Goal: Task Accomplishment & Management: Use online tool/utility

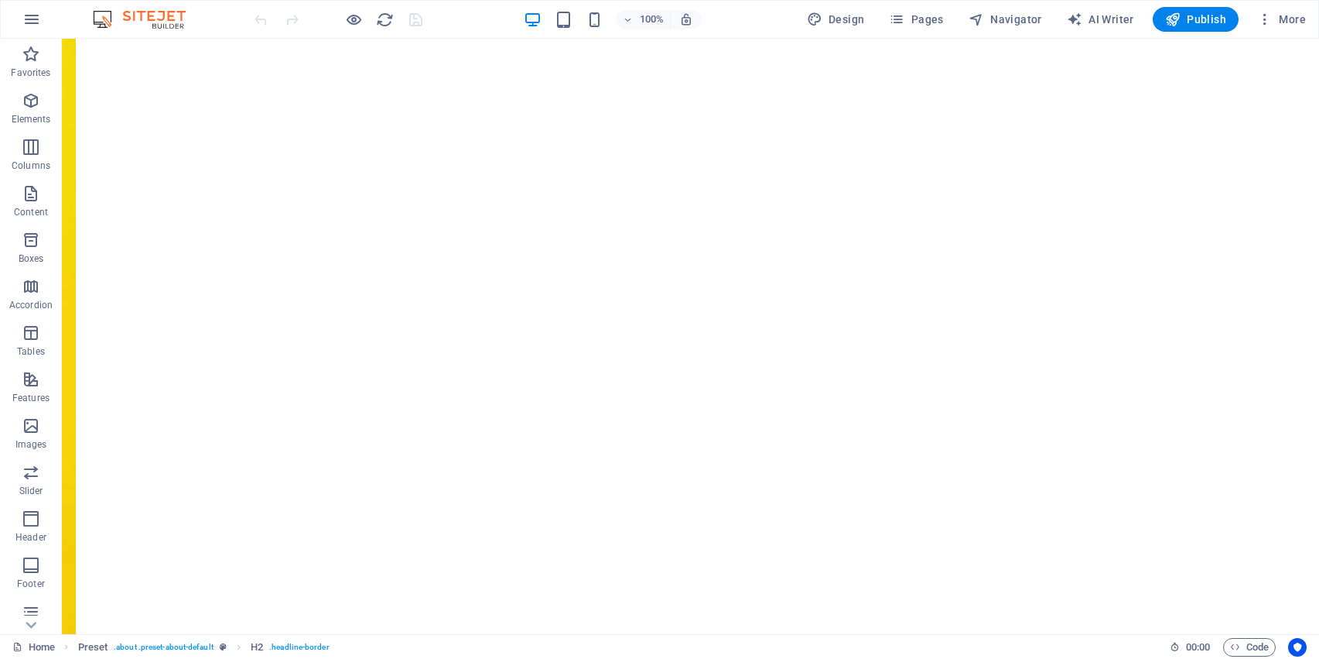
scroll to position [888, 0]
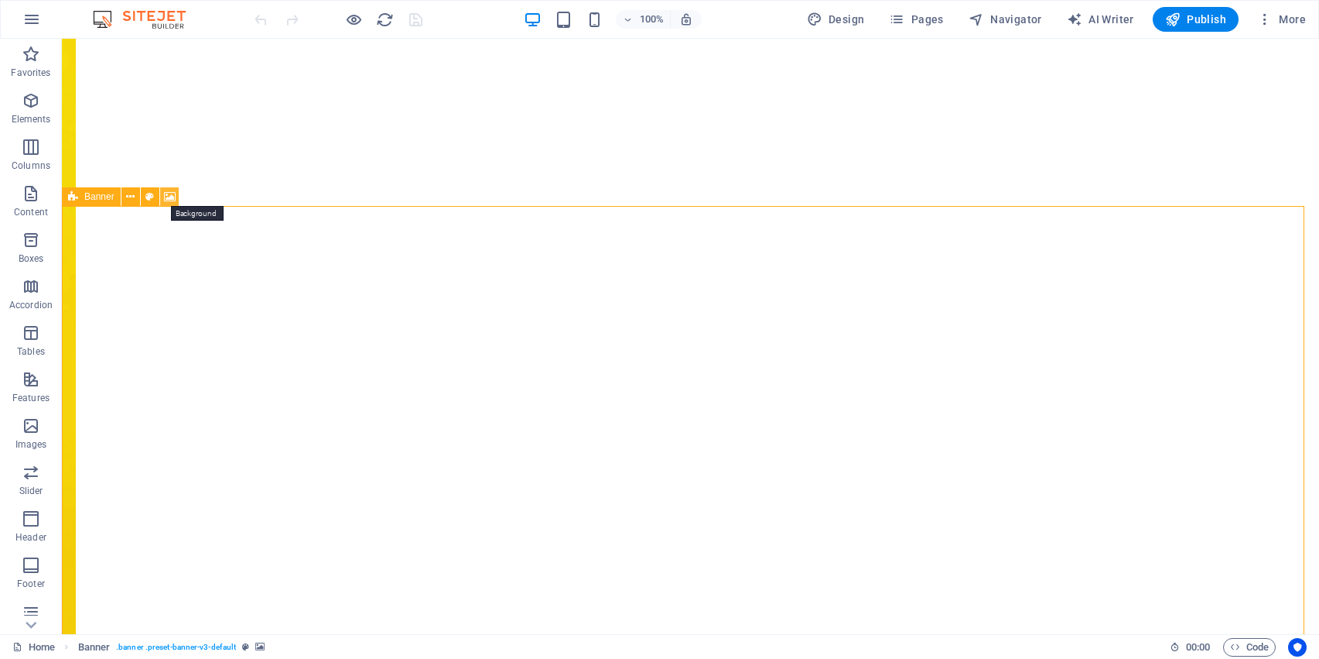
click at [172, 195] on icon at bounding box center [170, 197] width 12 height 16
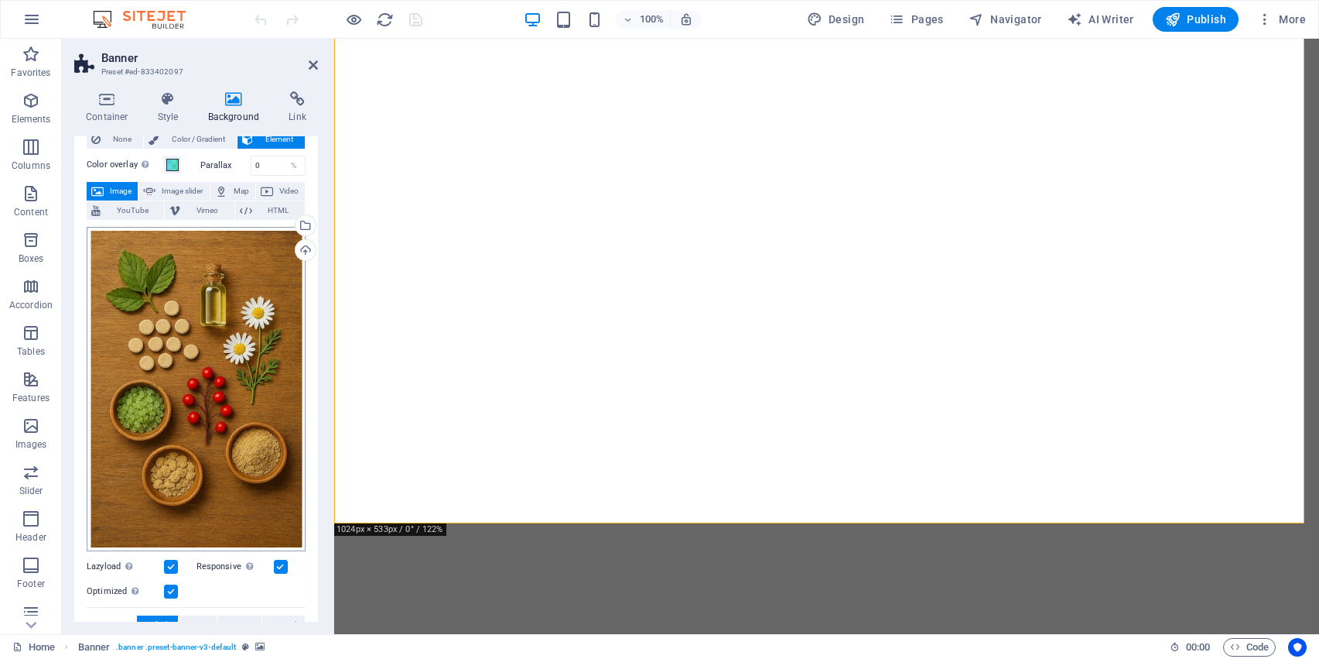
scroll to position [49, 0]
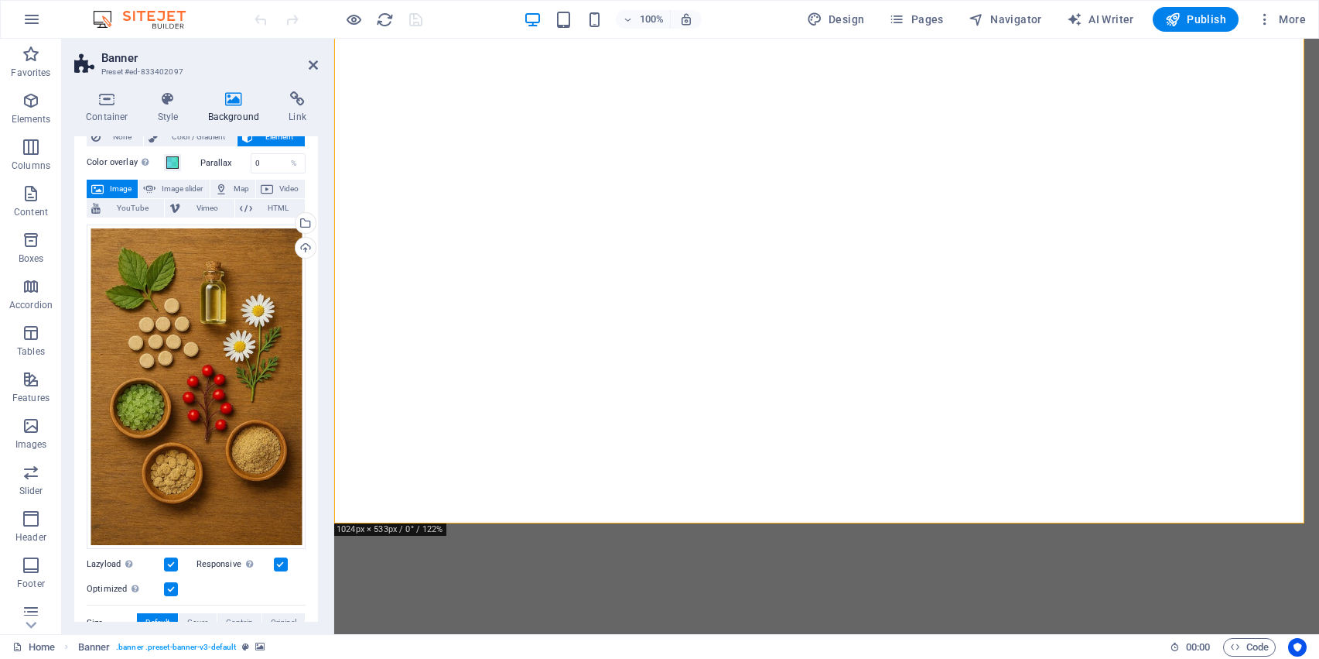
drag, startPoint x: 244, startPoint y: 361, endPoint x: 322, endPoint y: 135, distance: 238.4
click at [322, 135] on div "Container Style Background Link Size Height Default px rem % vh vw Min. height …" at bounding box center [196, 356] width 269 height 555
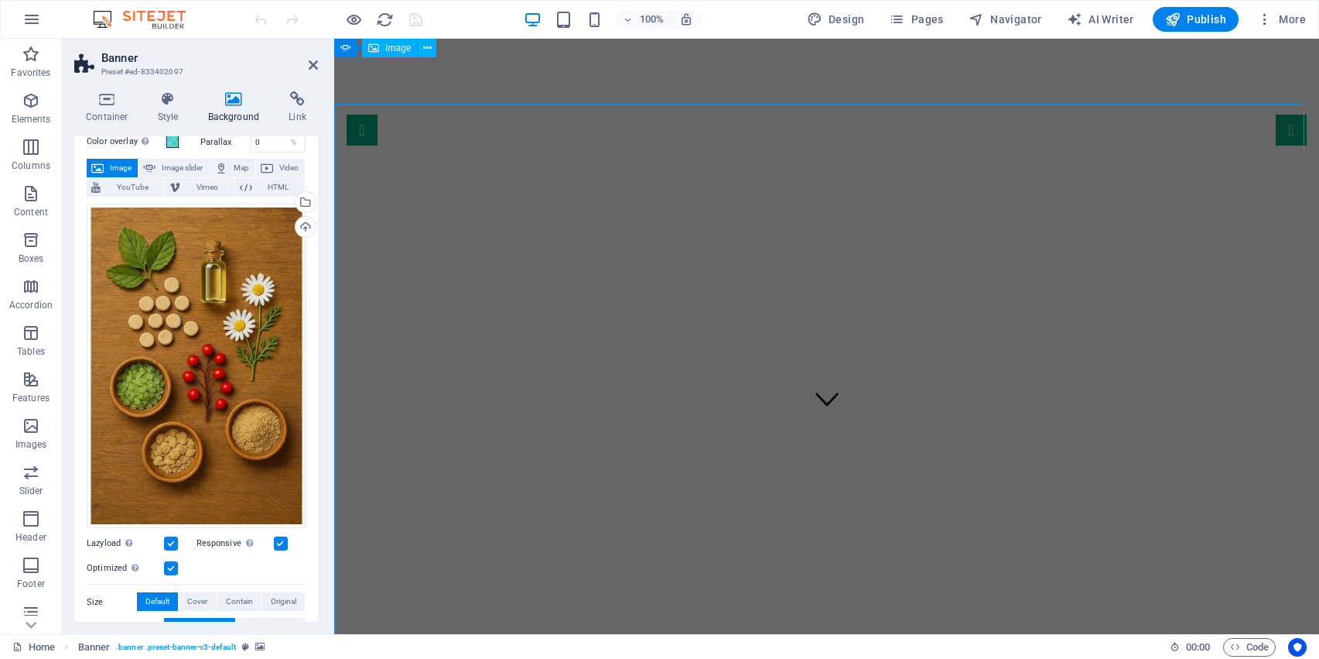
scroll to position [0, 0]
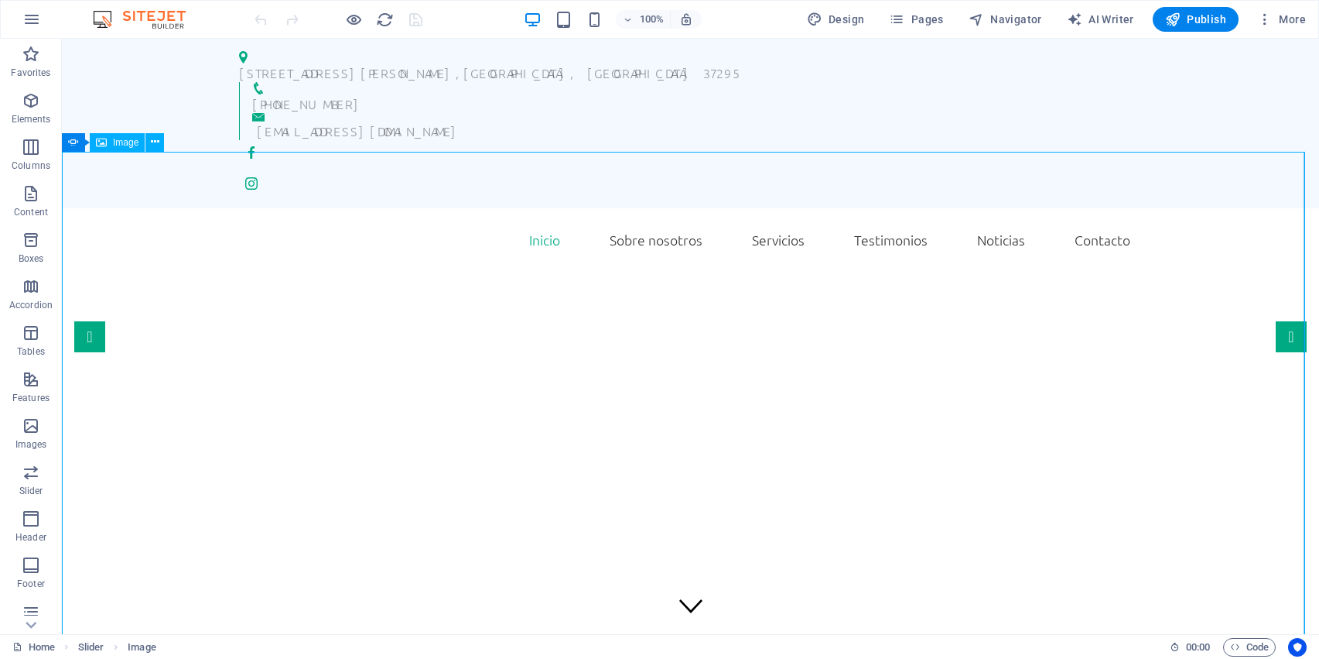
click at [113, 147] on div "Image" at bounding box center [117, 142] width 55 height 19
click at [124, 143] on span "Image" at bounding box center [126, 142] width 26 height 9
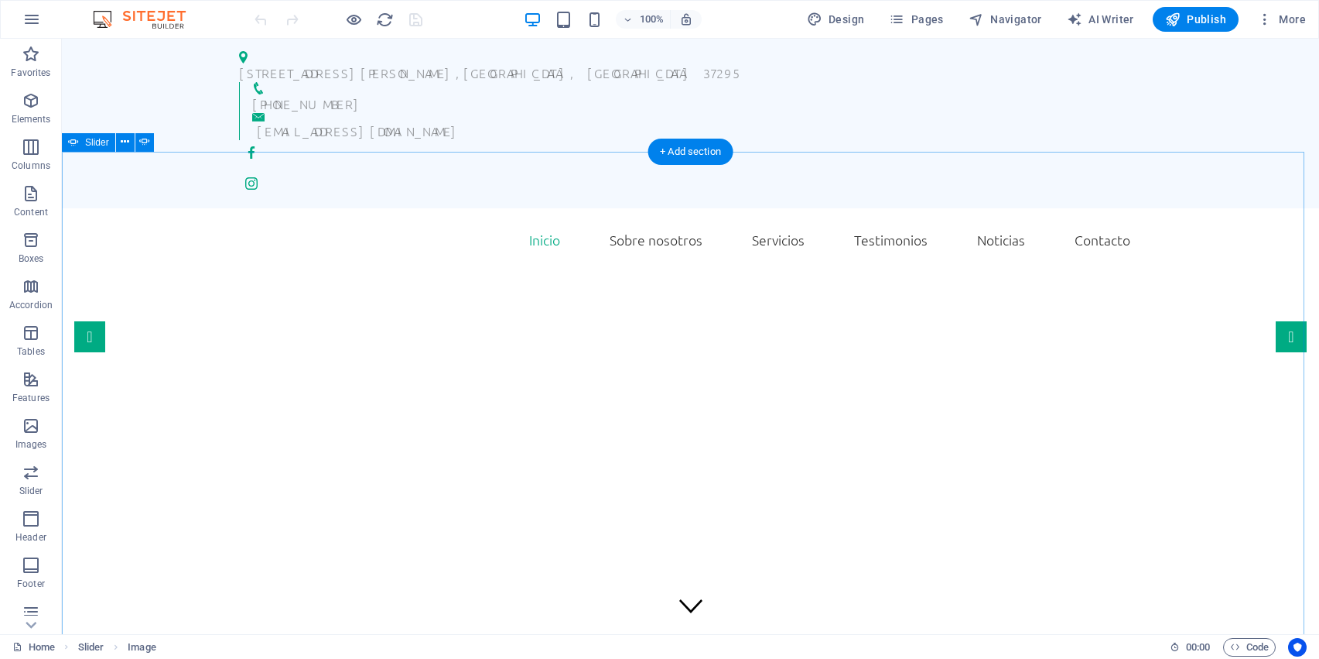
click at [62, 286] on button "button" at bounding box center [62, 286] width 0 height 0
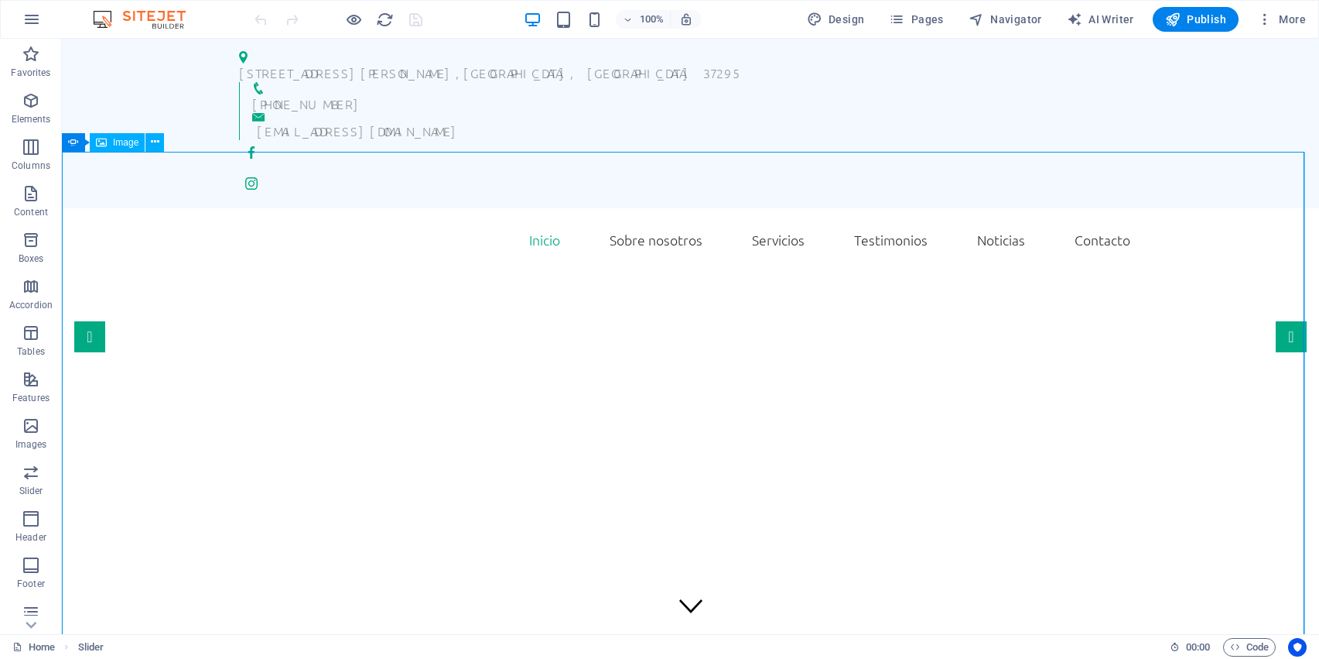
click at [125, 138] on span "Image" at bounding box center [126, 142] width 26 height 9
click at [153, 145] on icon at bounding box center [155, 142] width 9 height 16
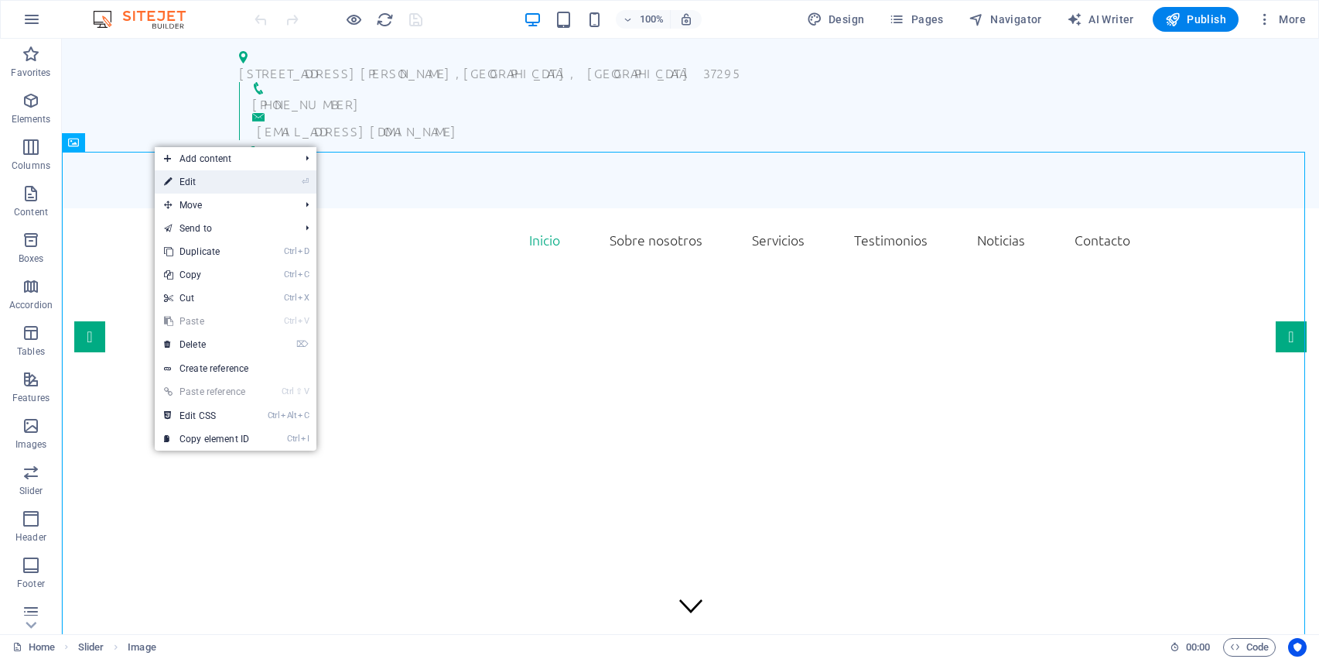
click at [249, 175] on link "⏎ Edit" at bounding box center [207, 181] width 104 height 23
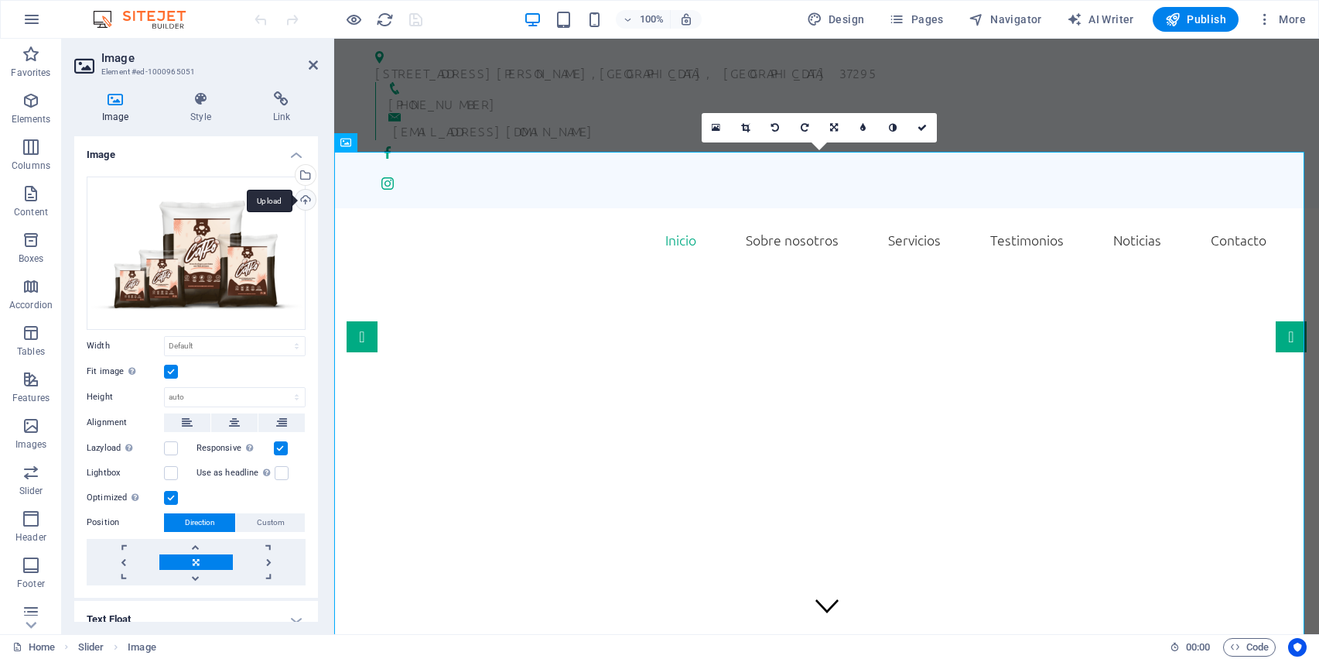
click at [296, 203] on div "Upload" at bounding box center [303, 201] width 23 height 23
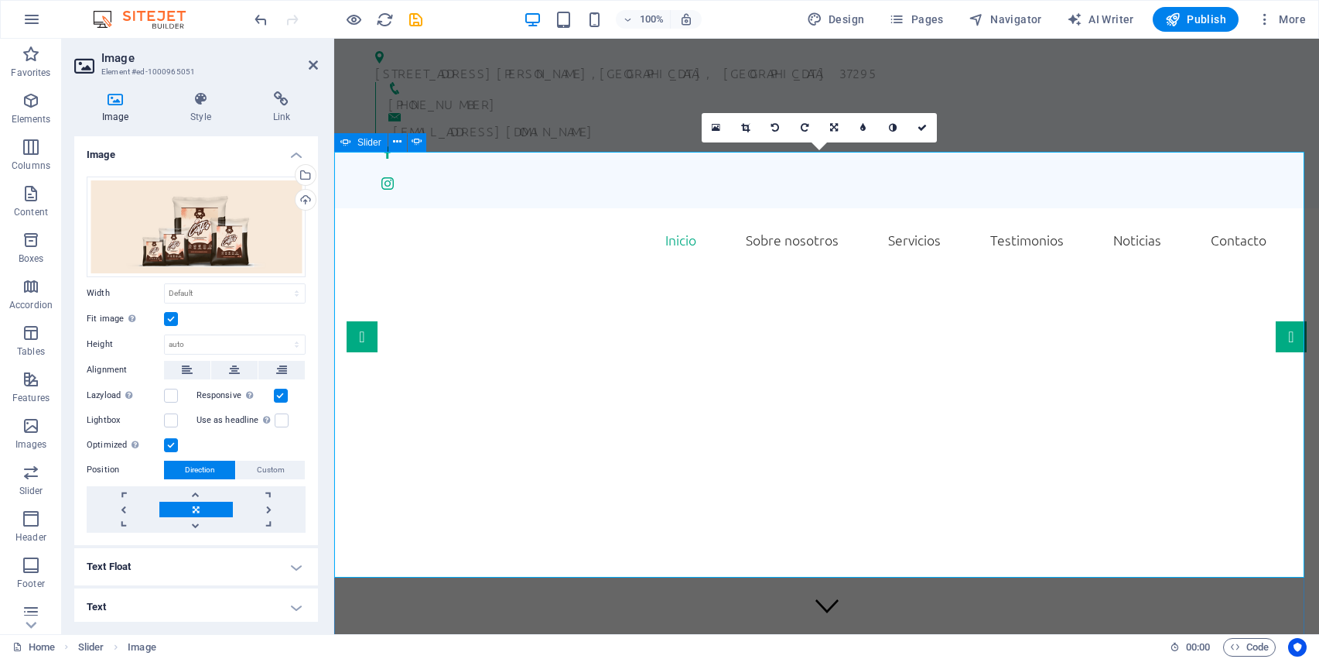
click at [334, 286] on button "button" at bounding box center [334, 286] width 0 height 0
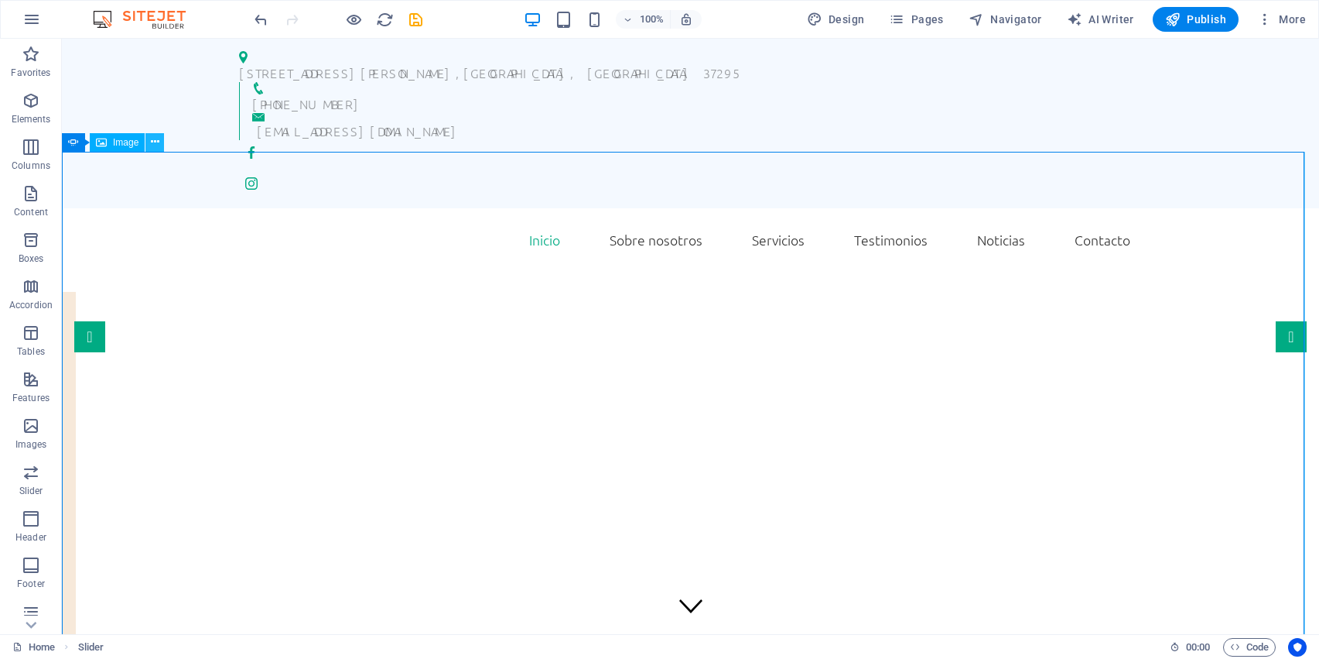
click at [153, 135] on icon at bounding box center [155, 142] width 9 height 16
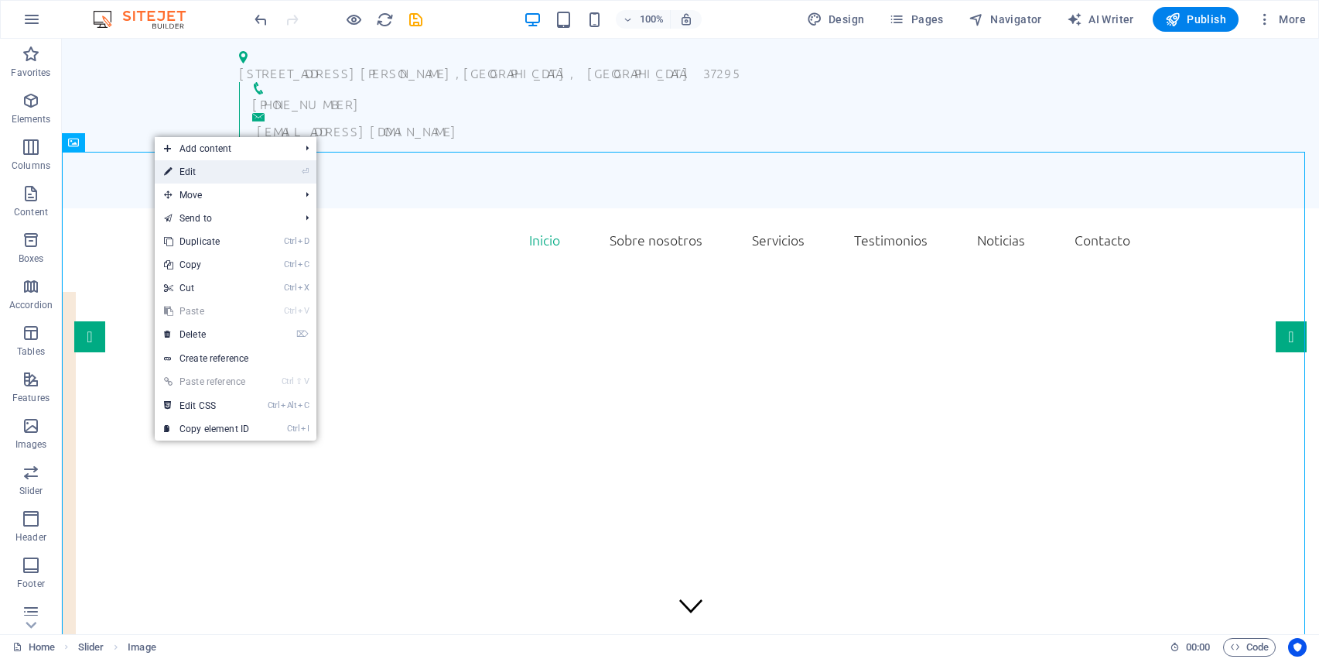
click at [179, 175] on link "⏎ Edit" at bounding box center [207, 171] width 104 height 23
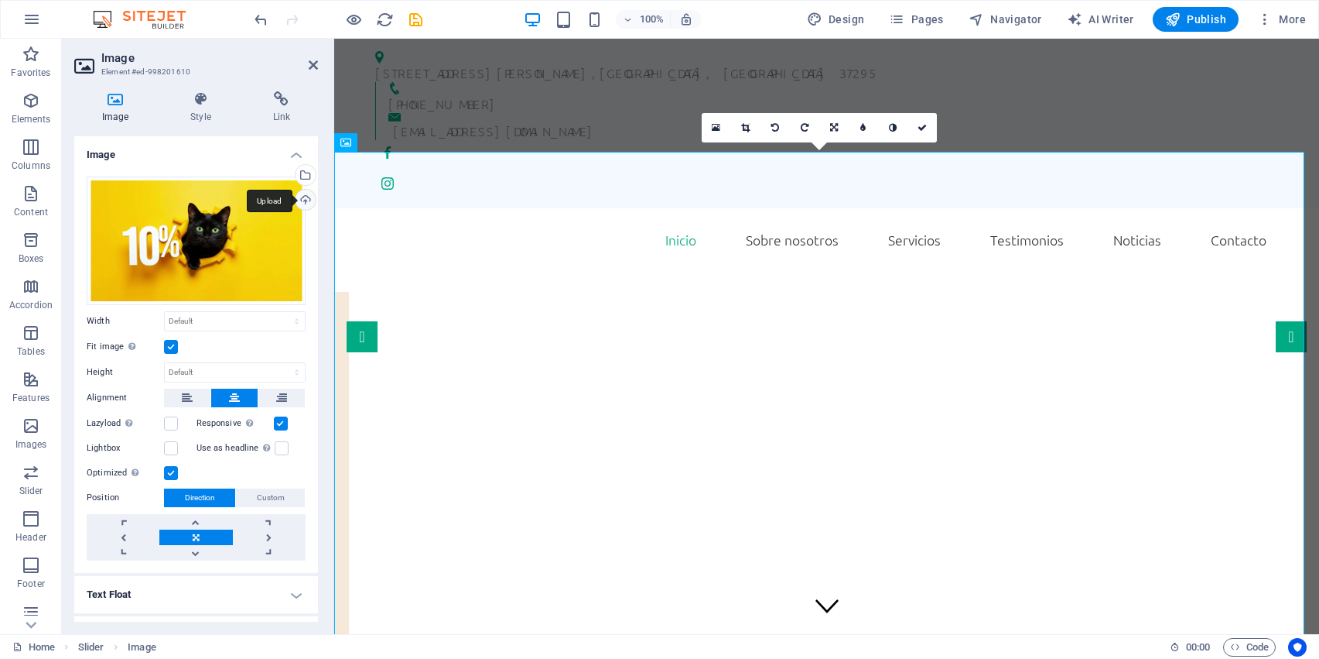
click at [302, 197] on div "Upload" at bounding box center [303, 201] width 23 height 23
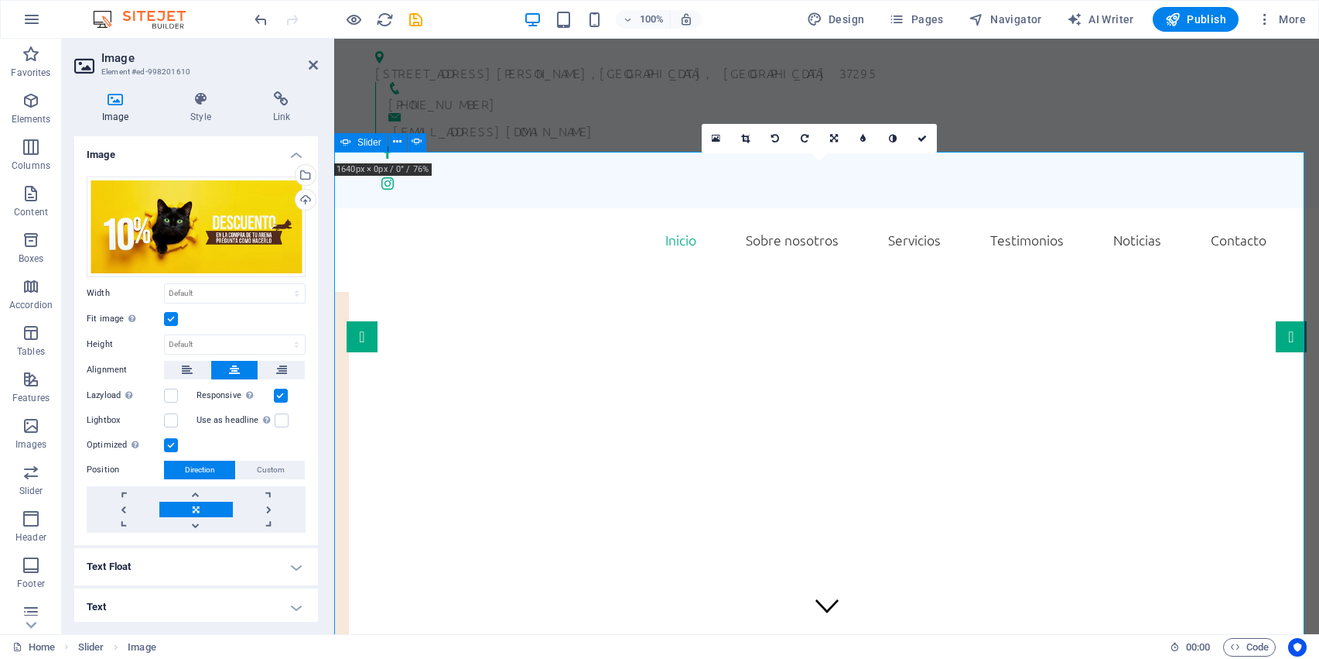
click at [334, 286] on button "button" at bounding box center [334, 286] width 0 height 0
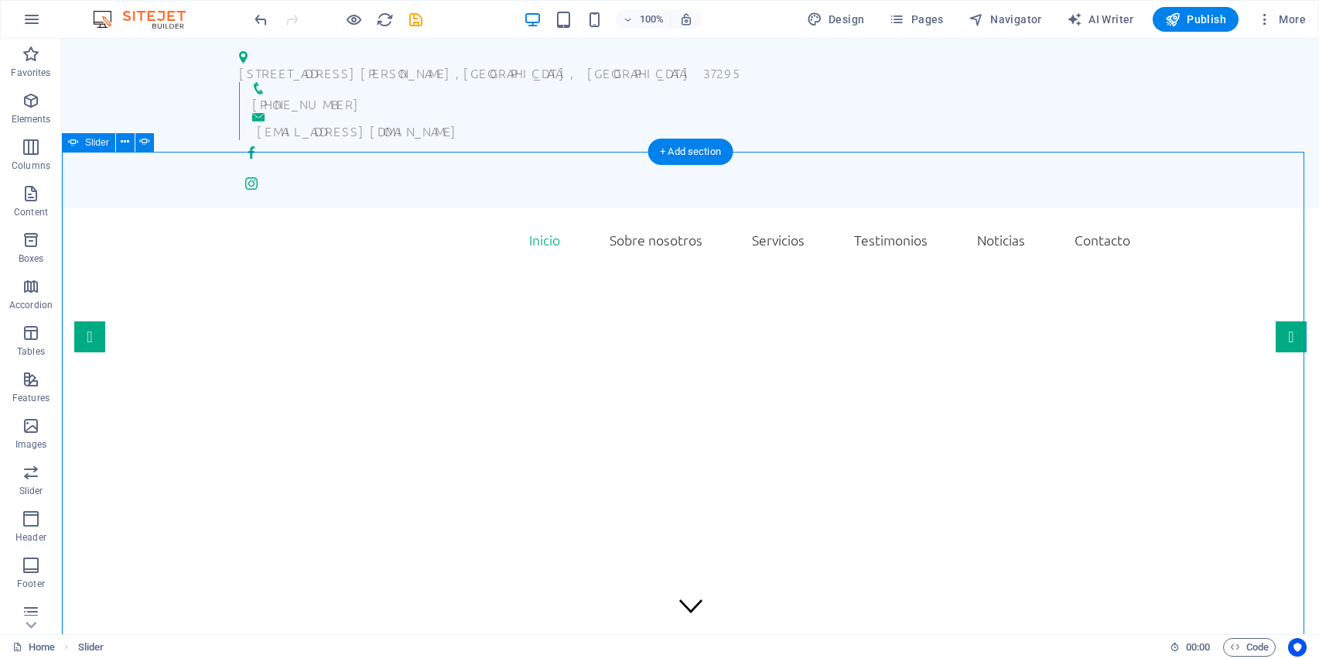
click at [62, 286] on button "button" at bounding box center [62, 286] width 0 height 0
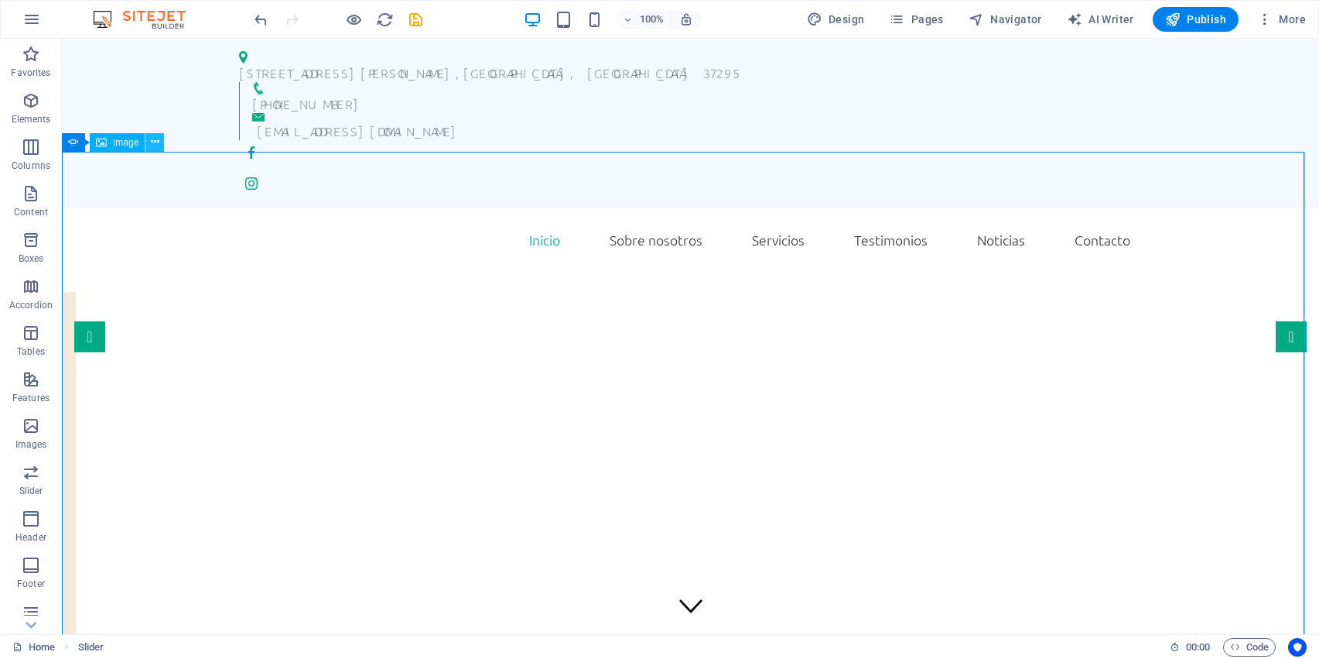
click at [152, 140] on icon at bounding box center [155, 142] width 9 height 16
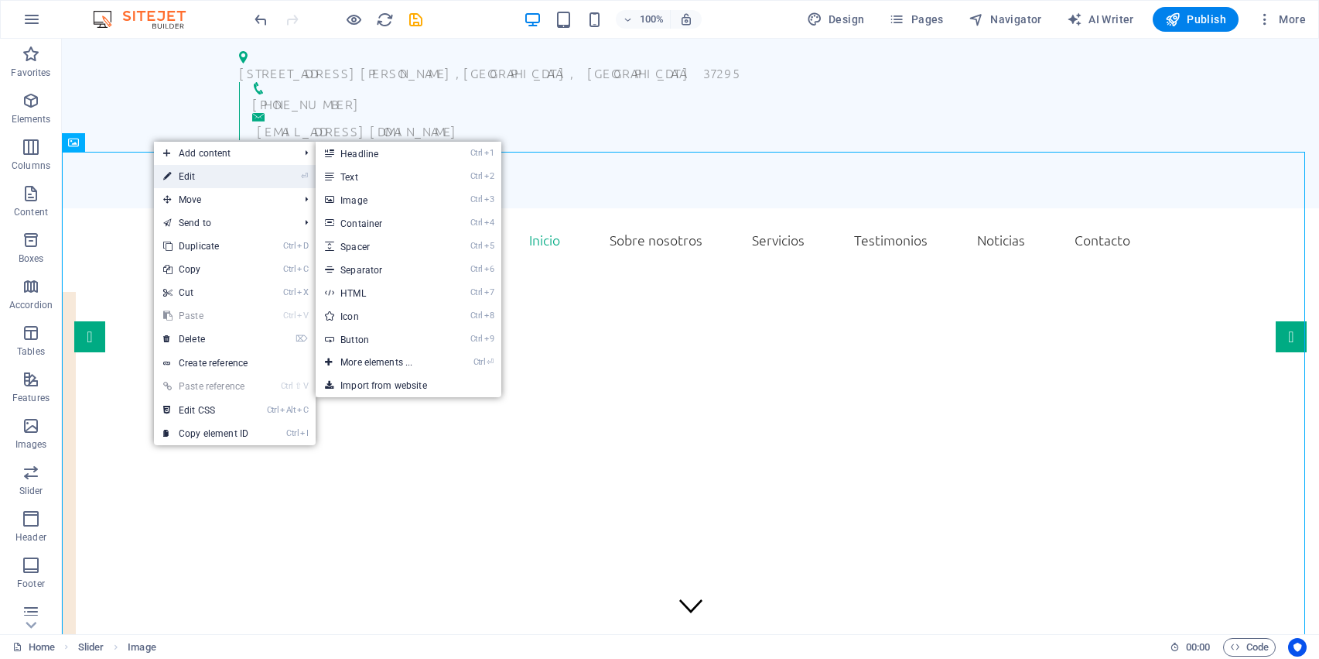
click at [191, 176] on link "⏎ Edit" at bounding box center [206, 176] width 104 height 23
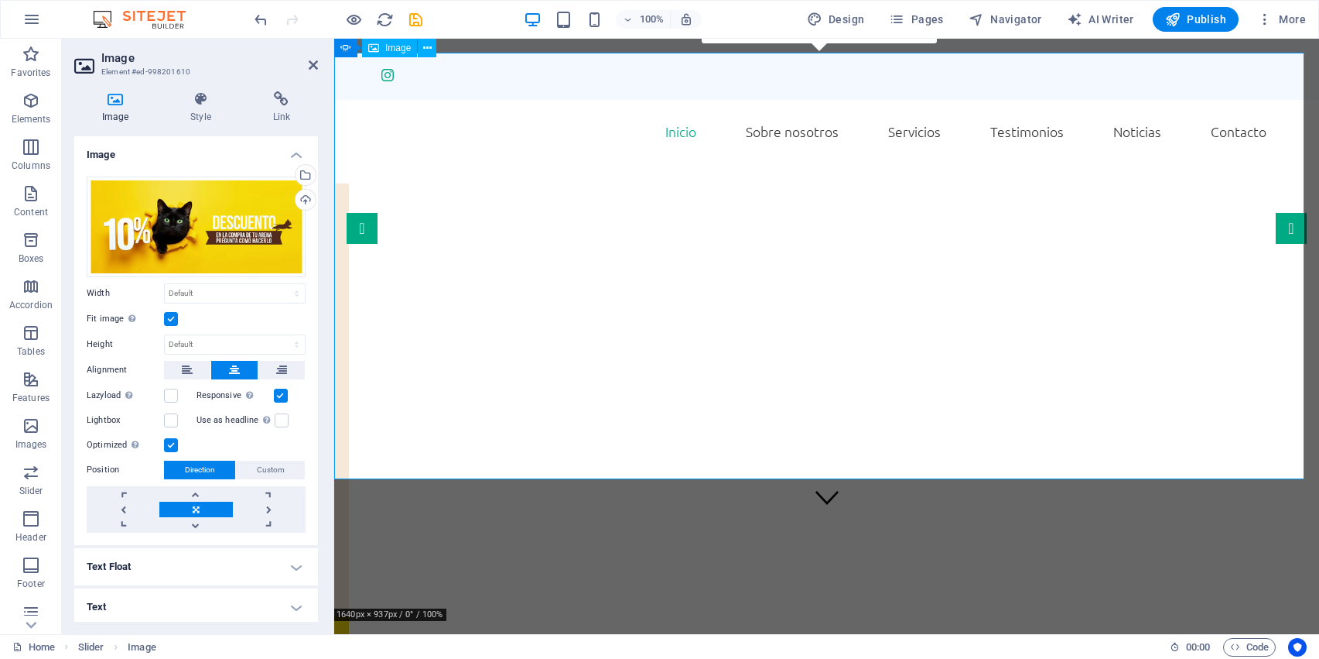
scroll to position [89, 0]
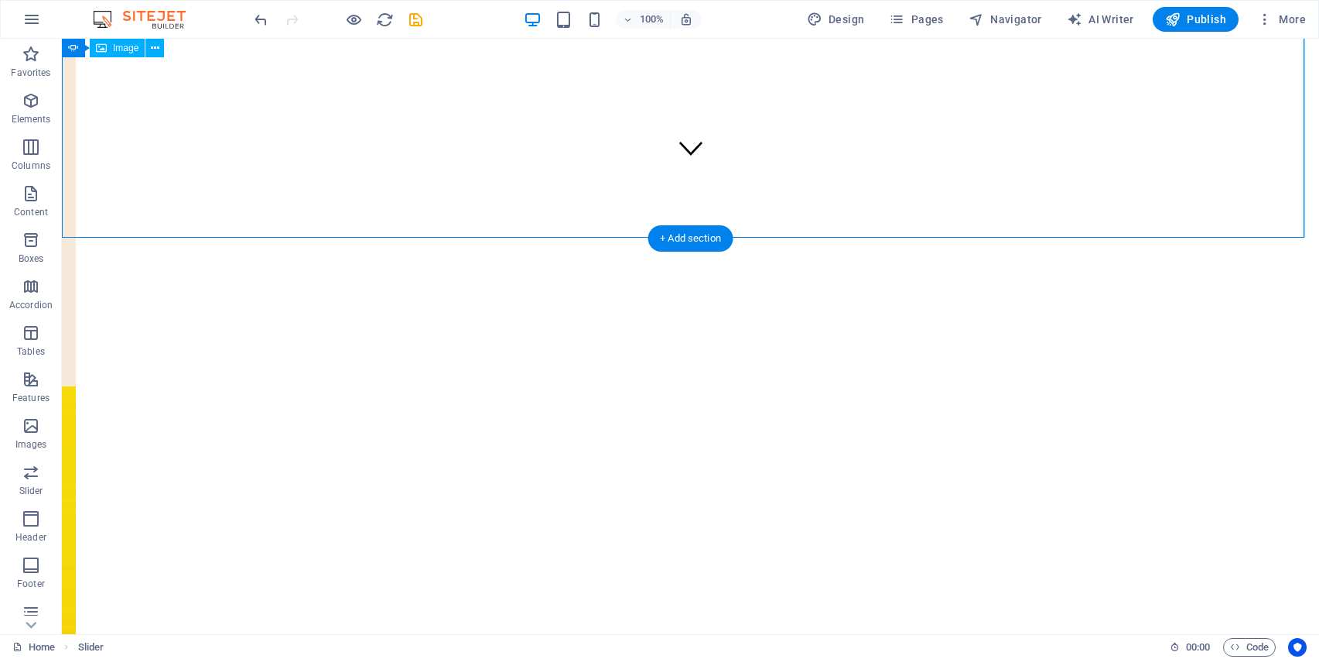
scroll to position [457, 0]
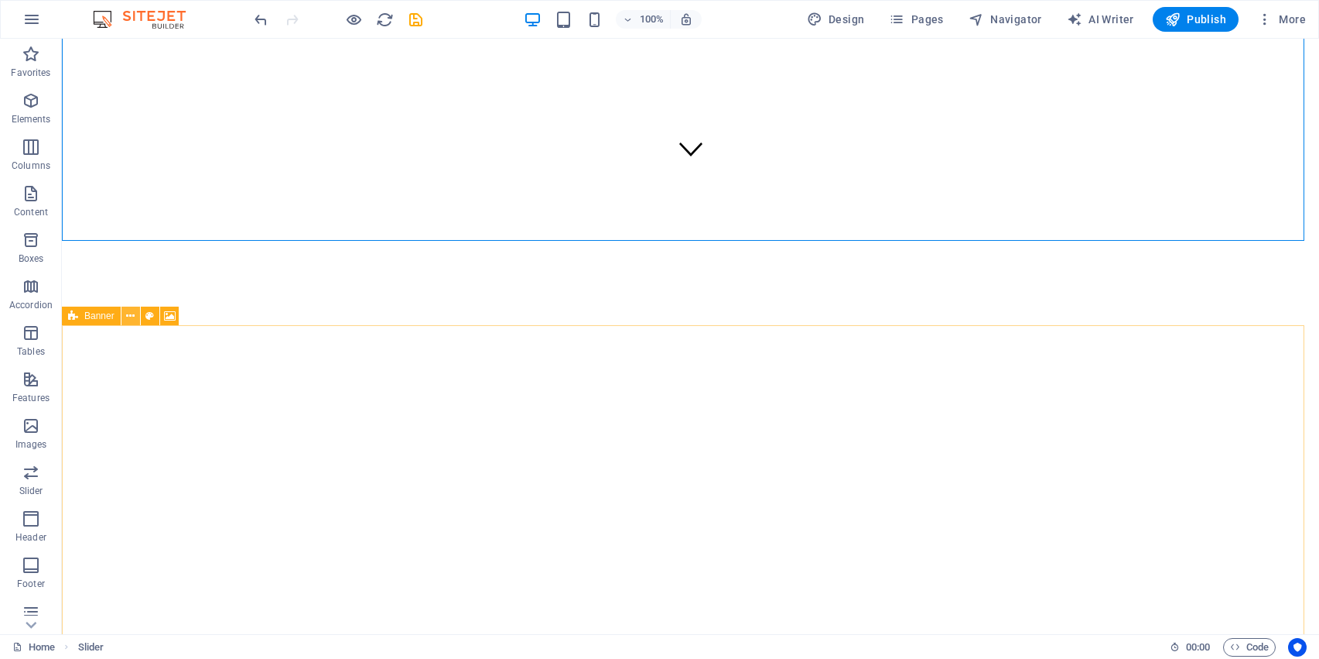
click at [130, 318] on icon at bounding box center [130, 316] width 9 height 16
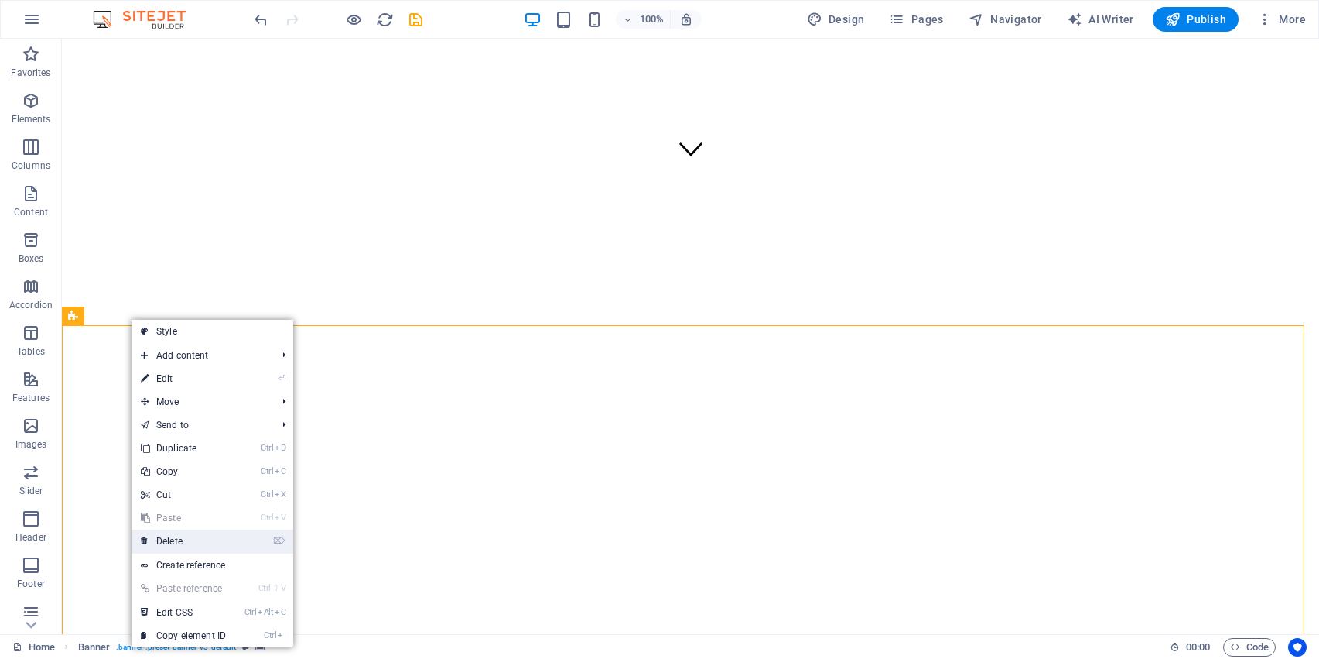
click at [190, 538] on link "⌦ Delete" at bounding box center [184, 540] width 104 height 23
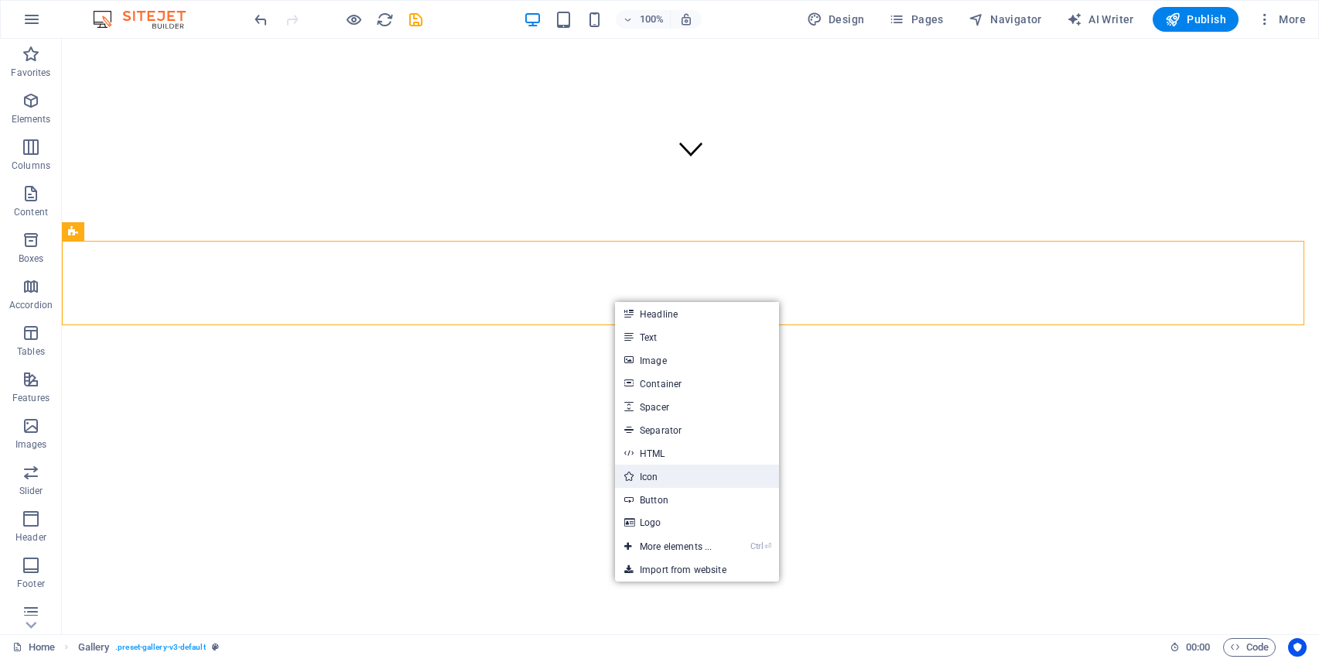
click at [656, 480] on link "Icon" at bounding box center [697, 475] width 164 height 23
select select "xMidYMid"
select select "px"
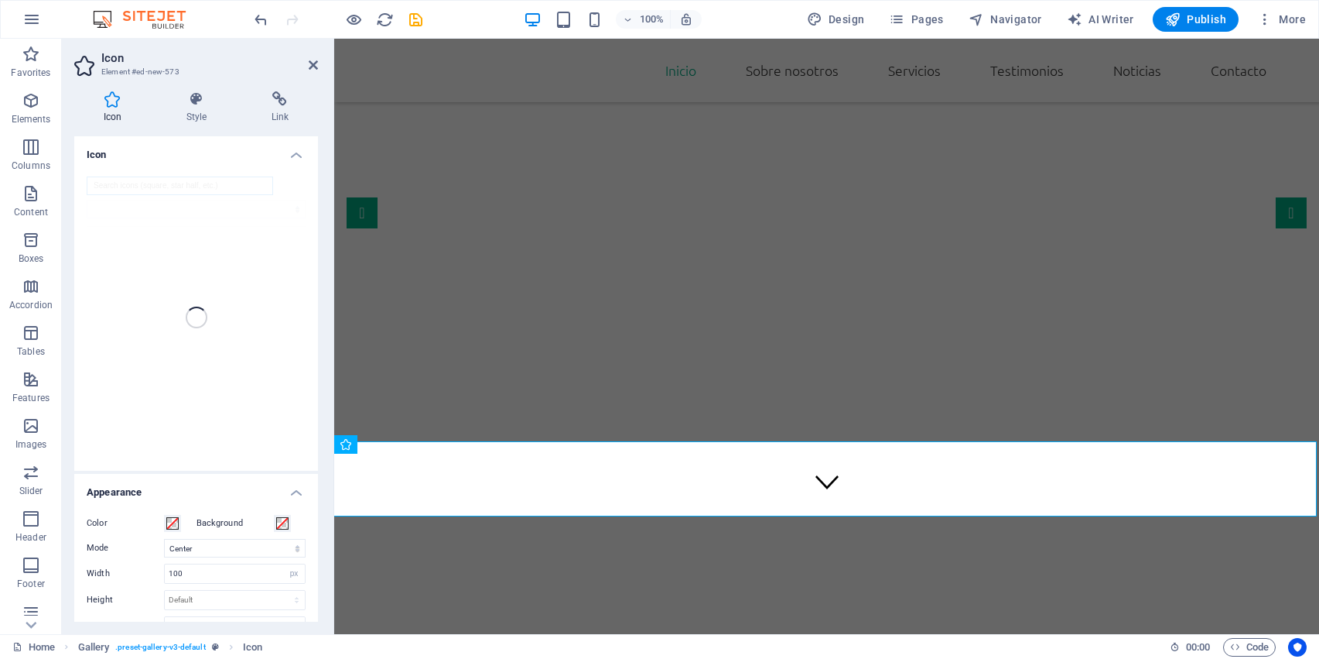
scroll to position [54, 0]
click at [307, 368] on div at bounding box center [196, 263] width 244 height 306
click at [295, 149] on h4 "Icon" at bounding box center [196, 150] width 244 height 28
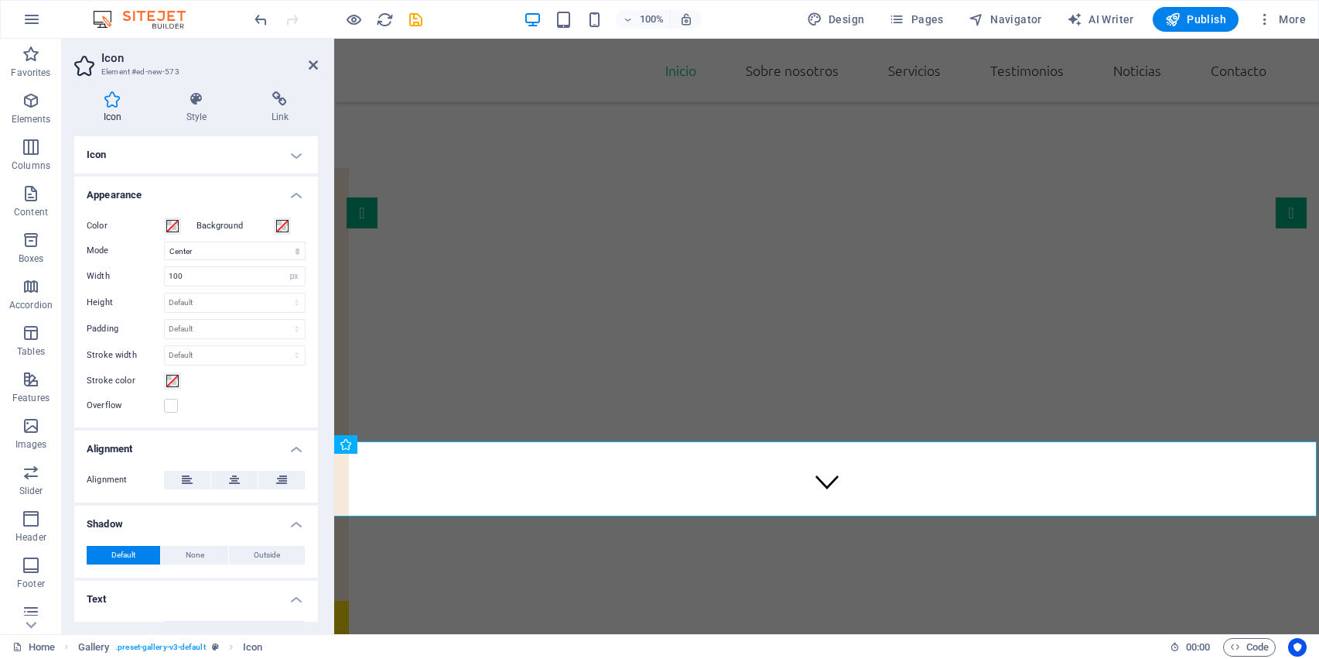
click at [295, 149] on h4 "Icon" at bounding box center [196, 154] width 244 height 37
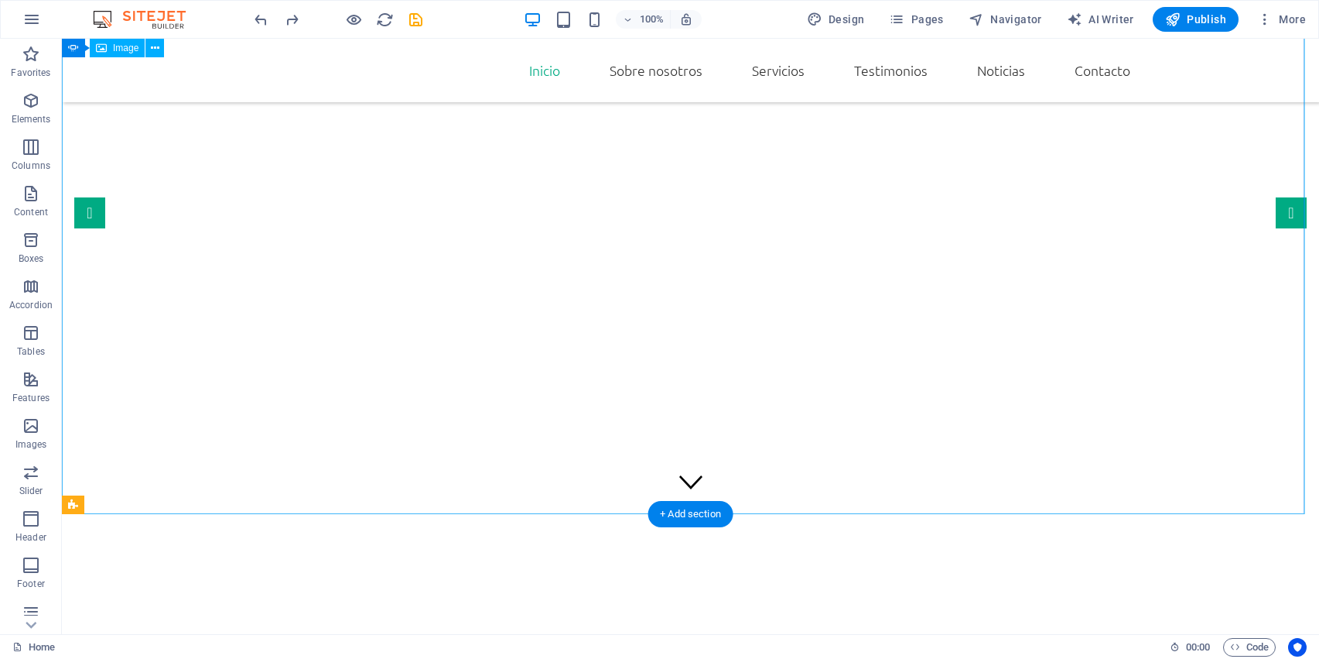
scroll to position [183, 0]
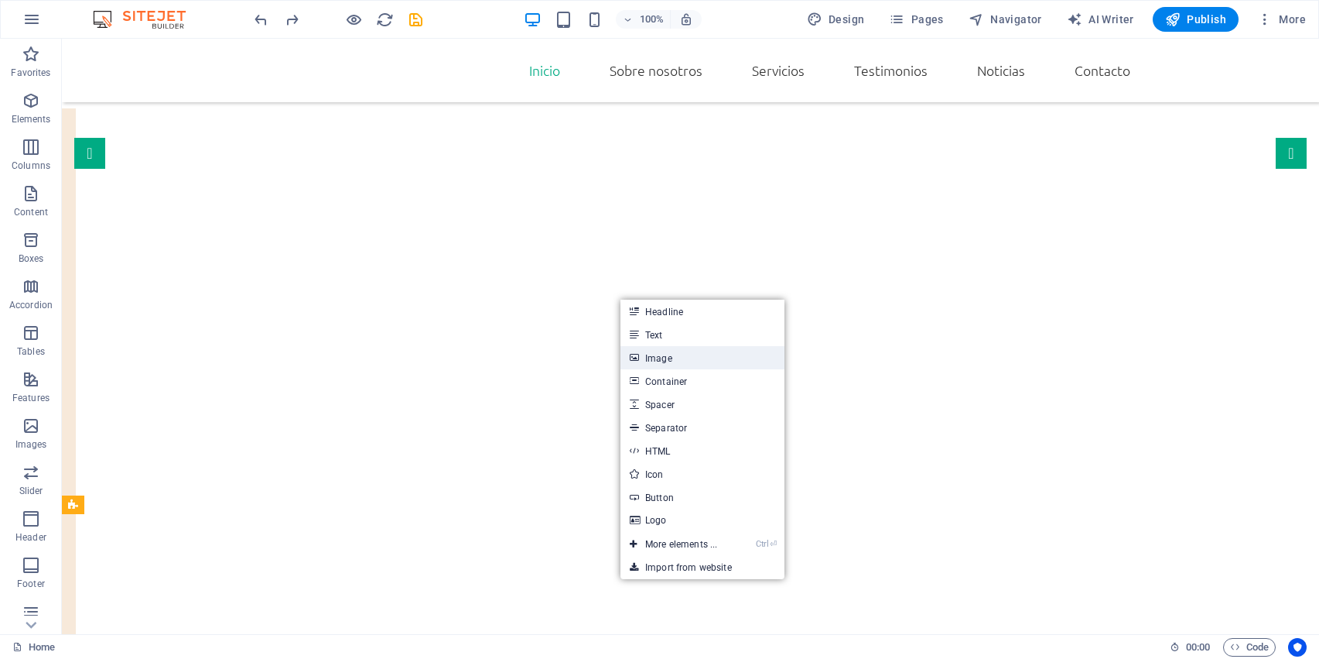
click at [706, 364] on link "Image" at bounding box center [703, 357] width 164 height 23
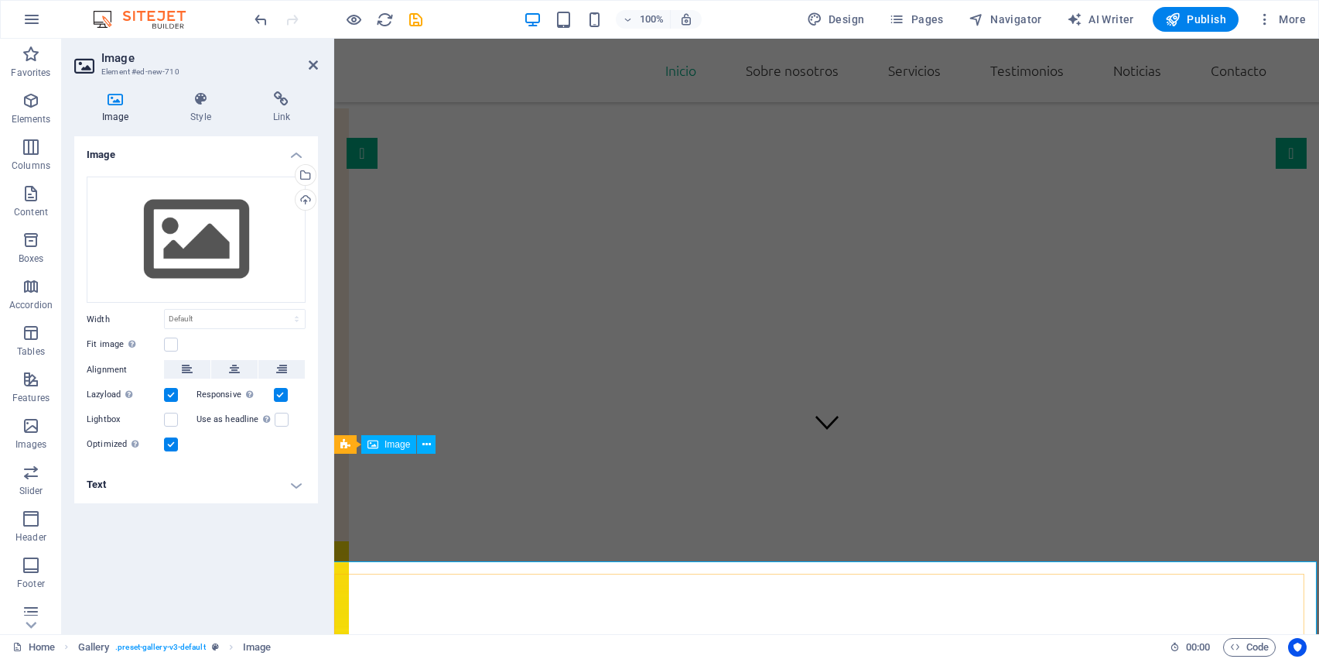
scroll to position [124, 0]
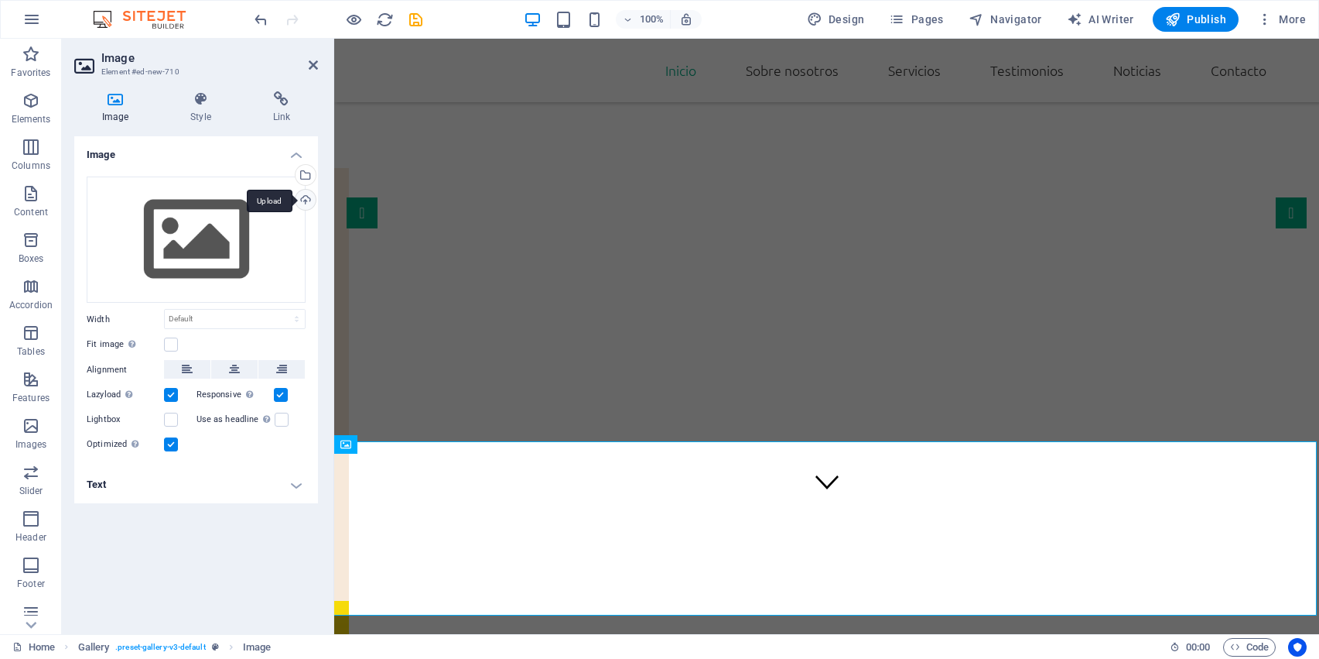
click at [310, 195] on div "Upload" at bounding box center [303, 201] width 23 height 23
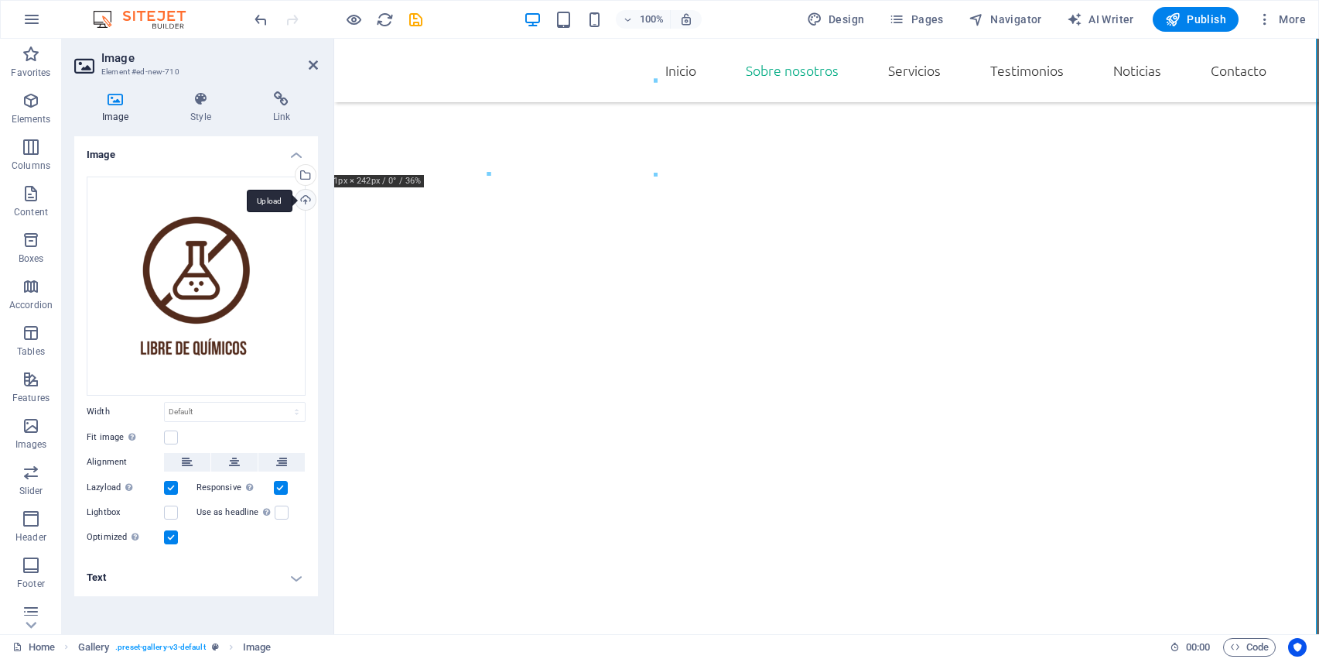
scroll to position [579, 0]
click at [292, 419] on select "Default auto px rem % em vh vw" at bounding box center [235, 411] width 140 height 19
click at [312, 331] on div "Drag files here, click to choose files or select files from Files or our free s…" at bounding box center [196, 361] width 244 height 395
click at [171, 437] on label at bounding box center [171, 437] width 14 height 14
click at [0, 0] on input "Fit image Automatically fit image to a fixed width and height" at bounding box center [0, 0] width 0 height 0
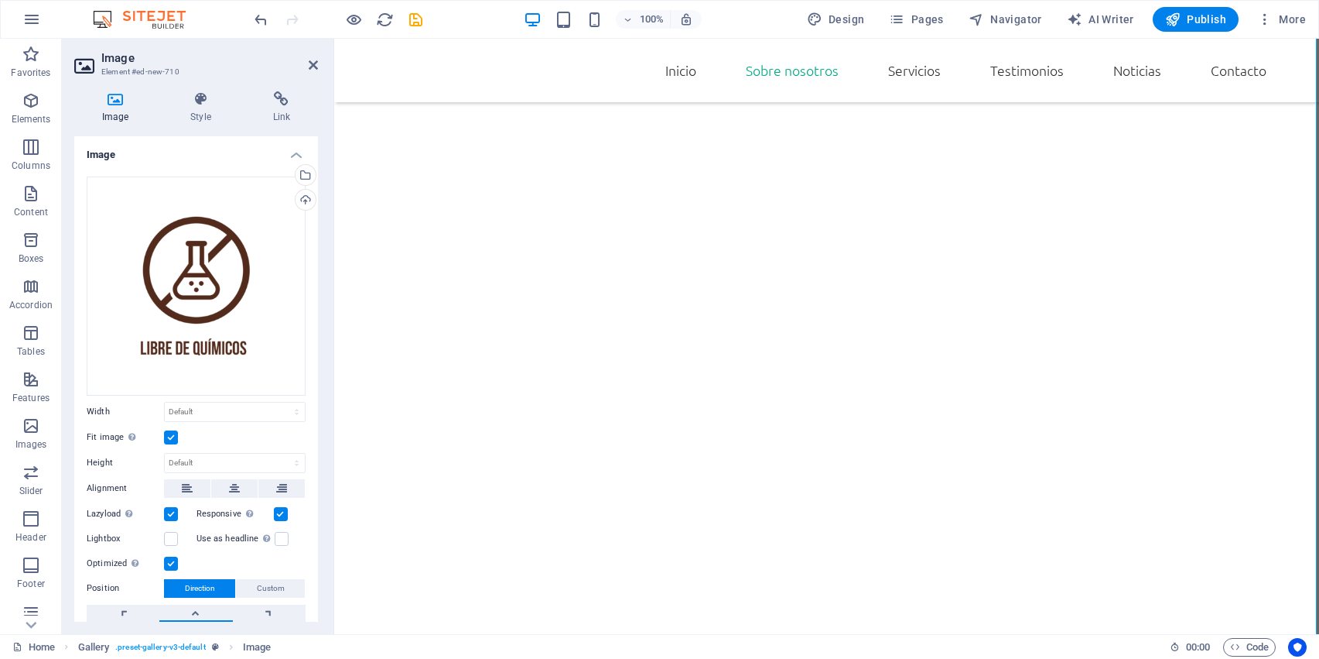
click at [171, 437] on label at bounding box center [171, 437] width 14 height 14
click at [0, 0] on input "Fit image Automatically fit image to a fixed width and height" at bounding box center [0, 0] width 0 height 0
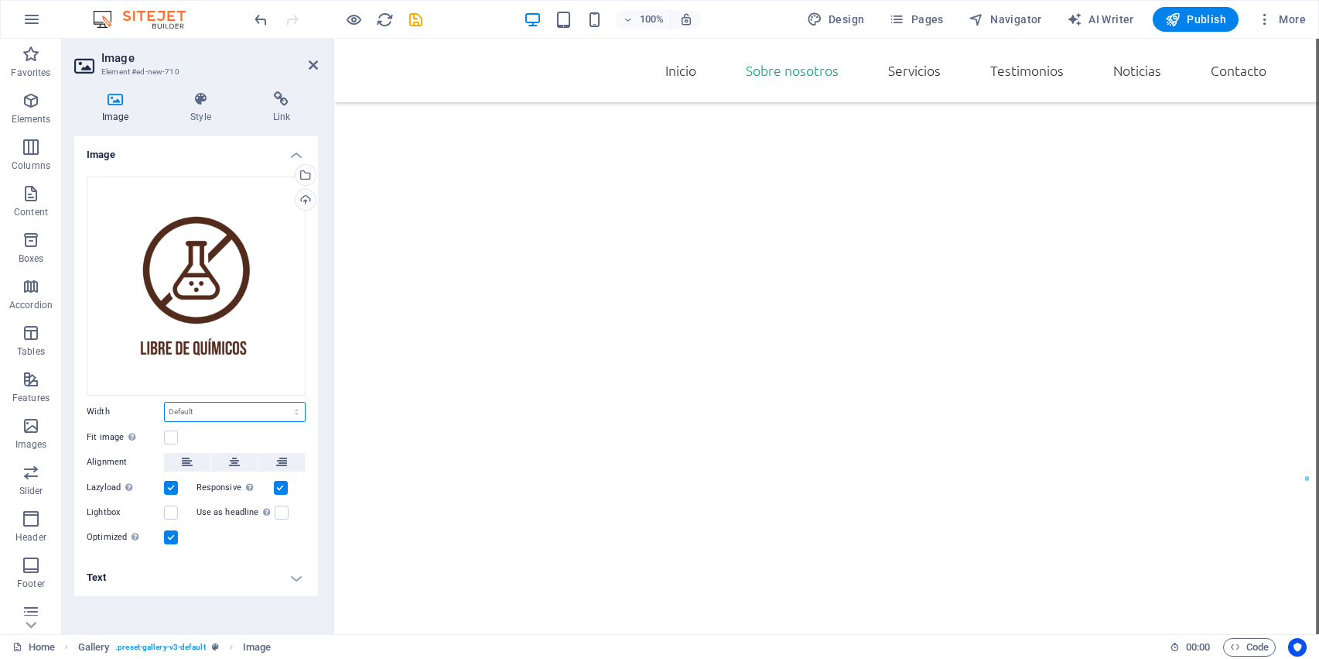
click at [207, 419] on select "Default auto px rem % em vh vw" at bounding box center [235, 411] width 140 height 19
select select "px"
click at [282, 402] on select "Default auto px rem % em vh vw" at bounding box center [235, 411] width 140 height 19
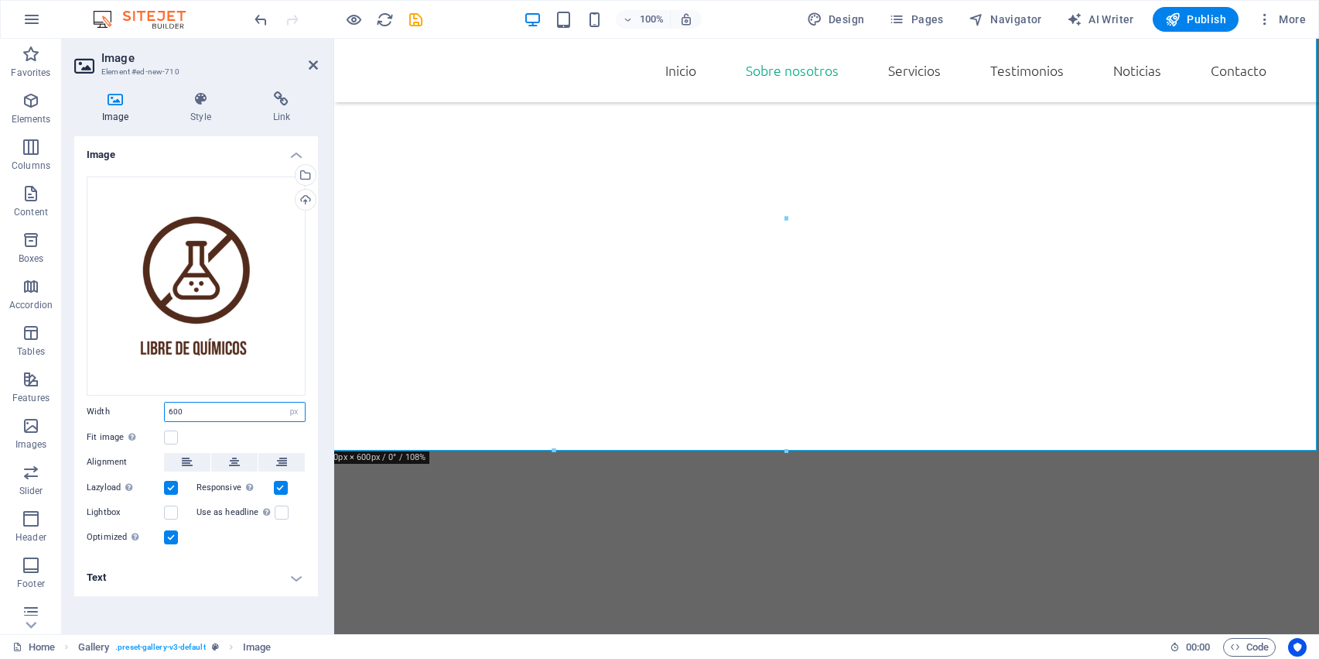
drag, startPoint x: 256, startPoint y: 419, endPoint x: 60, endPoint y: 420, distance: 195.8
click at [60, 420] on section "Favorites Elements Columns Content Boxes Accordion Tables Features Images Slide…" at bounding box center [659, 336] width 1319 height 595
type input "300"
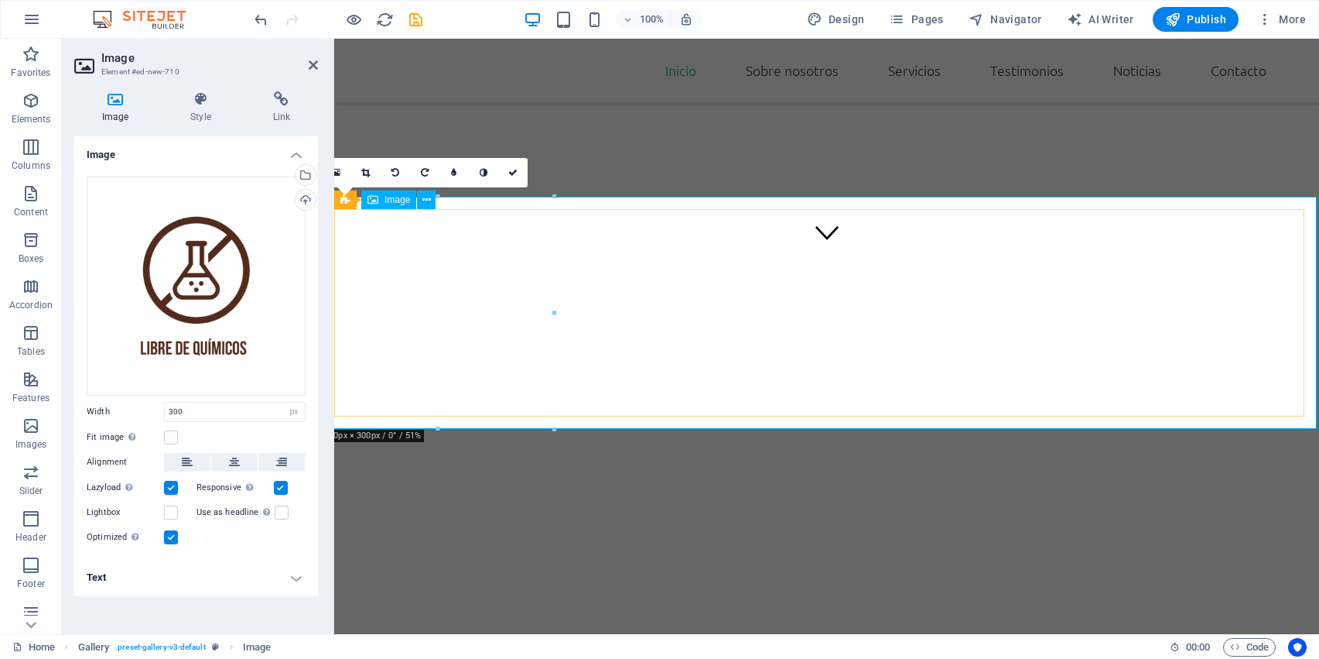
scroll to position [366, 0]
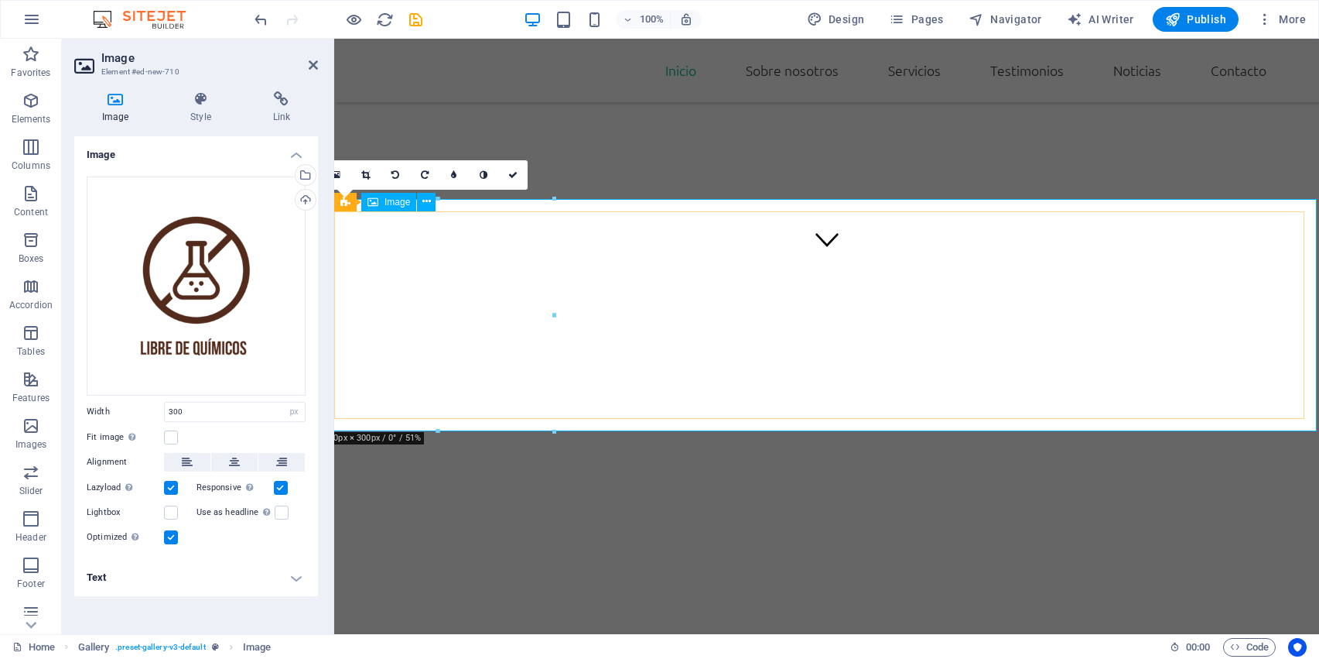
click at [426, 201] on icon at bounding box center [426, 201] width 9 height 16
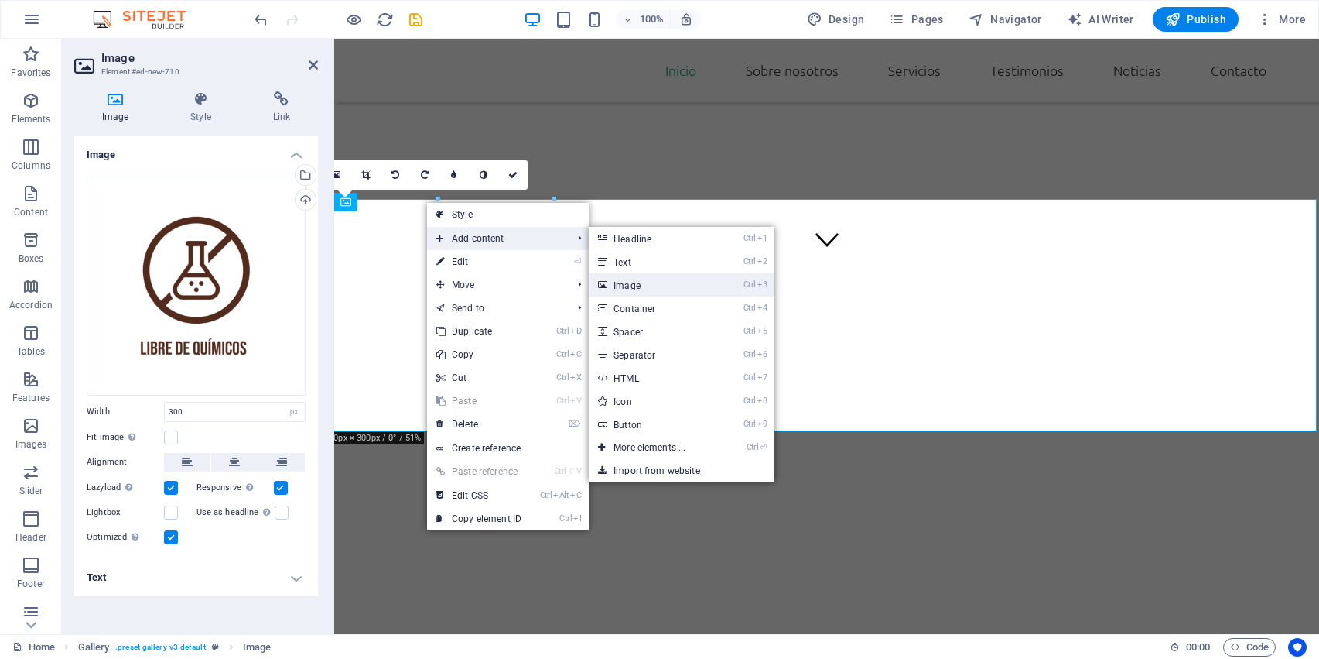
click at [656, 281] on link "Ctrl 3 Image" at bounding box center [653, 284] width 128 height 23
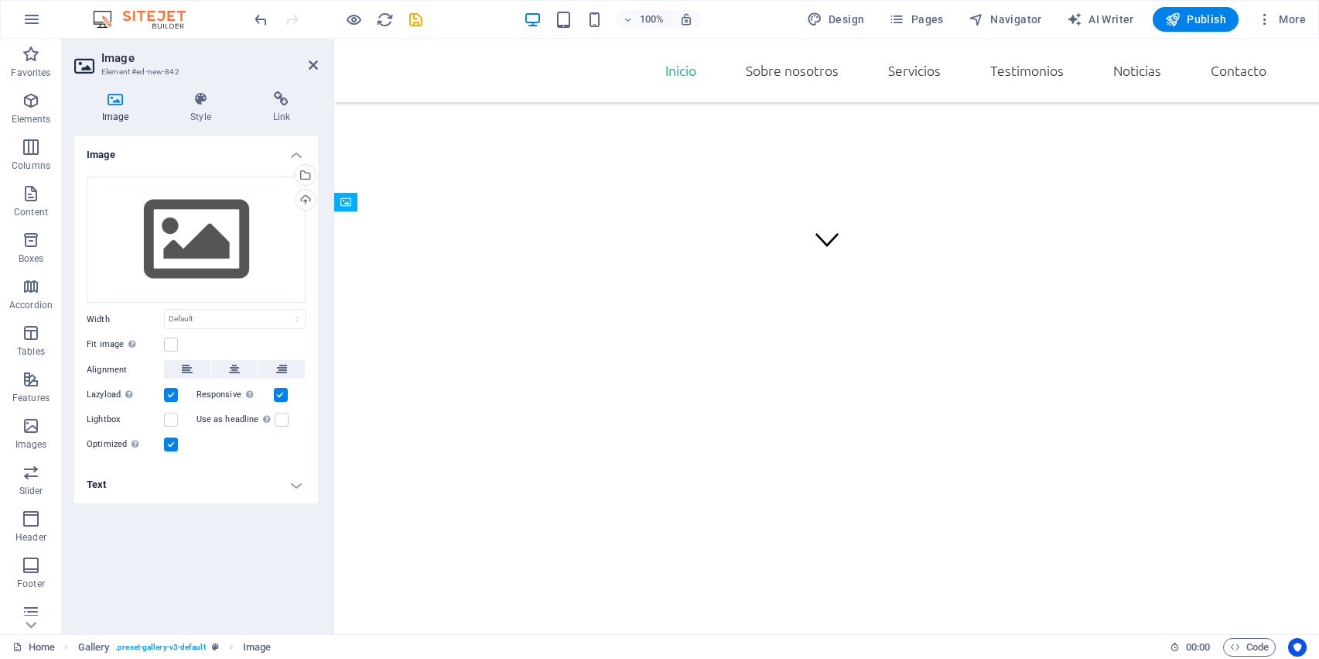
drag, startPoint x: 492, startPoint y: 505, endPoint x: 521, endPoint y: 371, distance: 136.9
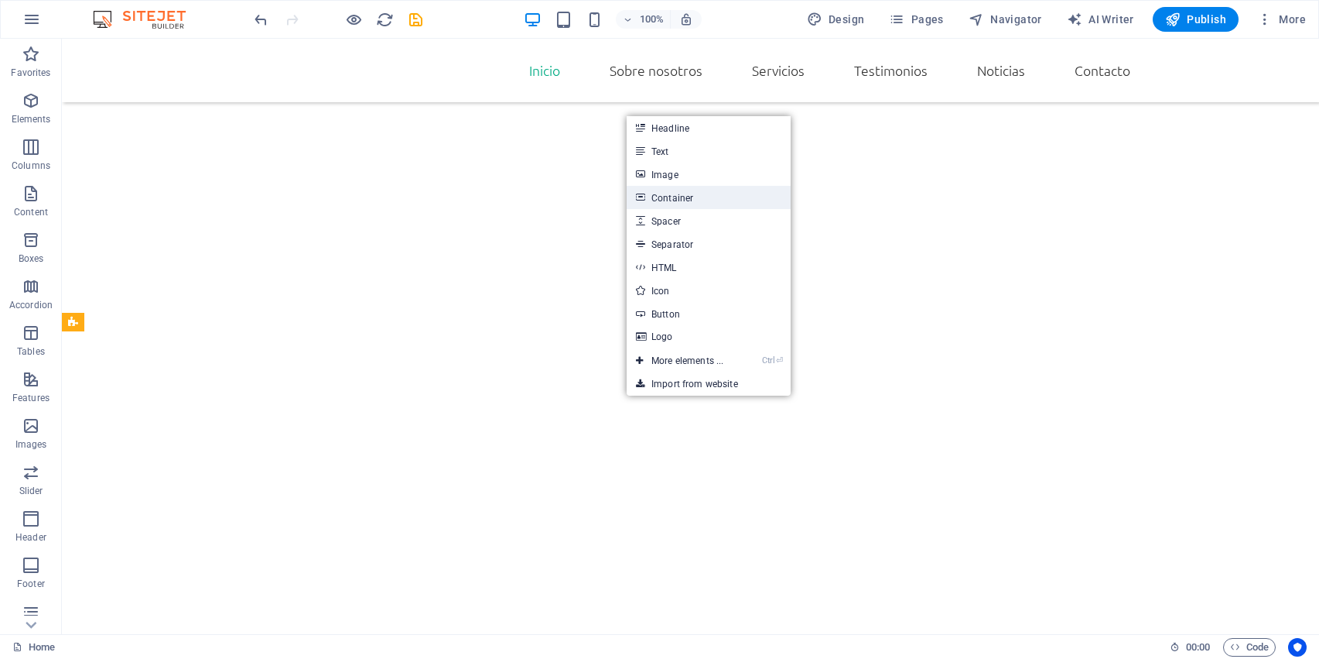
click at [677, 196] on link "Container" at bounding box center [709, 197] width 164 height 23
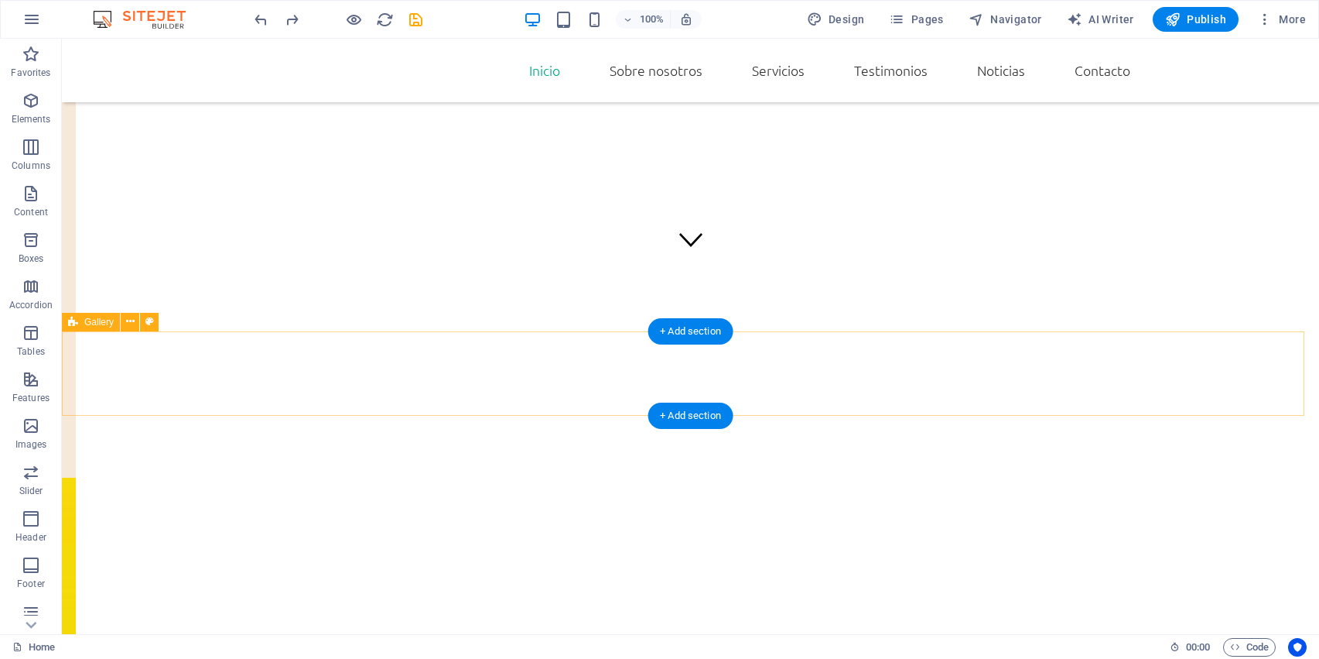
click at [103, 325] on span "Gallery" at bounding box center [98, 321] width 29 height 9
click at [130, 316] on icon at bounding box center [130, 321] width 9 height 16
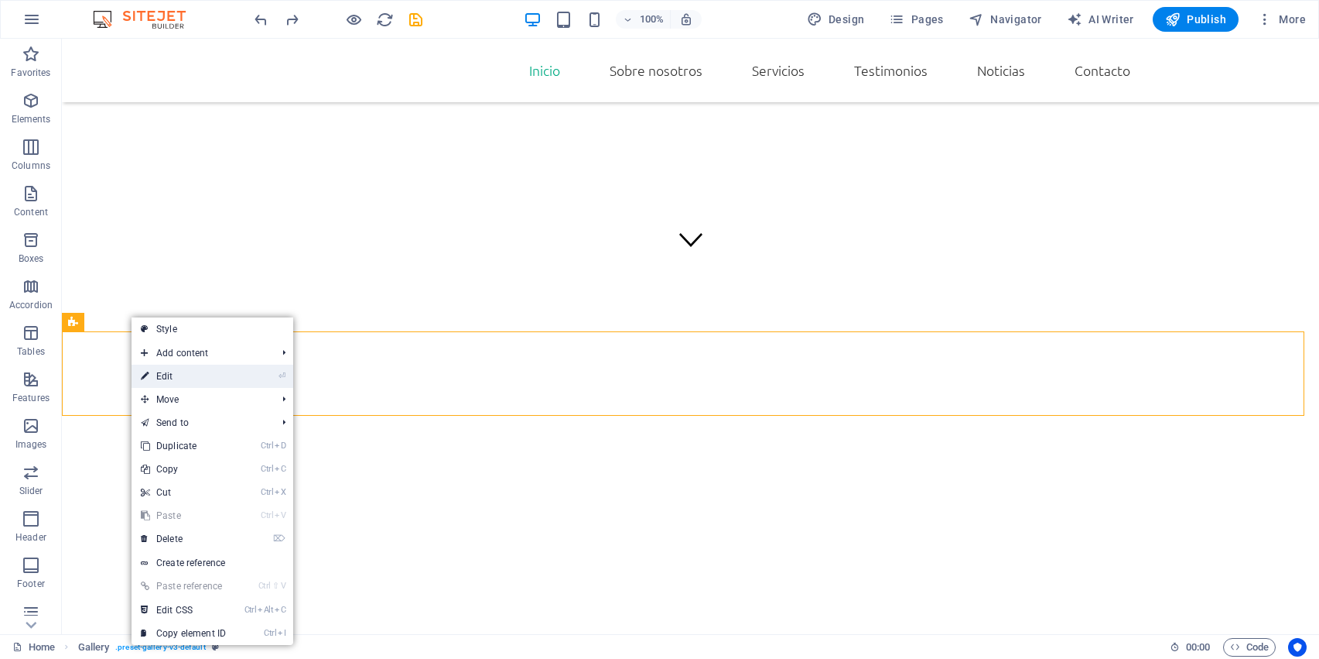
click at [172, 370] on link "⏎ Edit" at bounding box center [184, 375] width 104 height 23
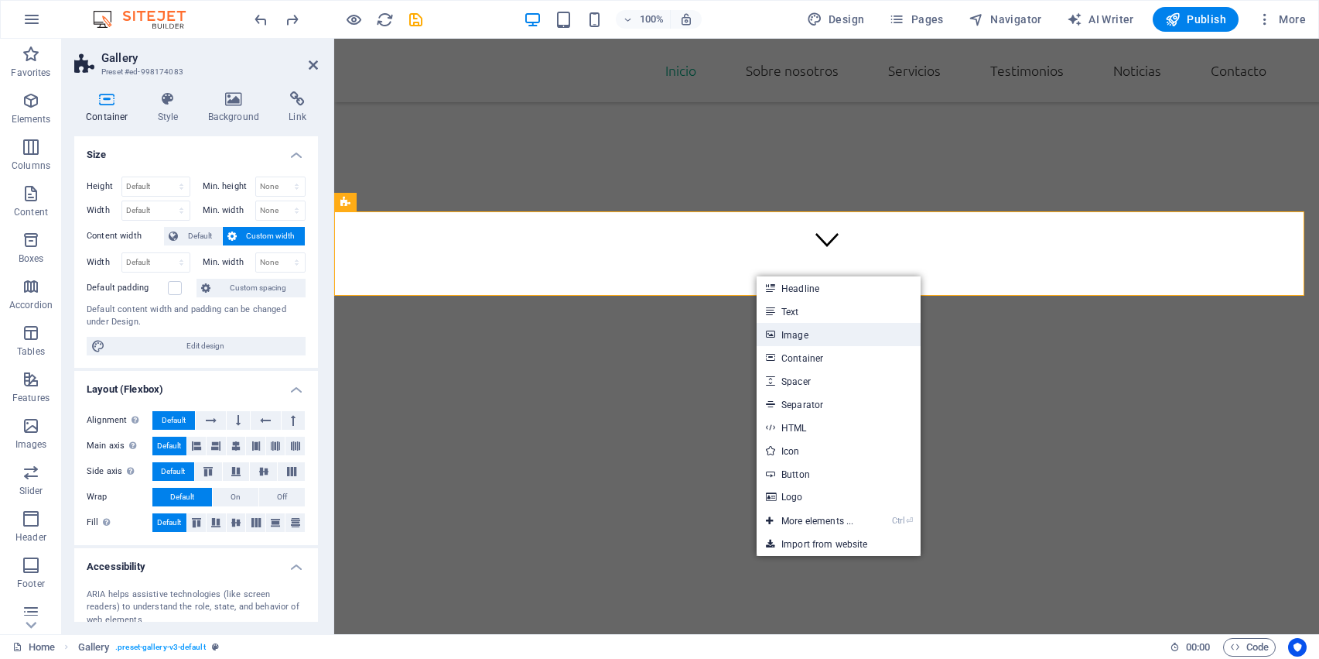
click at [788, 334] on link "Image" at bounding box center [839, 334] width 164 height 23
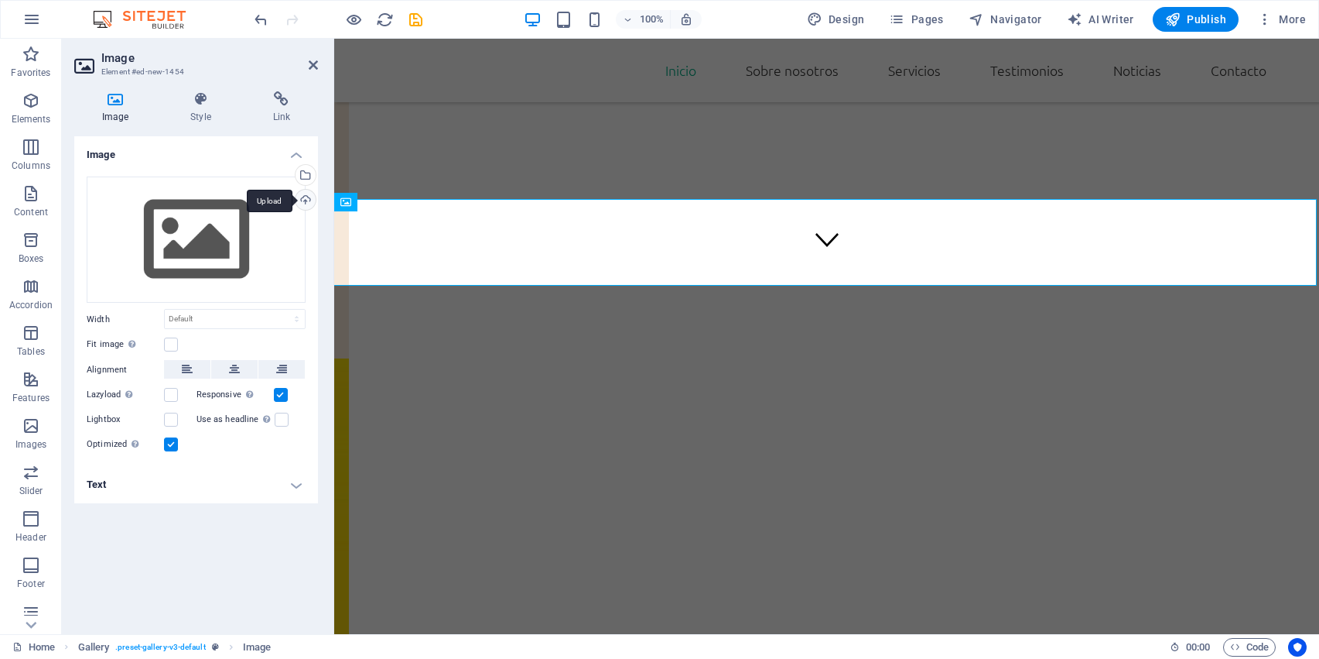
click at [307, 198] on div "Upload" at bounding box center [303, 201] width 23 height 23
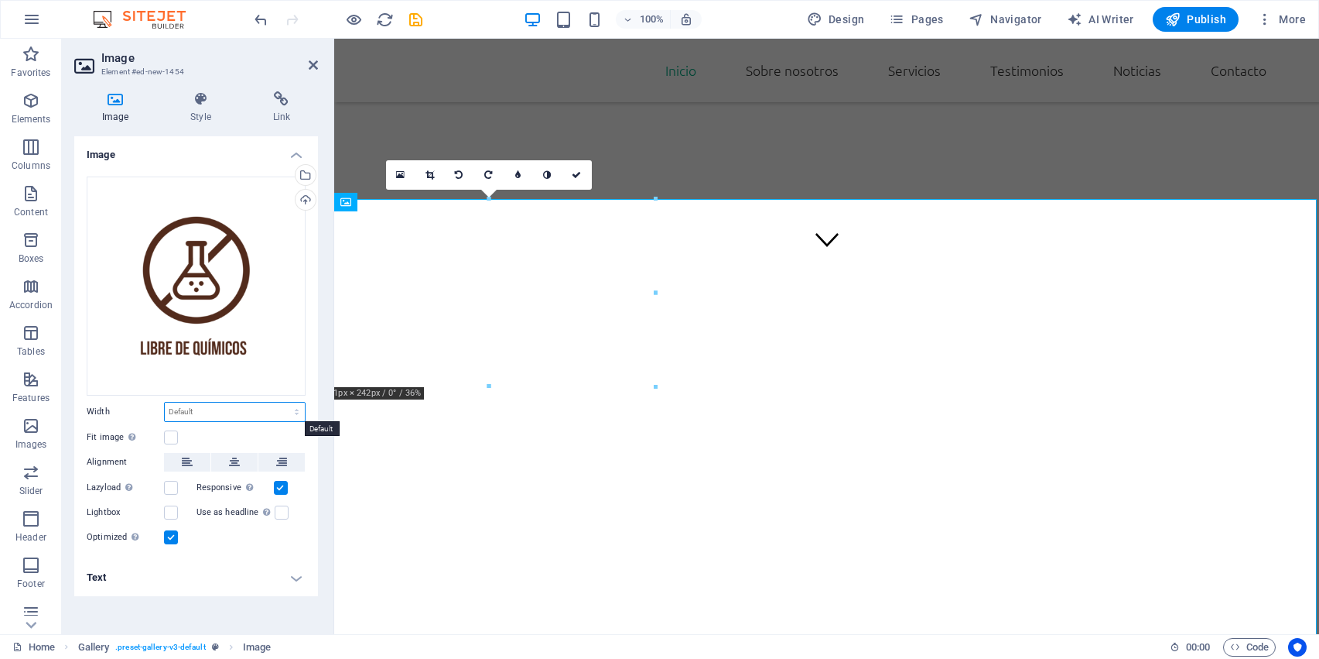
click at [263, 402] on select "Default auto px rem % em vh vw" at bounding box center [235, 411] width 140 height 19
select select "px"
click at [282, 402] on select "Default auto px rem % em vh vw" at bounding box center [235, 411] width 140 height 19
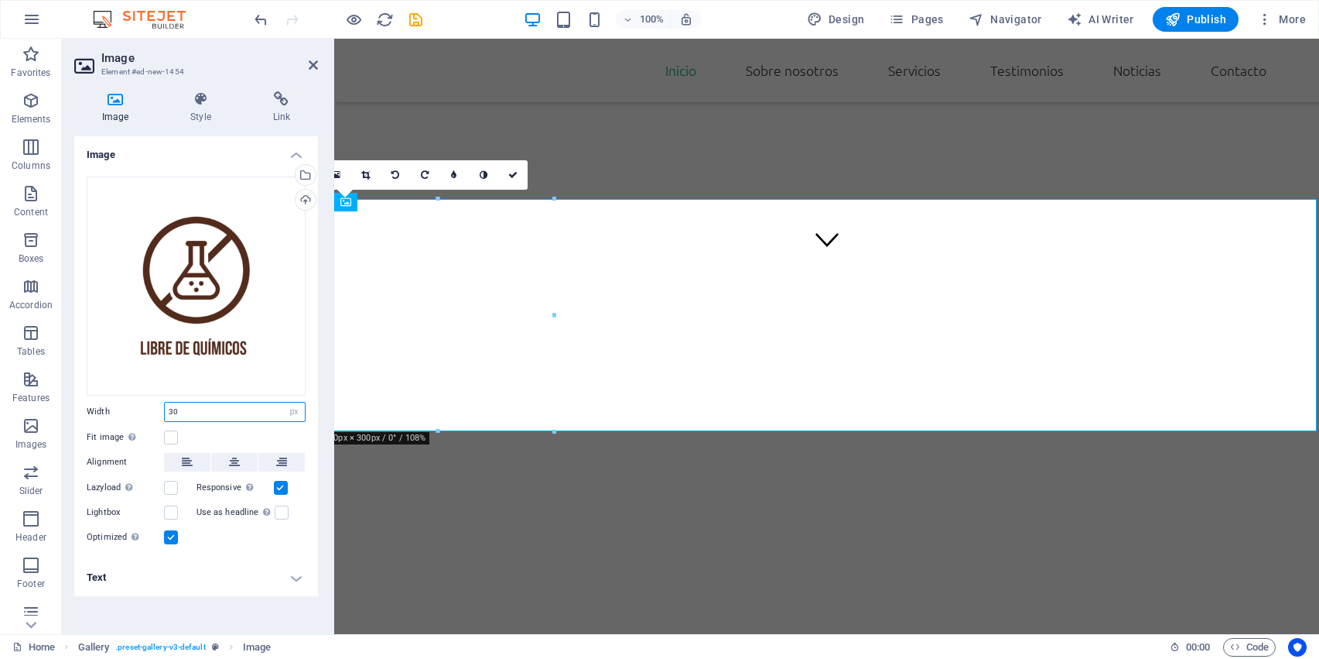
type input "3"
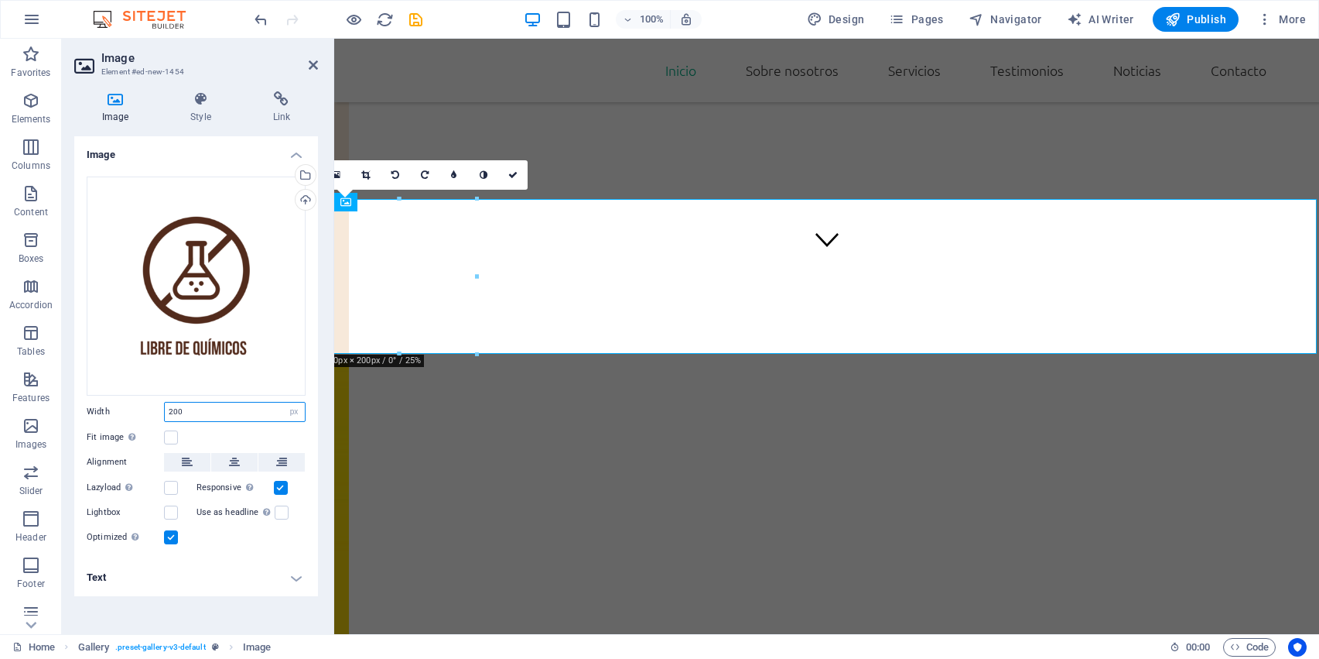
drag, startPoint x: 218, startPoint y: 404, endPoint x: 105, endPoint y: 400, distance: 113.0
click at [105, 402] on div "Width 200 Default auto px rem % em vh vw" at bounding box center [196, 412] width 219 height 20
type input "300"
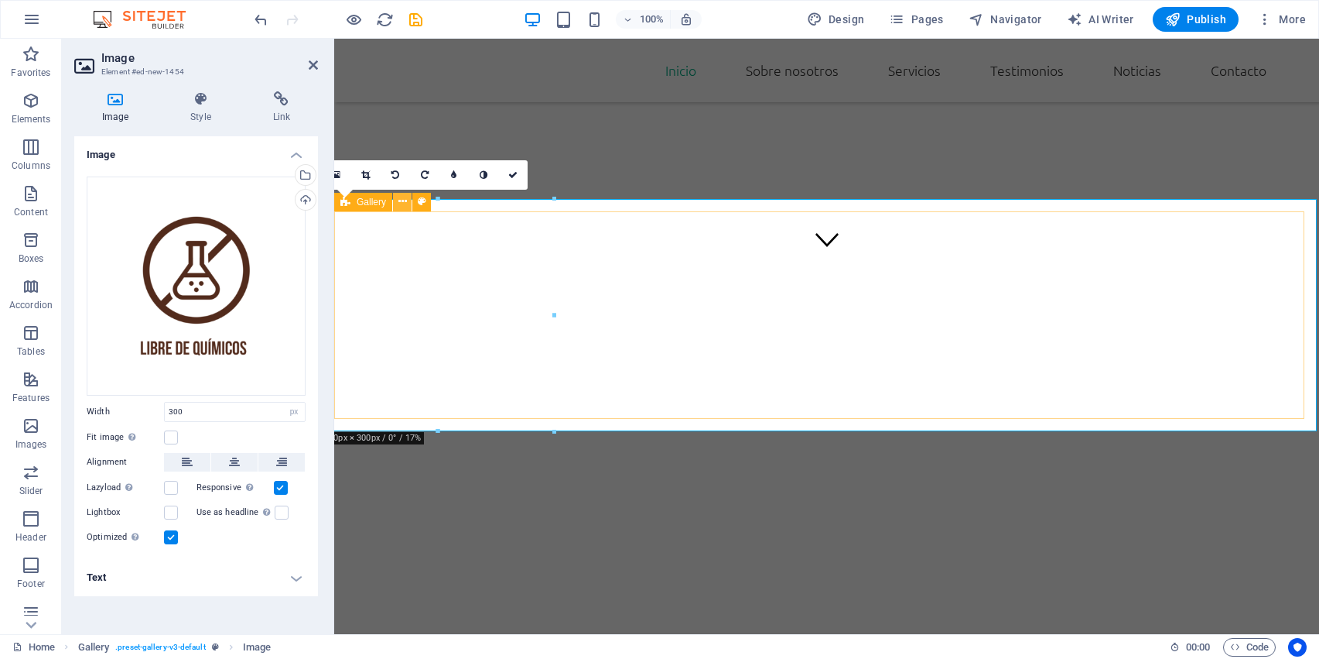
click at [403, 202] on icon at bounding box center [403, 201] width 9 height 16
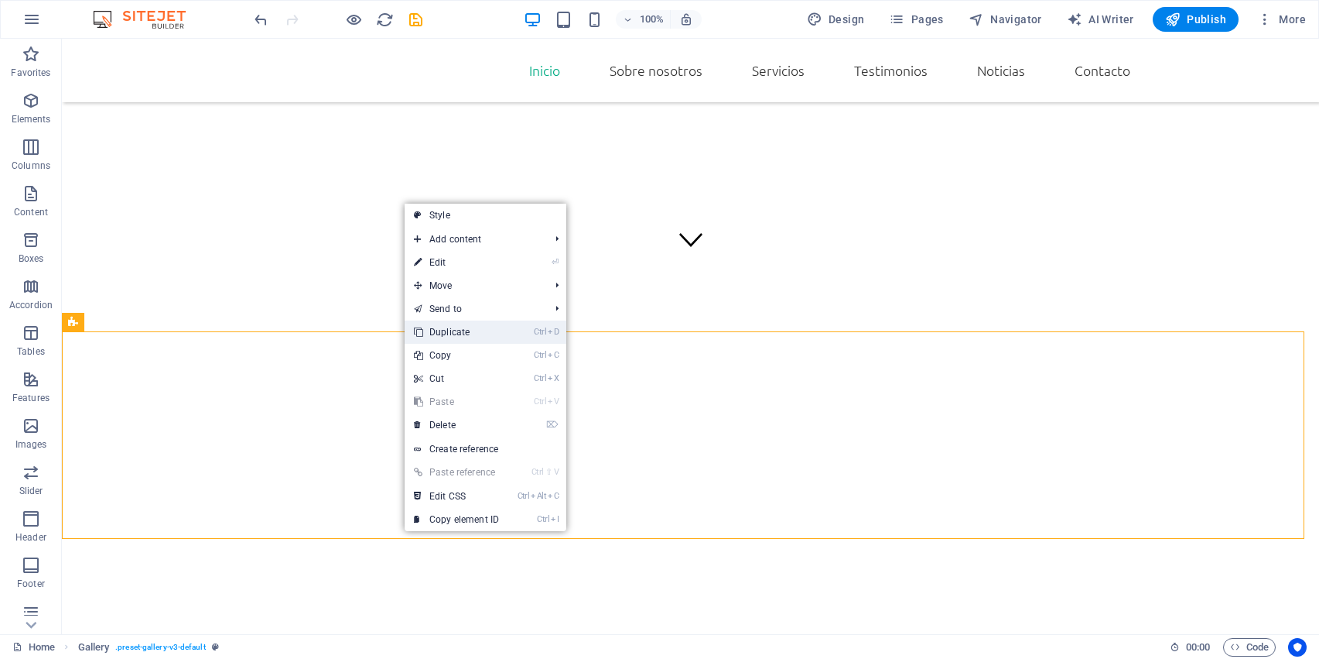
click at [455, 323] on link "Ctrl D Duplicate" at bounding box center [457, 331] width 104 height 23
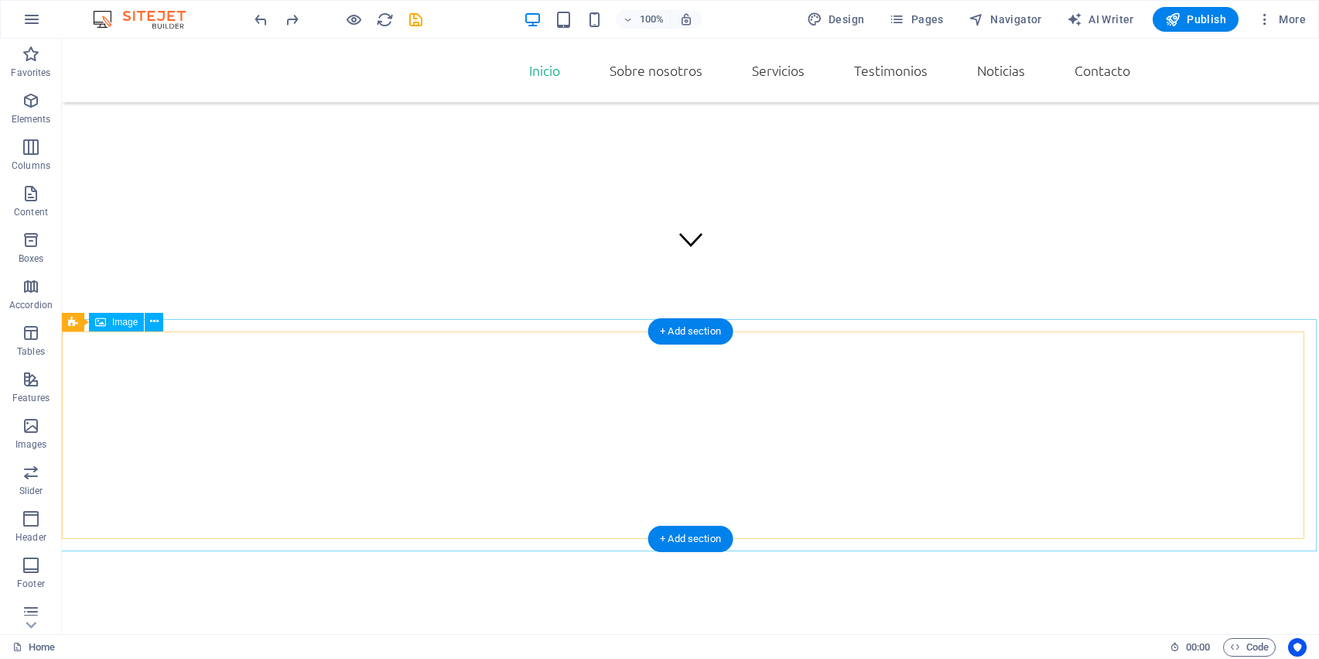
click at [156, 323] on icon at bounding box center [154, 321] width 9 height 16
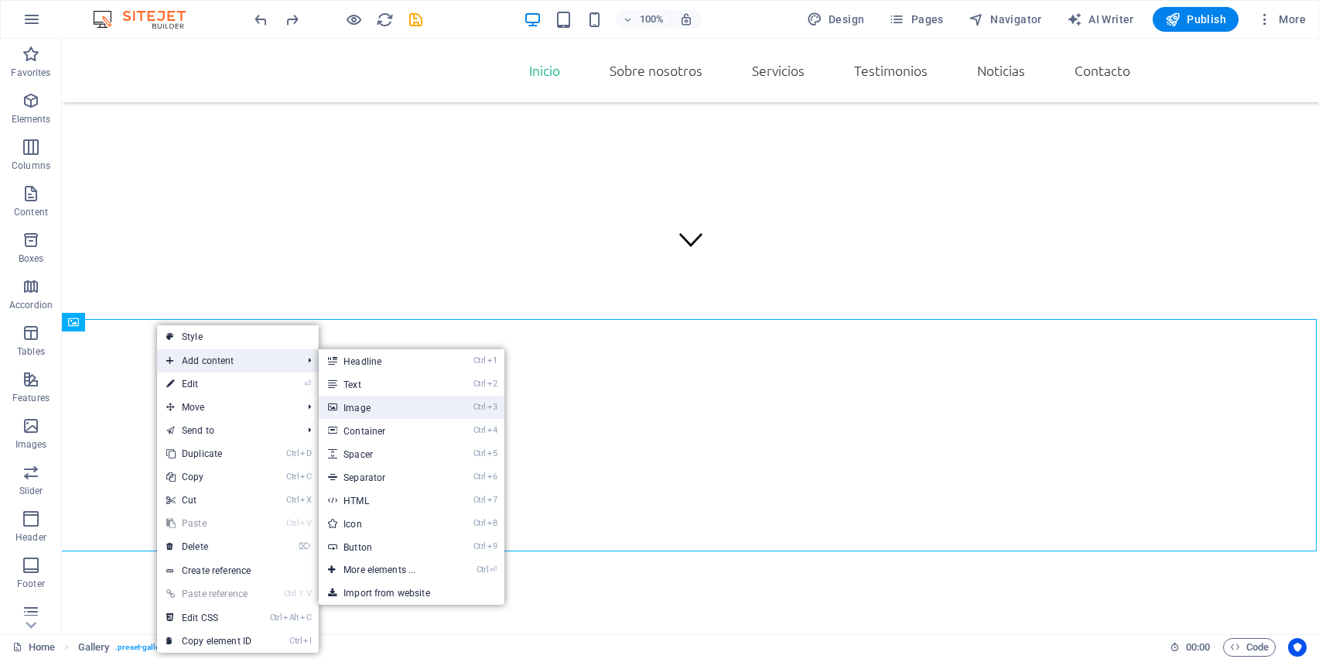
click at [423, 409] on link "Ctrl 3 Image" at bounding box center [383, 406] width 128 height 23
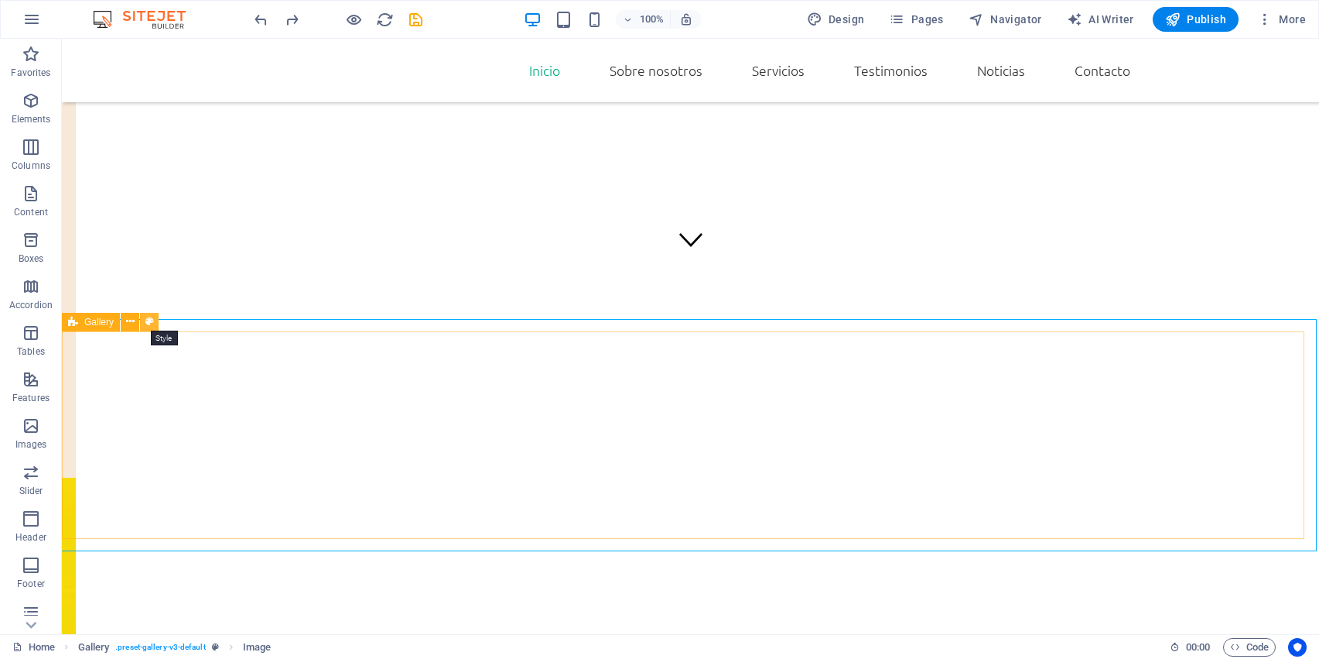
click at [145, 323] on icon at bounding box center [149, 321] width 9 height 16
select select "rem"
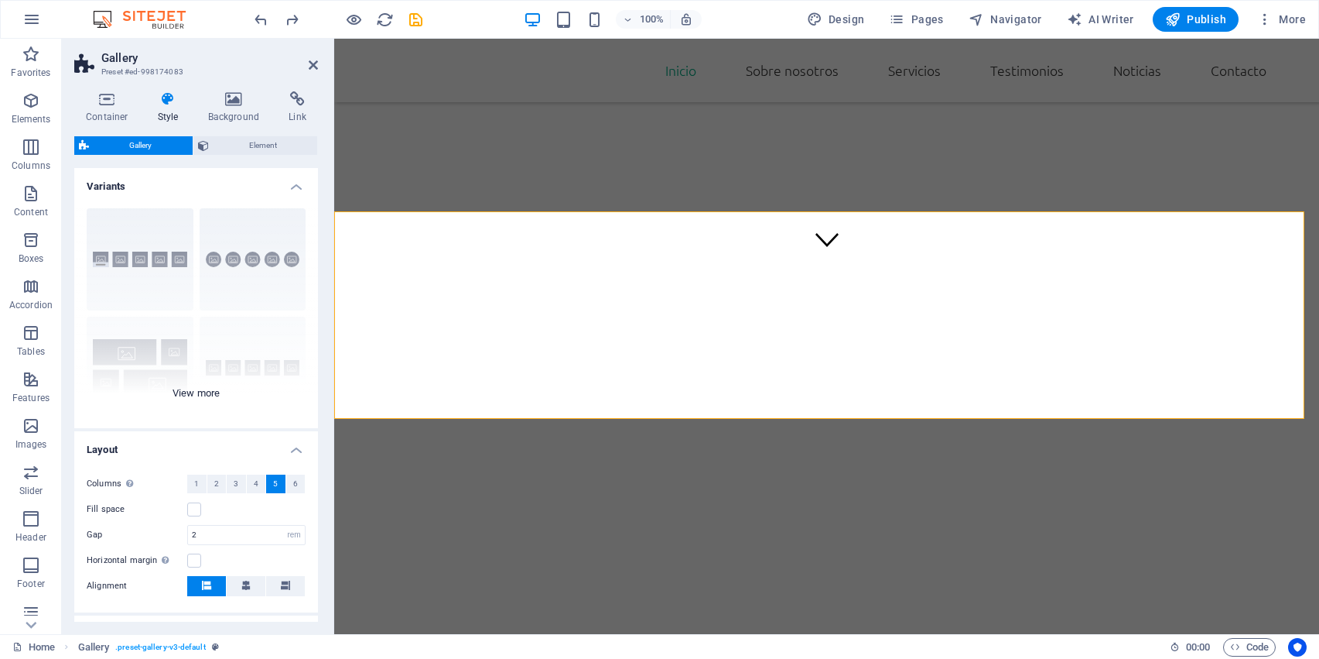
click at [214, 271] on div "Captions Circle Collage Default Grid Grid shifted" at bounding box center [196, 312] width 244 height 232
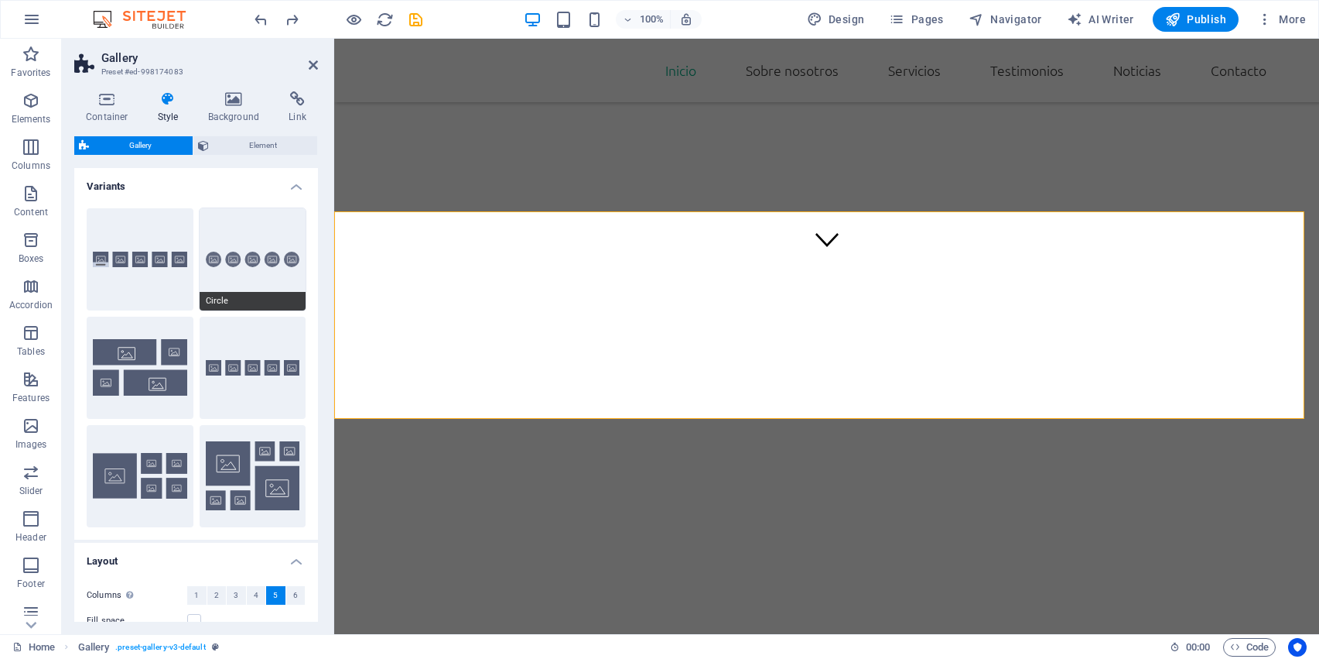
click at [261, 260] on button "Circle" at bounding box center [253, 259] width 107 height 102
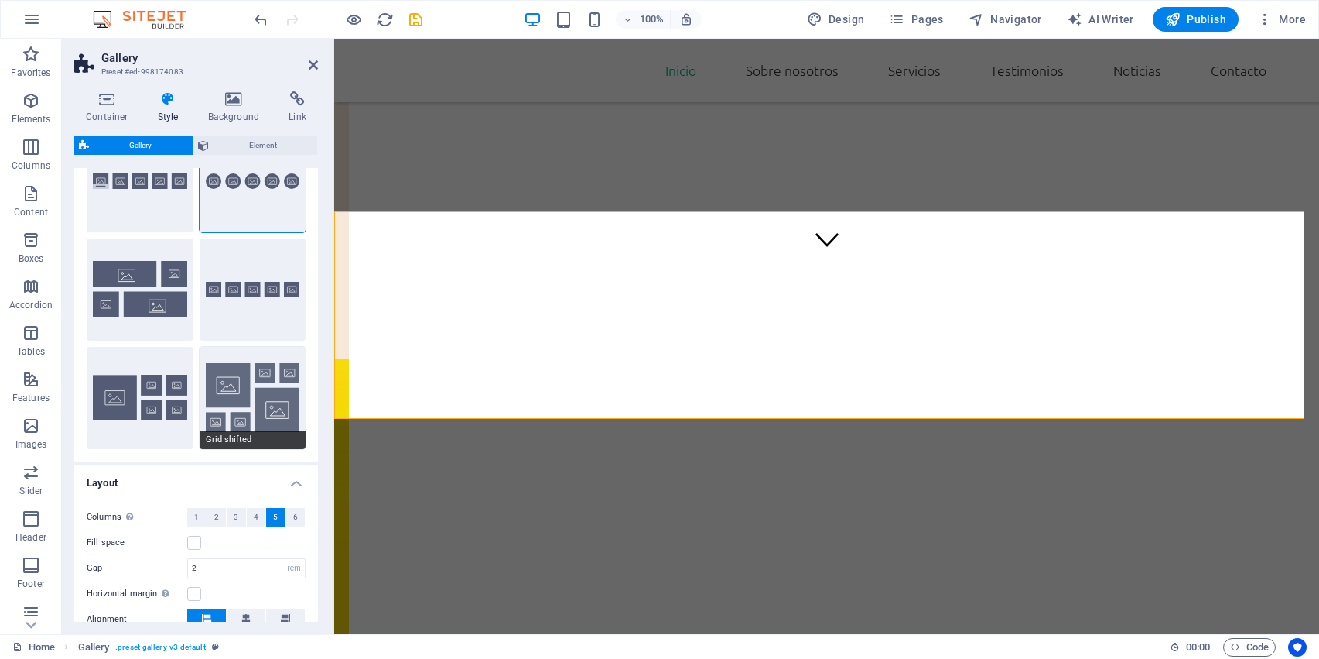
scroll to position [0, 0]
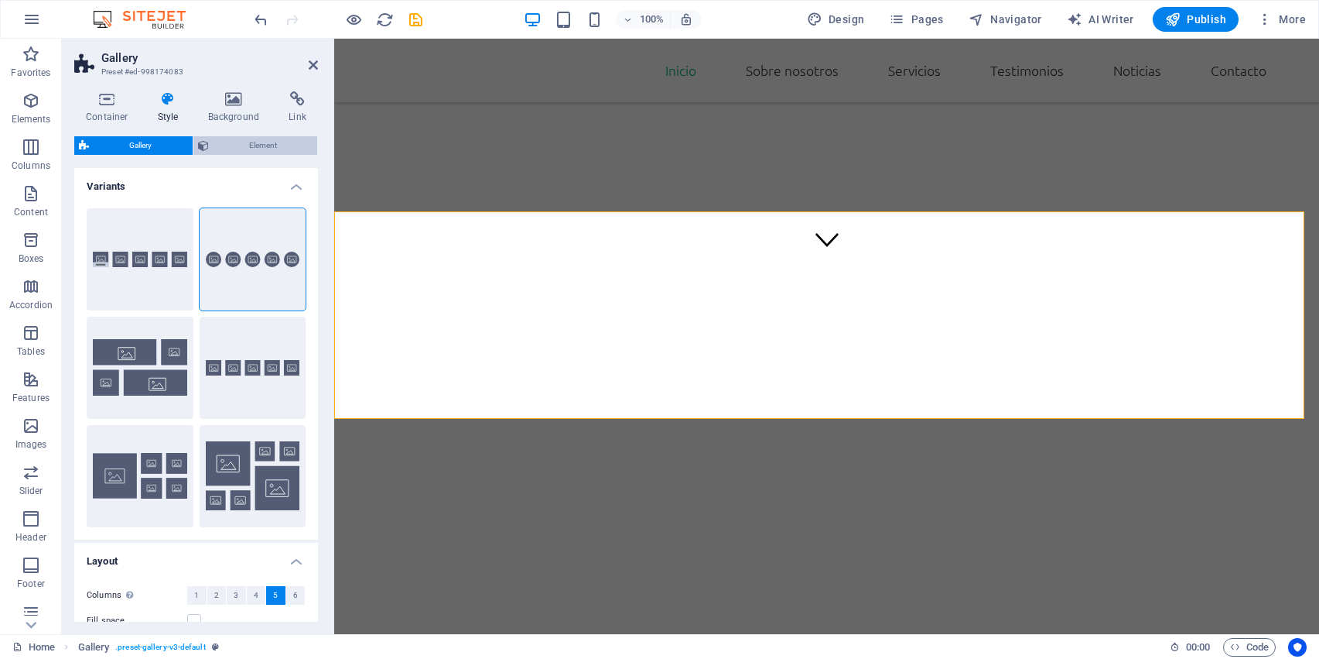
click at [256, 145] on span "Element" at bounding box center [264, 145] width 100 height 19
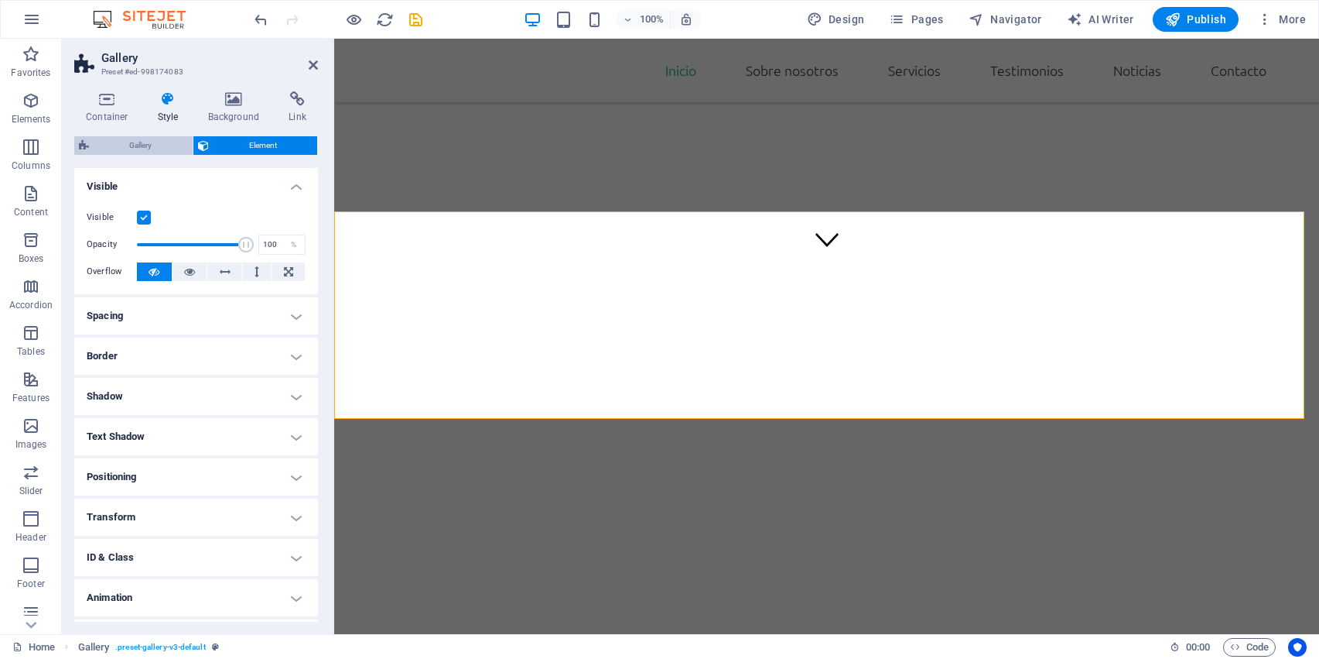
click at [157, 148] on span "Gallery" at bounding box center [141, 145] width 94 height 19
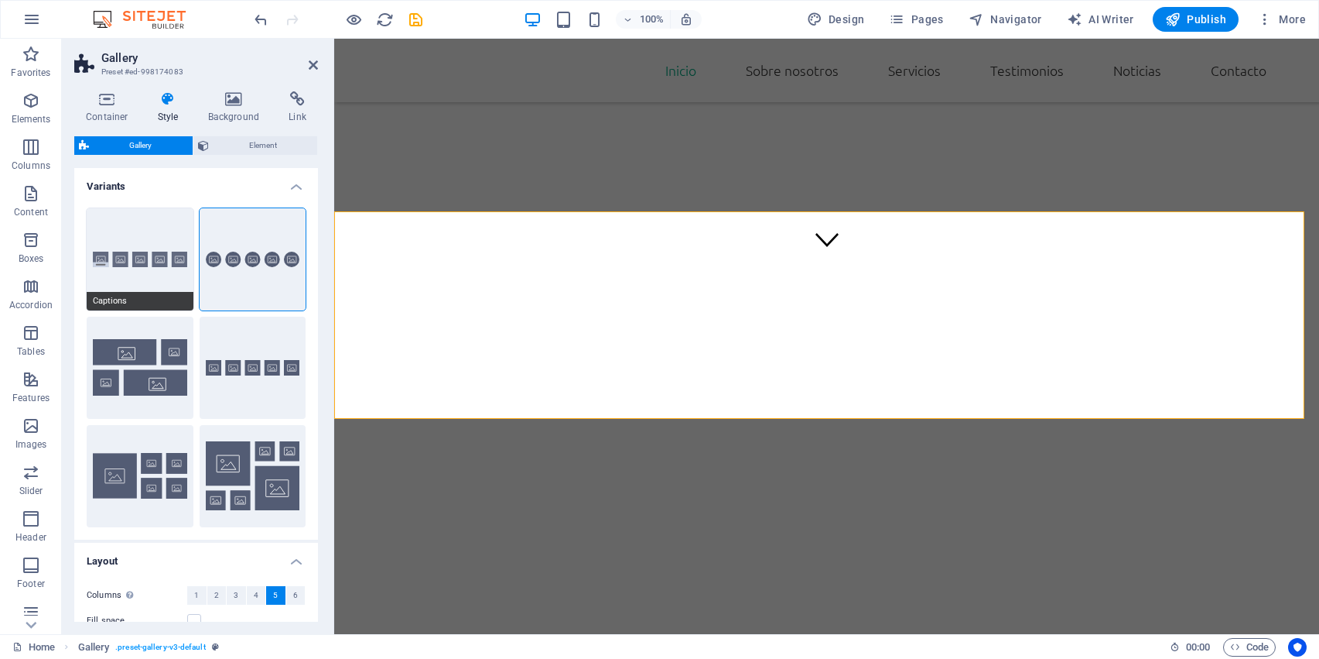
click at [182, 265] on button "Captions" at bounding box center [140, 259] width 107 height 102
click at [231, 262] on button "Circle" at bounding box center [253, 259] width 107 height 102
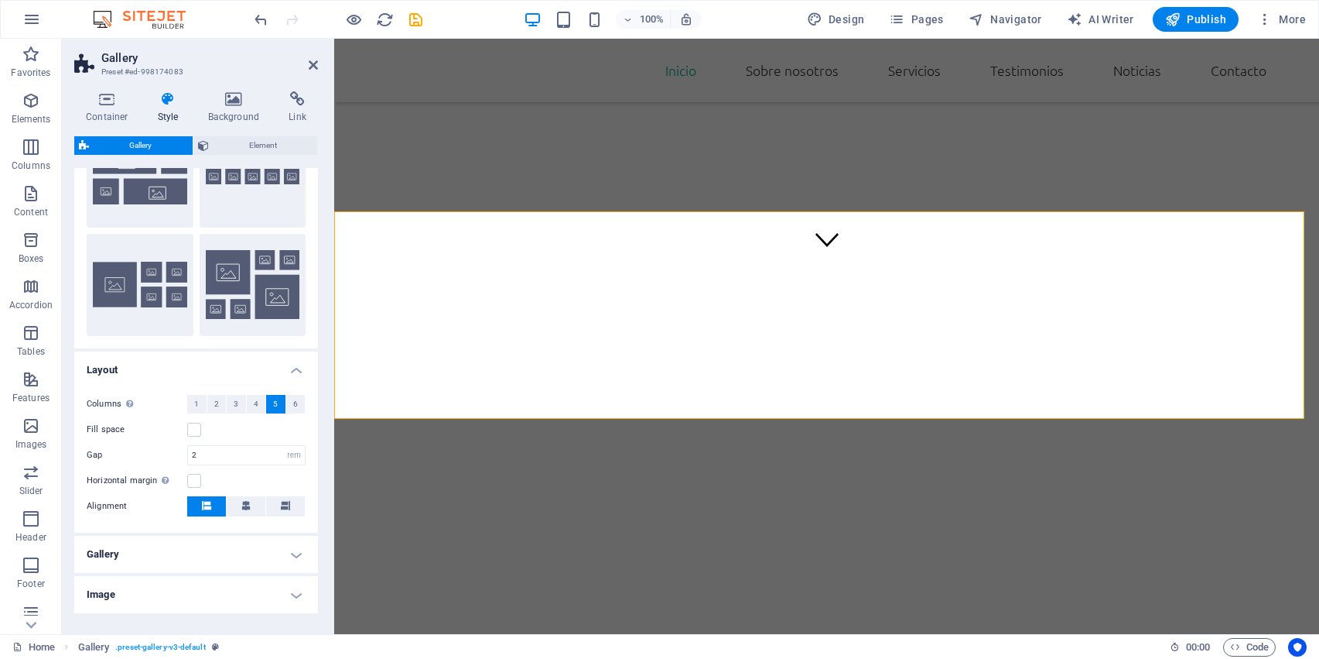
scroll to position [170, 0]
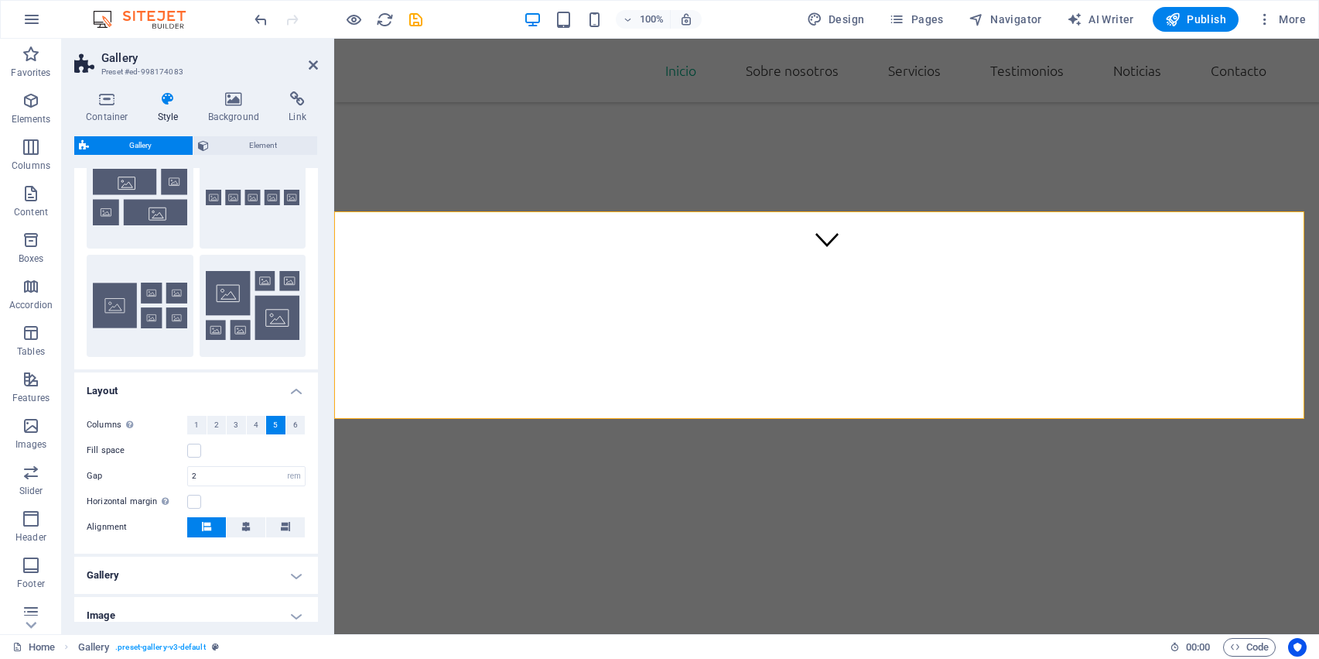
click at [149, 485] on div "Gap 2 px rem % vh vw" at bounding box center [196, 476] width 219 height 20
drag, startPoint x: 476, startPoint y: 340, endPoint x: 783, endPoint y: 334, distance: 307.3
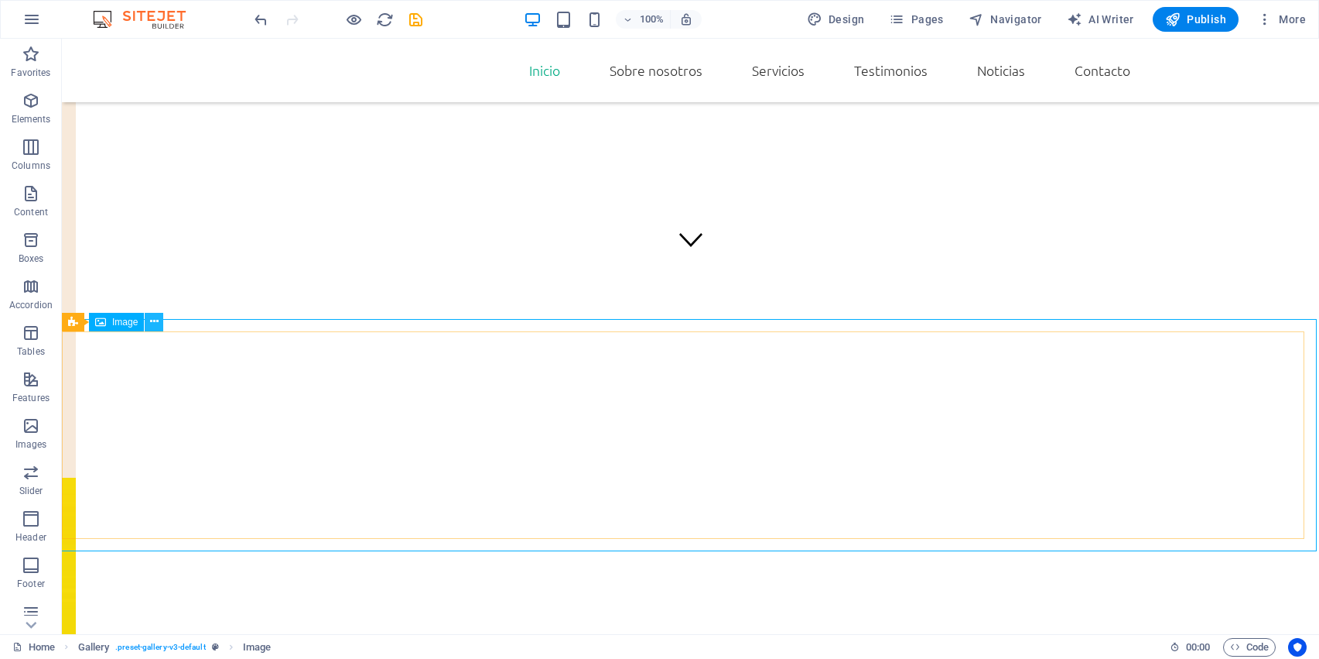
click at [149, 325] on button at bounding box center [154, 322] width 19 height 19
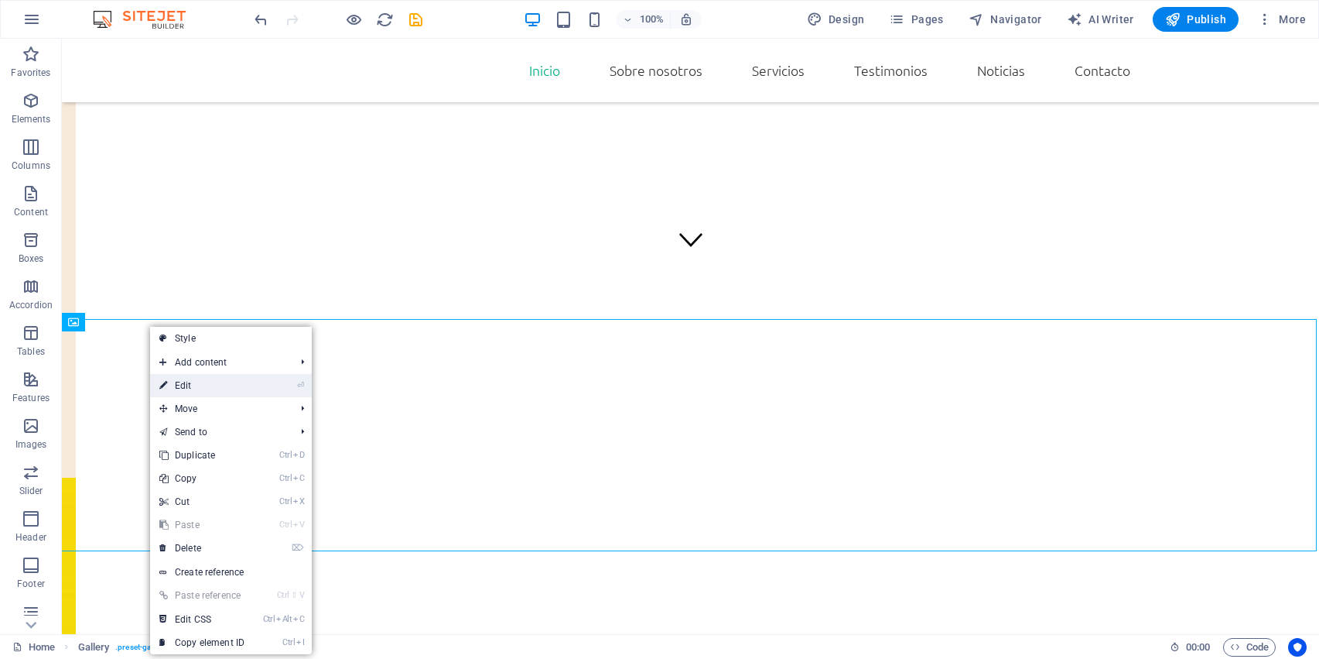
click at [194, 387] on link "⏎ Edit" at bounding box center [202, 385] width 104 height 23
select select "px"
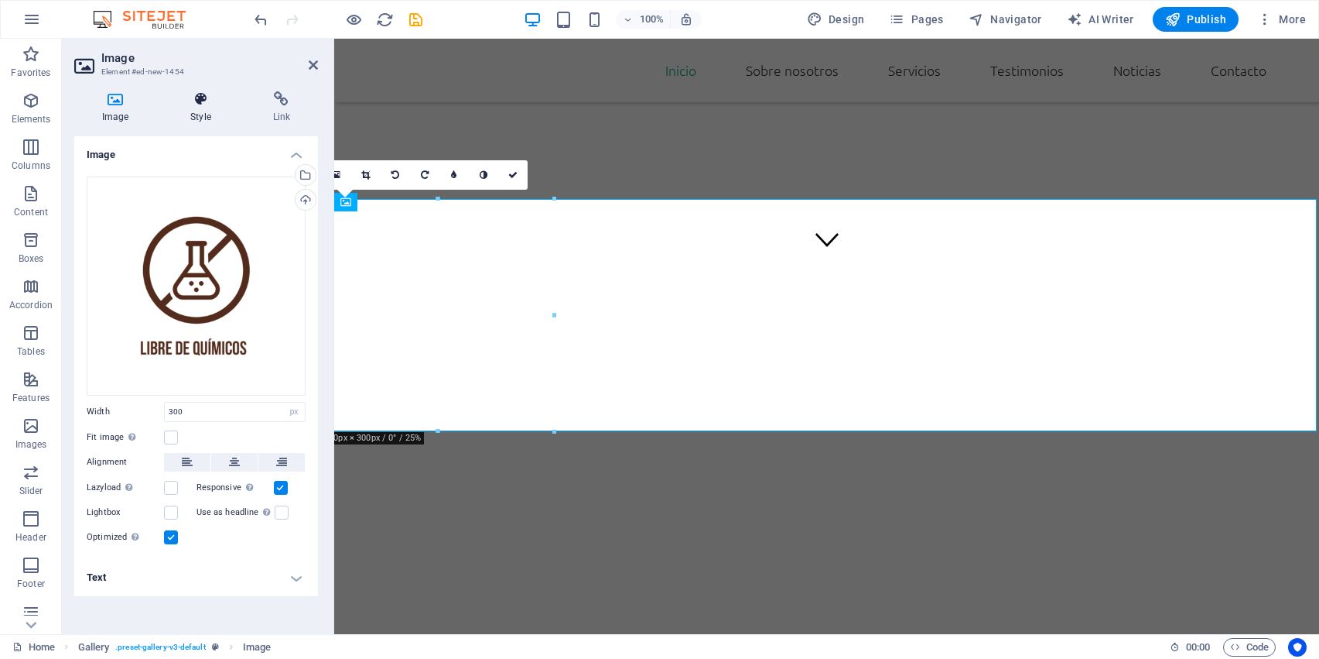
click at [211, 116] on h4 "Style" at bounding box center [203, 107] width 82 height 32
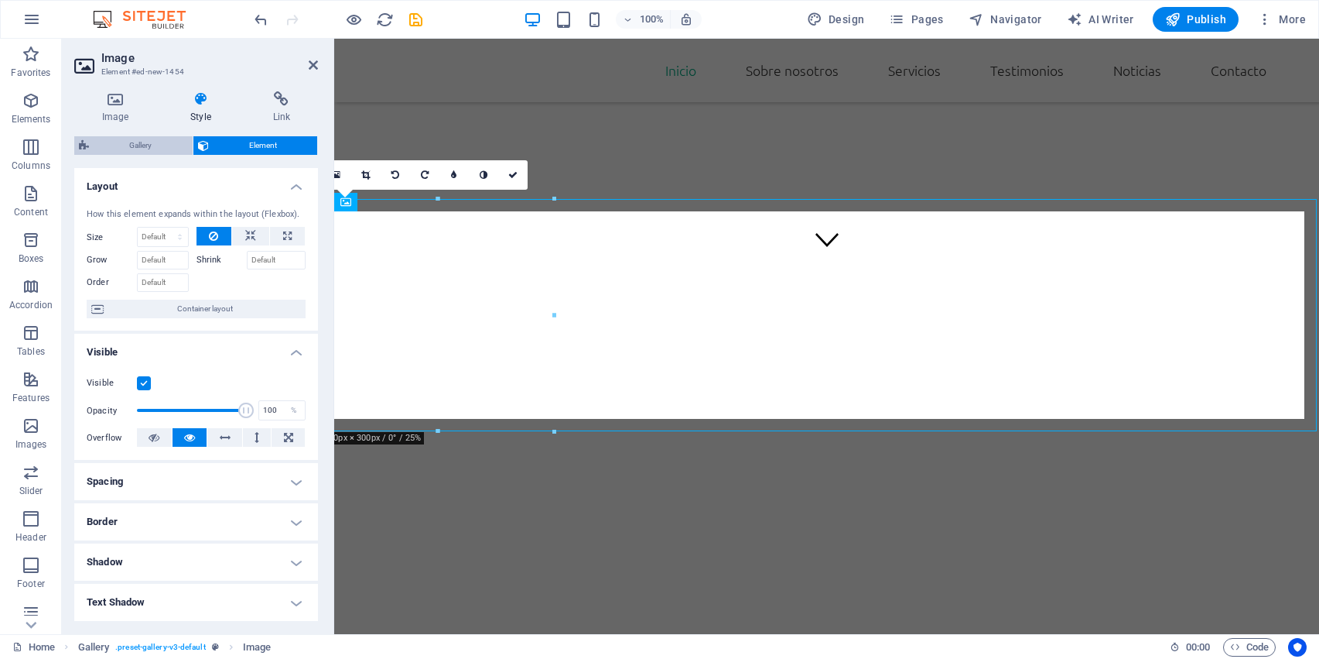
click at [160, 140] on span "Gallery" at bounding box center [141, 145] width 94 height 19
select select "rem"
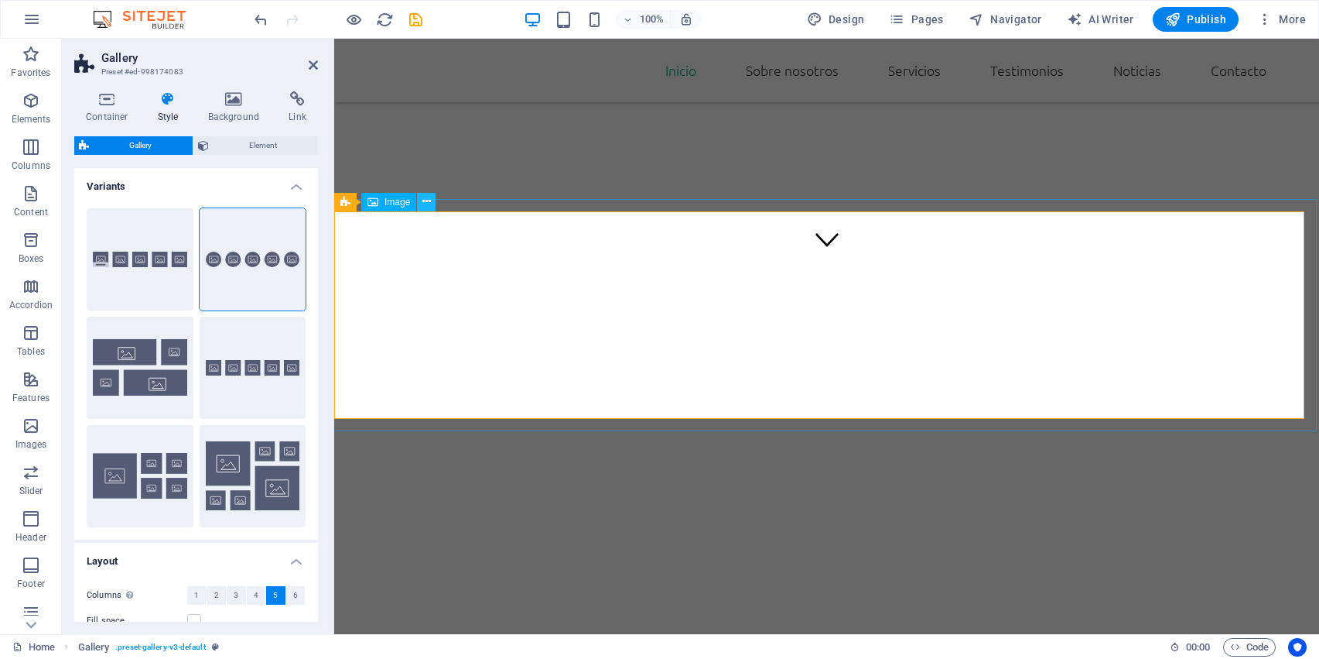
click at [429, 194] on icon at bounding box center [426, 201] width 9 height 16
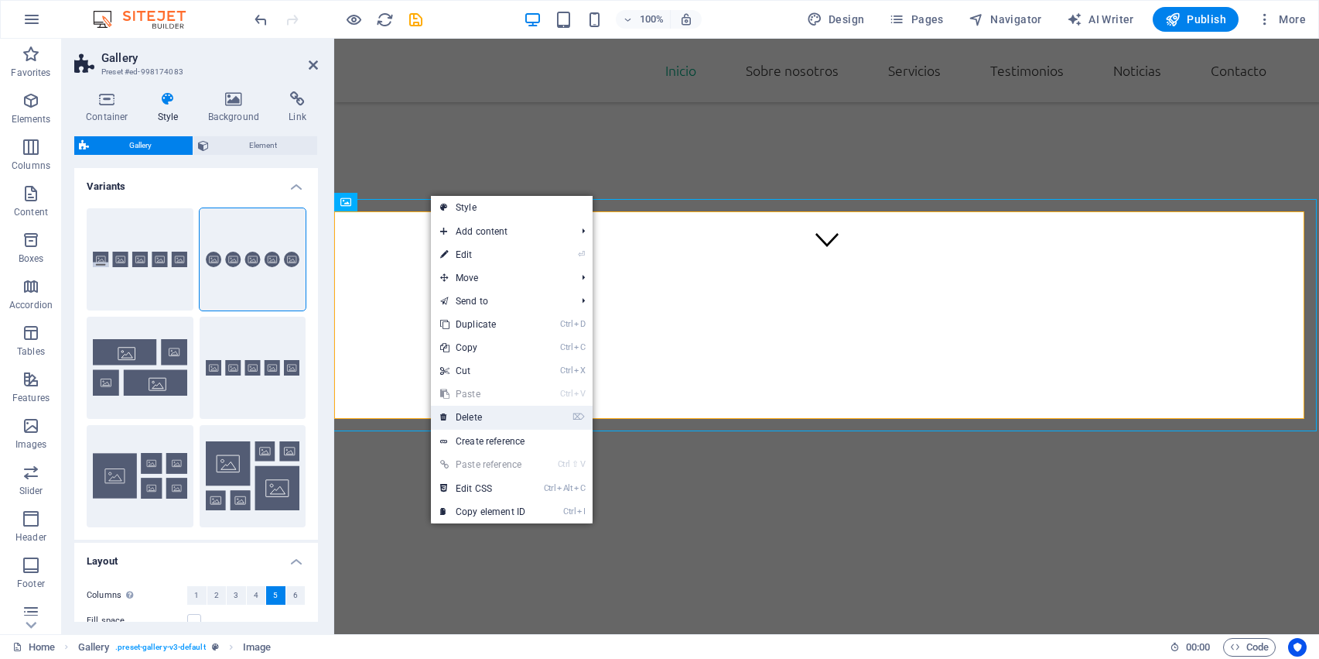
click at [497, 416] on link "⌦ Delete" at bounding box center [483, 416] width 104 height 23
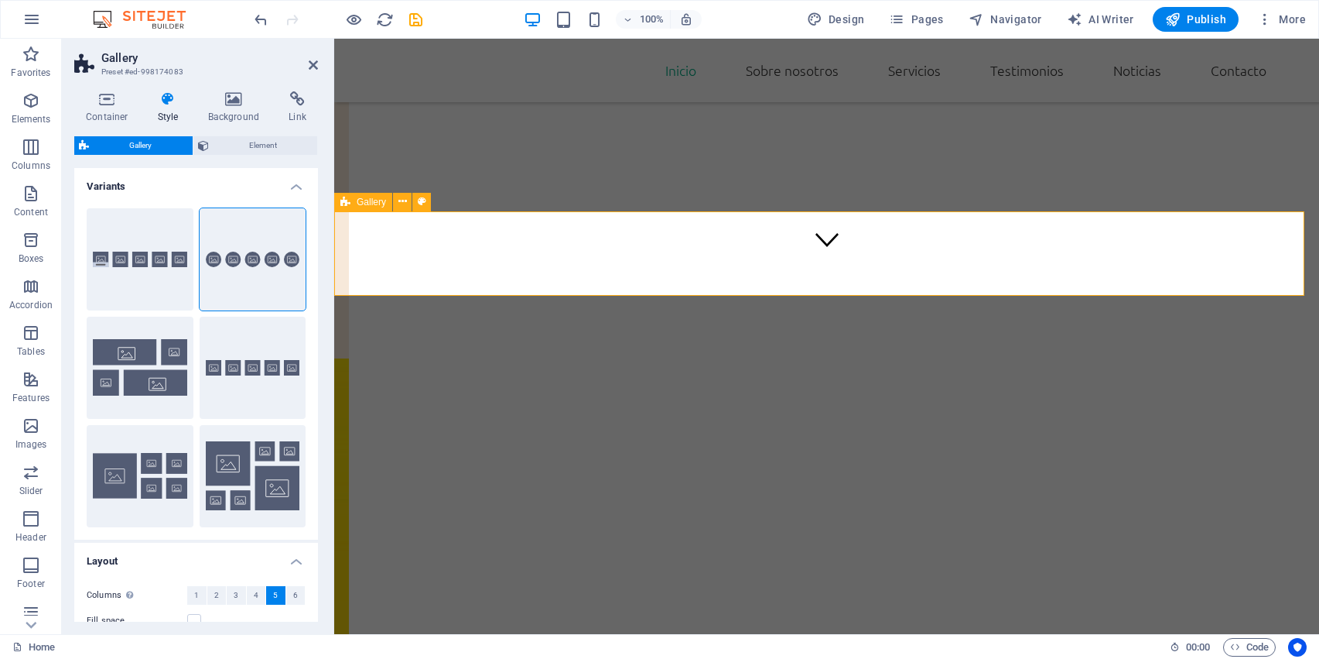
click at [362, 198] on span "Gallery" at bounding box center [371, 201] width 29 height 9
click at [403, 202] on icon at bounding box center [403, 201] width 9 height 16
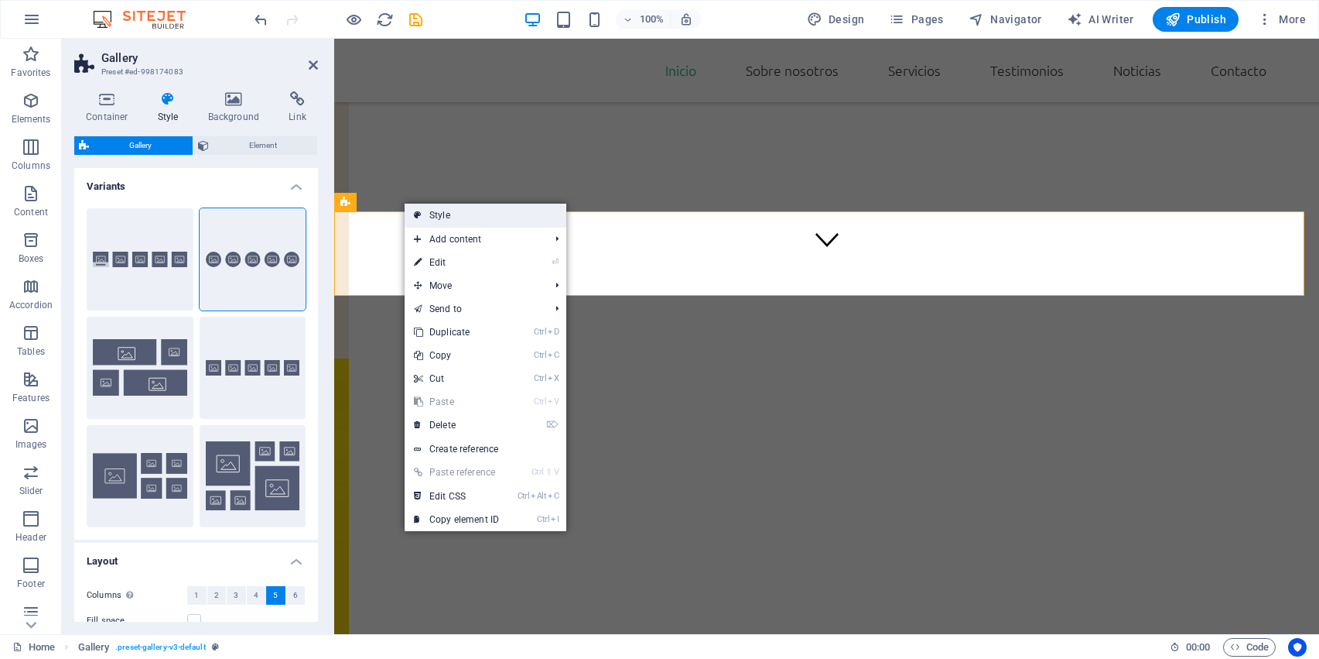
click at [435, 210] on link "Style" at bounding box center [486, 215] width 162 height 23
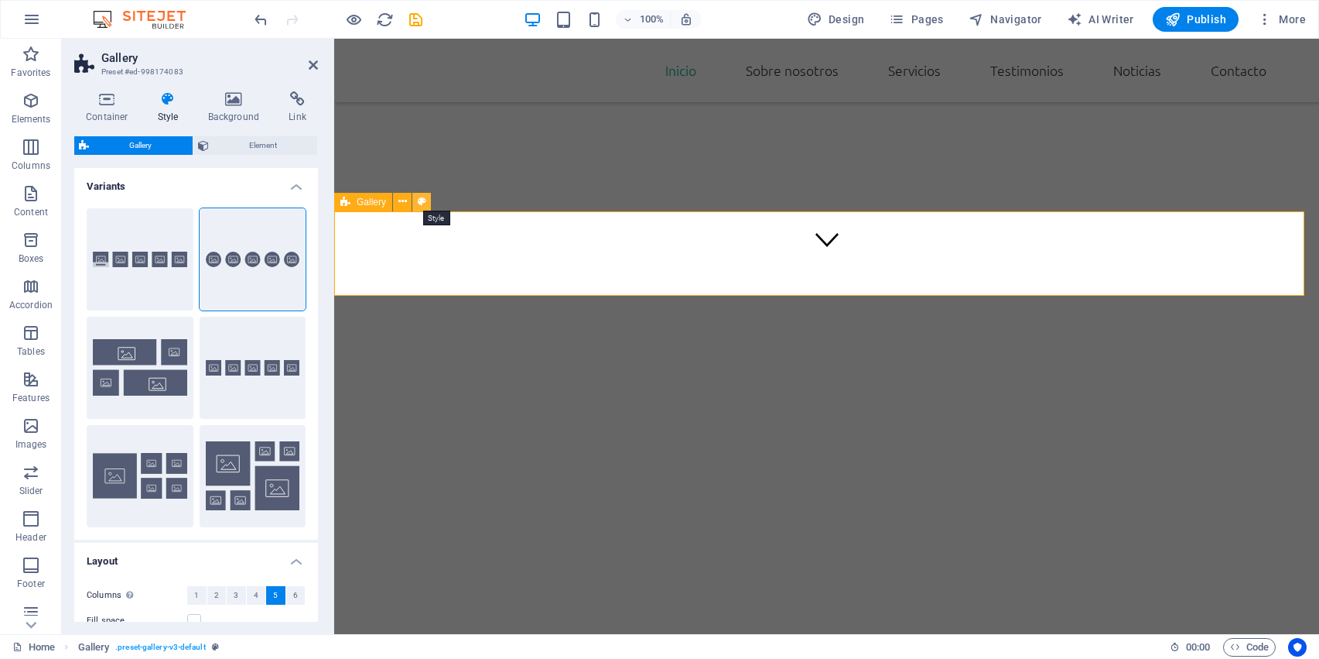
click at [418, 203] on icon at bounding box center [422, 201] width 9 height 16
click at [407, 203] on button at bounding box center [402, 202] width 19 height 19
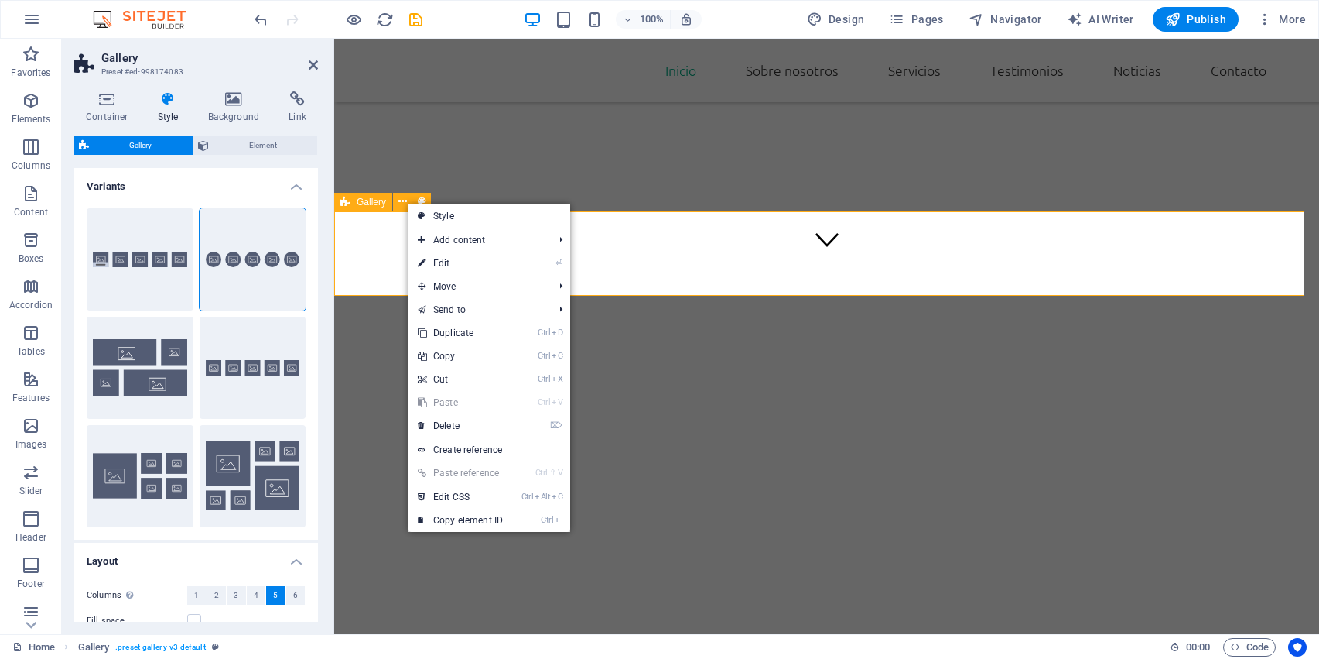
click at [357, 203] on span "Gallery" at bounding box center [371, 201] width 29 height 9
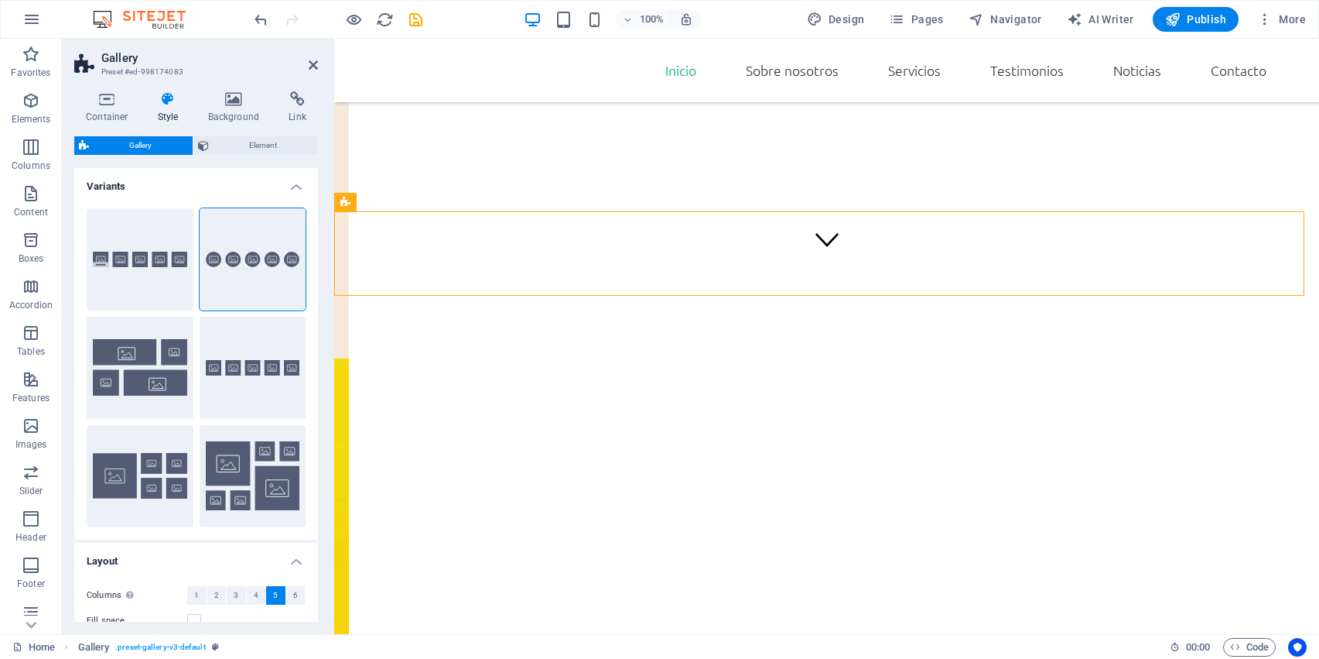
drag, startPoint x: 690, startPoint y: 241, endPoint x: 389, endPoint y: 228, distance: 301.3
click at [422, 202] on icon at bounding box center [422, 201] width 9 height 16
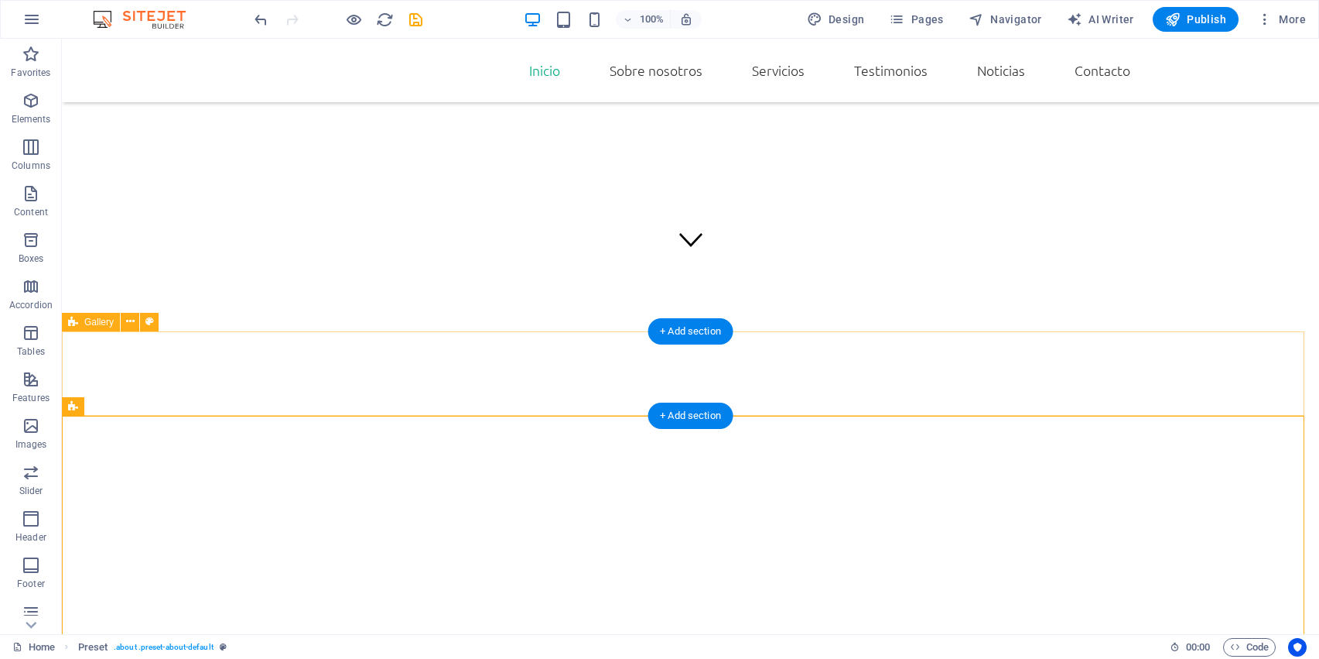
select select "rem"
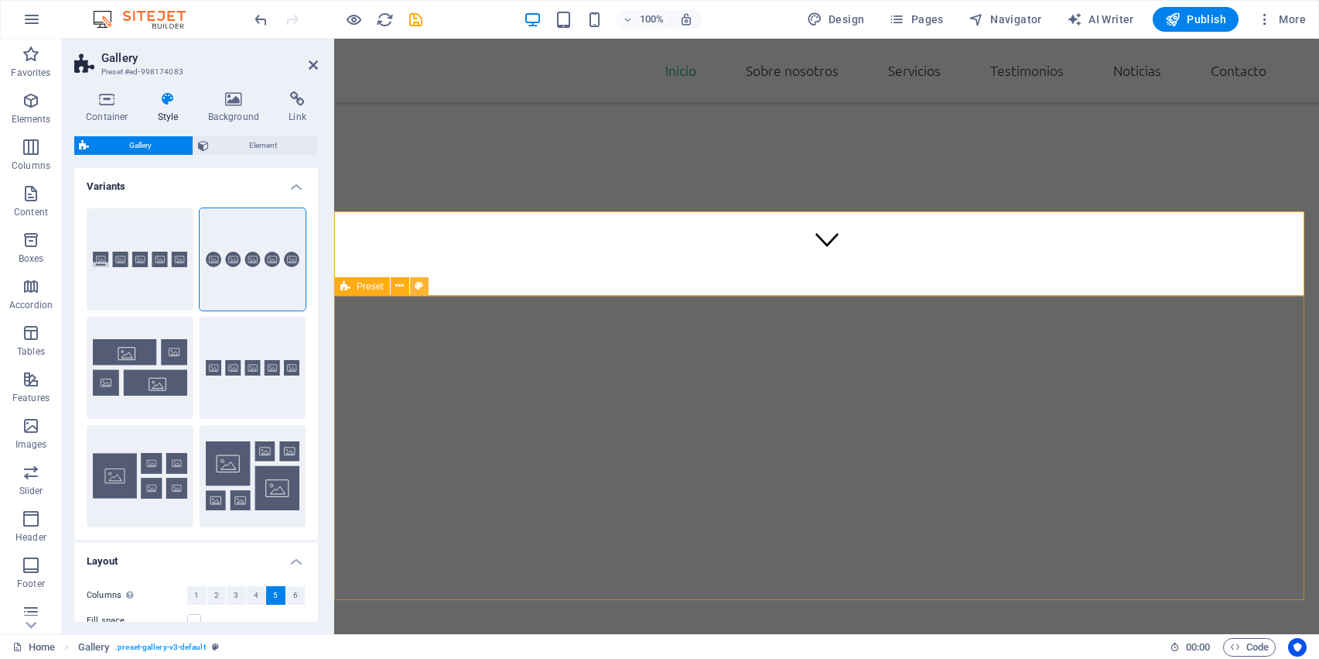
click at [415, 279] on icon at bounding box center [419, 286] width 9 height 16
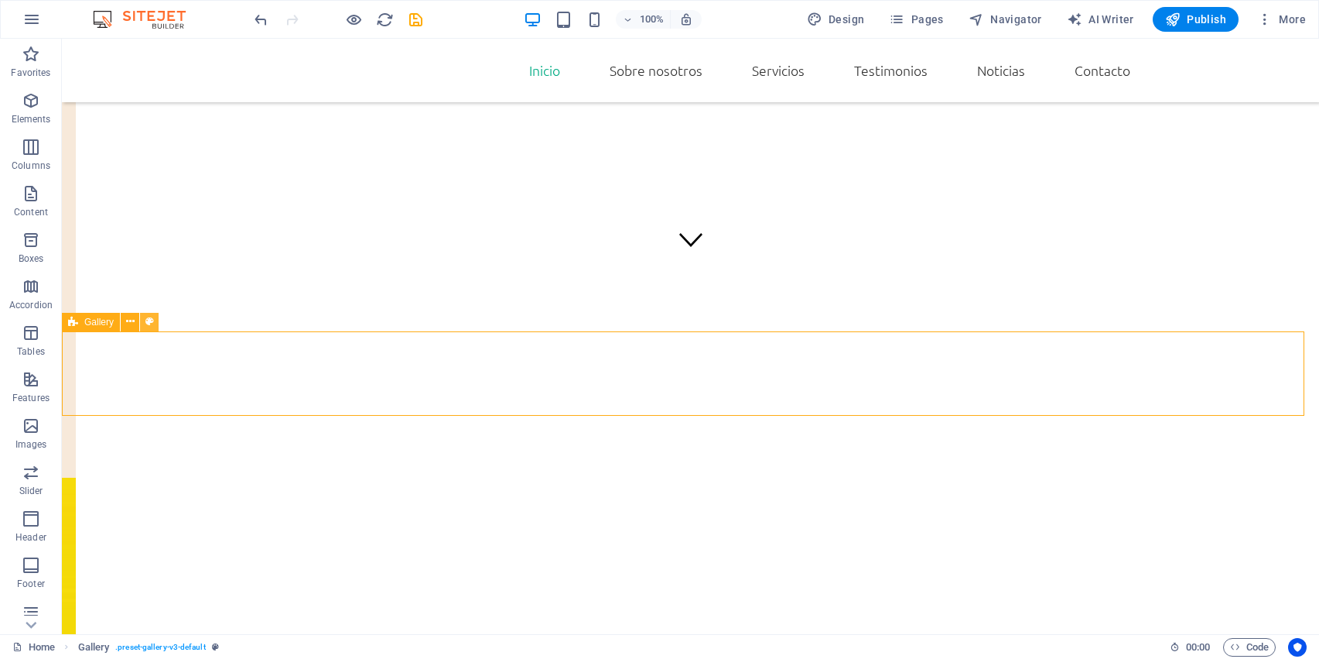
click at [144, 327] on button at bounding box center [149, 322] width 19 height 19
select select "rem"
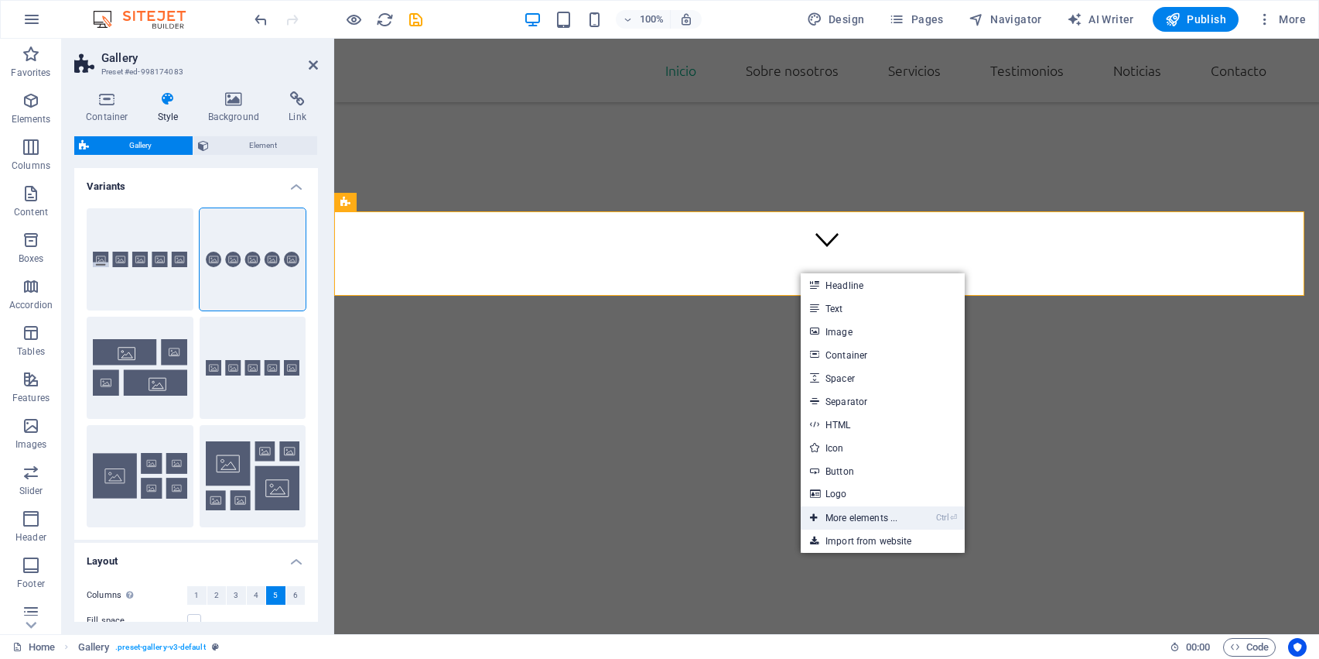
click at [895, 512] on link "Ctrl ⏎ More elements ..." at bounding box center [854, 517] width 106 height 23
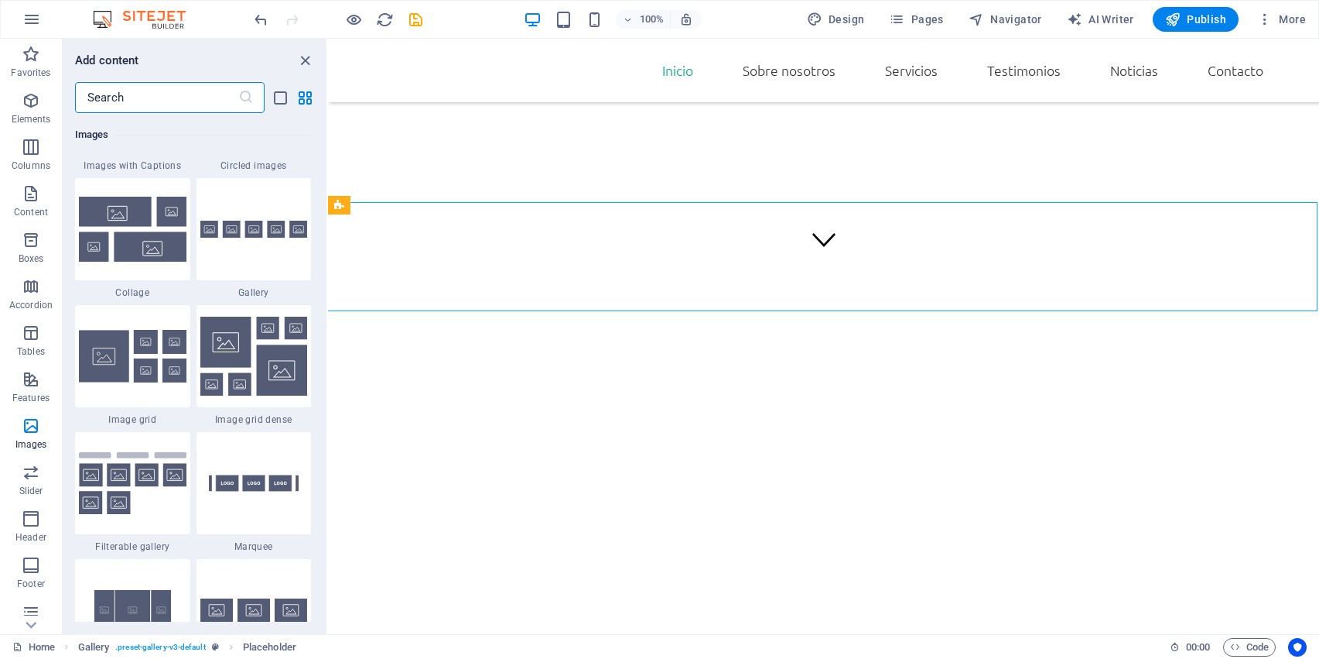
scroll to position [7924, 0]
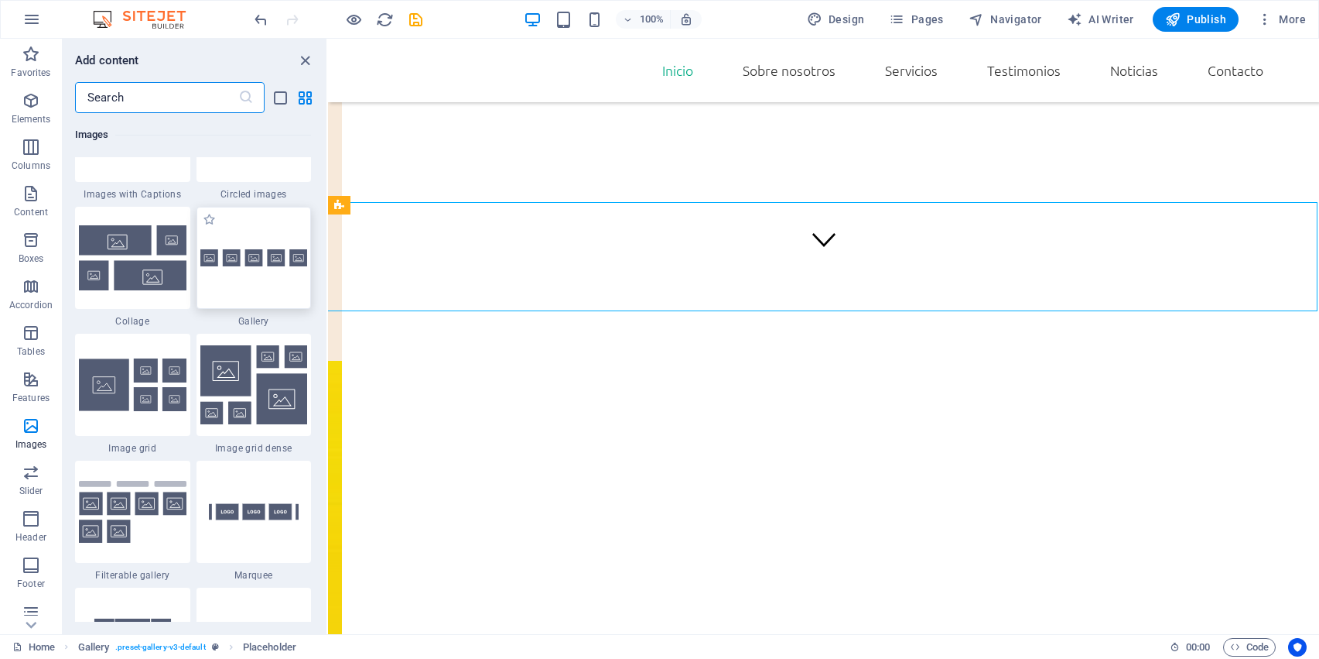
click at [268, 279] on div at bounding box center [254, 258] width 115 height 102
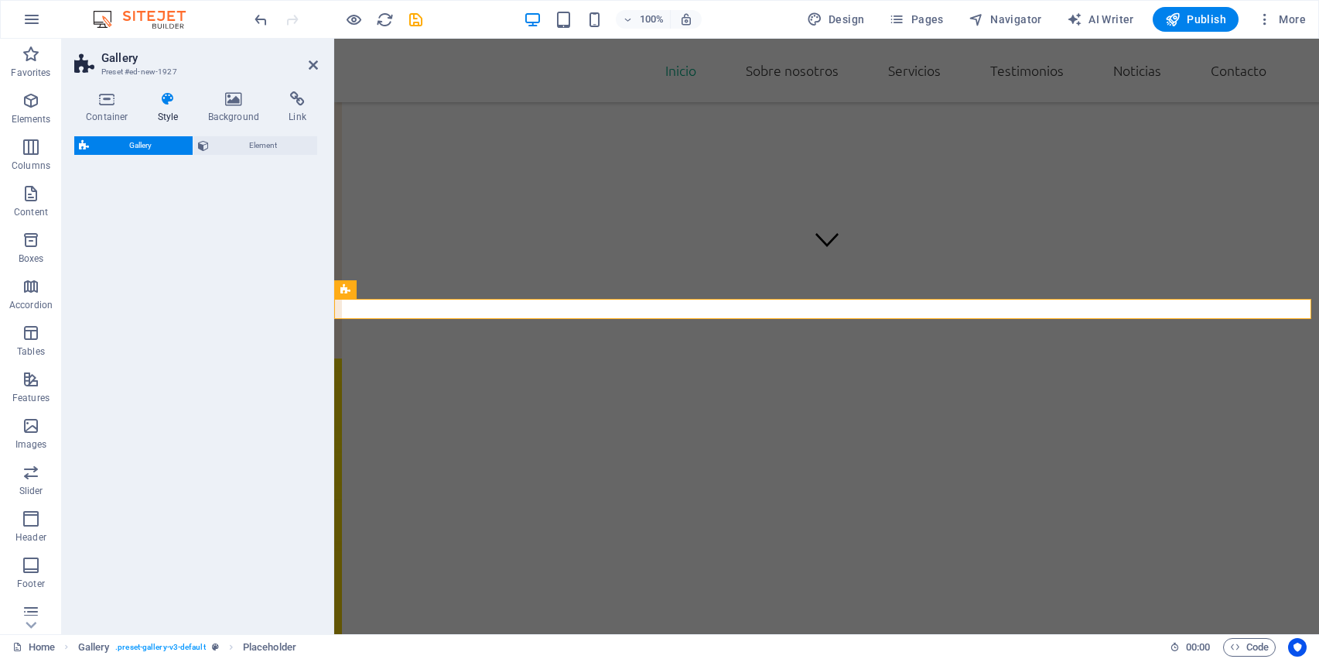
select select "rem"
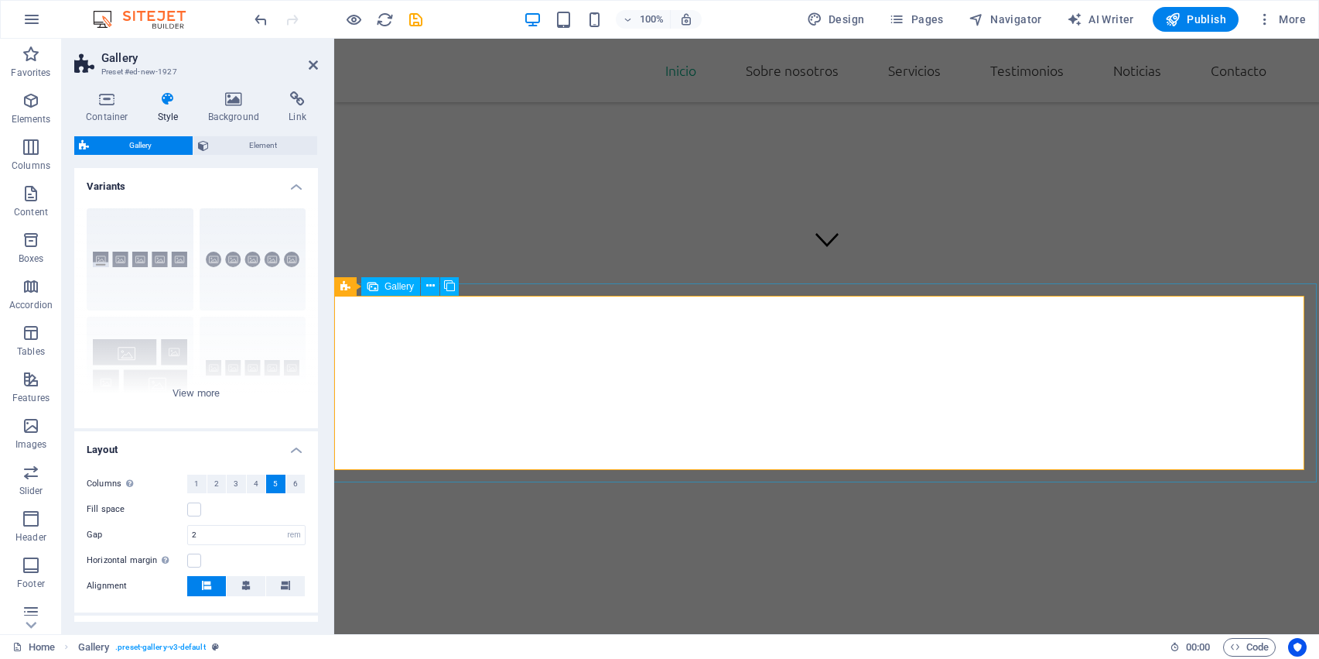
click at [430, 283] on icon at bounding box center [430, 286] width 9 height 16
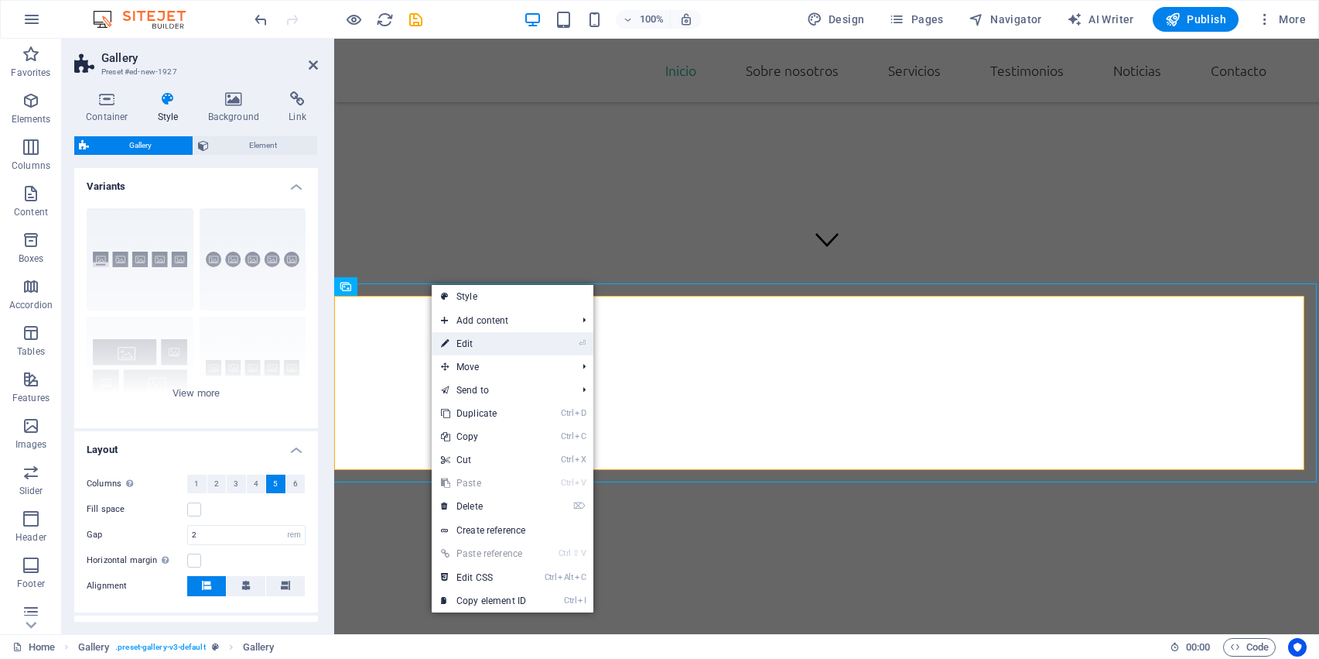
click at [468, 340] on link "⏎ Edit" at bounding box center [484, 343] width 104 height 23
select select "4"
select select "px"
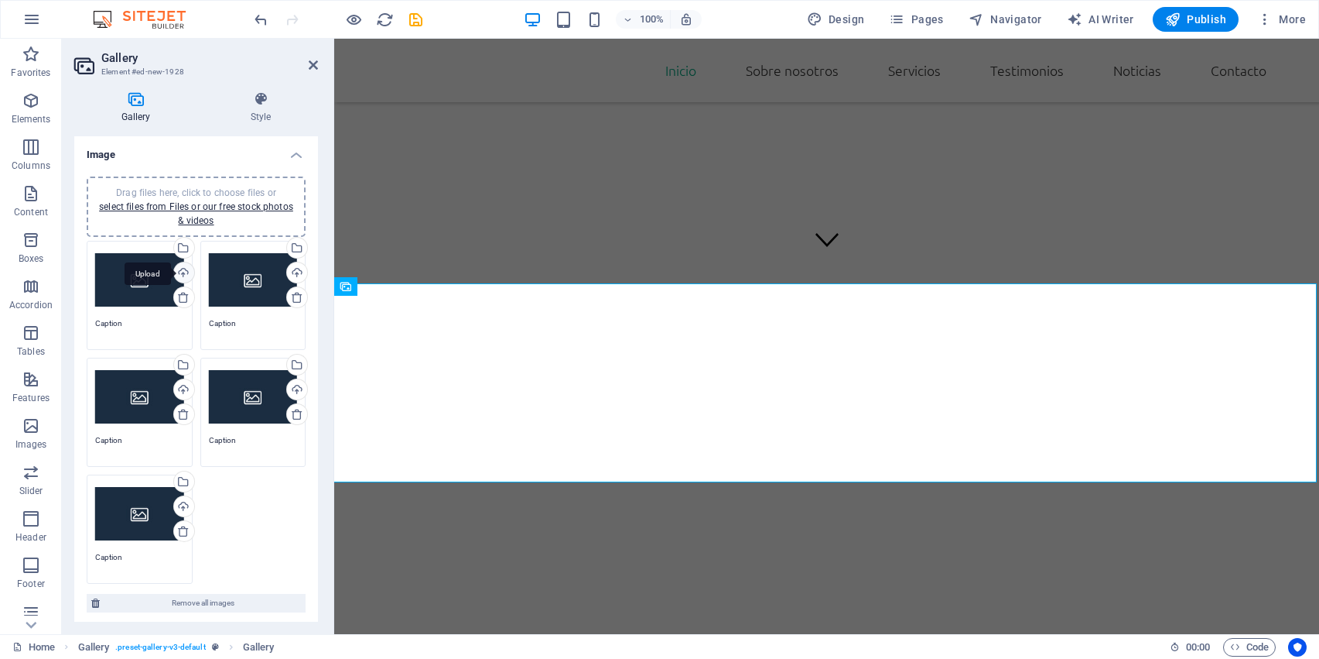
click at [180, 271] on div "Upload" at bounding box center [182, 273] width 23 height 23
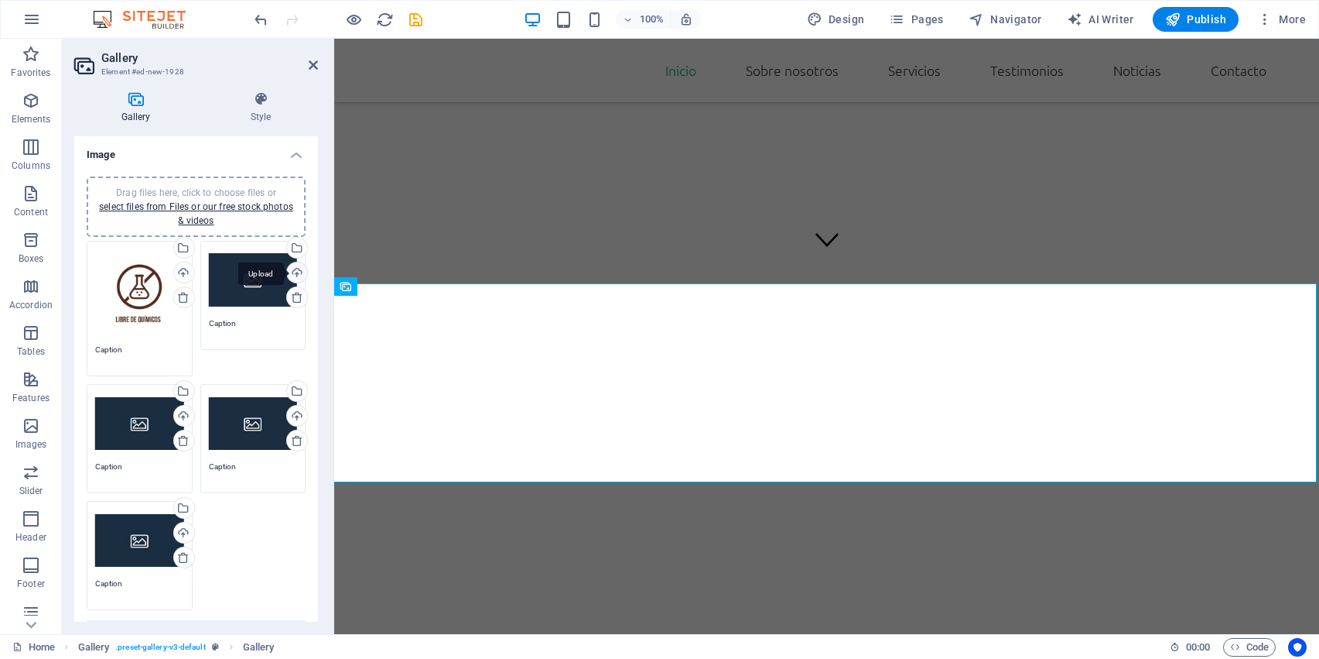
click at [291, 271] on div "Upload" at bounding box center [295, 273] width 23 height 23
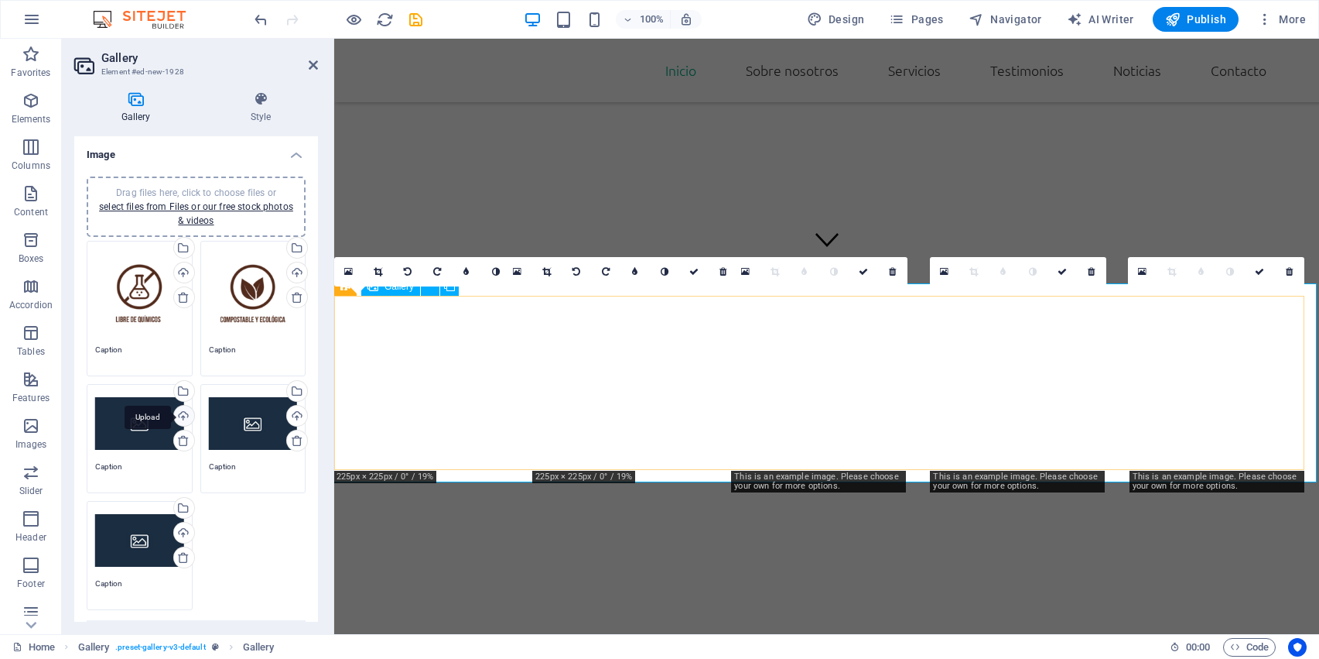
click at [183, 411] on div "Upload" at bounding box center [182, 416] width 23 height 23
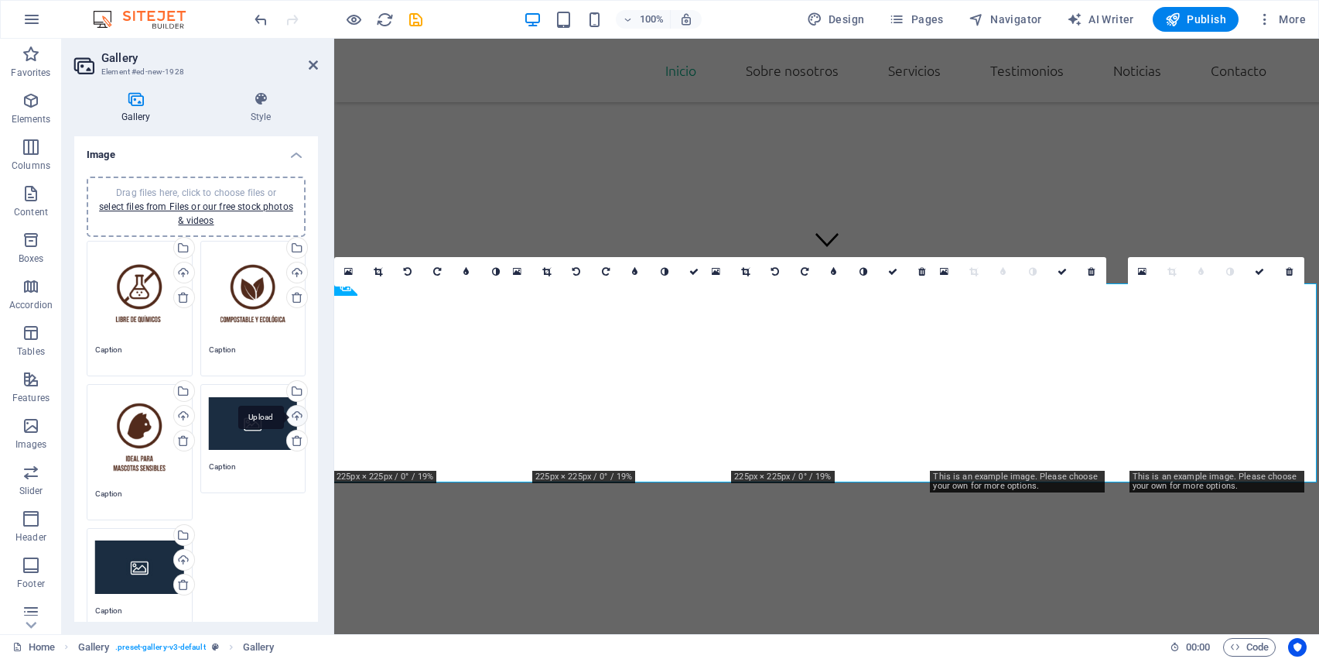
click at [294, 410] on div "Upload" at bounding box center [295, 416] width 23 height 23
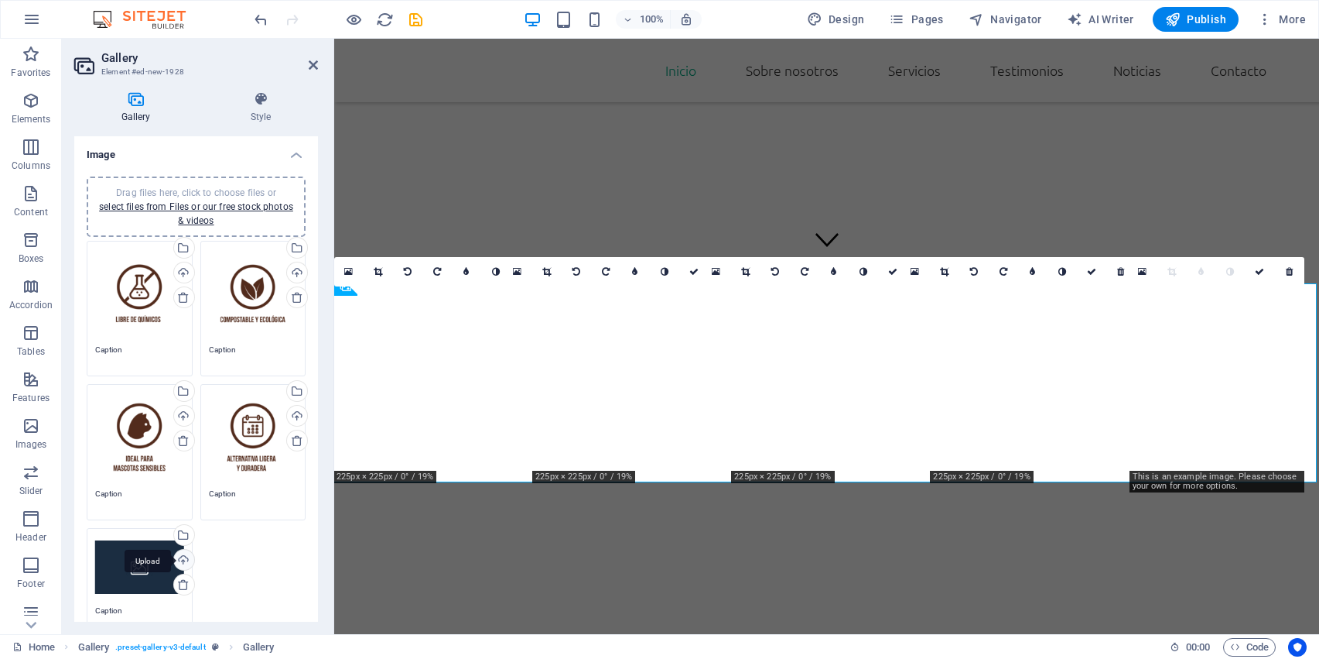
click at [183, 555] on div "Upload" at bounding box center [182, 560] width 23 height 23
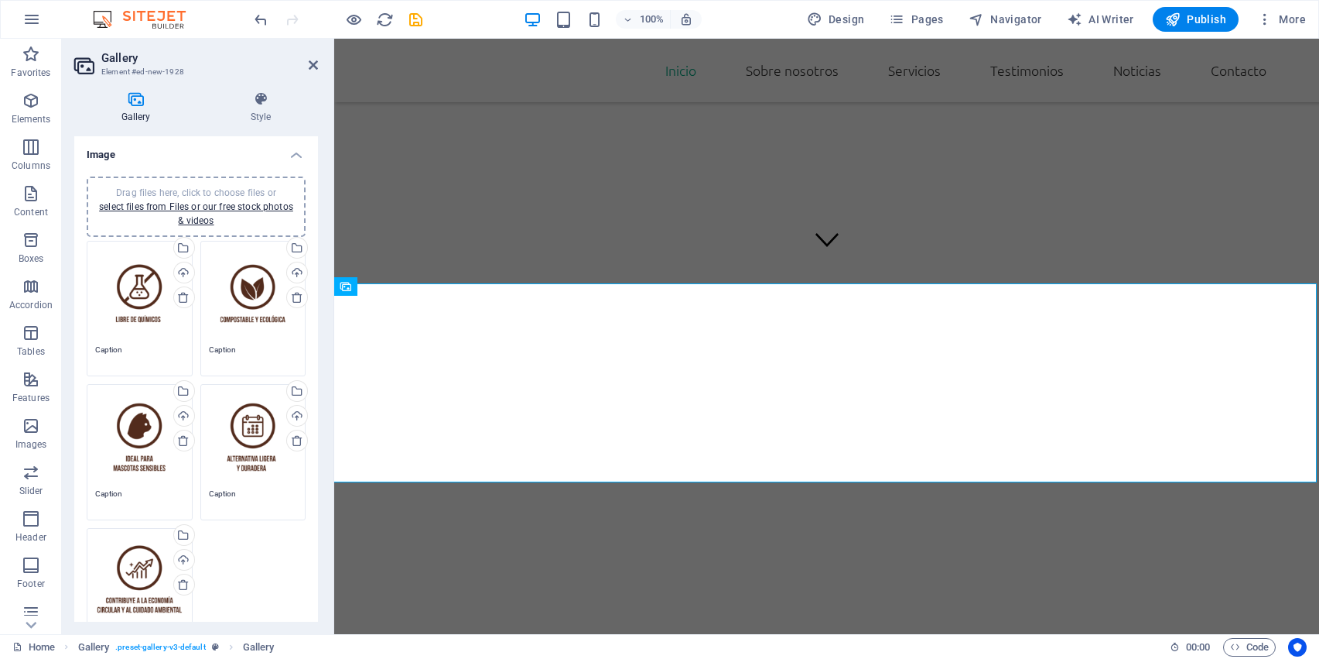
click at [149, 569] on div "Drag files here, click to choose files or select files from Files or our free s…" at bounding box center [139, 580] width 89 height 89
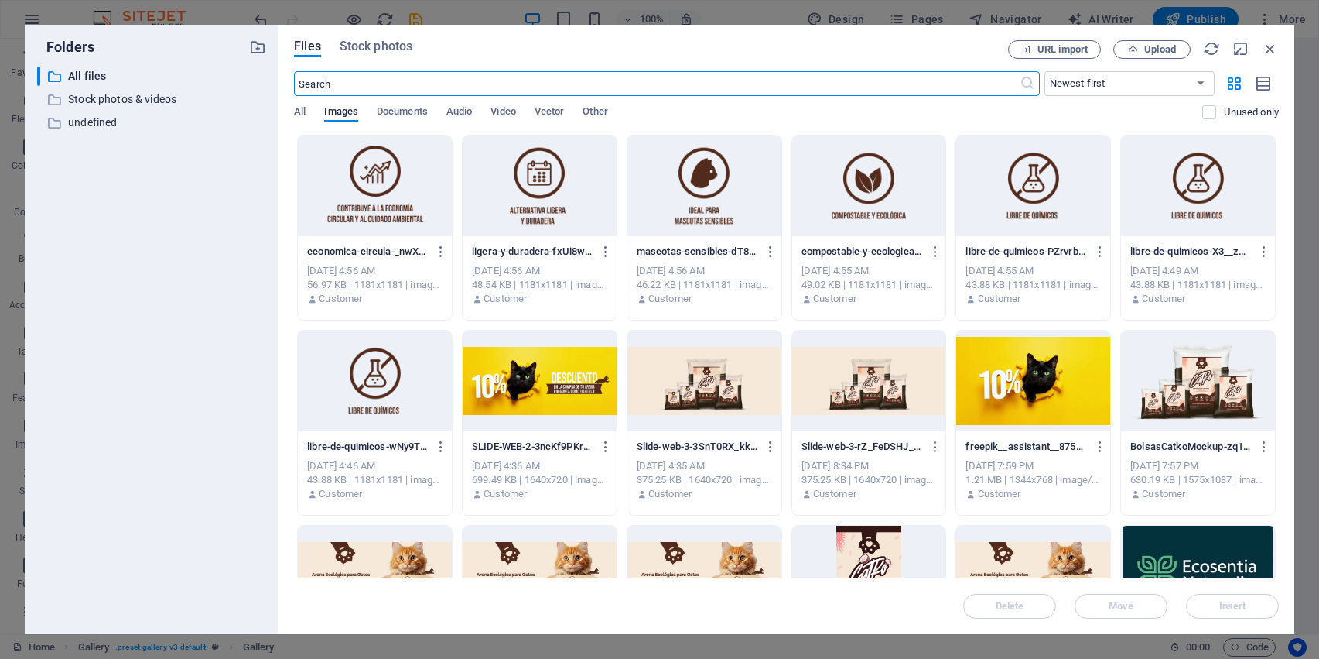
scroll to position [104, 0]
click at [1266, 47] on icon "button" at bounding box center [1270, 48] width 17 height 17
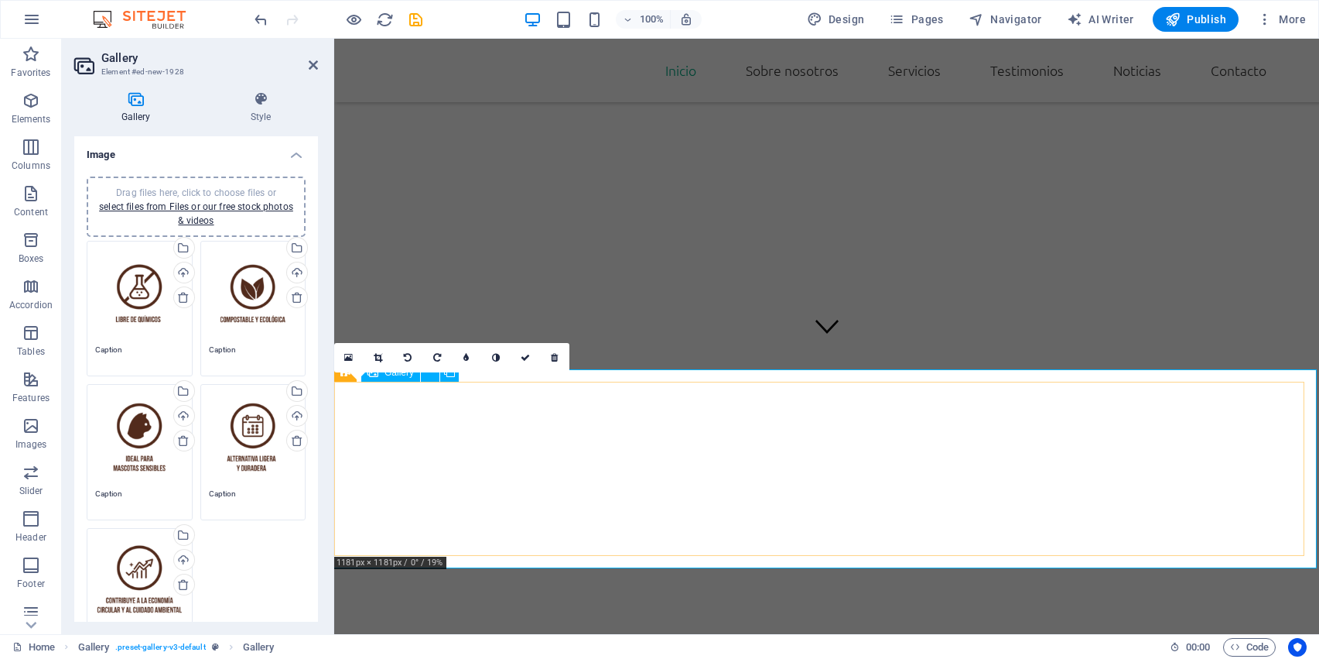
scroll to position [281, 0]
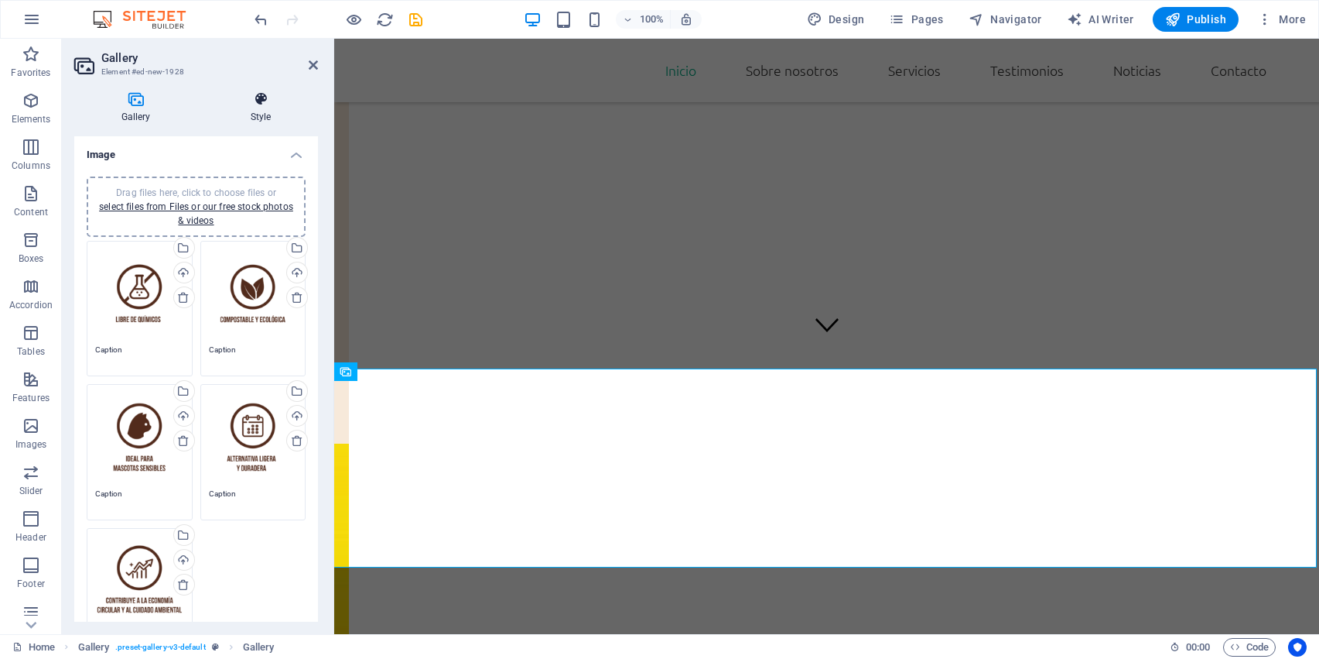
click at [262, 105] on icon at bounding box center [261, 98] width 115 height 15
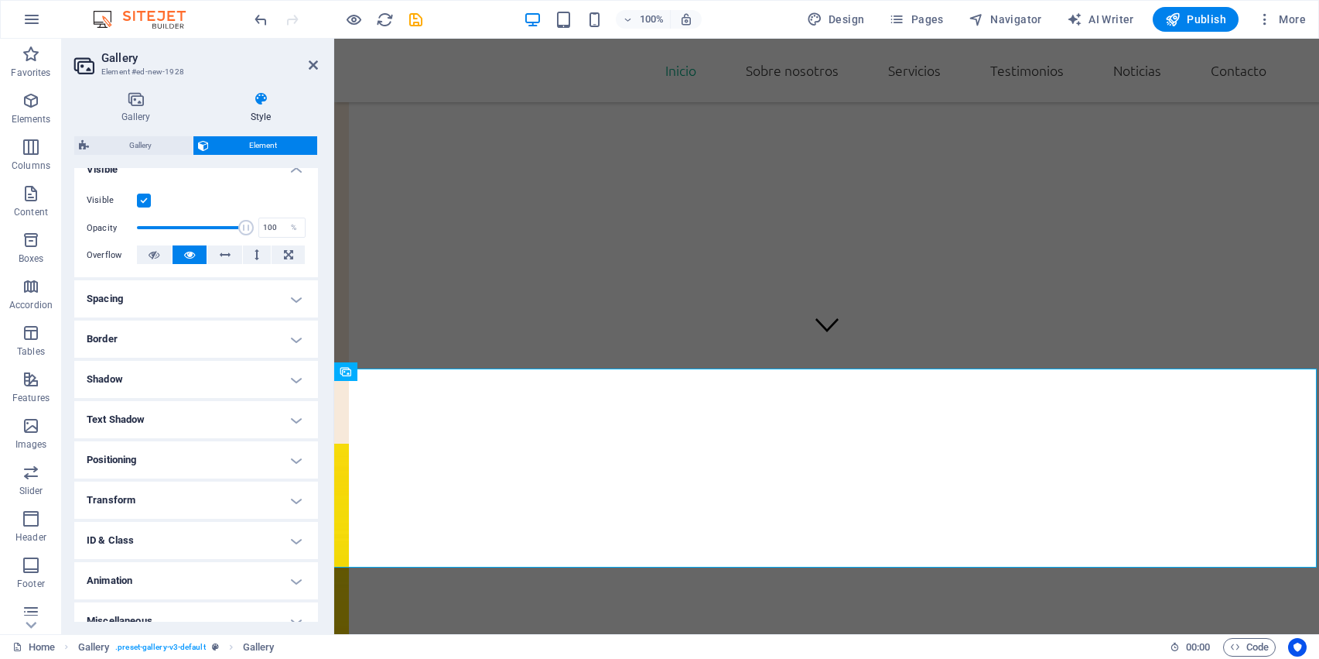
scroll to position [200, 0]
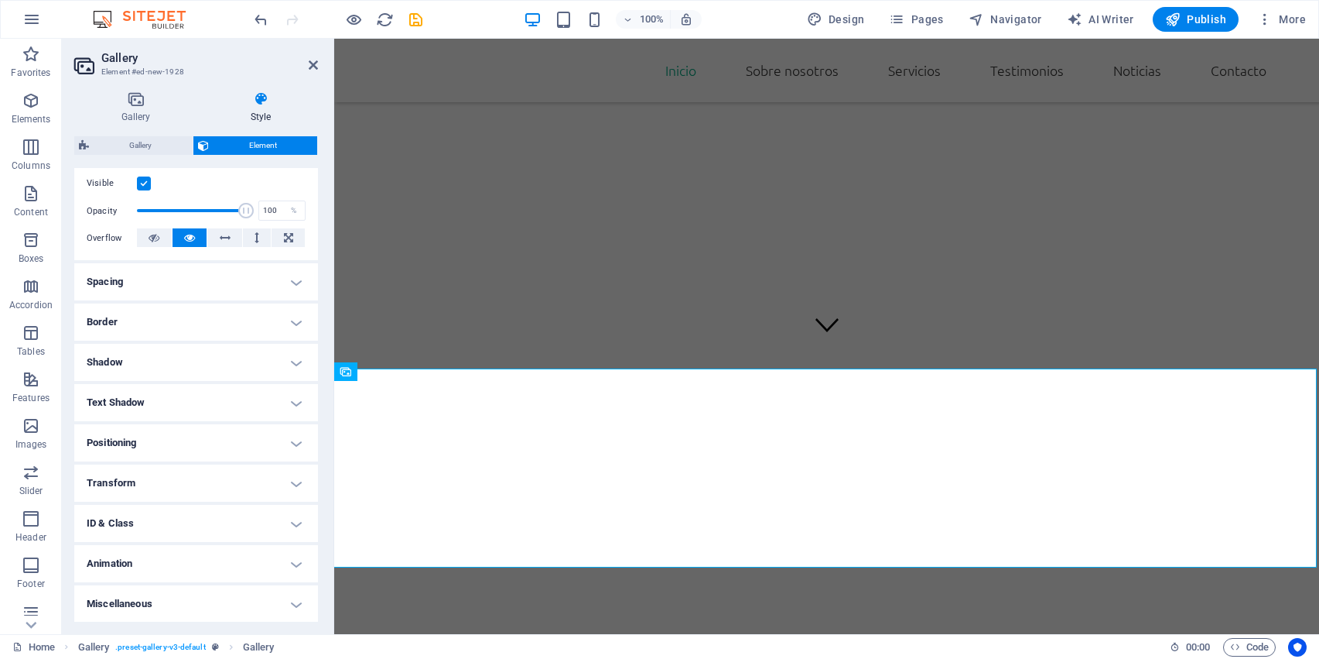
click at [295, 600] on h4 "Miscellaneous" at bounding box center [196, 603] width 244 height 37
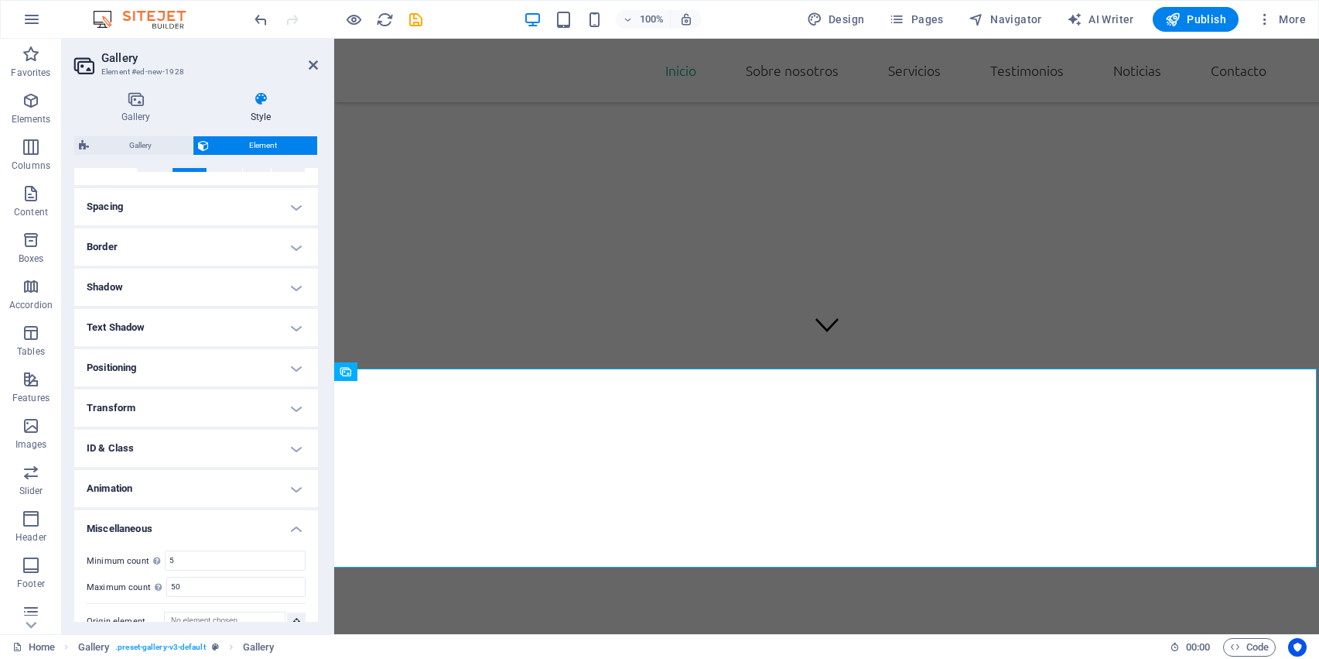
scroll to position [296, 0]
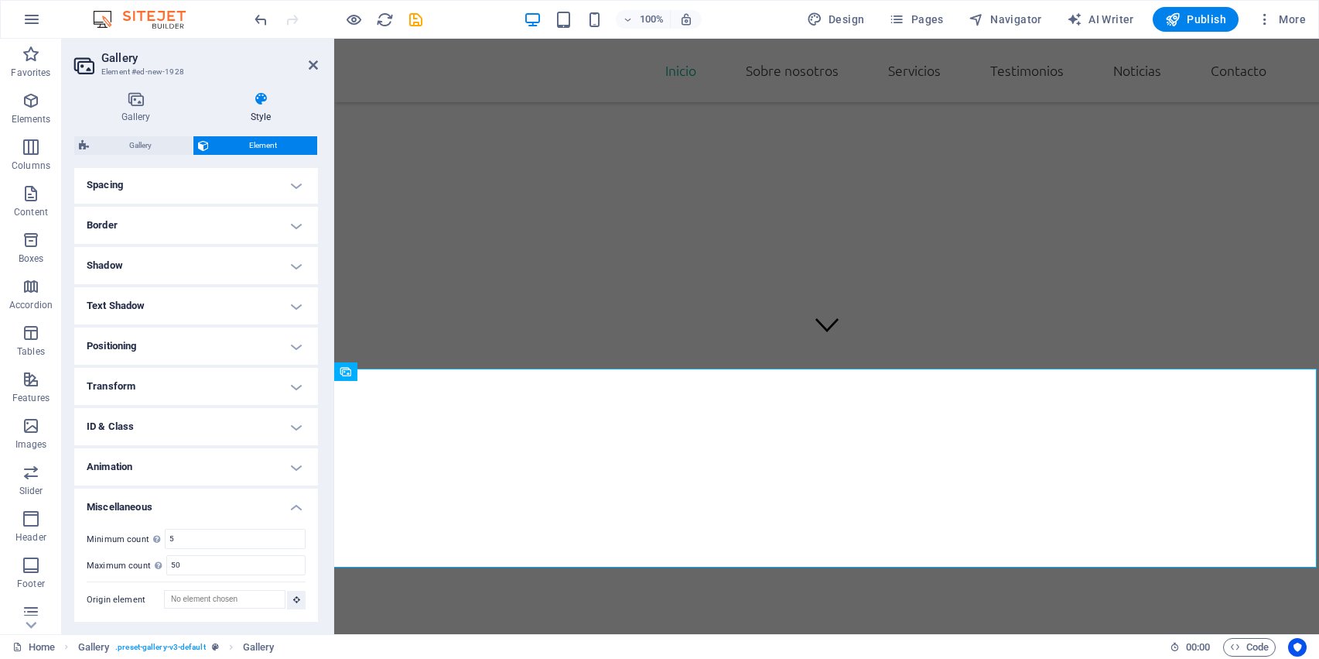
click at [295, 501] on h4 "Miscellaneous" at bounding box center [196, 502] width 244 height 28
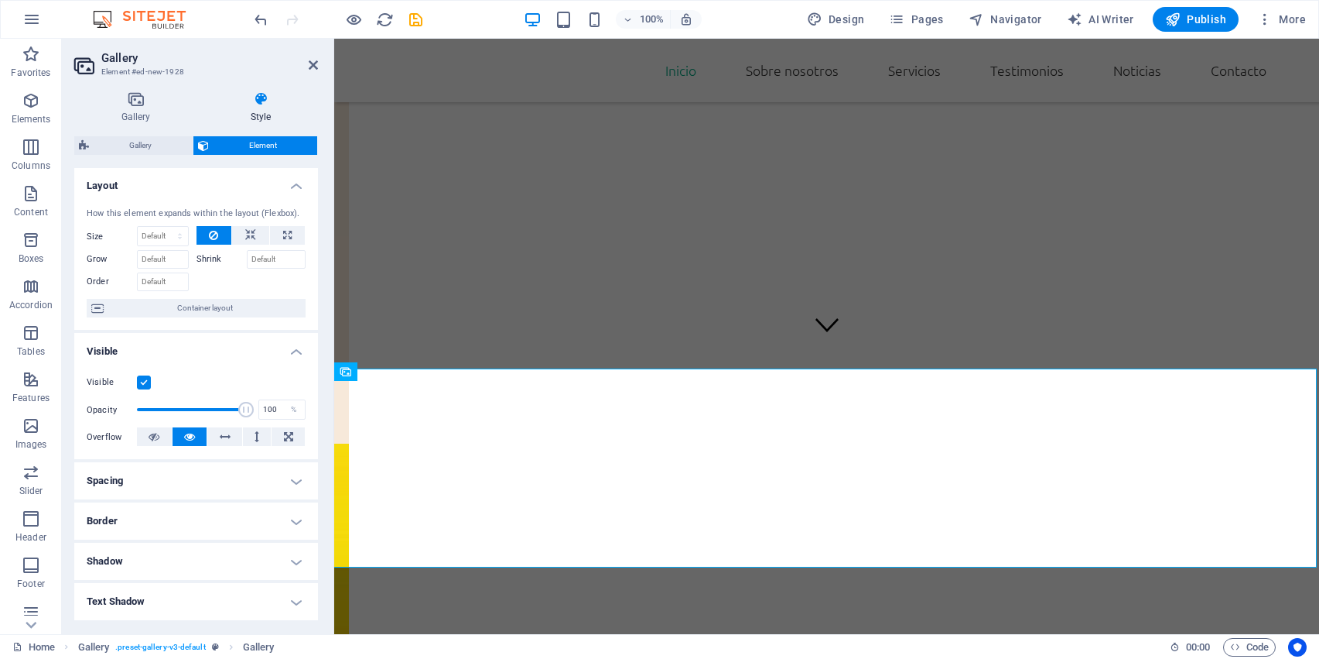
scroll to position [0, 0]
click at [295, 344] on h4 "Visible" at bounding box center [196, 348] width 244 height 28
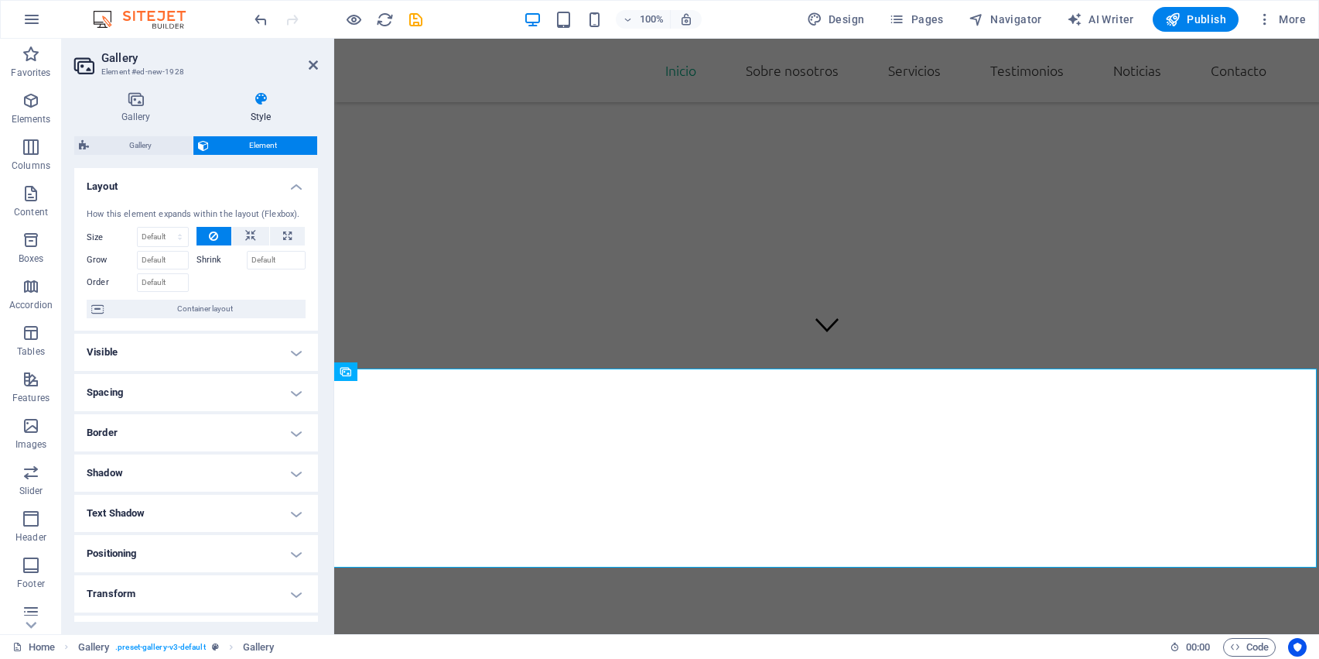
click at [295, 187] on h4 "Layout" at bounding box center [196, 182] width 244 height 28
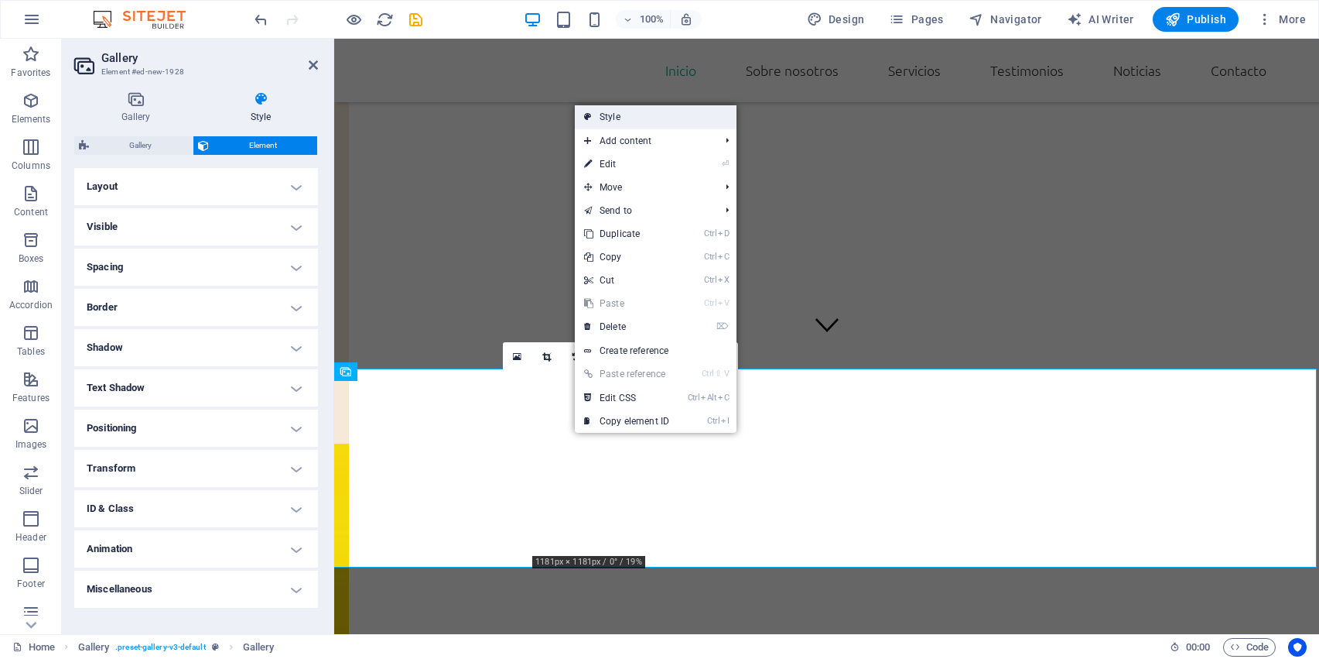
click at [609, 112] on link "Style" at bounding box center [656, 116] width 162 height 23
select select "rem"
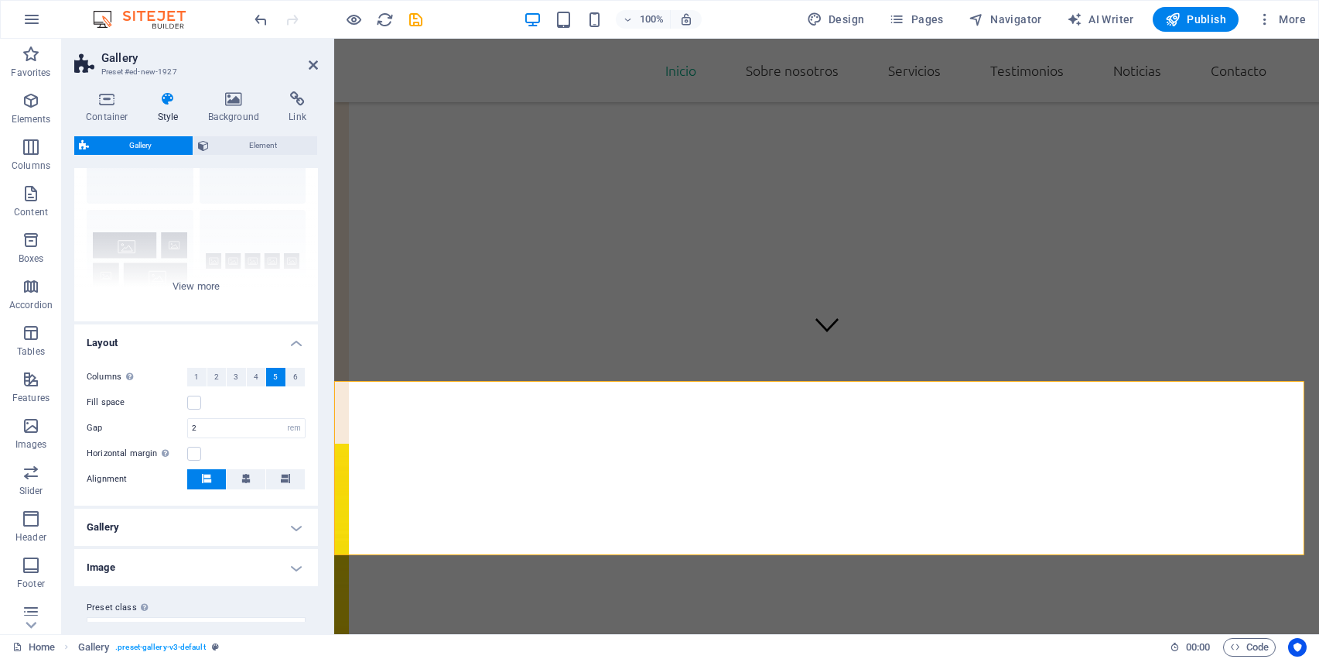
scroll to position [132, 0]
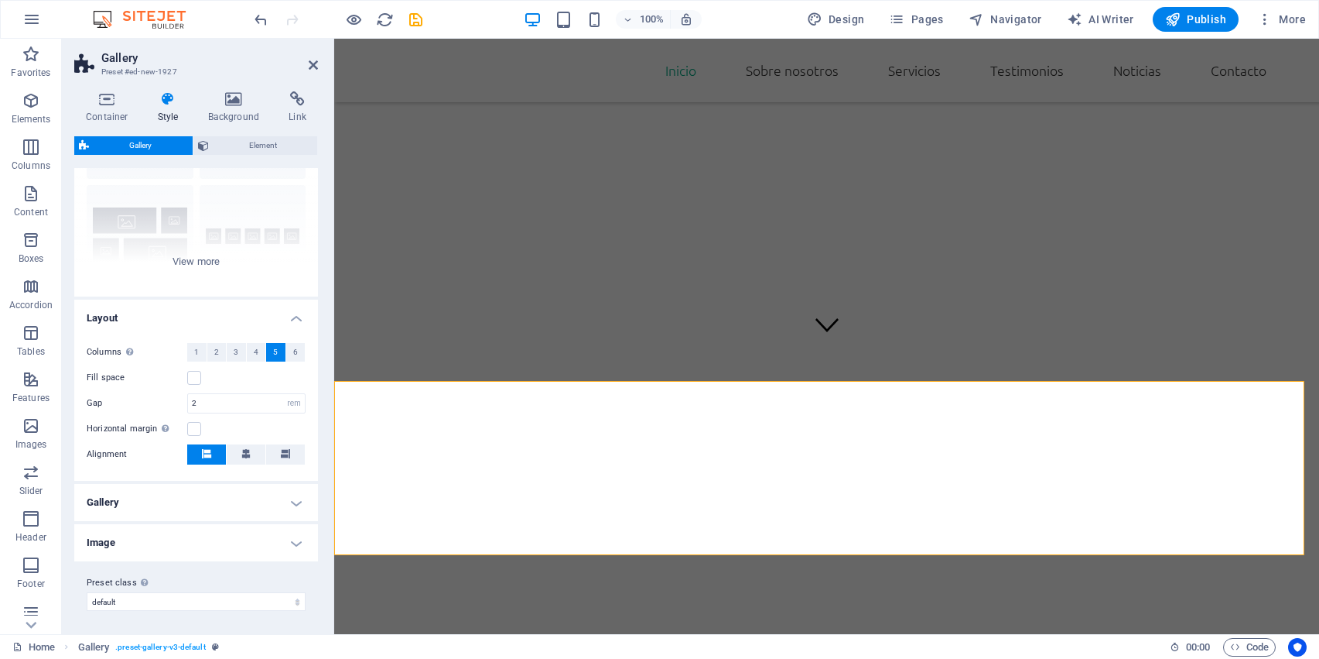
click at [288, 543] on h4 "Image" at bounding box center [196, 542] width 244 height 37
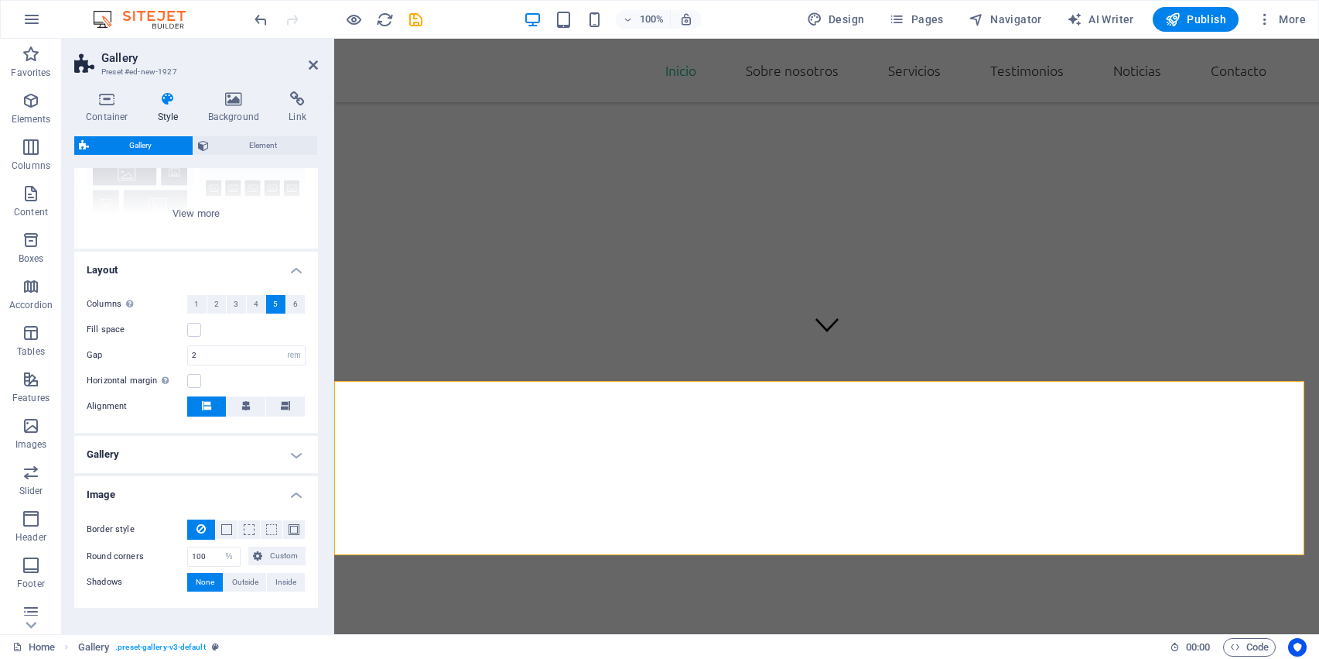
scroll to position [226, 0]
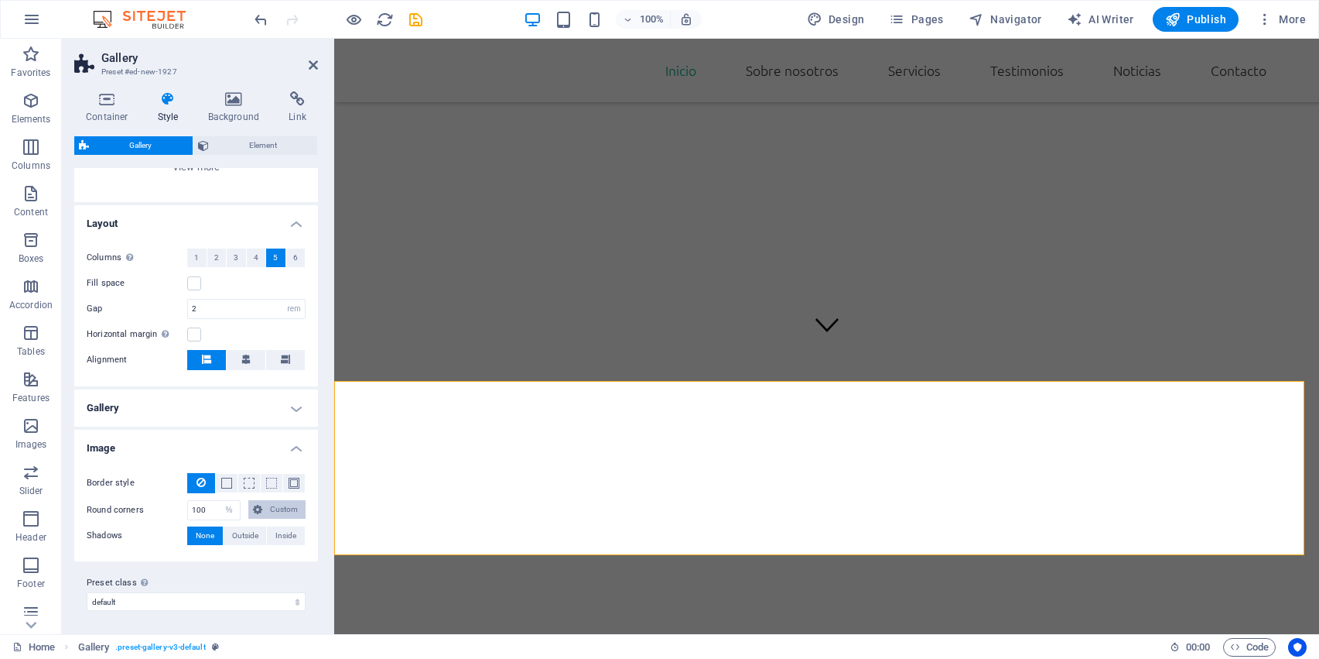
click at [273, 507] on span "Custom" at bounding box center [284, 509] width 34 height 19
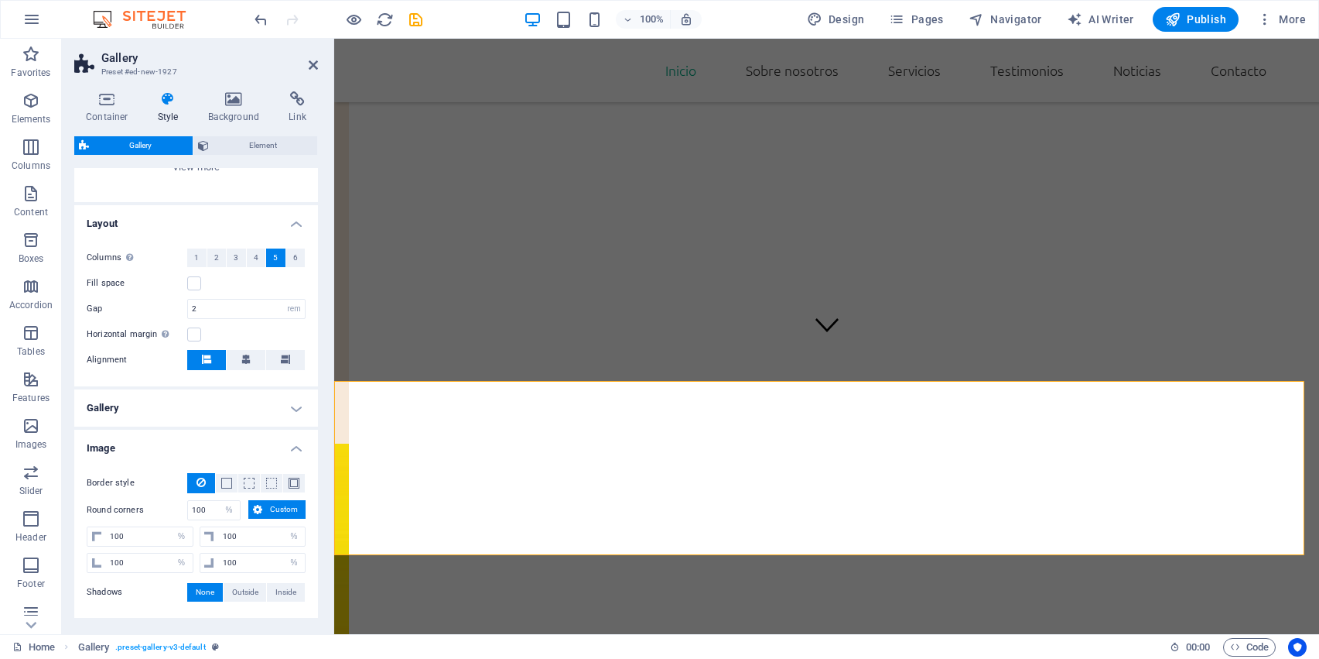
click at [273, 507] on span "Custom" at bounding box center [284, 509] width 34 height 19
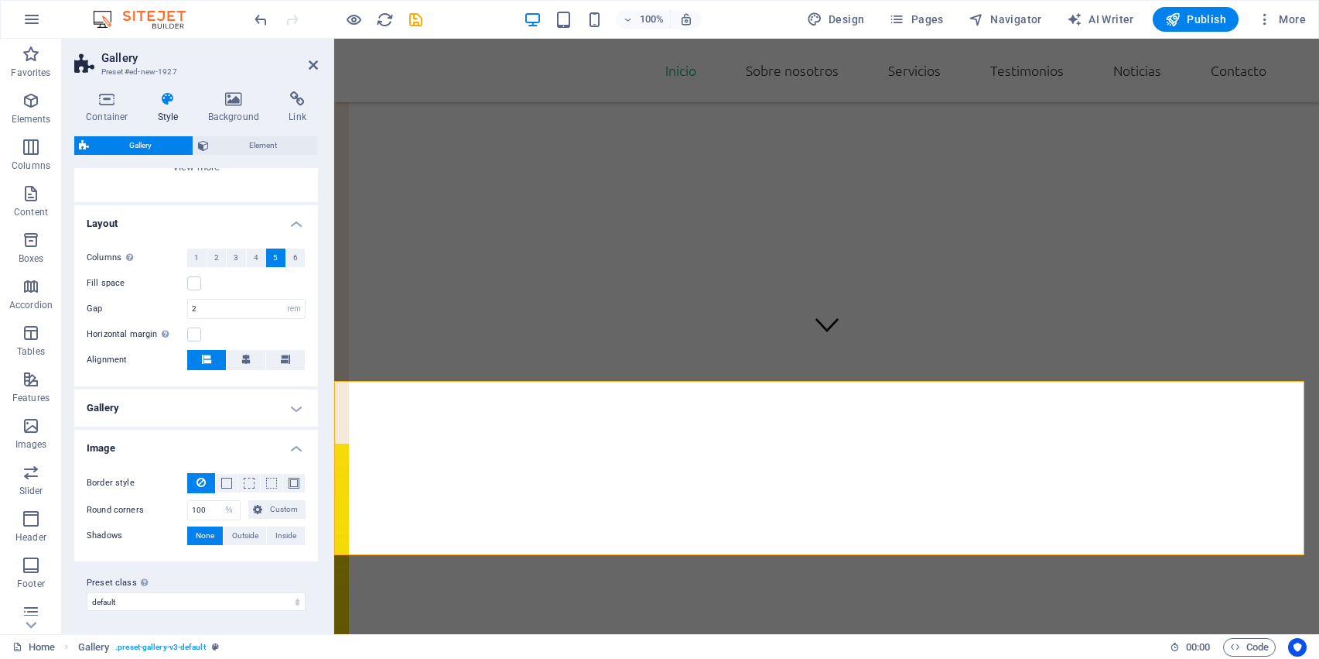
click at [289, 412] on h4 "Gallery" at bounding box center [196, 407] width 244 height 37
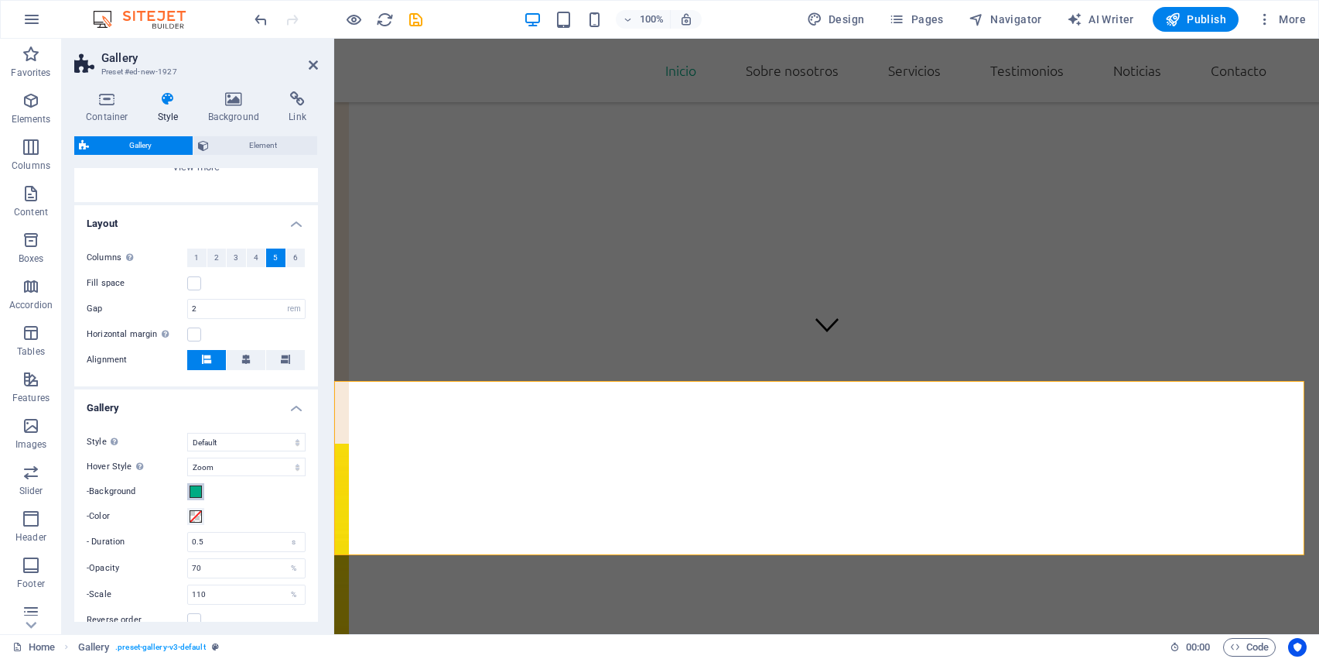
click at [195, 487] on span at bounding box center [196, 491] width 12 height 12
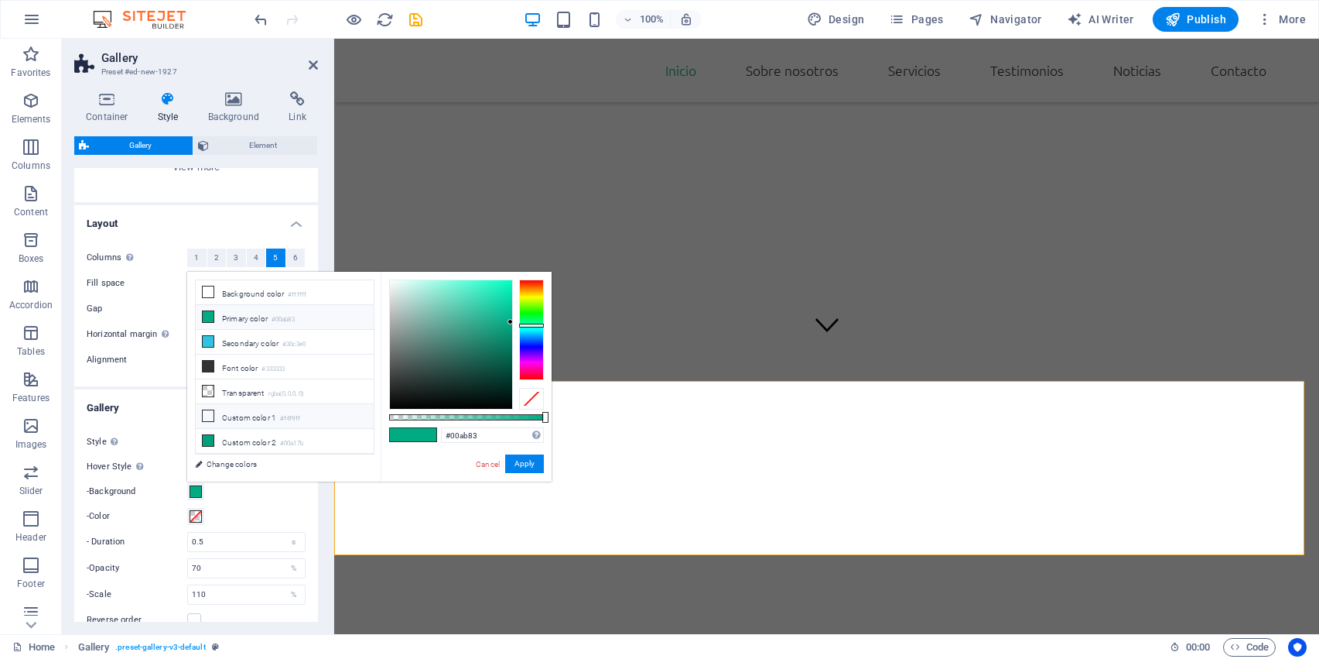
click at [209, 421] on icon at bounding box center [208, 415] width 11 height 11
type input "#f4f9ff"
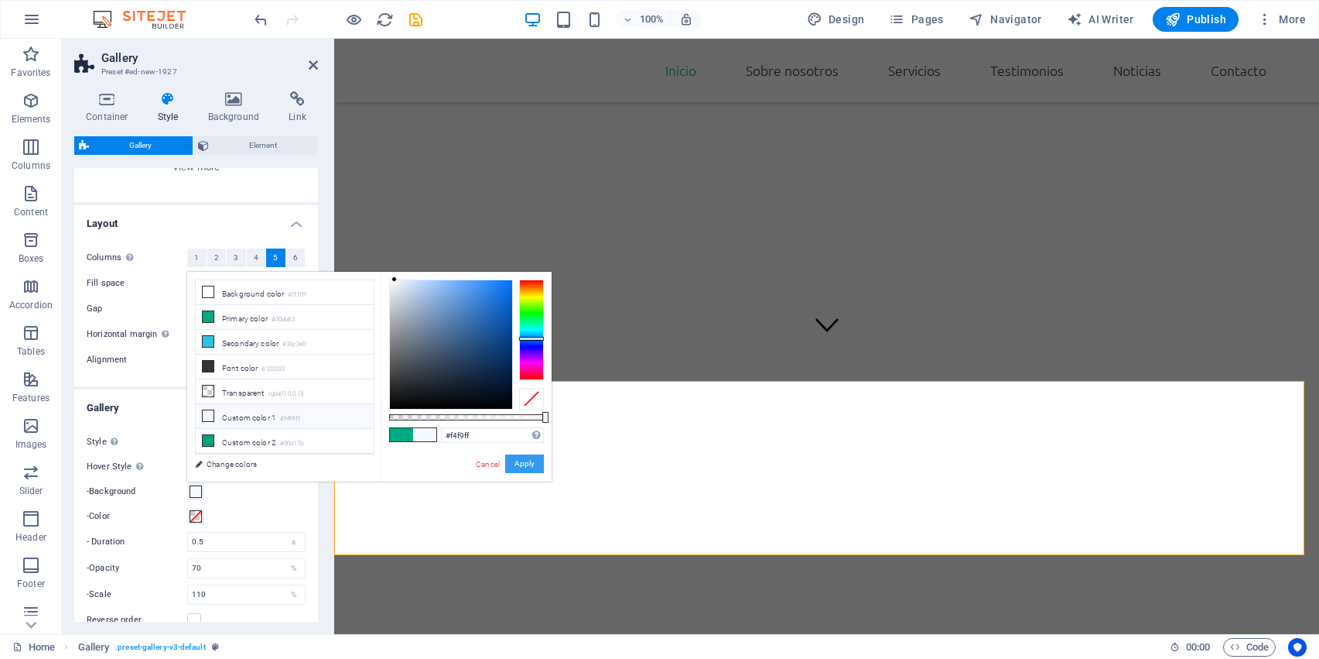
click at [519, 466] on button "Apply" at bounding box center [524, 463] width 39 height 19
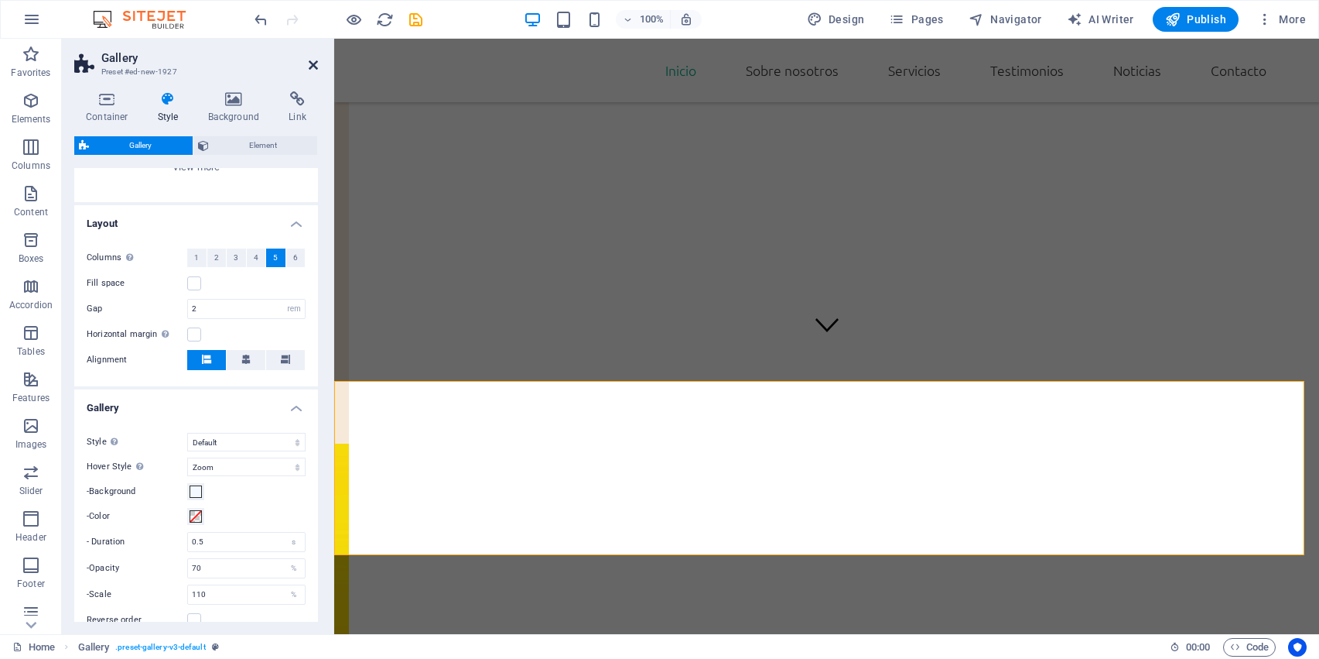
click at [311, 67] on icon at bounding box center [313, 65] width 9 height 12
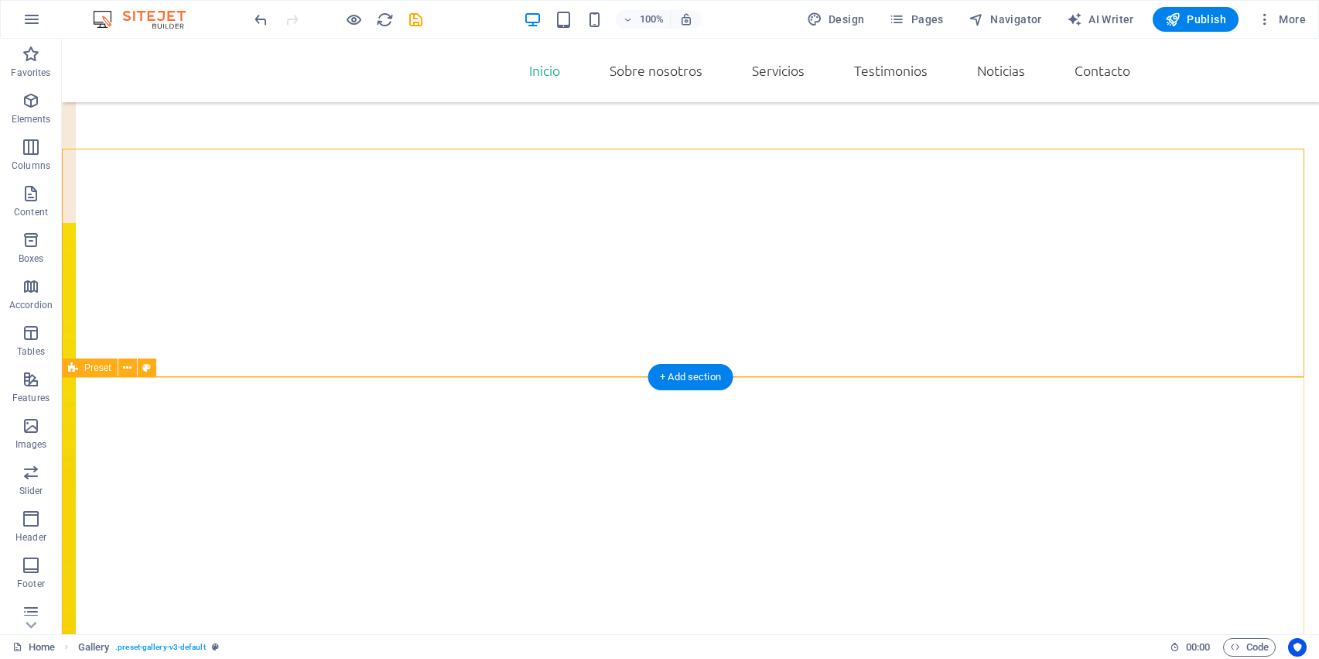
scroll to position [640, 0]
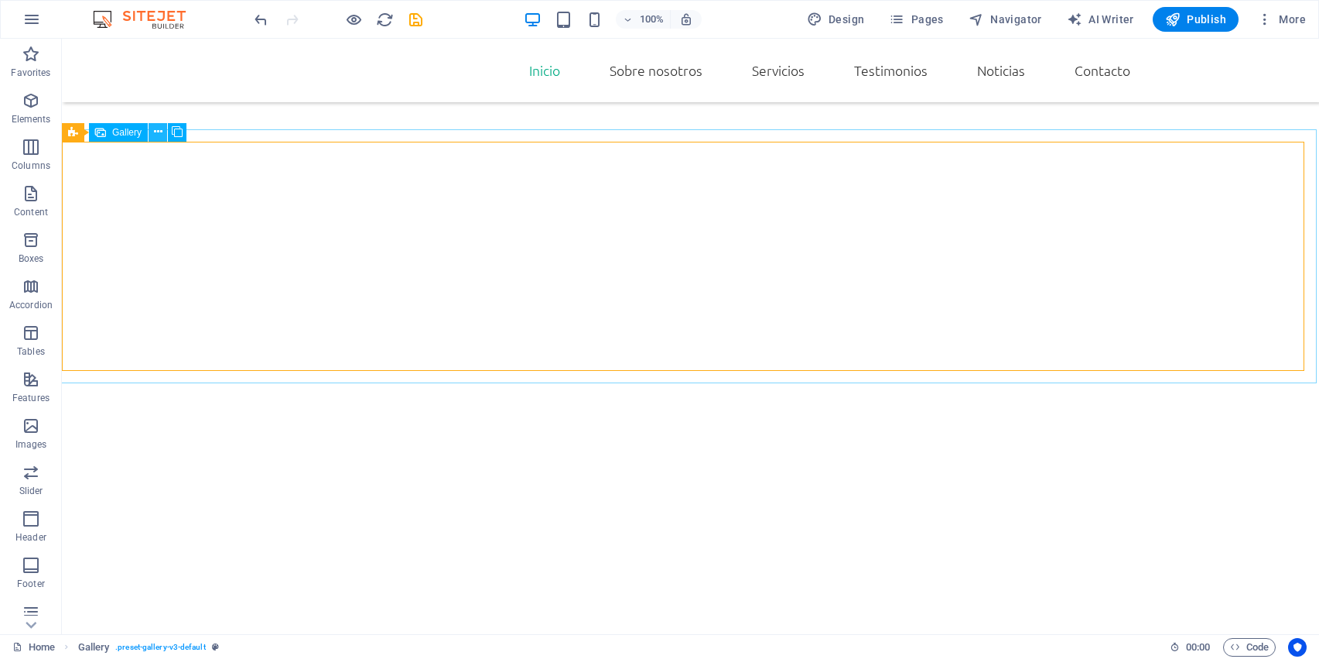
click at [156, 128] on icon at bounding box center [158, 132] width 9 height 16
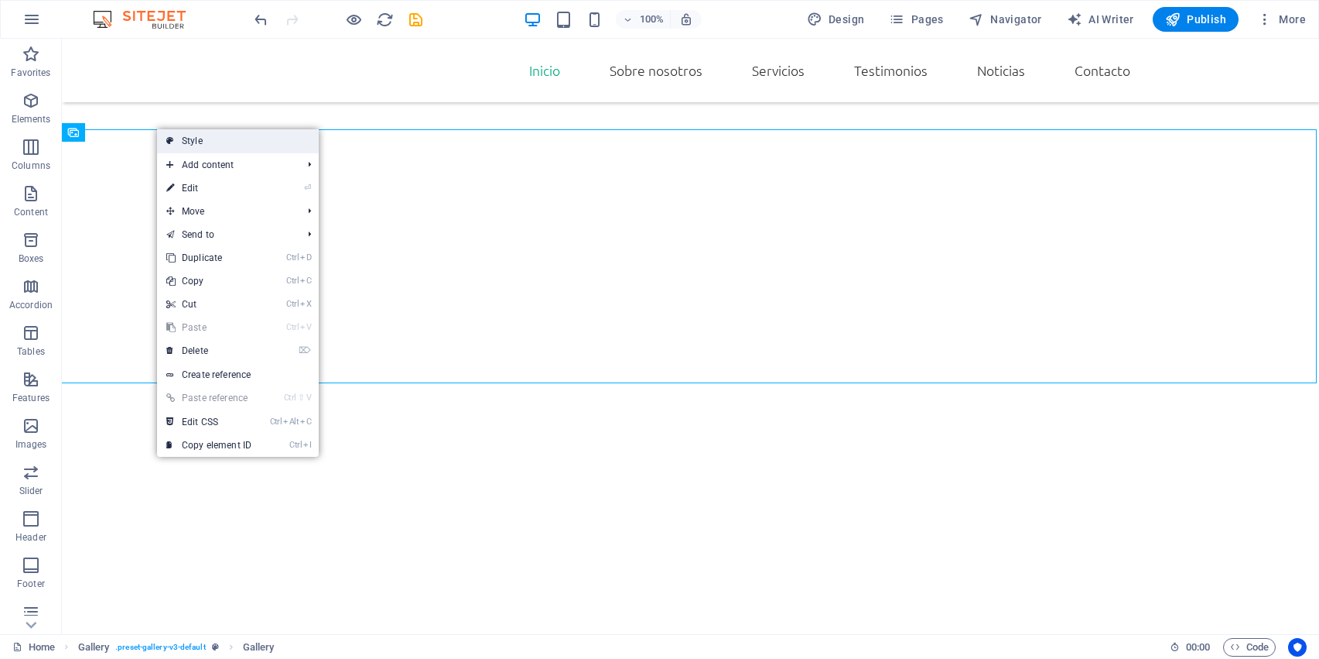
click at [174, 145] on link "Style" at bounding box center [238, 140] width 162 height 23
select select "rem"
select select "zoom"
select select "%"
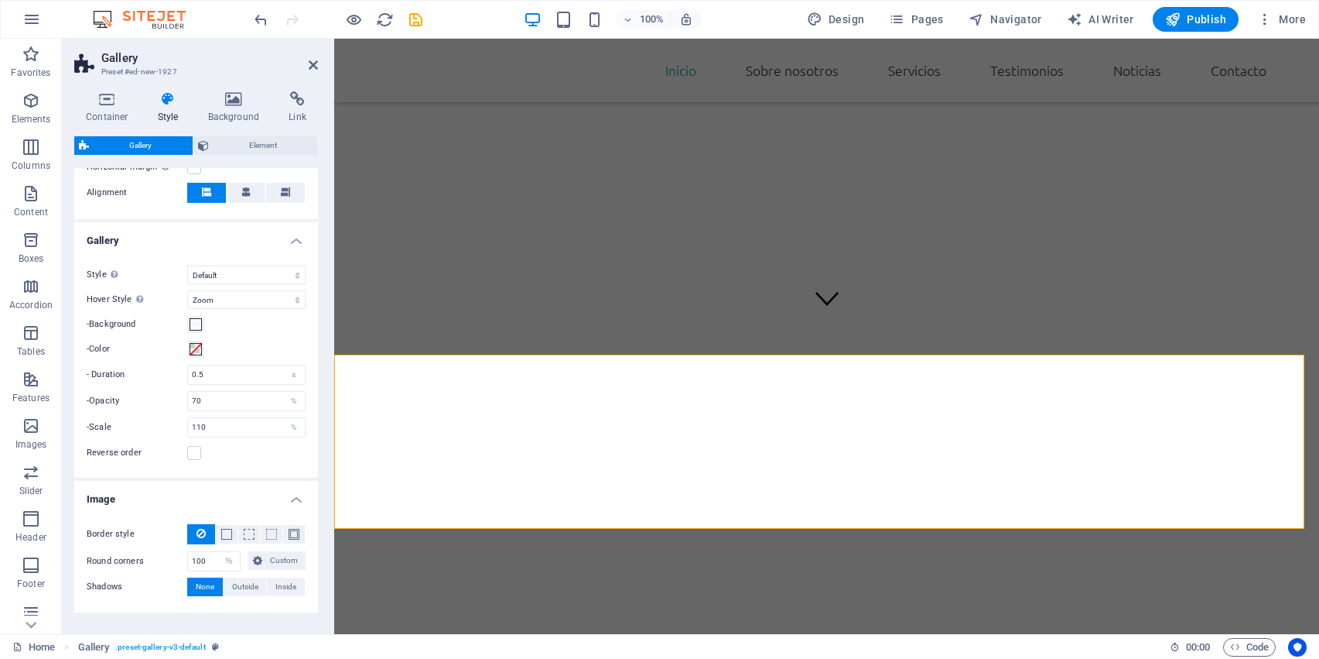
scroll to position [393, 0]
click at [198, 323] on span at bounding box center [196, 324] width 12 height 12
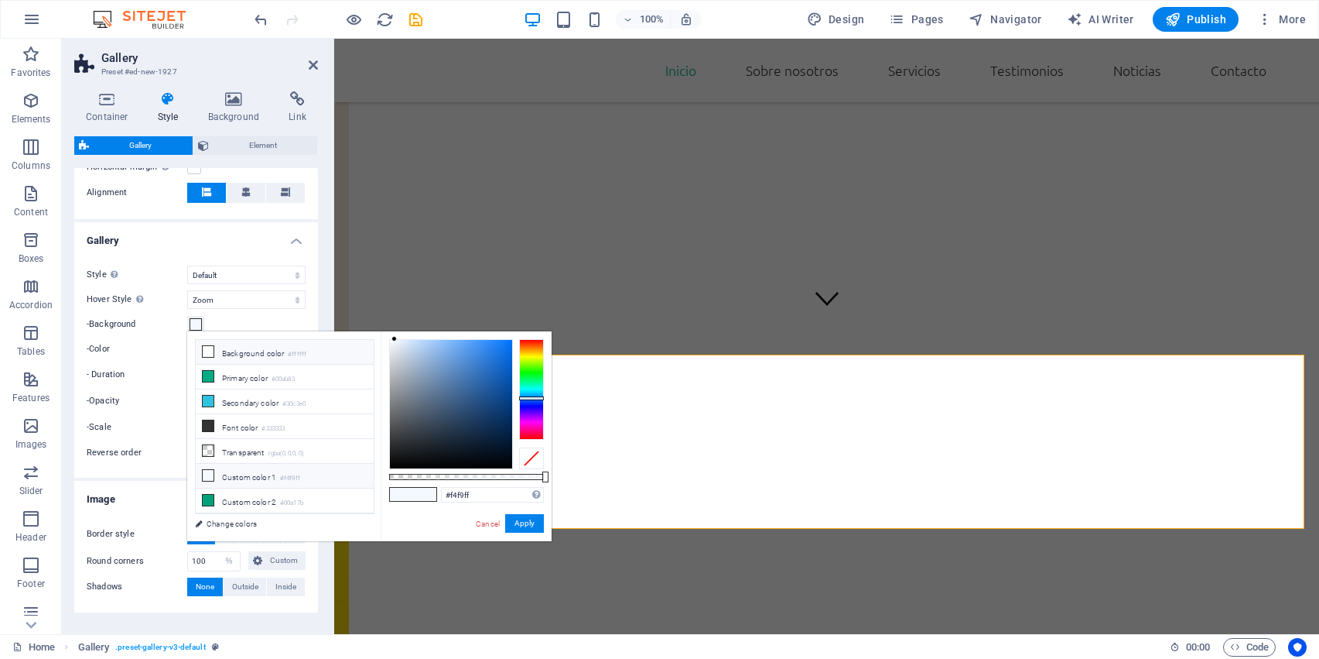
click at [210, 351] on icon at bounding box center [208, 351] width 11 height 11
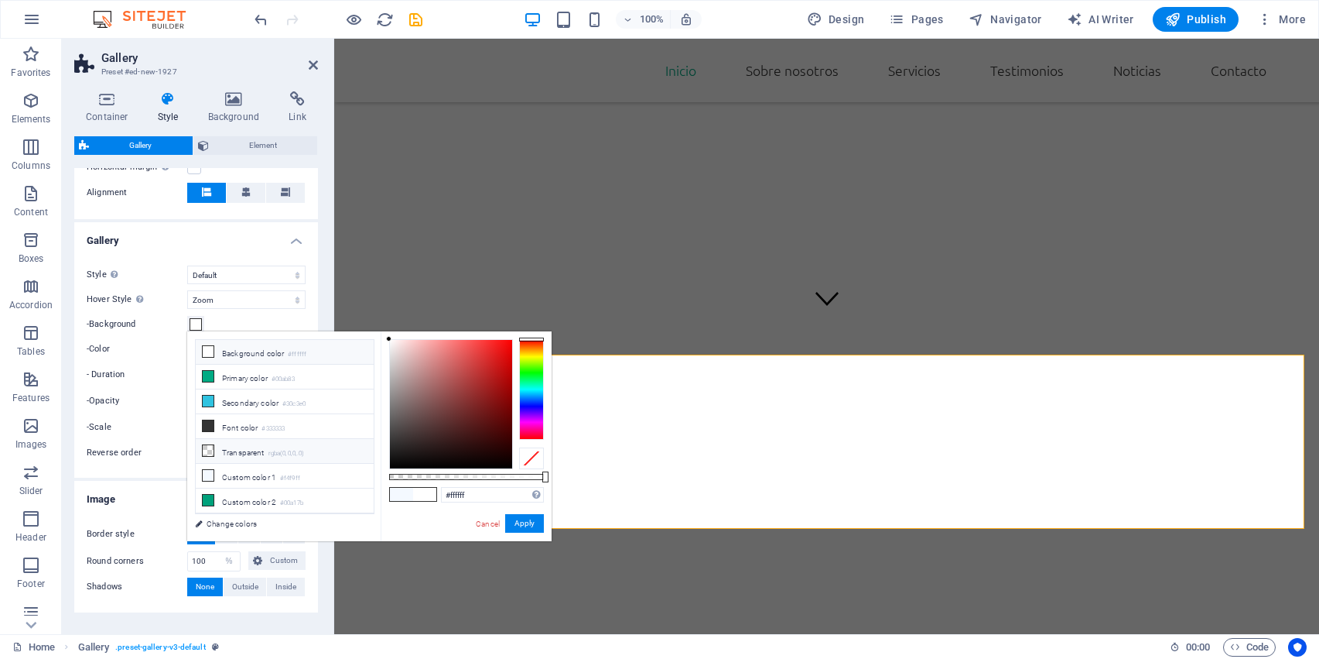
click at [210, 454] on icon at bounding box center [208, 450] width 11 height 11
type input "rgba(0, 0, 0, 0)"
click at [516, 518] on button "Apply" at bounding box center [524, 523] width 39 height 19
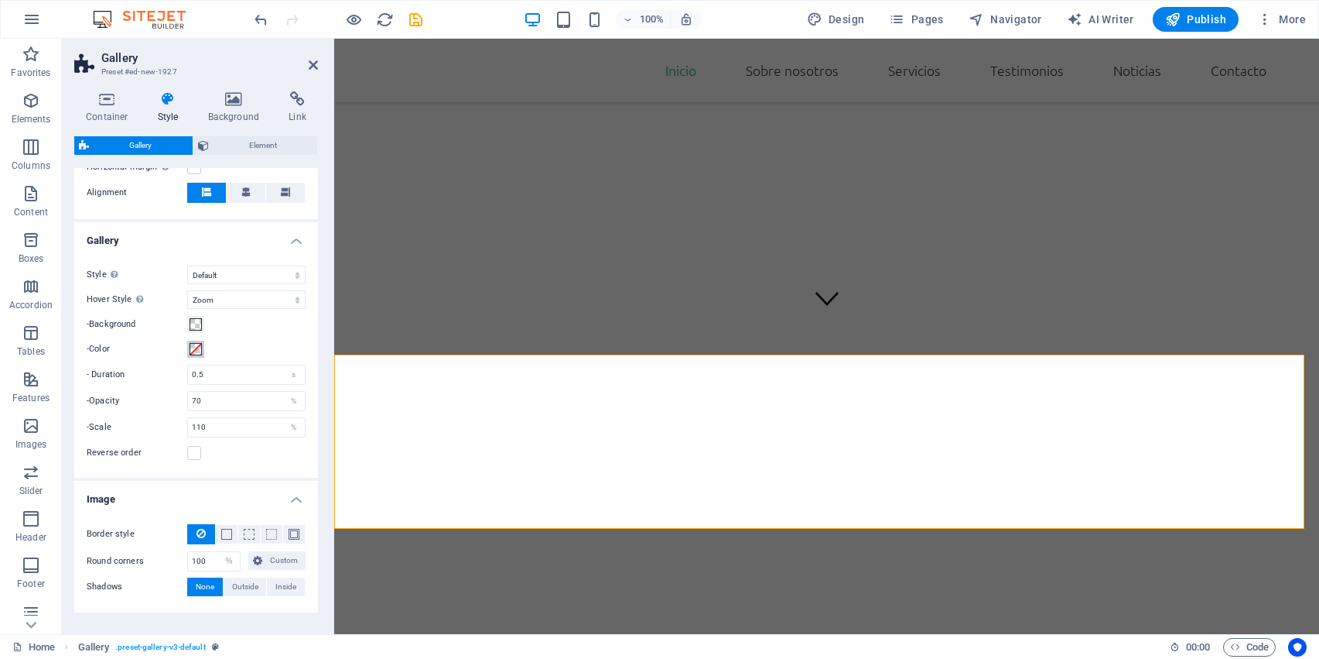
click at [196, 346] on span at bounding box center [196, 349] width 12 height 12
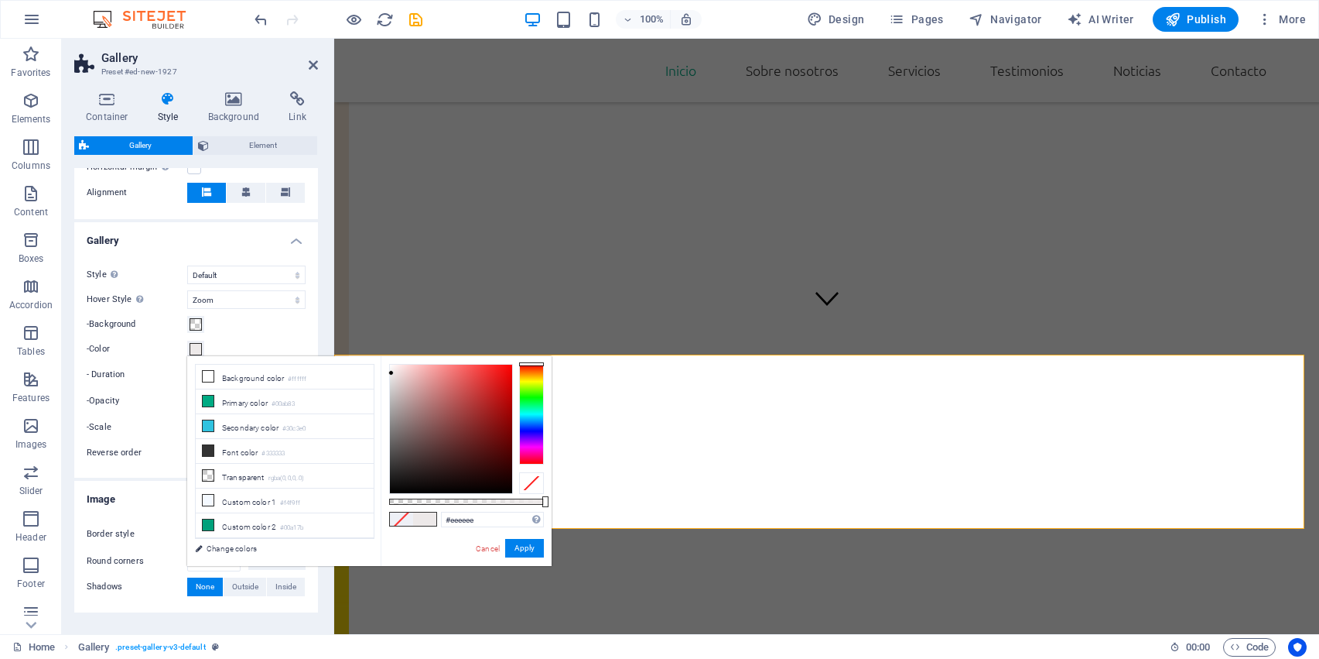
type input "#ffffff"
drag, startPoint x: 397, startPoint y: 376, endPoint x: 346, endPoint y: 312, distance: 82.1
click at [346, 312] on body "Ecosentia Naturalis Home Favorites Elements Columns Content Boxes Accordion Tab…" at bounding box center [659, 329] width 1319 height 659
click at [528, 552] on button "Apply" at bounding box center [524, 548] width 39 height 19
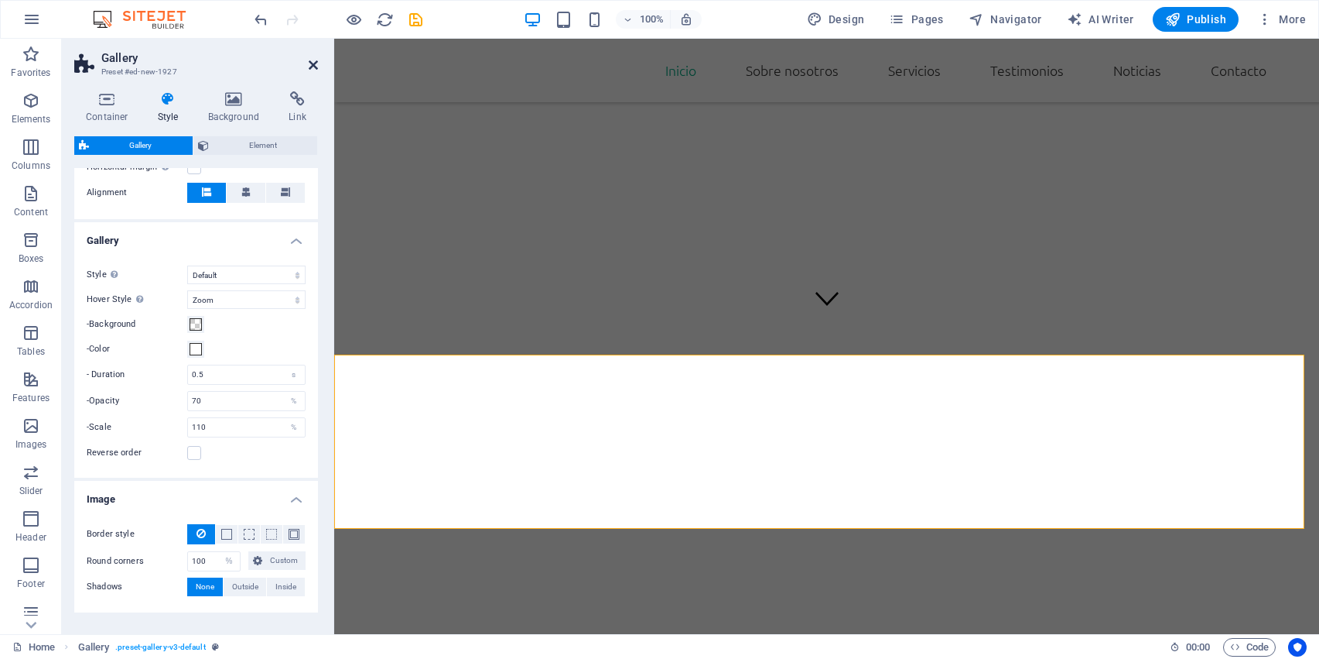
click at [317, 67] on icon at bounding box center [313, 65] width 9 height 12
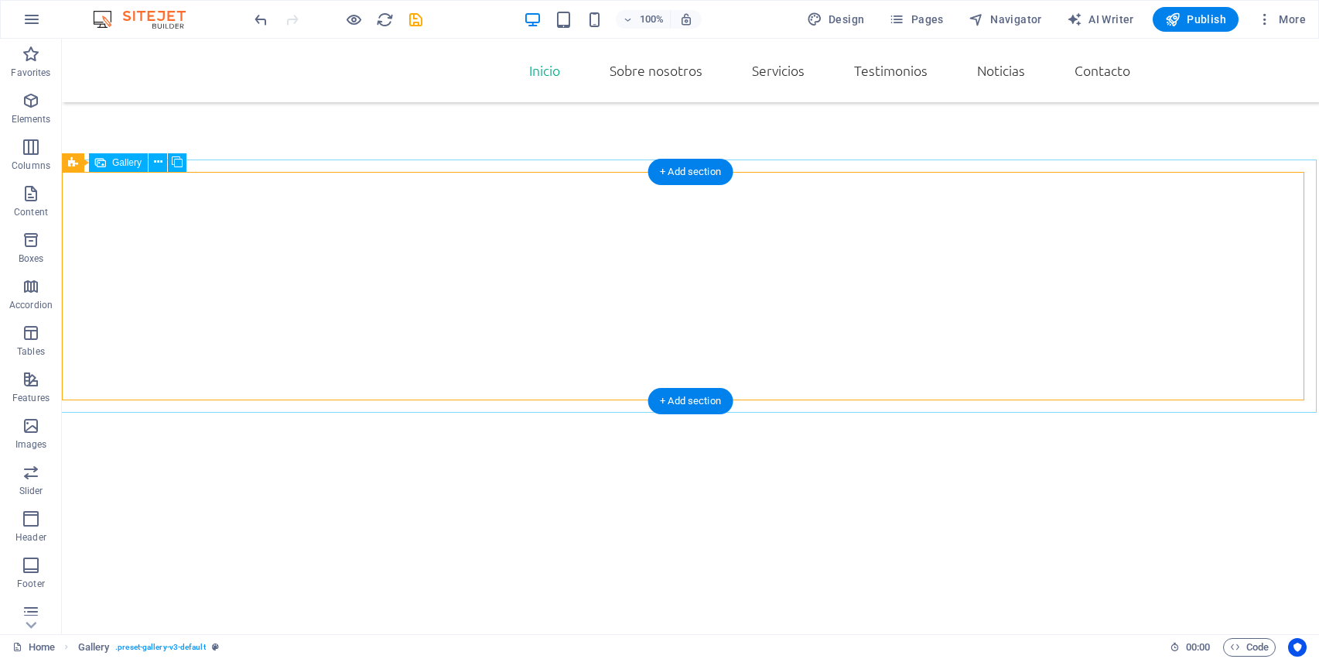
scroll to position [610, 0]
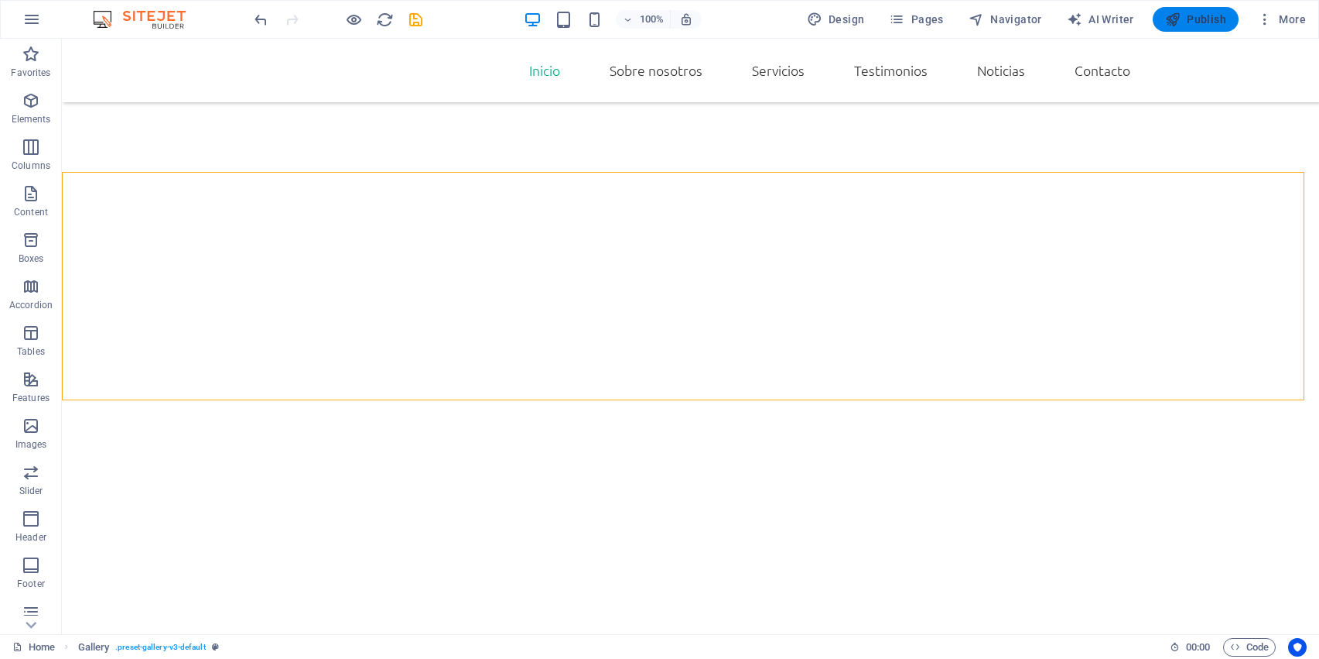
click at [1198, 21] on span "Publish" at bounding box center [1195, 19] width 61 height 15
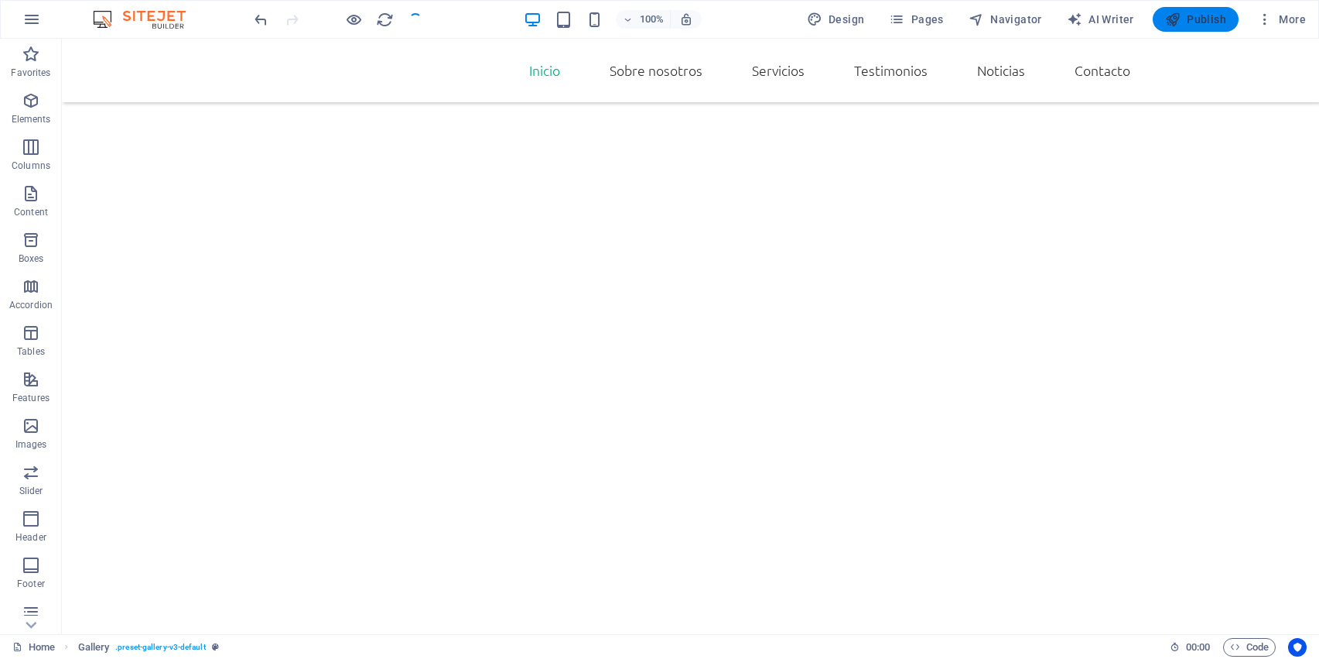
checkbox input "false"
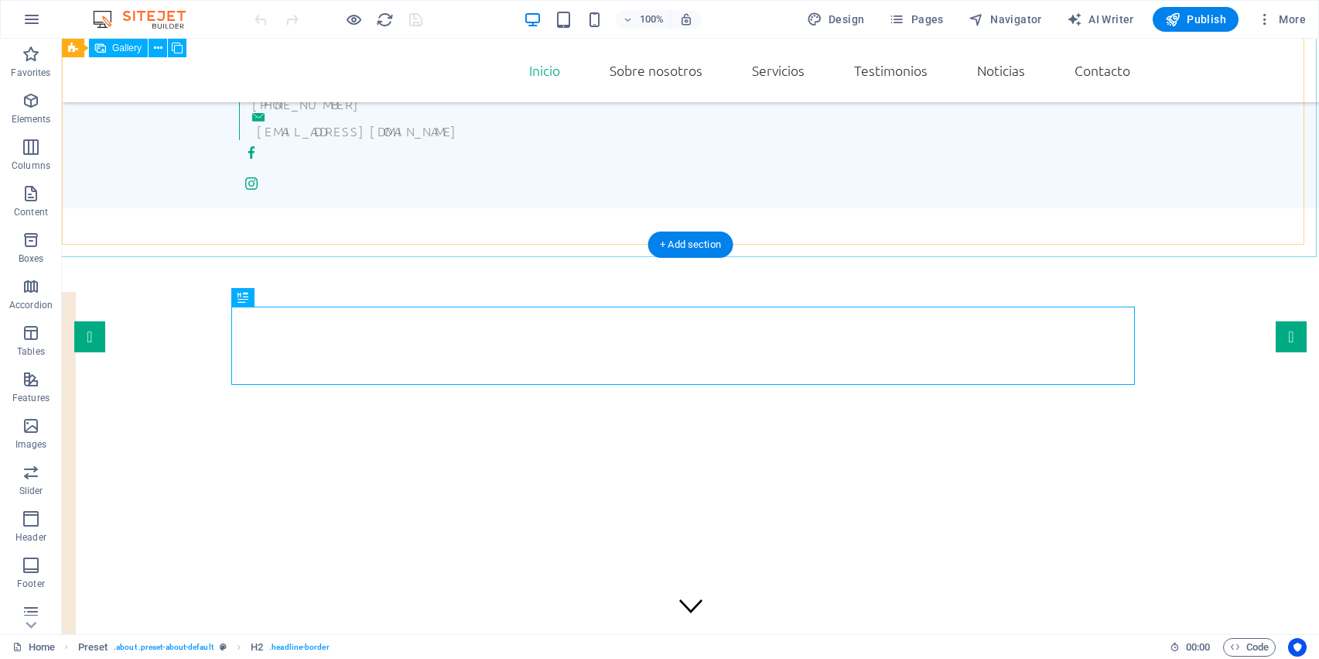
scroll to position [766, 0]
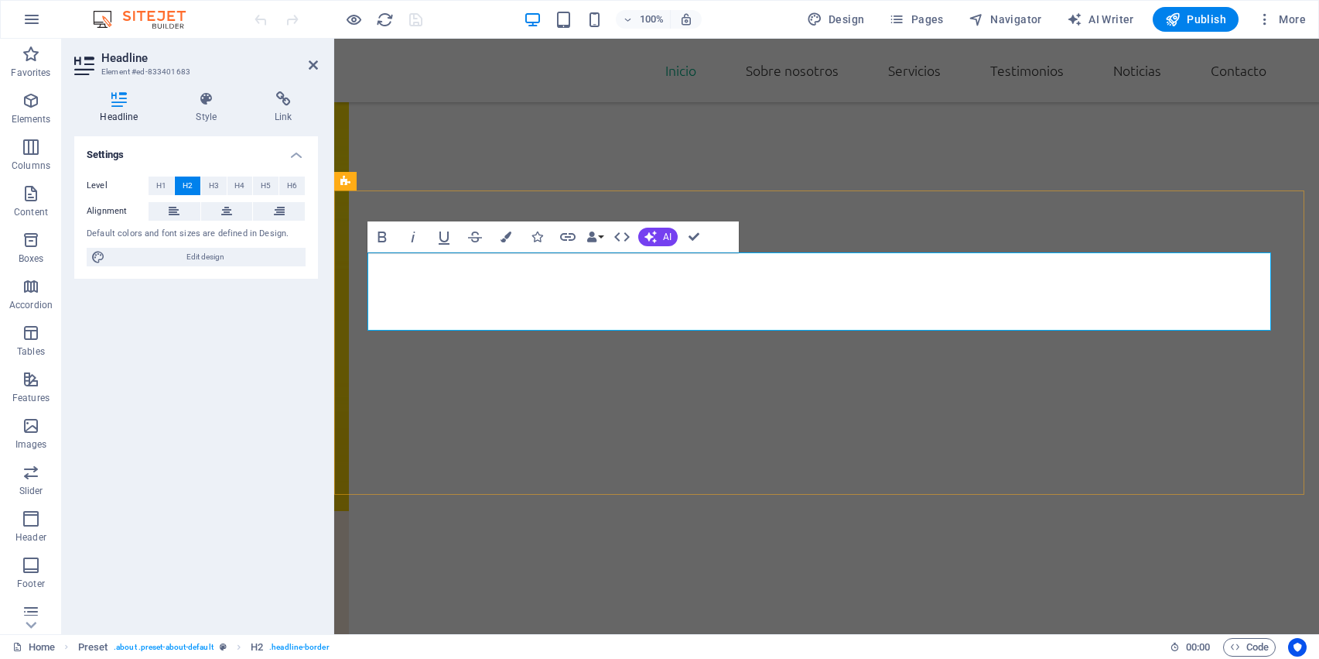
drag, startPoint x: 619, startPoint y: 277, endPoint x: 354, endPoint y: 282, distance: 264.7
drag, startPoint x: 635, startPoint y: 285, endPoint x: 306, endPoint y: 276, distance: 329.7
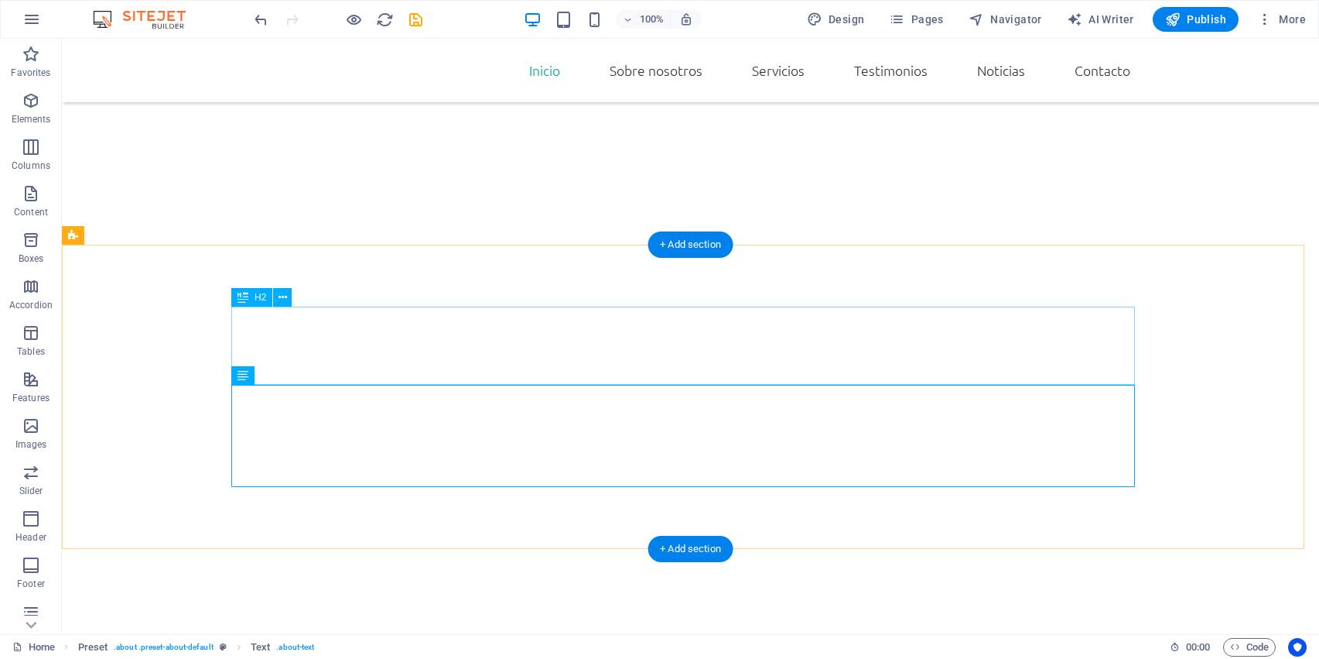
scroll to position [766, 0]
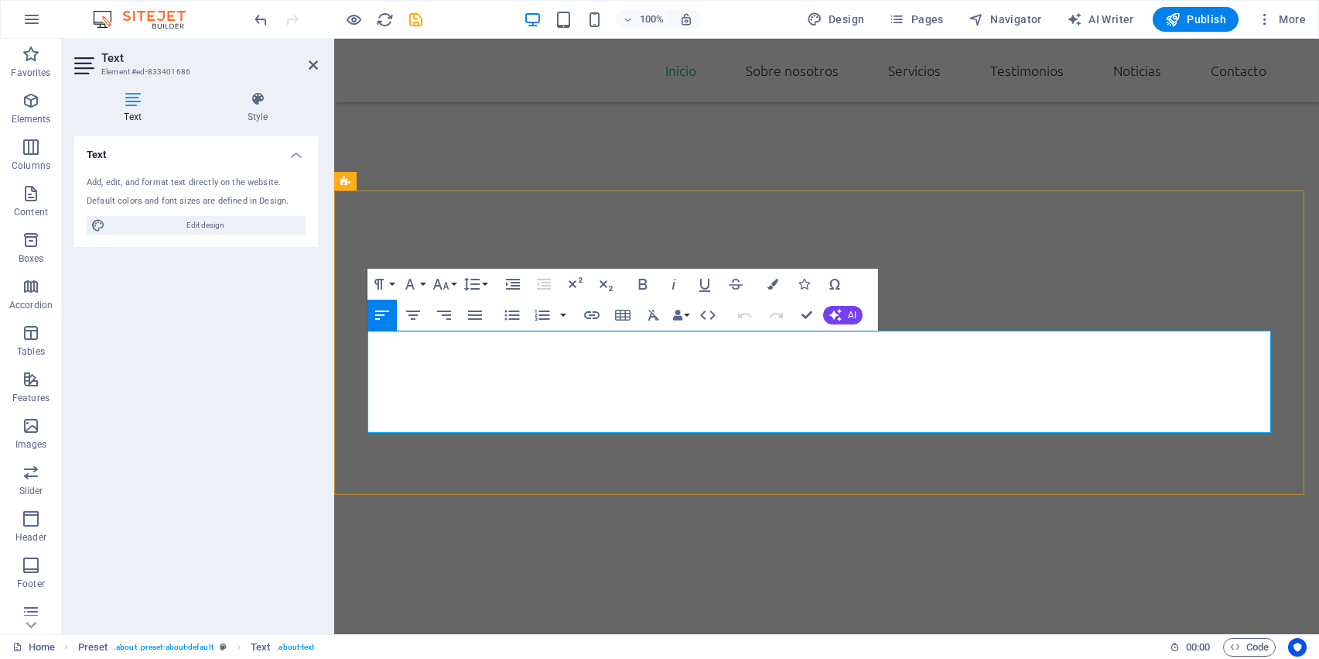
drag, startPoint x: 566, startPoint y: 339, endPoint x: 539, endPoint y: 339, distance: 27.1
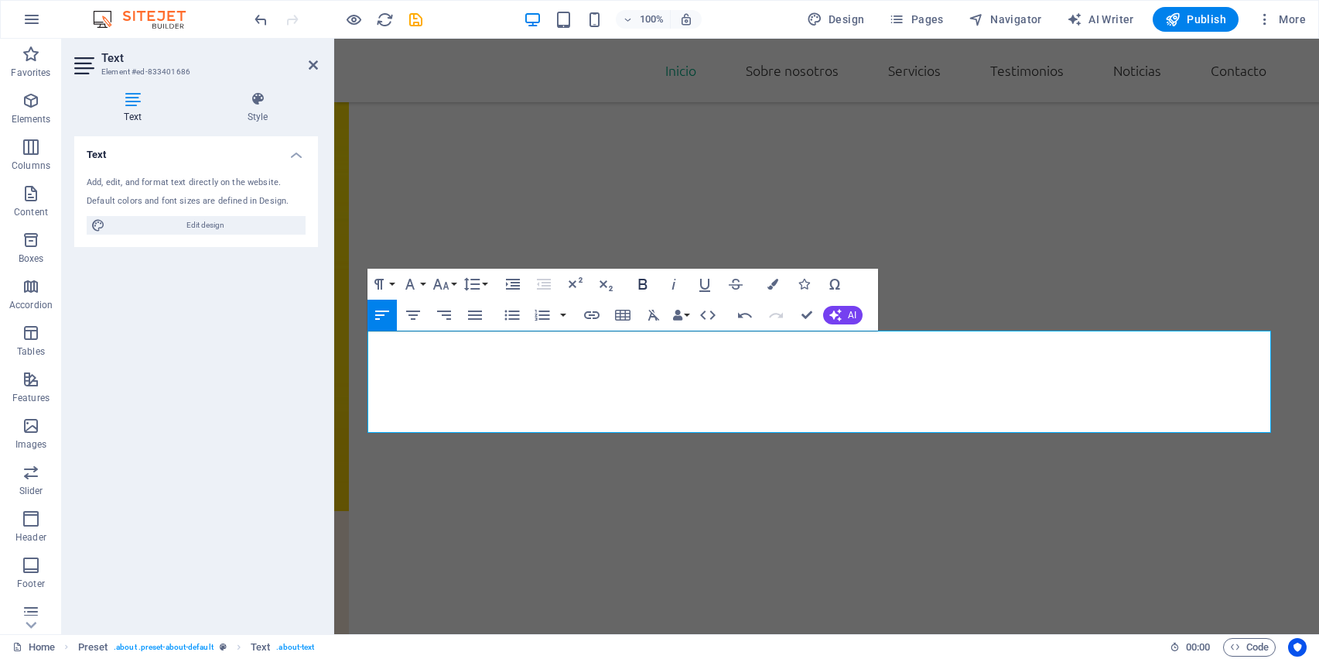
click at [638, 286] on icon "button" at bounding box center [643, 284] width 19 height 19
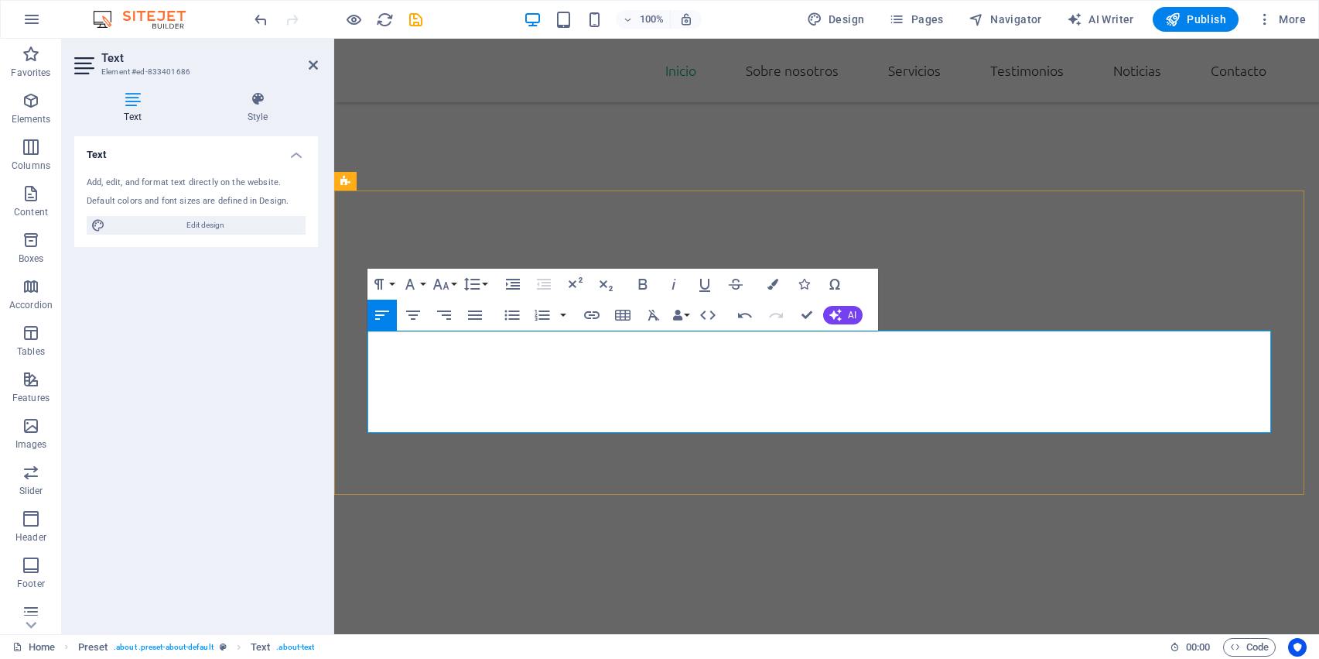
drag, startPoint x: 760, startPoint y: 361, endPoint x: 574, endPoint y: 358, distance: 185.7
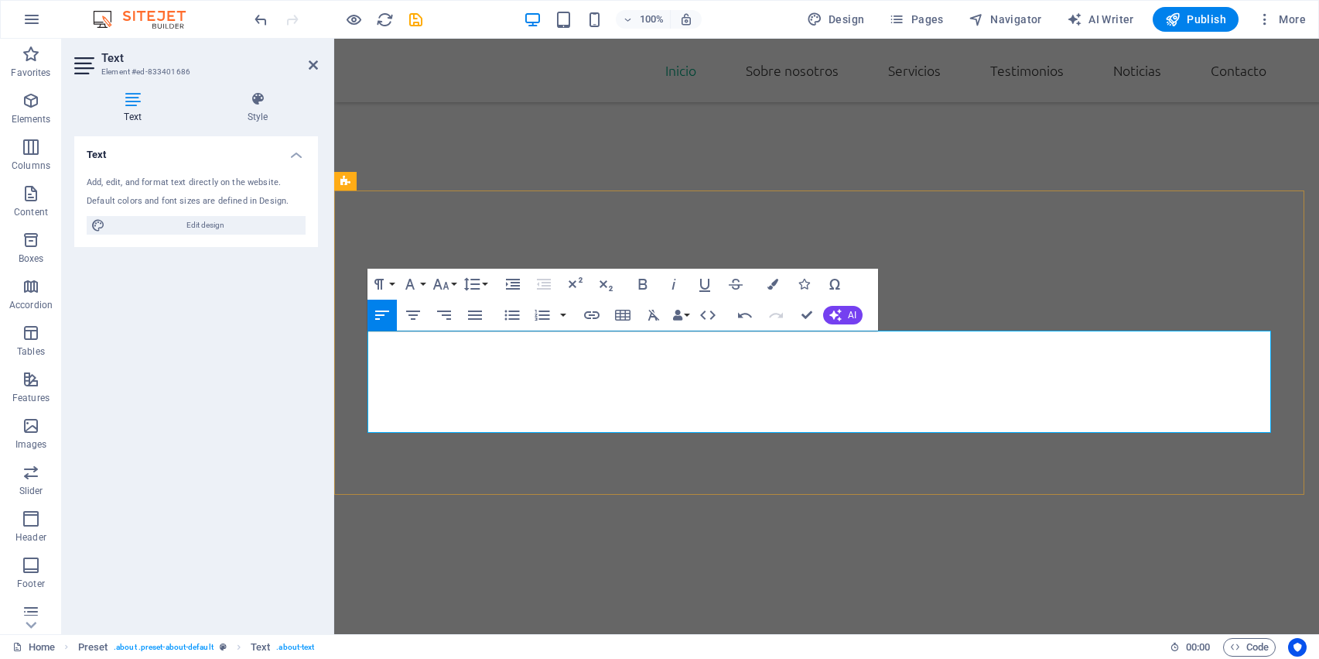
drag, startPoint x: 809, startPoint y: 400, endPoint x: 724, endPoint y: 407, distance: 86.2
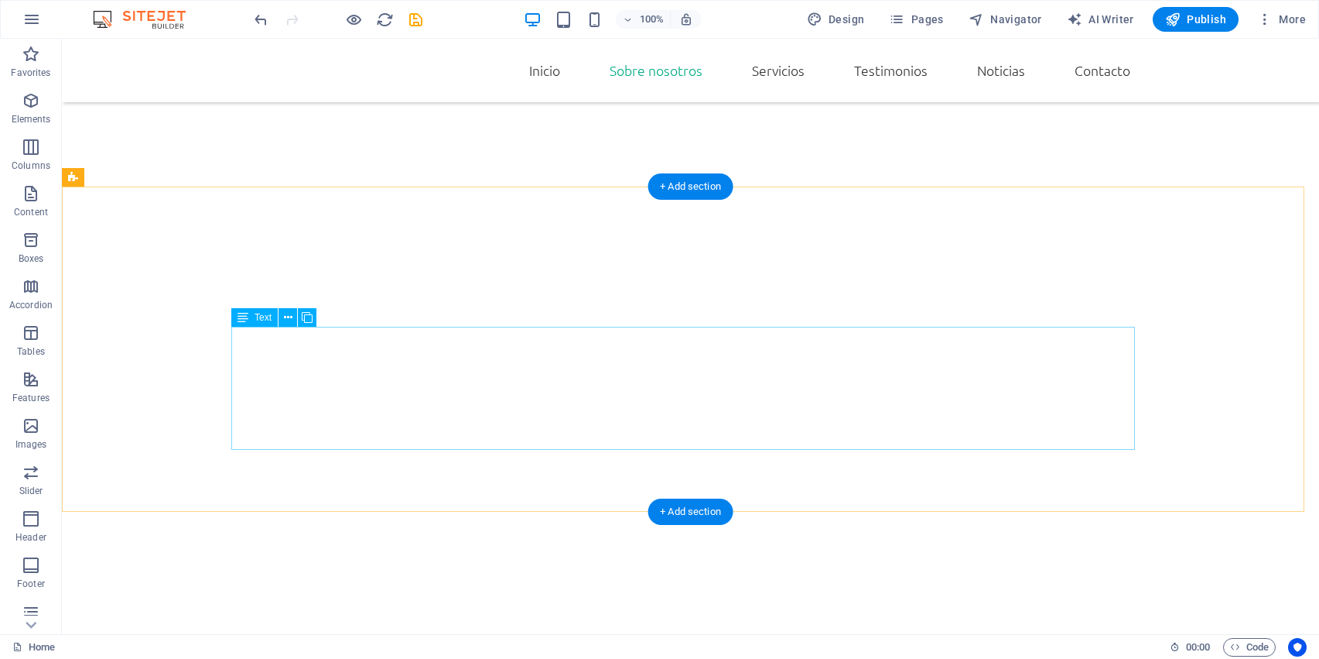
scroll to position [814, 0]
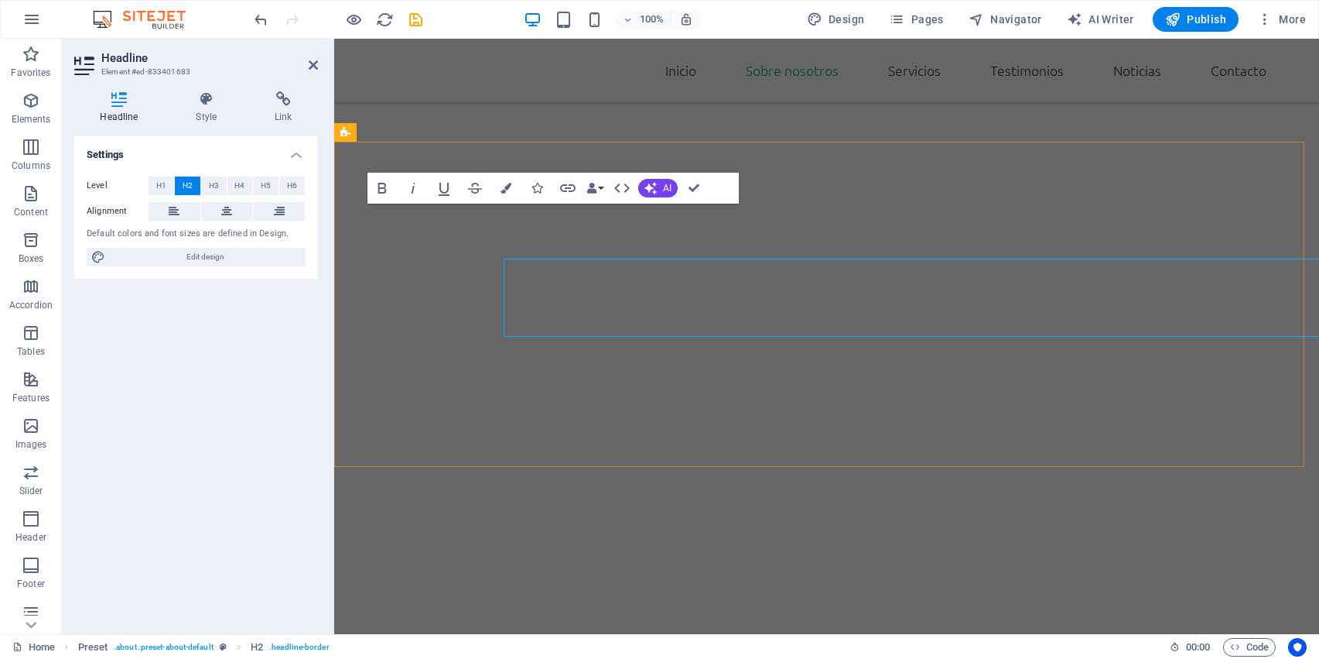
scroll to position [694, 0]
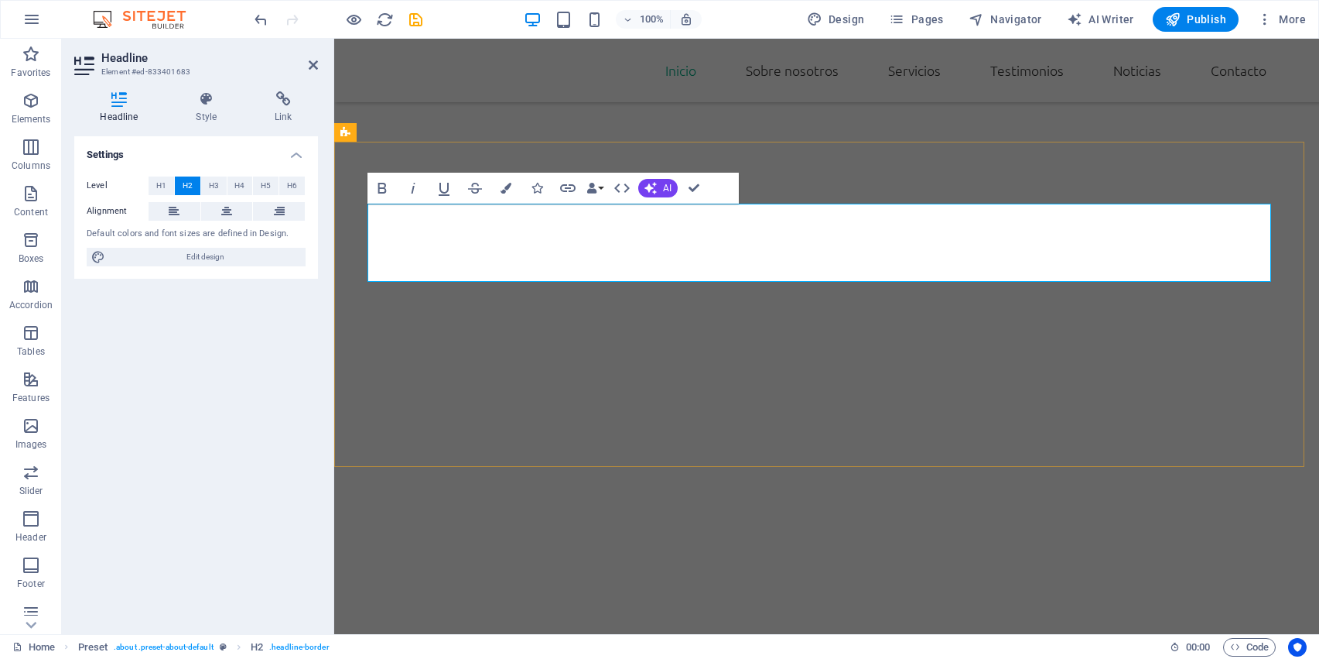
drag, startPoint x: 676, startPoint y: 229, endPoint x: 310, endPoint y: 231, distance: 365.2
drag, startPoint x: 310, startPoint y: 231, endPoint x: 915, endPoint y: 218, distance: 604.5
drag, startPoint x: 682, startPoint y: 233, endPoint x: 373, endPoint y: 217, distance: 309.2
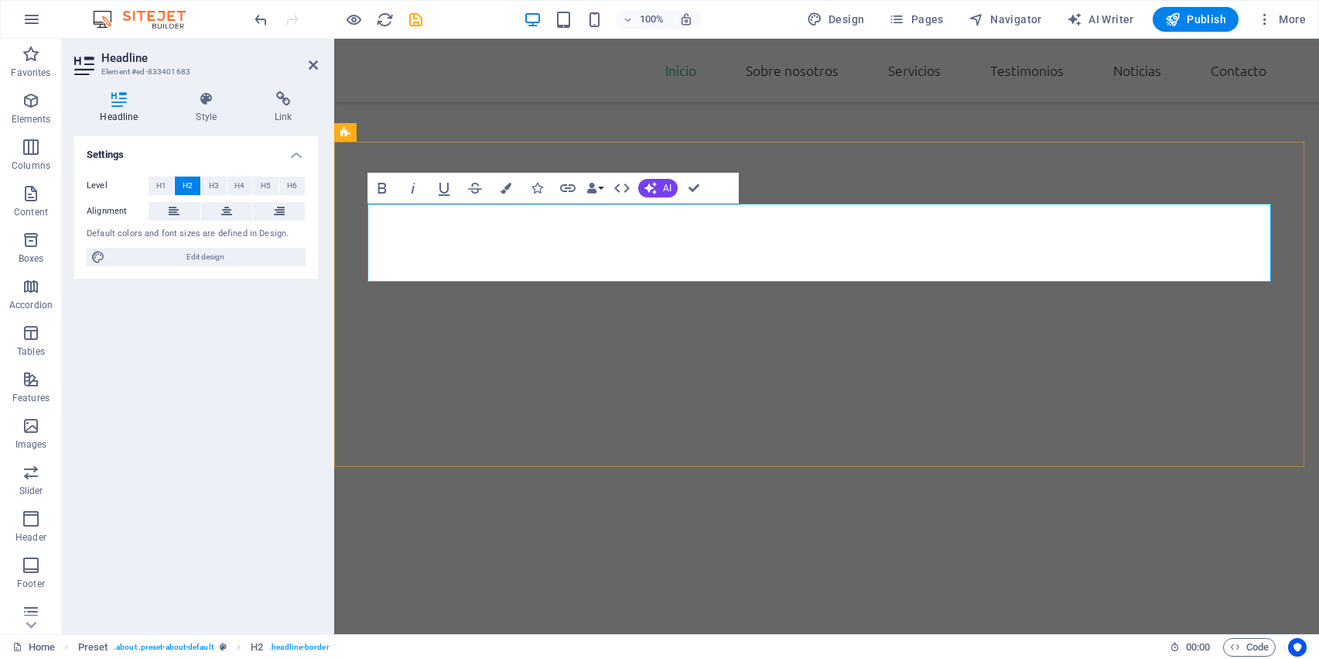
click at [210, 112] on h4 "Style" at bounding box center [209, 107] width 79 height 32
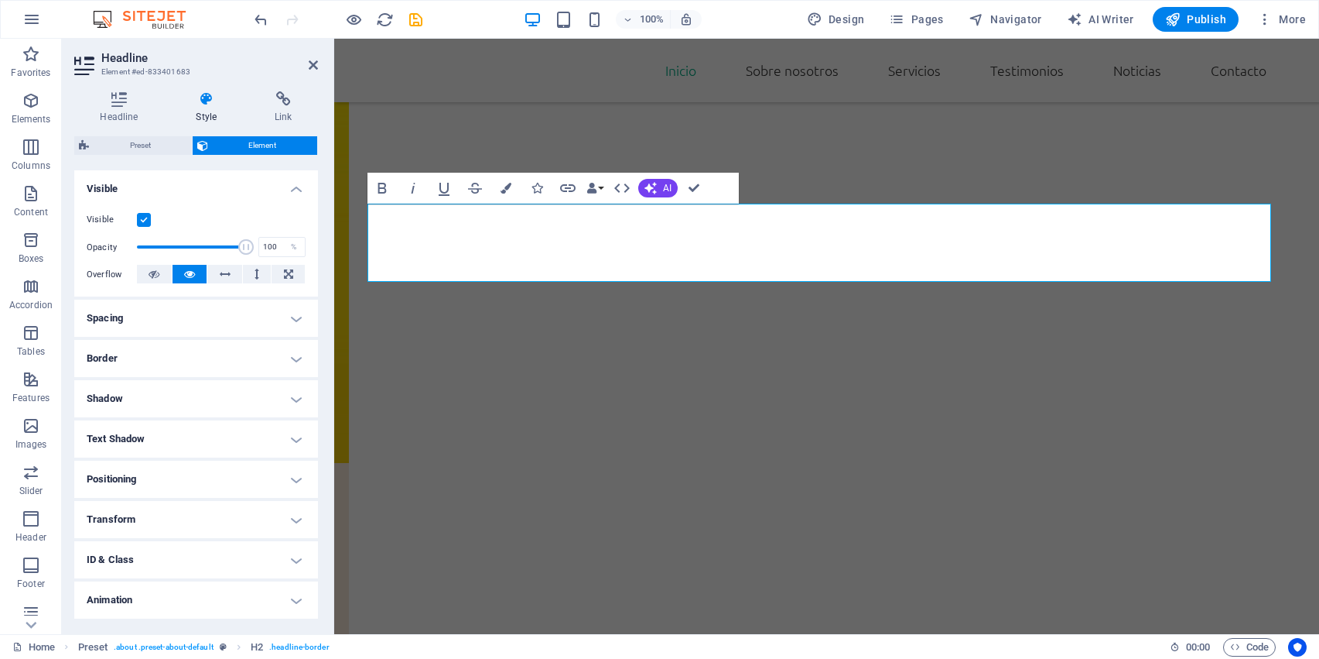
scroll to position [200, 0]
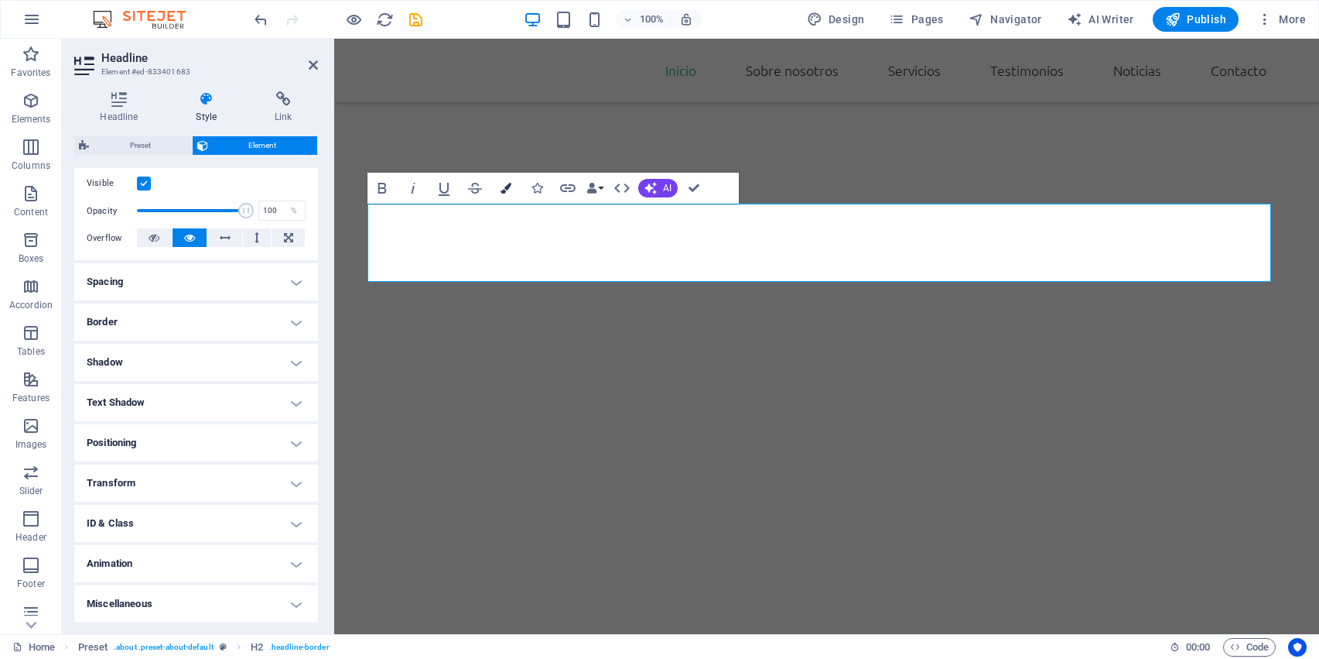
click at [501, 186] on icon "button" at bounding box center [506, 188] width 11 height 11
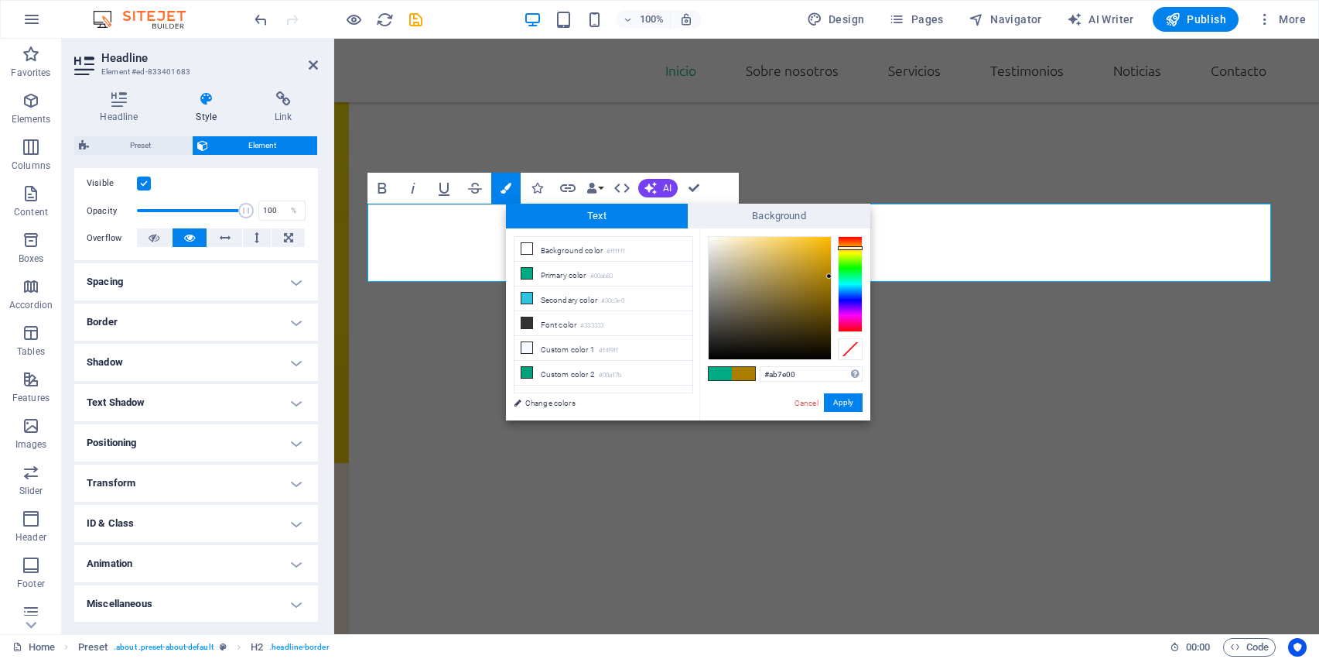
click at [853, 248] on div at bounding box center [850, 284] width 25 height 96
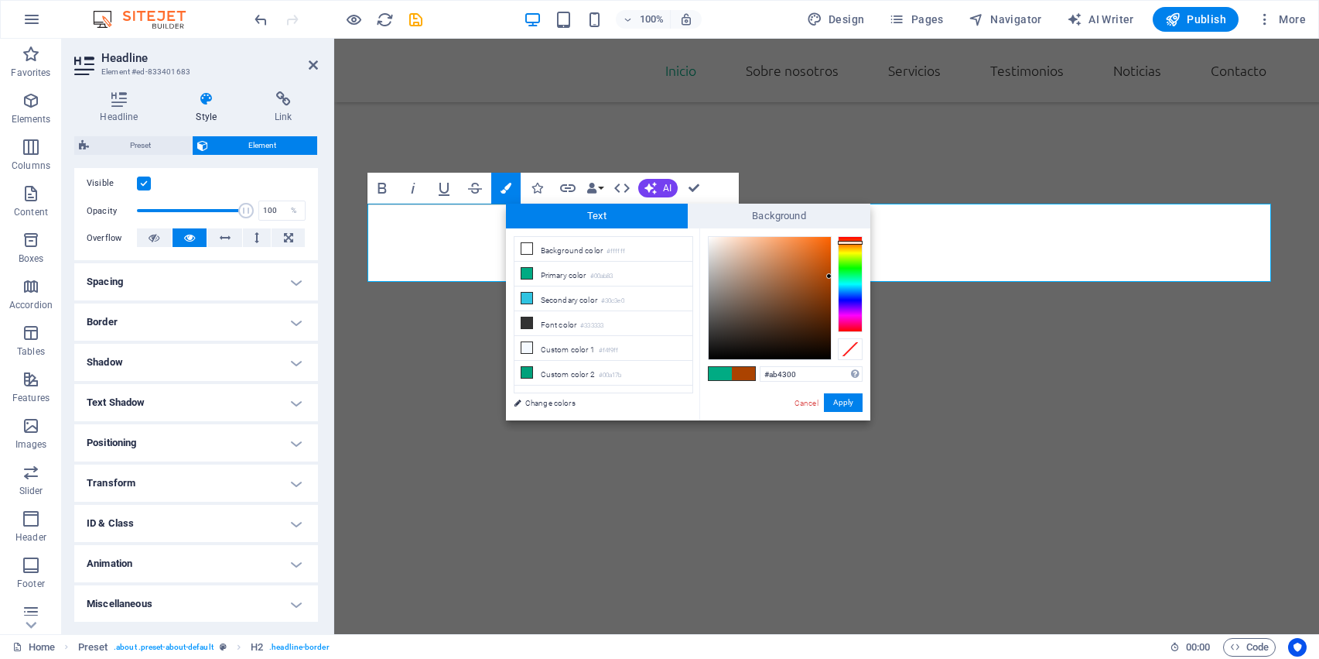
click at [857, 242] on div at bounding box center [850, 243] width 25 height 4
click at [793, 265] on div at bounding box center [770, 298] width 122 height 122
click at [812, 311] on div at bounding box center [770, 298] width 122 height 122
click at [844, 402] on button "Apply" at bounding box center [843, 402] width 39 height 19
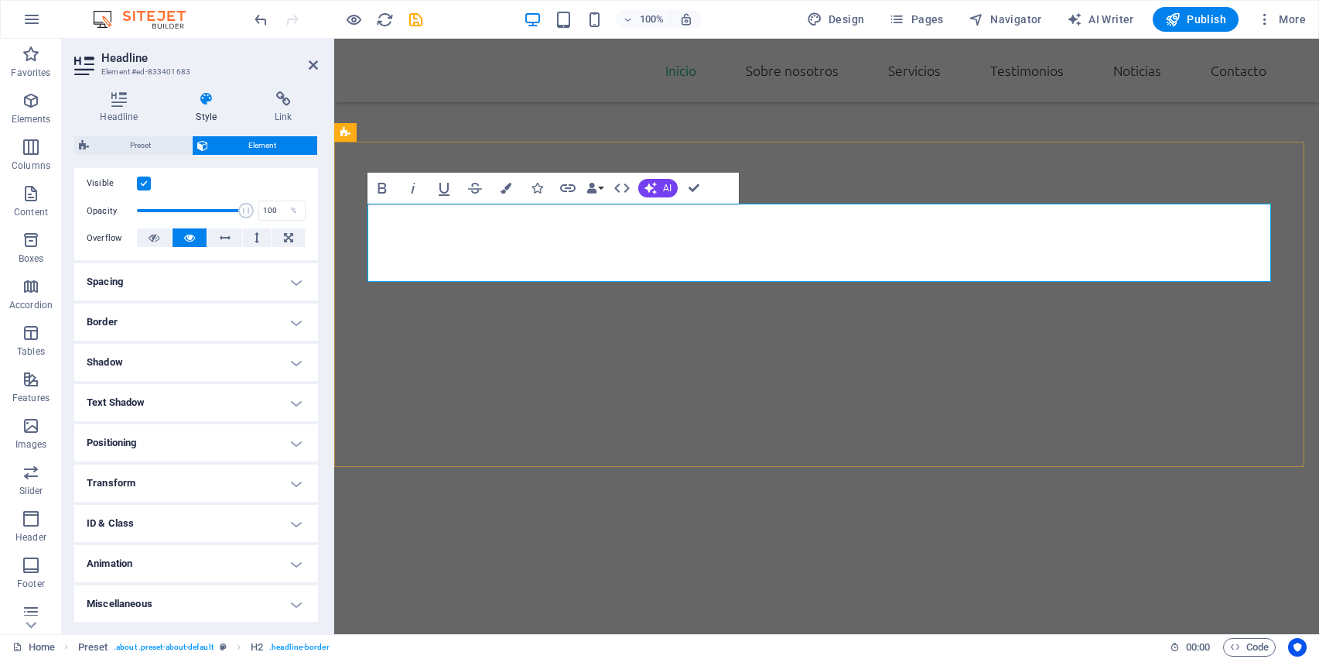
drag, startPoint x: 659, startPoint y: 241, endPoint x: 622, endPoint y: 279, distance: 53.1
click at [501, 190] on icon "button" at bounding box center [506, 188] width 11 height 11
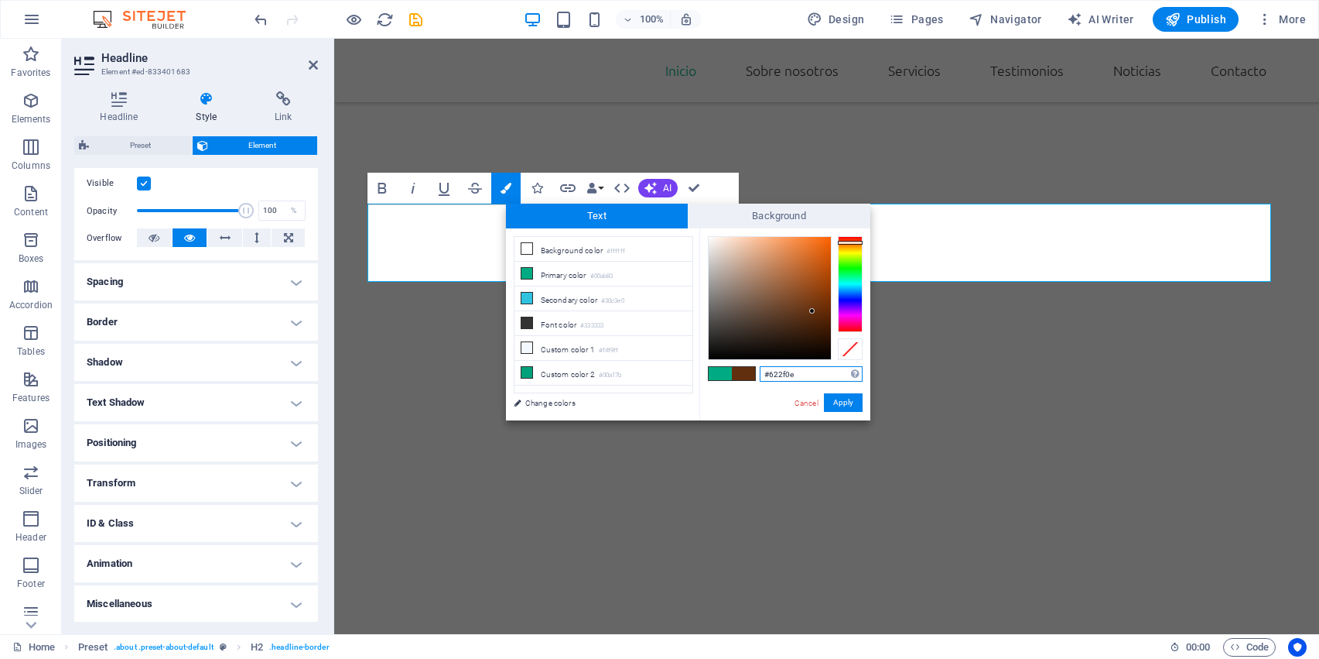
type input "#8a5a3b"
click at [778, 292] on div at bounding box center [770, 298] width 122 height 122
click at [842, 399] on button "Apply" at bounding box center [843, 402] width 39 height 19
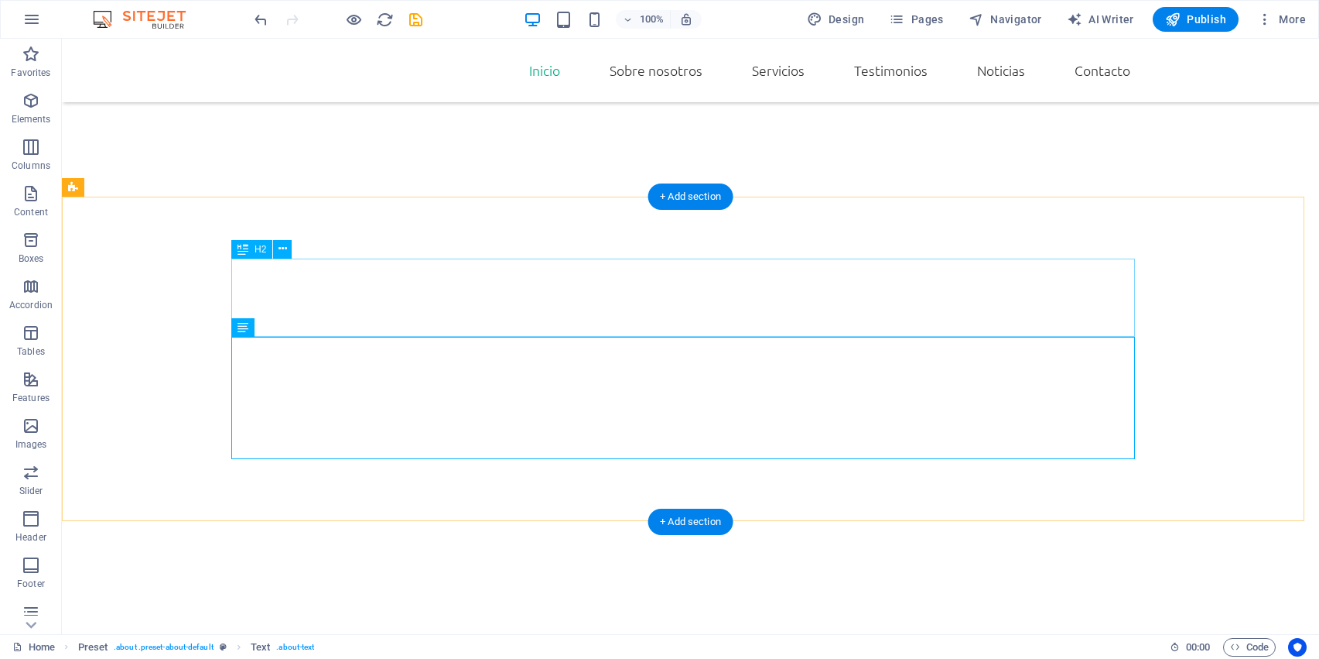
scroll to position [814, 0]
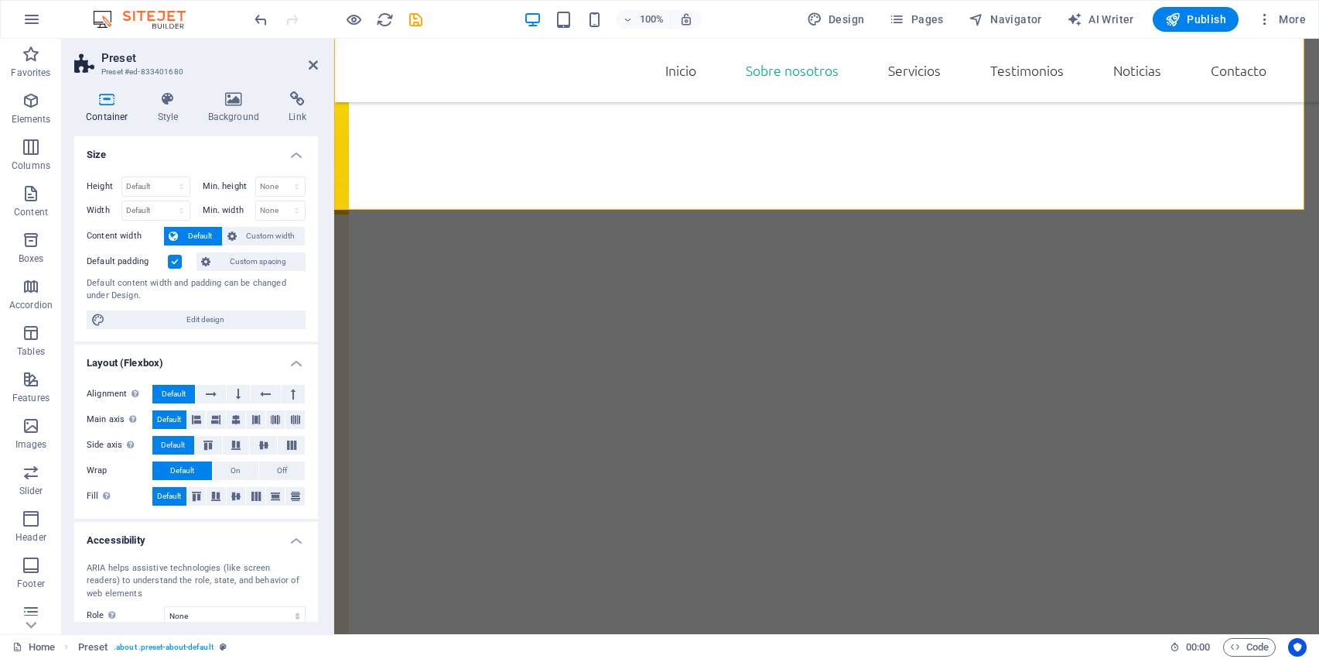
scroll to position [953, 0]
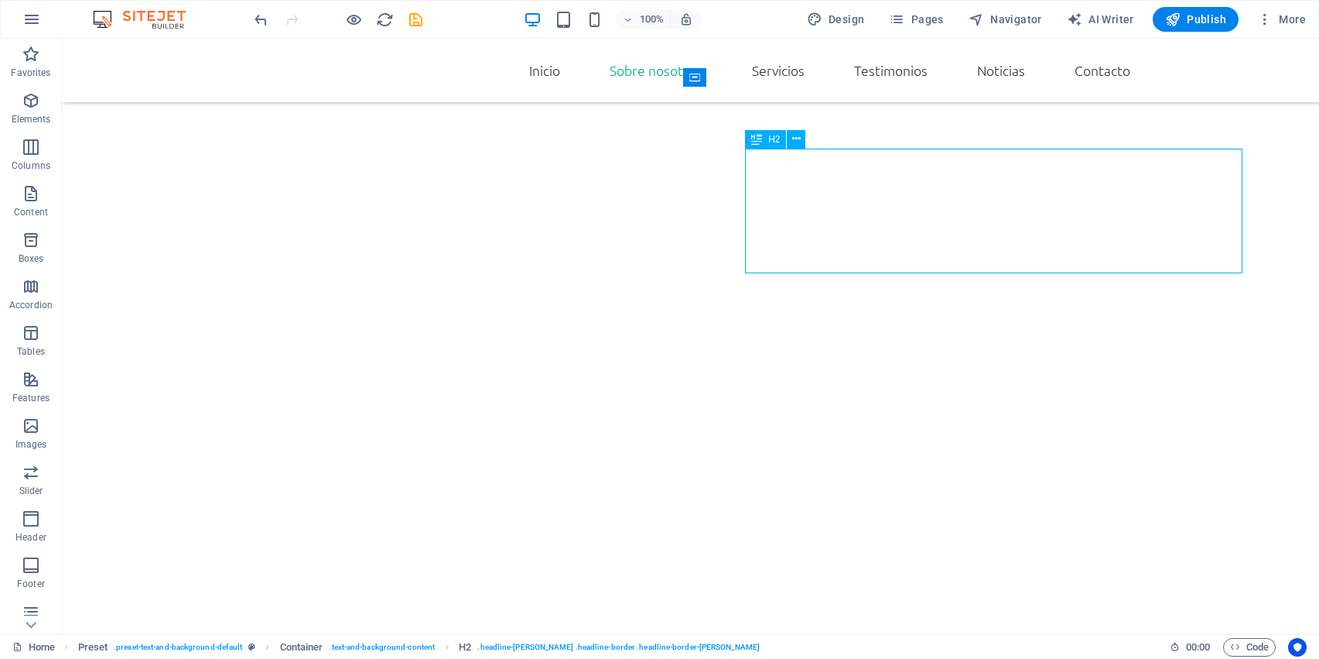
scroll to position [1128, 0]
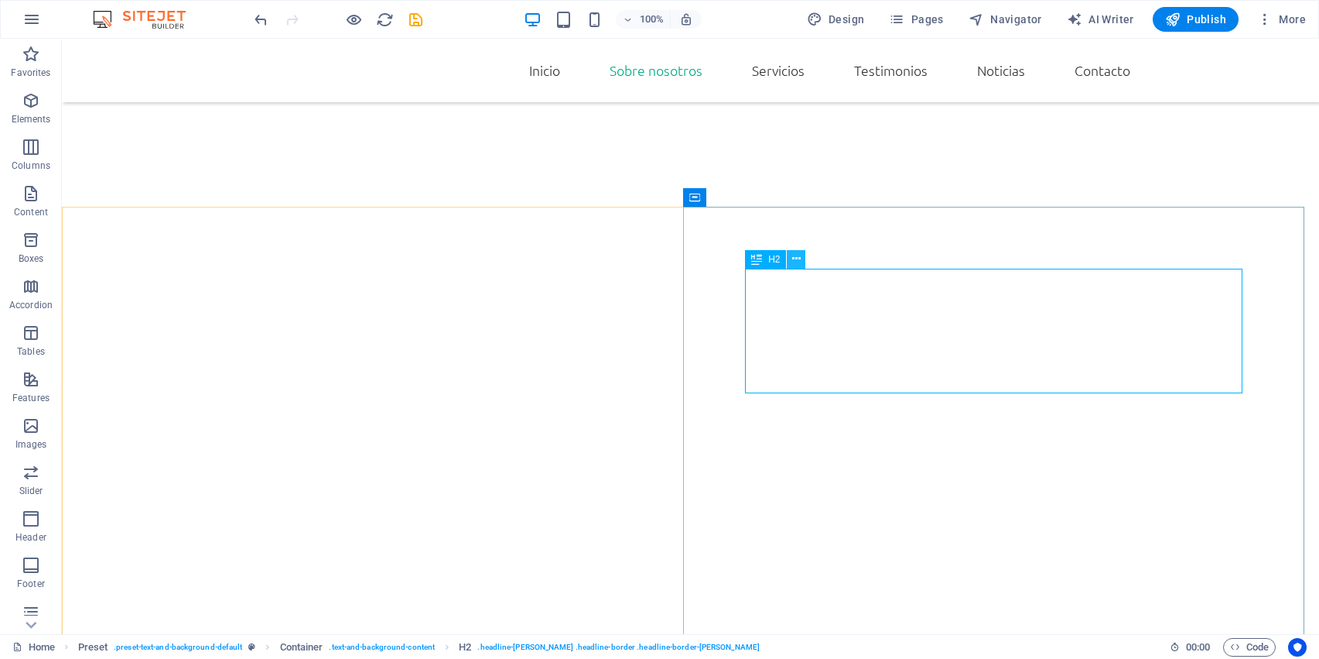
click at [798, 262] on icon at bounding box center [796, 259] width 9 height 16
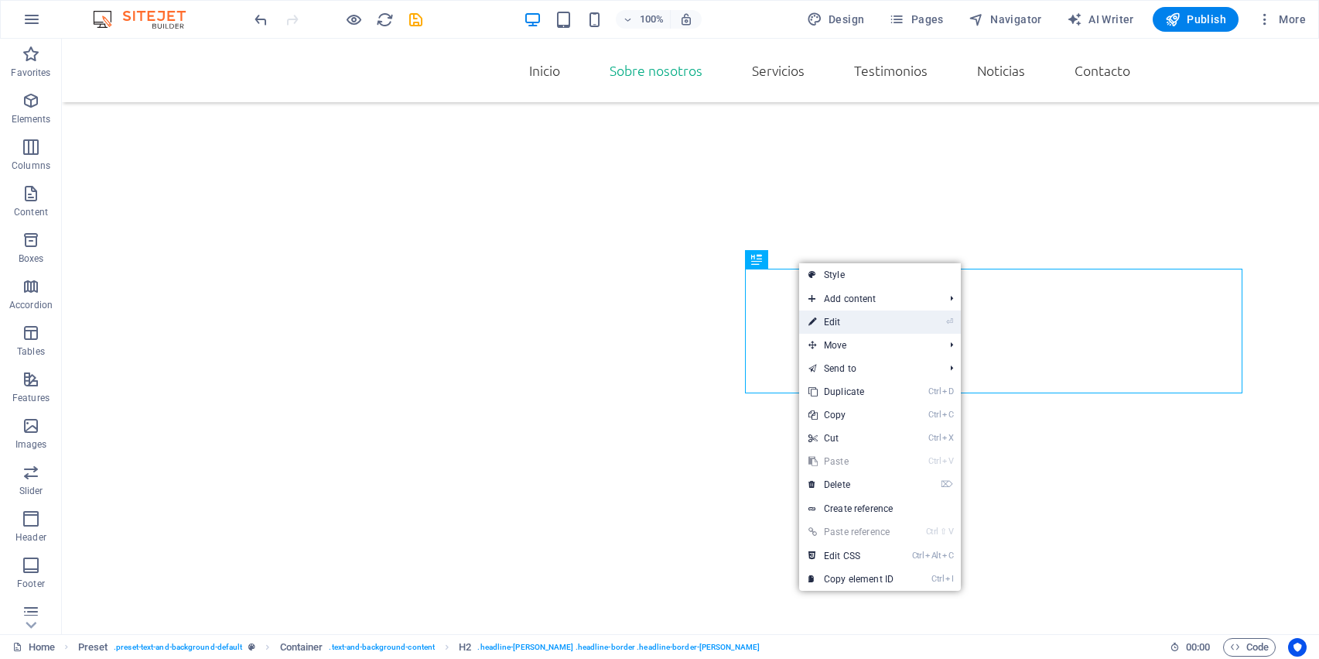
click at [837, 322] on link "⏎ Edit" at bounding box center [851, 321] width 104 height 23
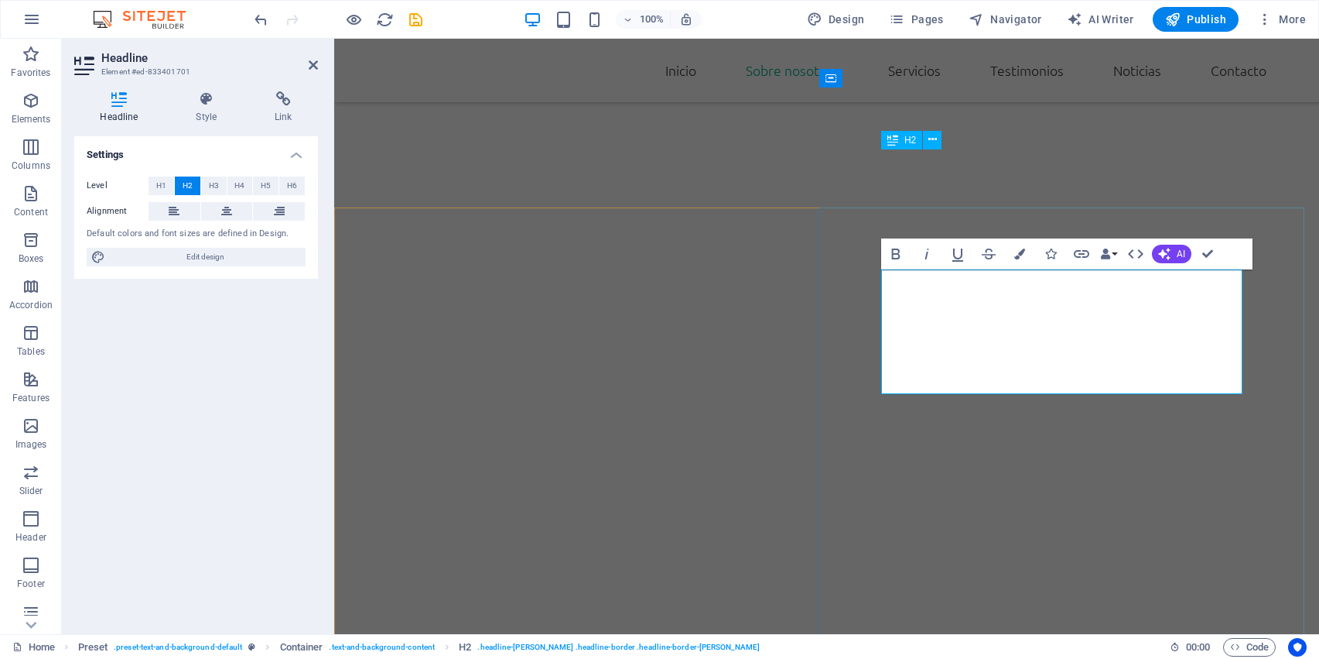
scroll to position [953, 0]
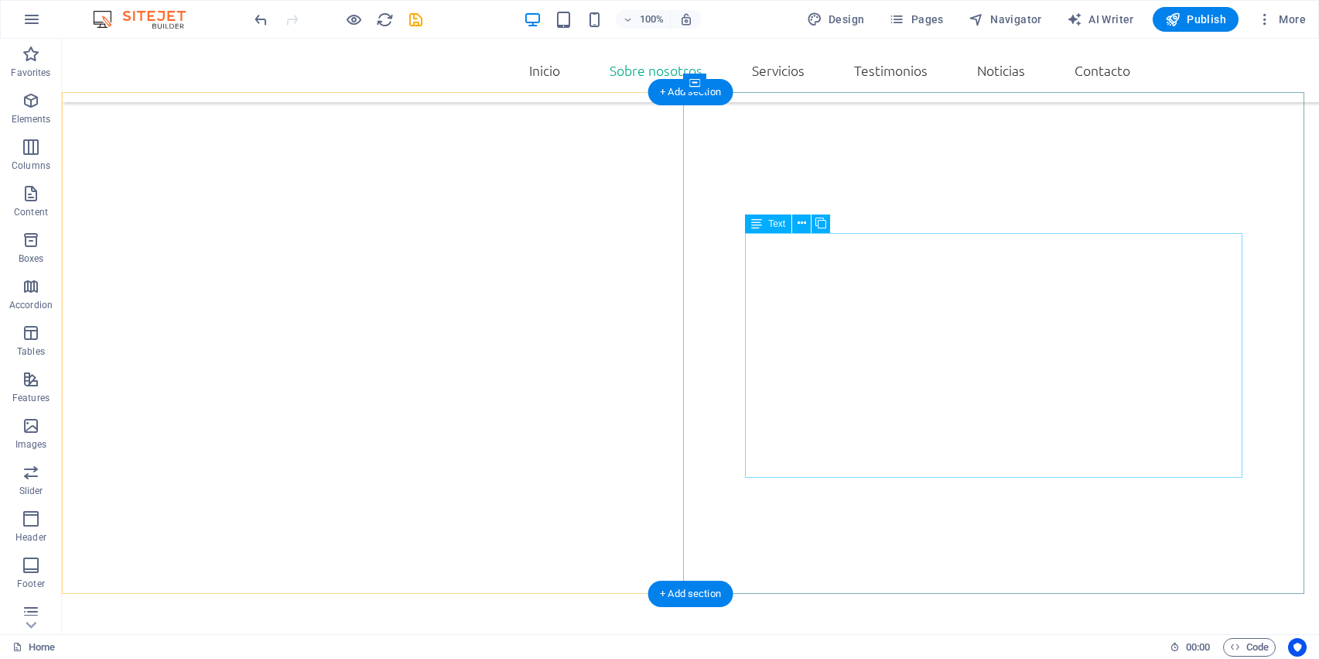
scroll to position [1248, 0]
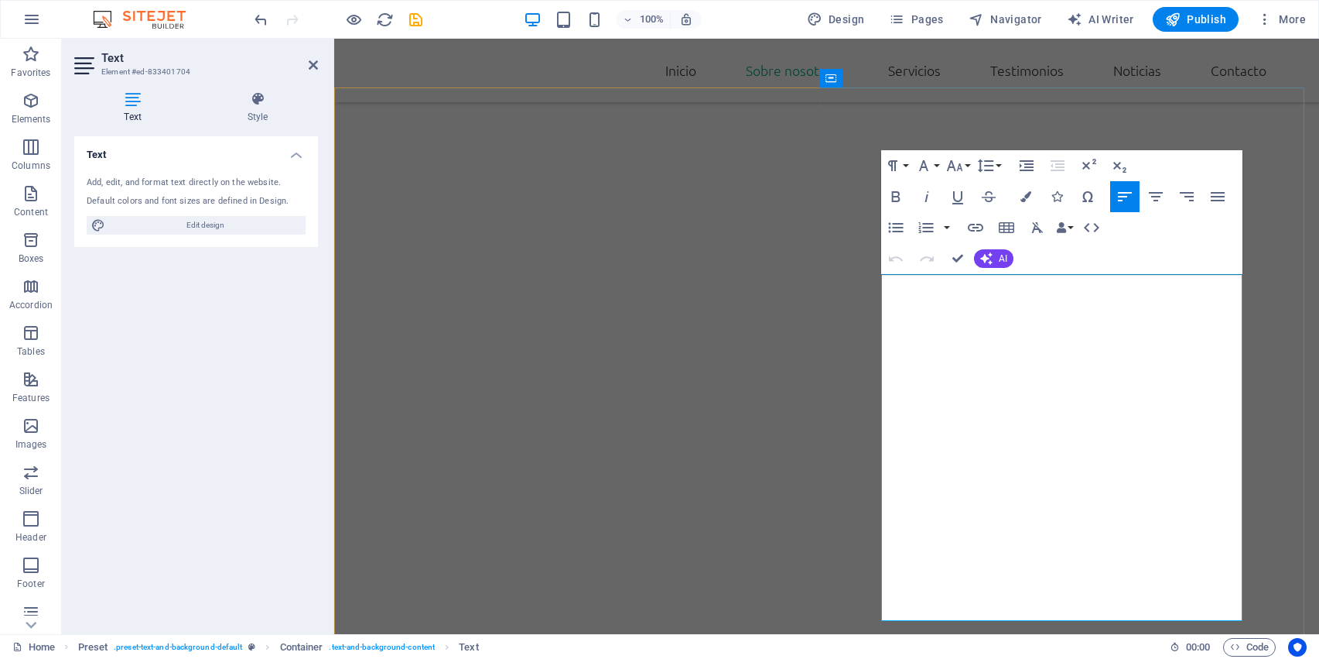
drag, startPoint x: 956, startPoint y: 285, endPoint x: 1074, endPoint y: 279, distance: 117.8
drag, startPoint x: 968, startPoint y: 389, endPoint x: 882, endPoint y: 314, distance: 114.1
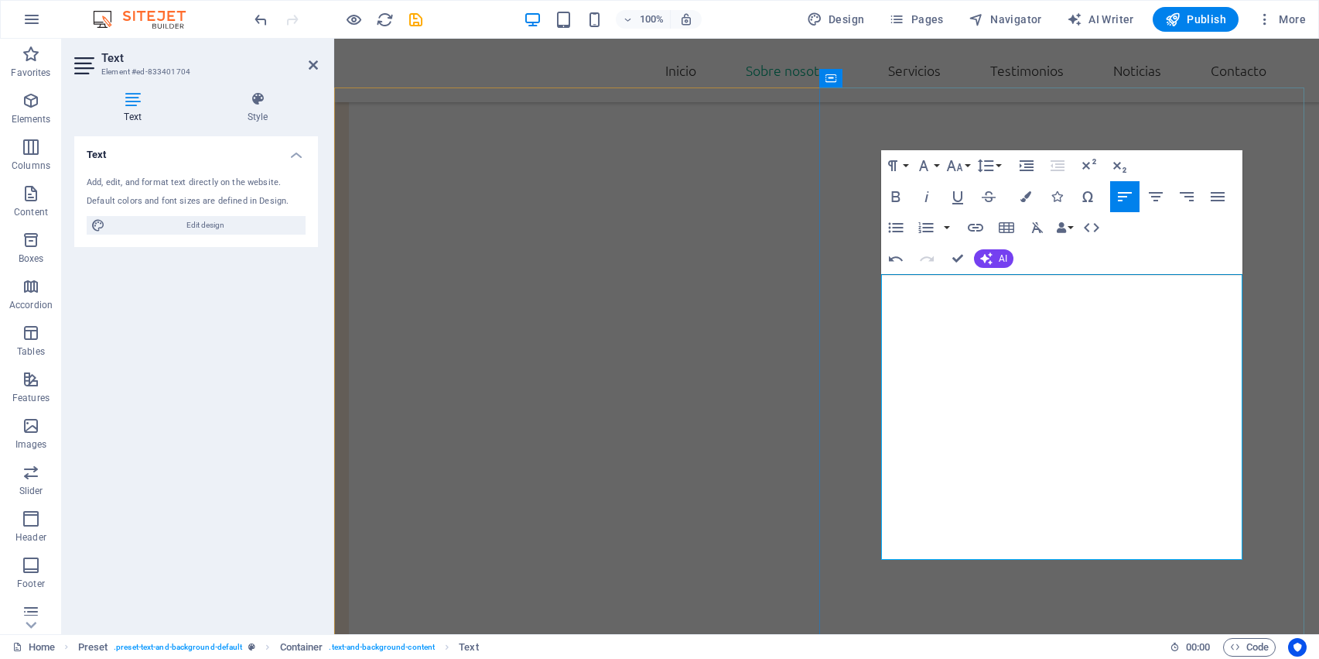
scroll to position [508, 1]
drag, startPoint x: 973, startPoint y: 547, endPoint x: 877, endPoint y: 339, distance: 229.5
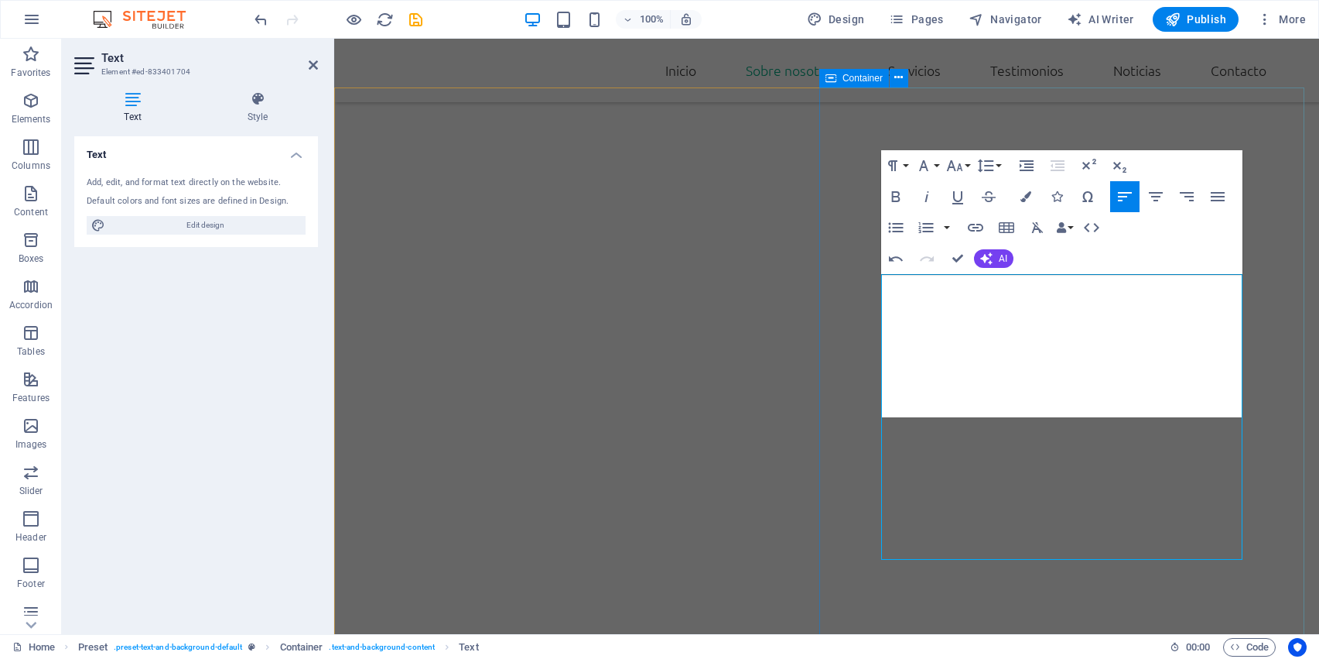
scroll to position [2817, 1]
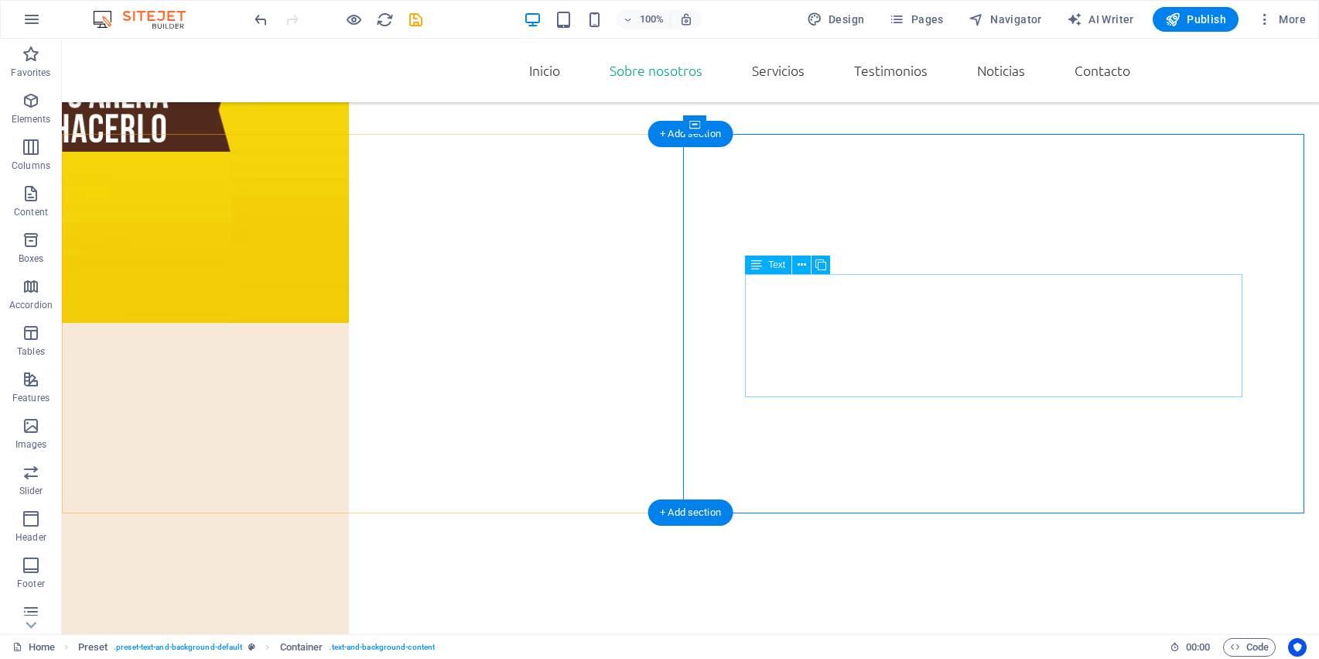
scroll to position [1201, 0]
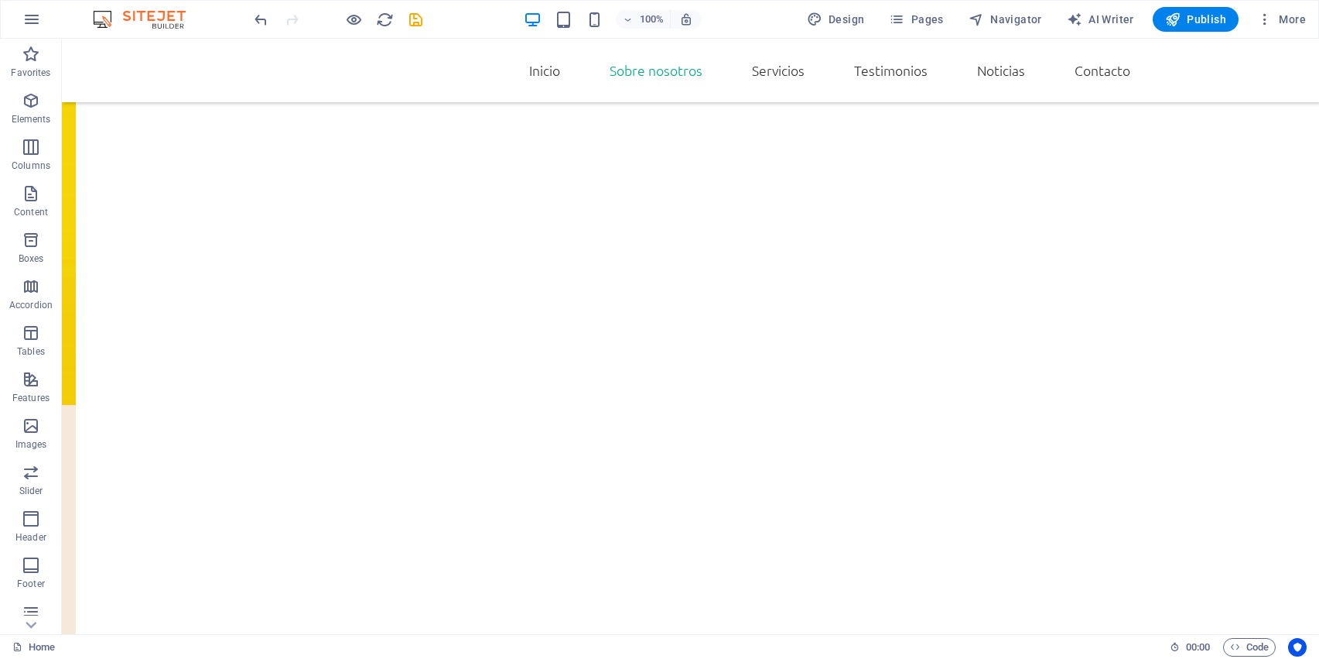
scroll to position [883, 0]
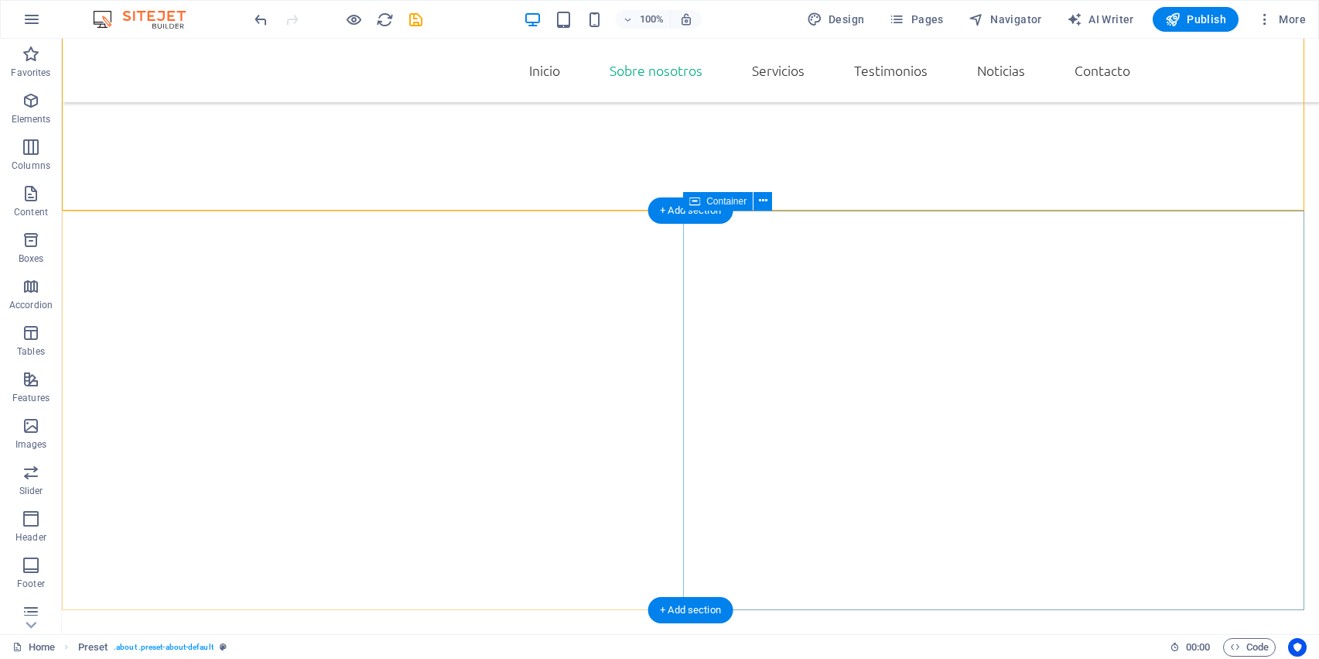
scroll to position [1158, 0]
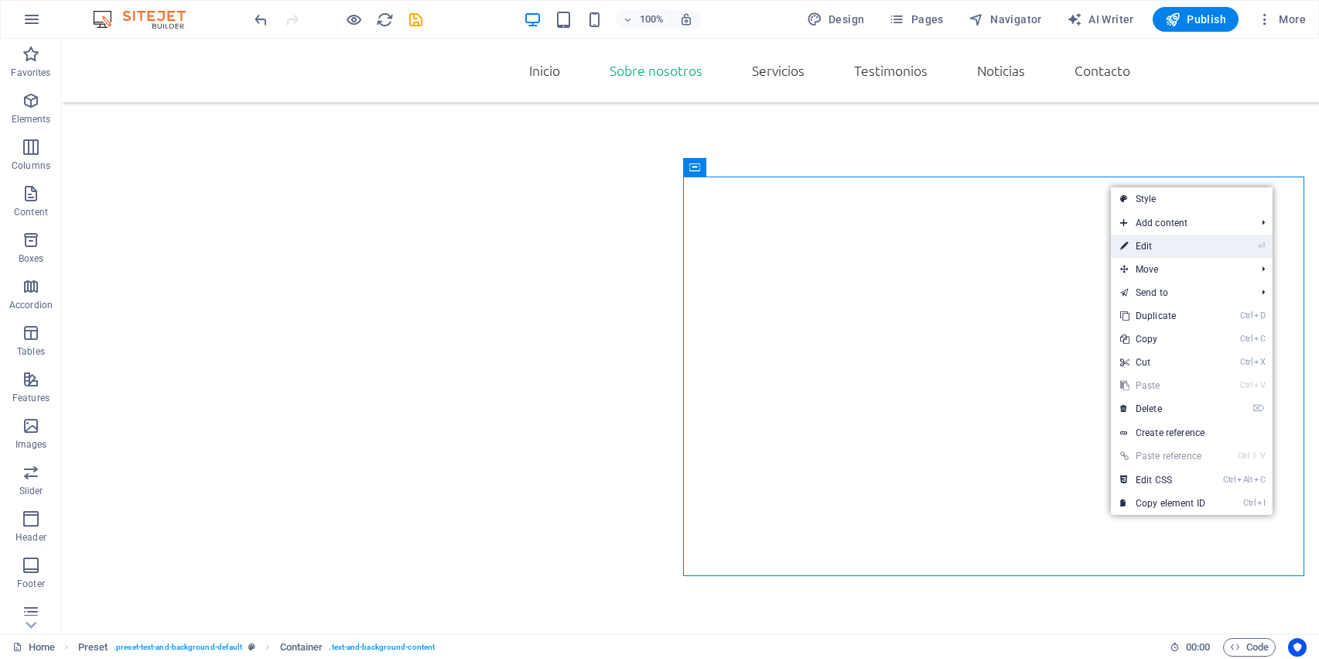
drag, startPoint x: 1257, startPoint y: 245, endPoint x: 891, endPoint y: 213, distance: 368.2
click at [1258, 245] on icon "⏎" at bounding box center [1261, 246] width 7 height 10
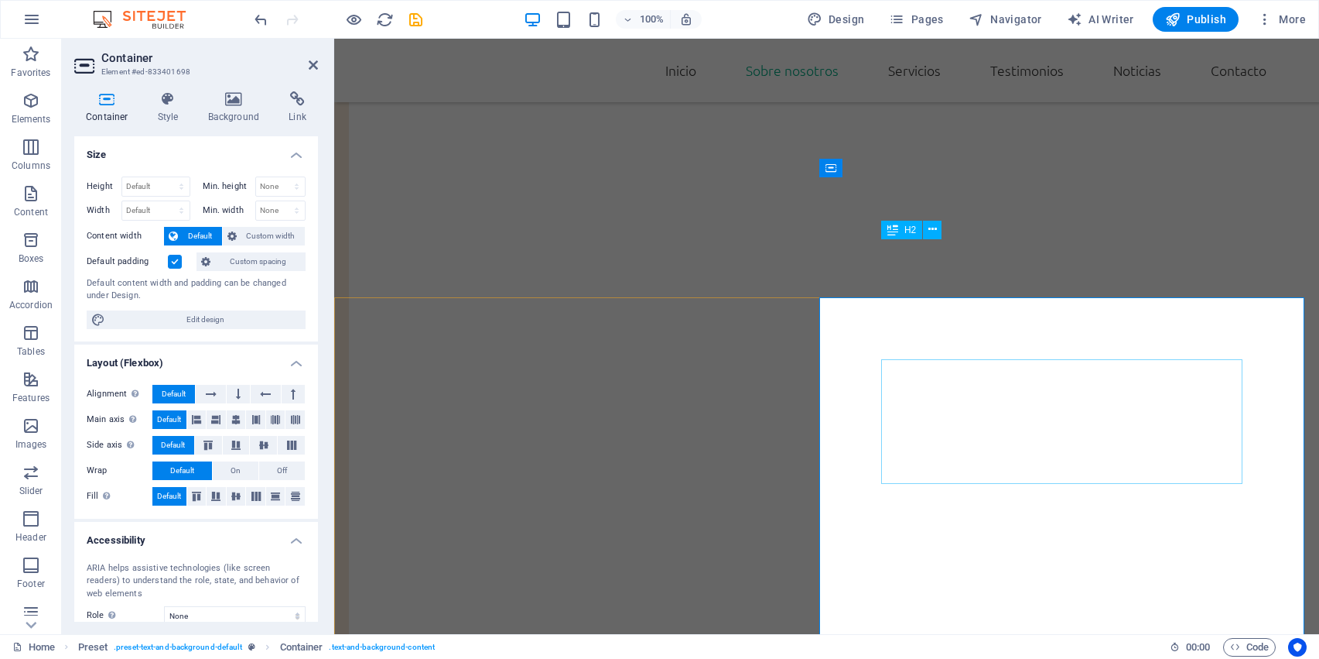
scroll to position [983, 0]
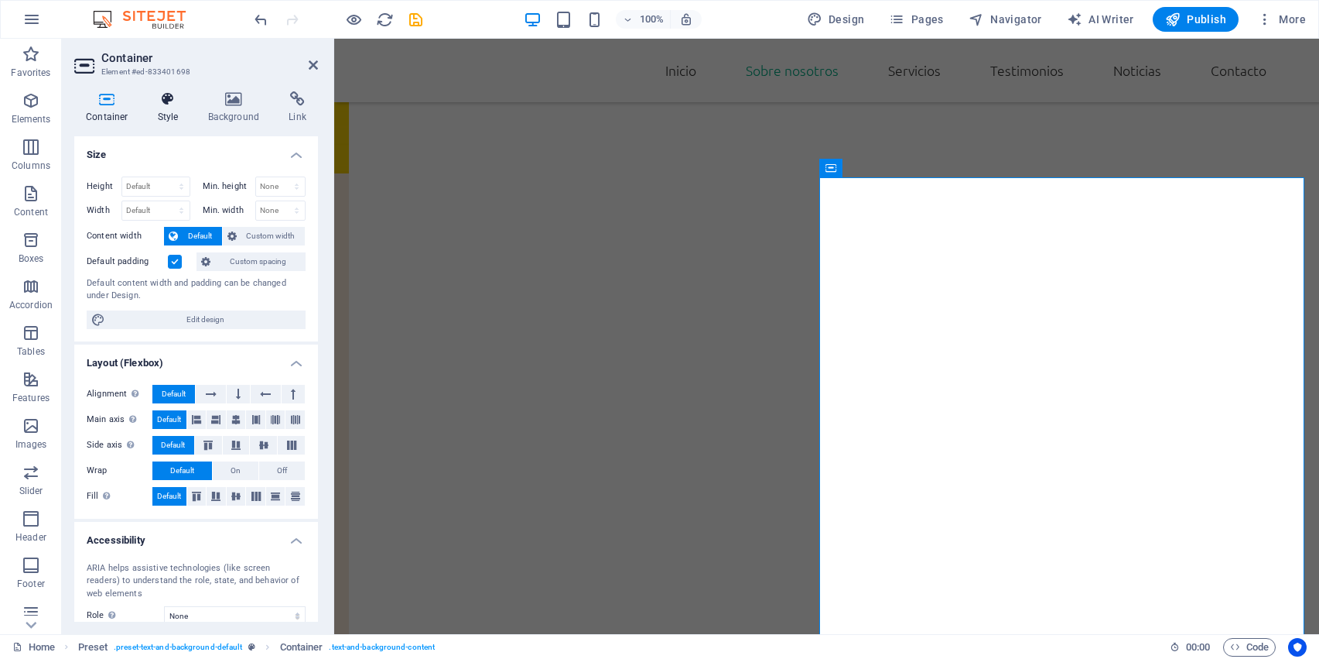
click at [174, 101] on icon at bounding box center [168, 98] width 44 height 15
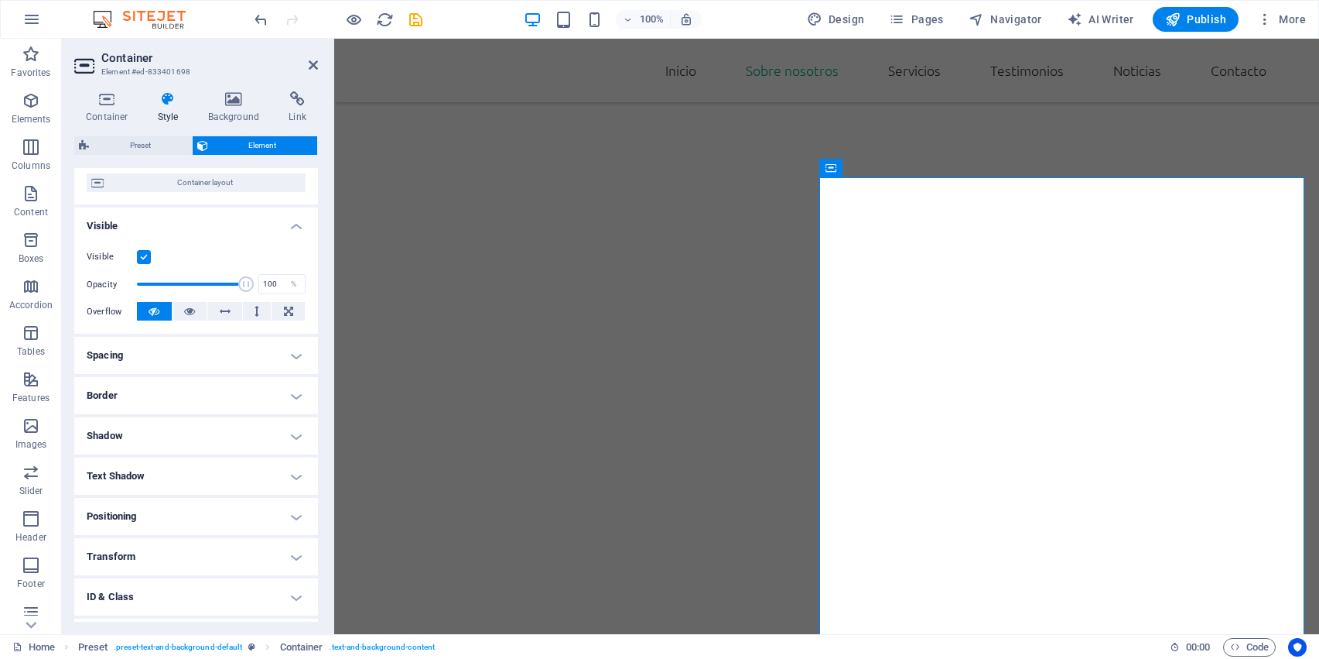
scroll to position [200, 0]
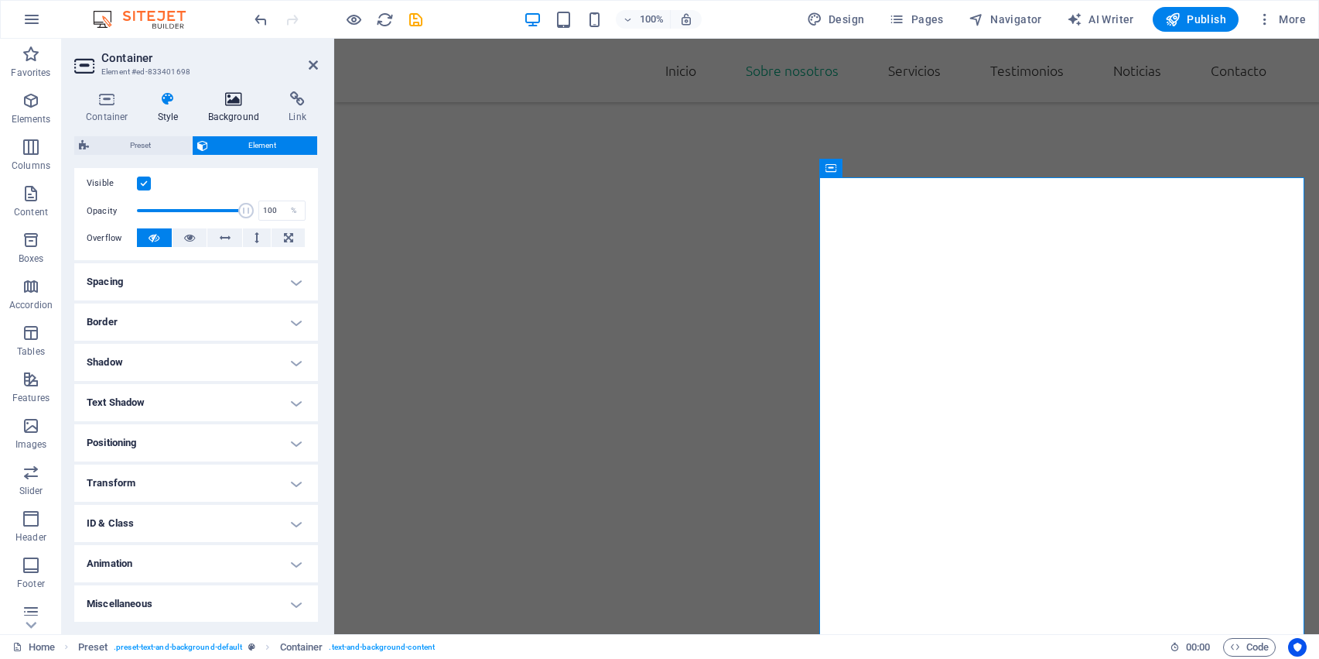
click at [237, 107] on h4 "Background" at bounding box center [237, 107] width 81 height 32
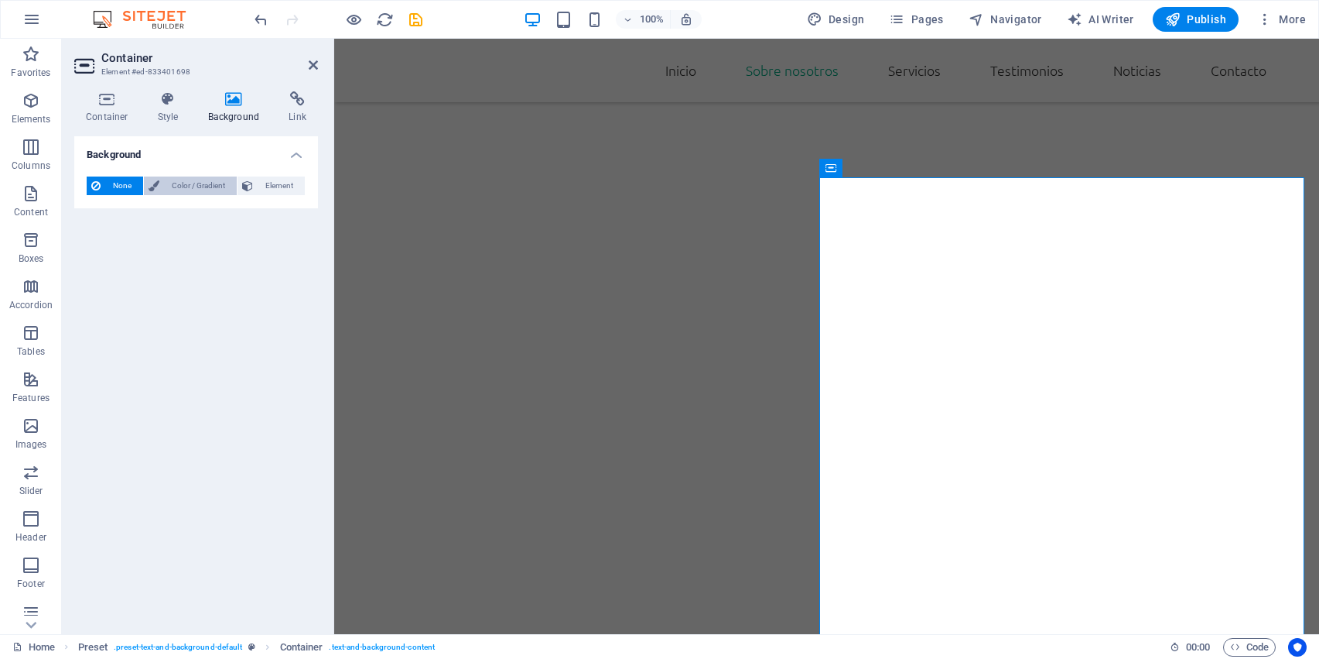
click at [211, 180] on span "Color / Gradient" at bounding box center [198, 185] width 68 height 19
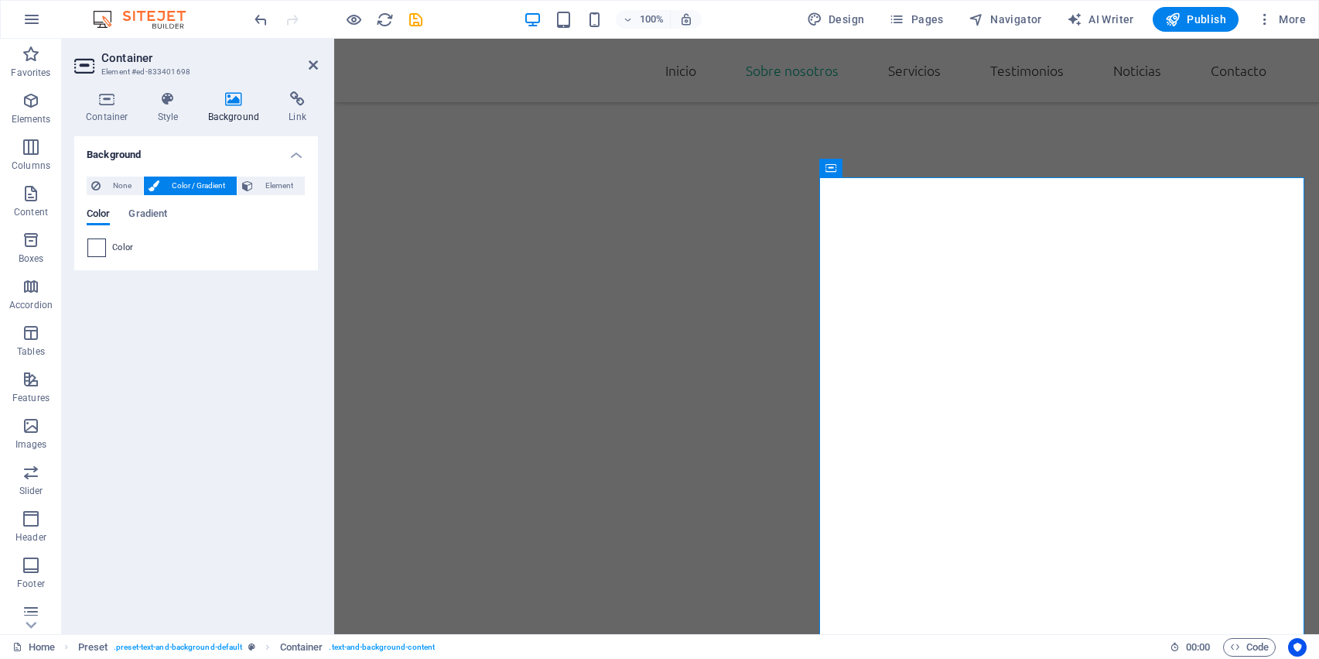
click at [97, 249] on span at bounding box center [96, 247] width 17 height 17
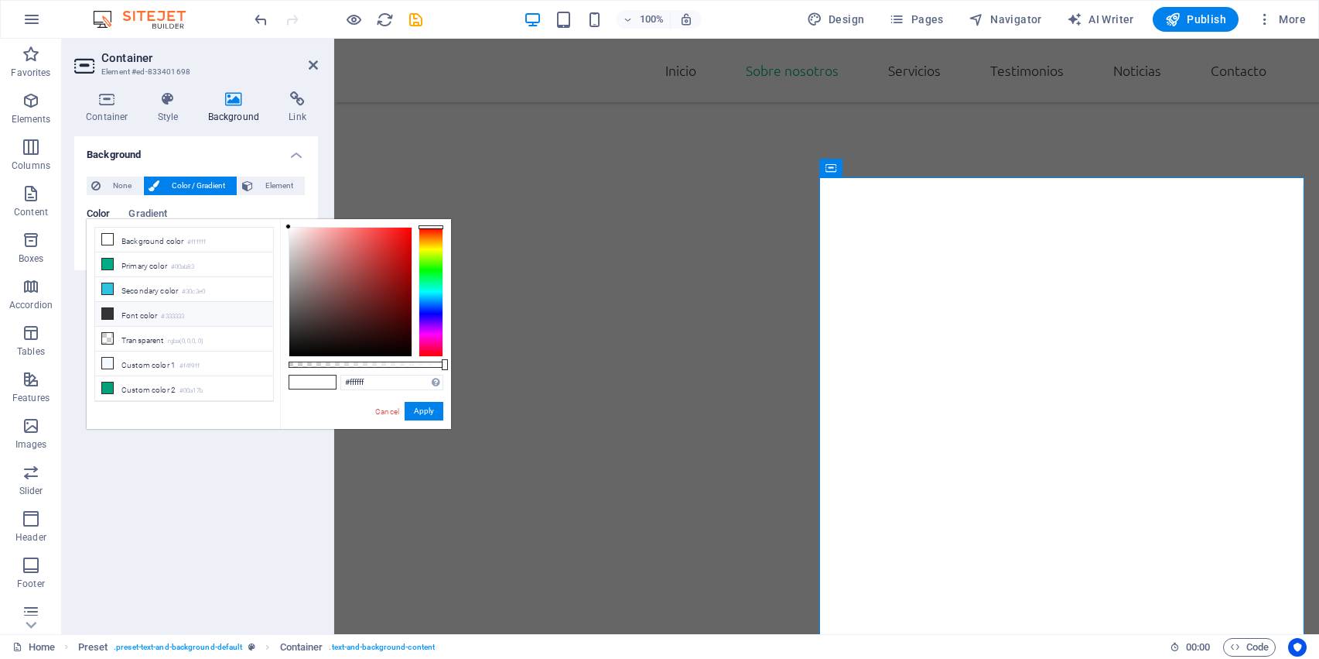
click at [109, 313] on icon at bounding box center [107, 313] width 11 height 11
drag, startPoint x: 385, startPoint y: 385, endPoint x: 327, endPoint y: 385, distance: 58.0
click at [327, 385] on div "#333333 Supported formats #0852ed rgb(8, 82, 237) rgba(8, 82, 237, 90%) hsv(221…" at bounding box center [365, 436] width 171 height 434
paste input "512c1d"
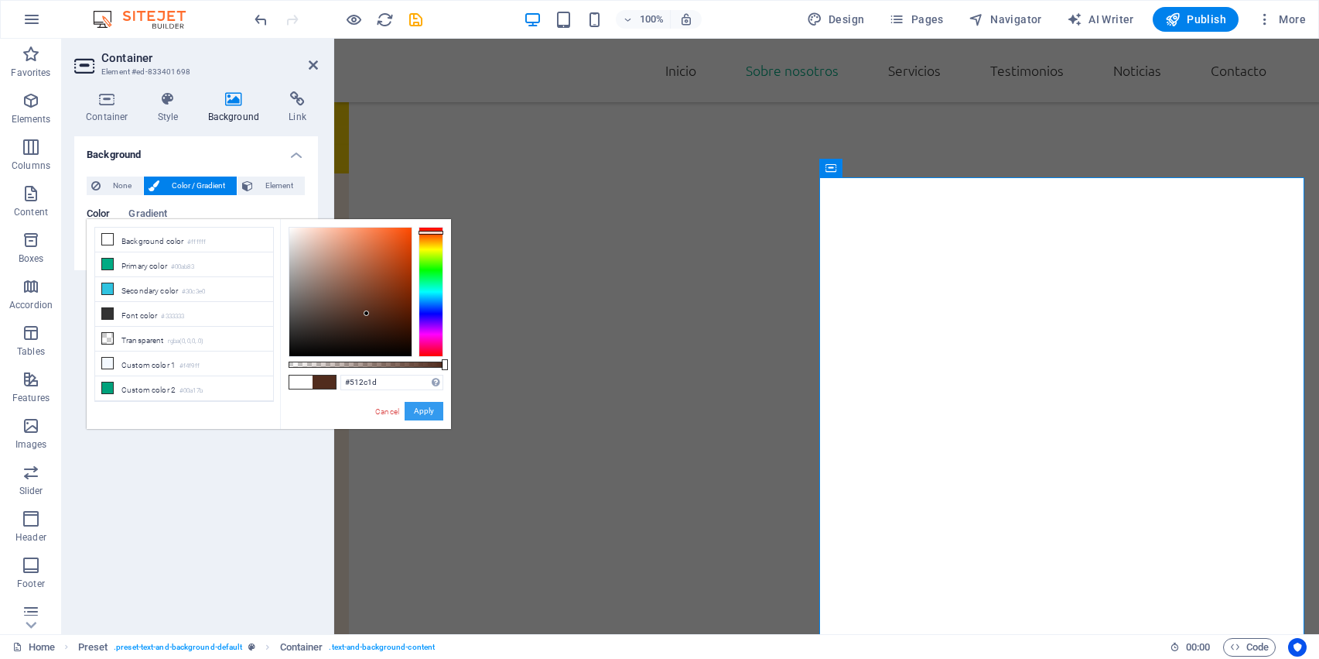
click at [418, 407] on button "Apply" at bounding box center [424, 411] width 39 height 19
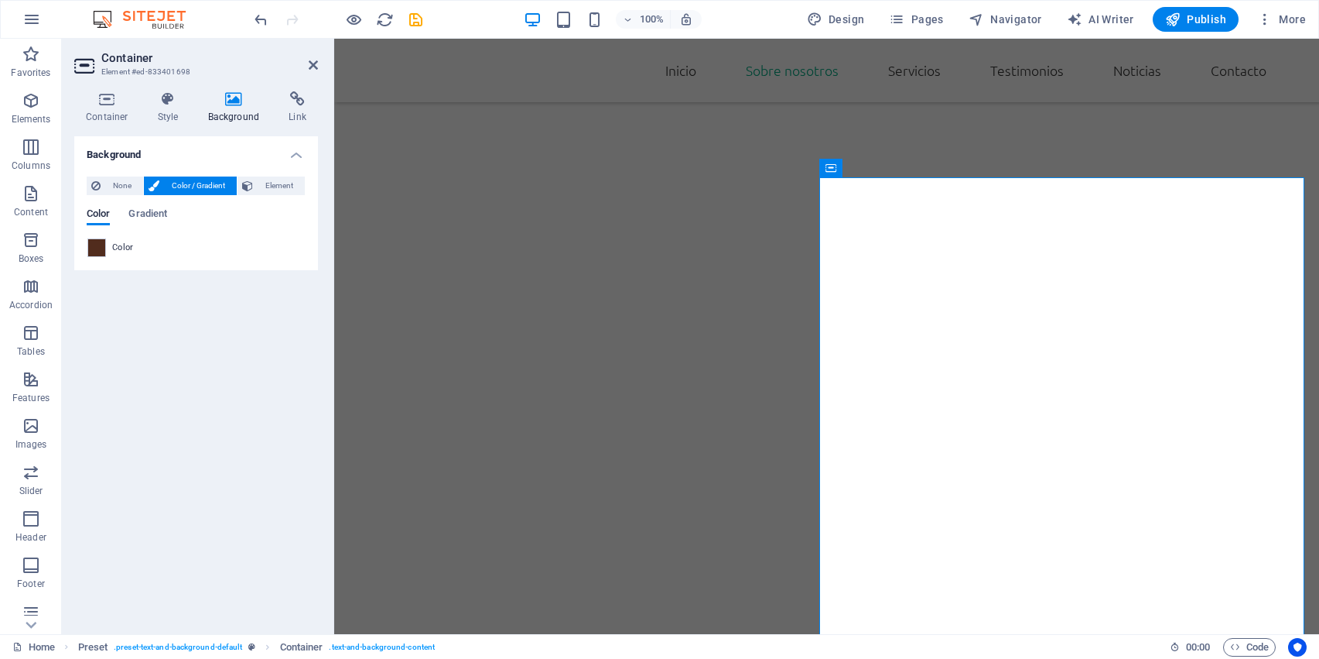
click at [170, 312] on div "Background None Color / Gradient Element Stretch background to full-width Color…" at bounding box center [196, 378] width 244 height 485
click at [180, 118] on h4 "Style" at bounding box center [171, 107] width 50 height 32
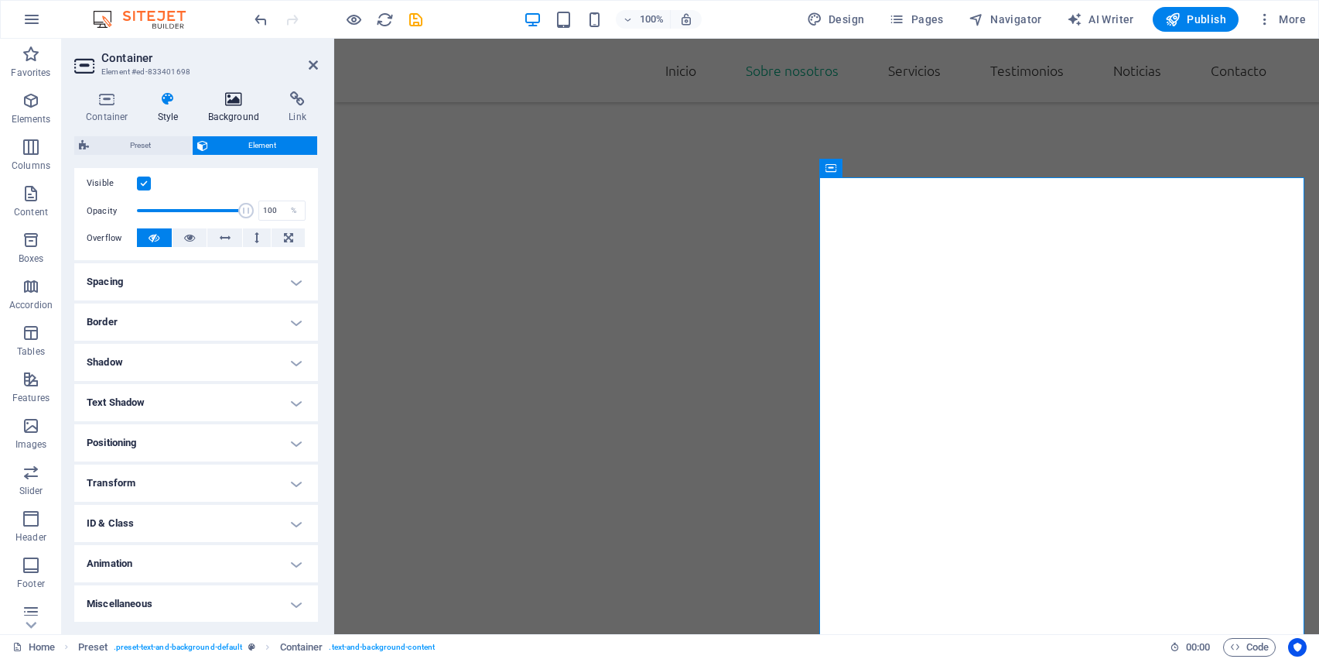
click at [221, 116] on h4 "Background" at bounding box center [237, 107] width 81 height 32
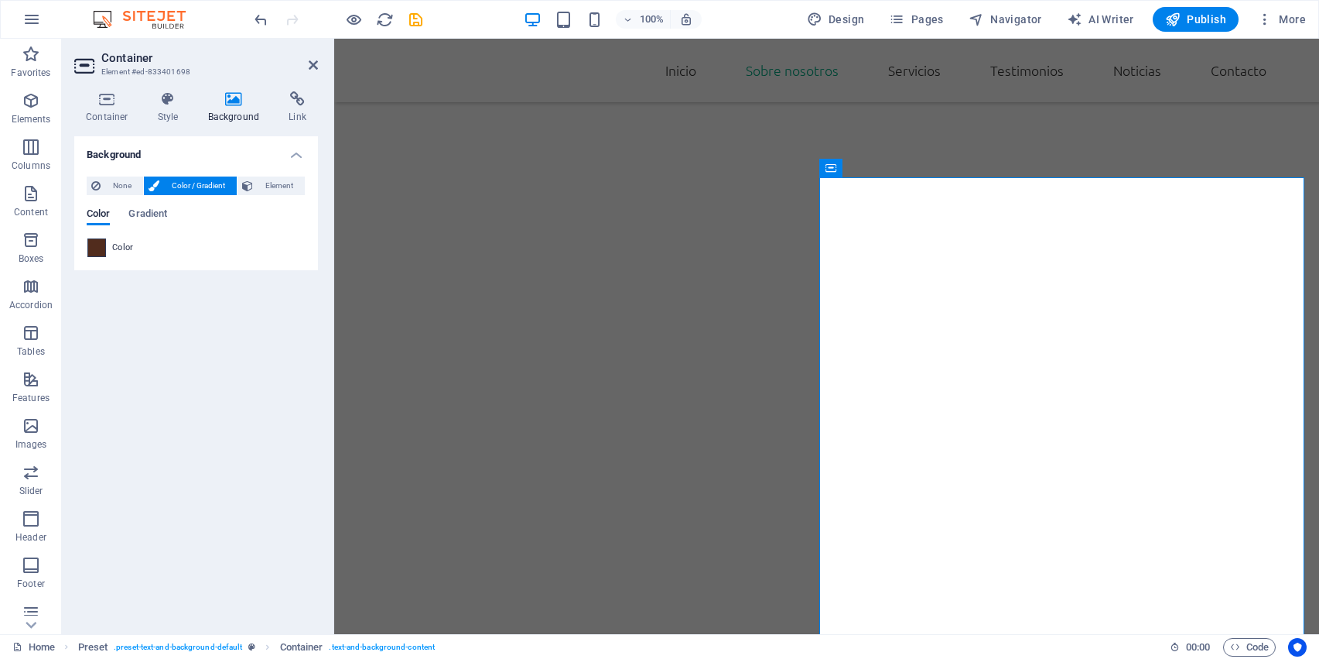
click at [97, 250] on span at bounding box center [96, 247] width 17 height 17
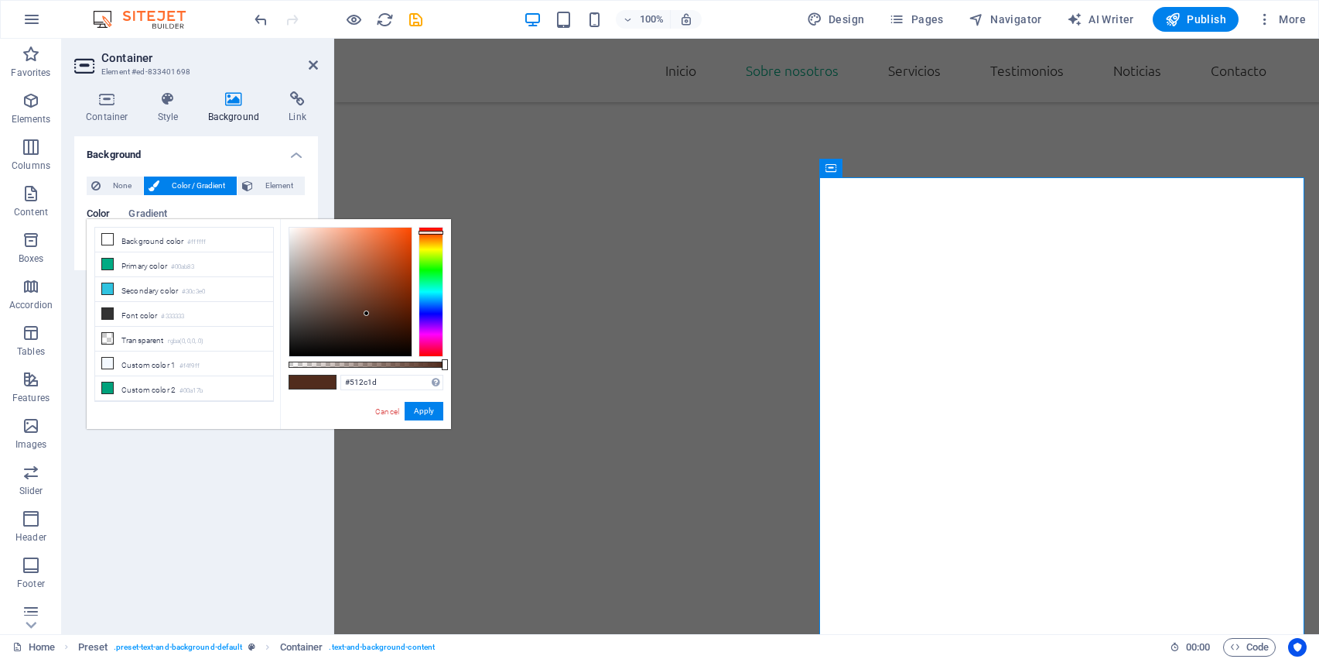
click at [306, 378] on span at bounding box center [300, 381] width 23 height 13
drag, startPoint x: 306, startPoint y: 378, endPoint x: 130, endPoint y: 294, distance: 195.2
click at [130, 294] on div "less Background color #ffffff Primary color #00ab83 Secondary color #30c3e0 Fon…" at bounding box center [269, 324] width 364 height 210
click at [434, 409] on button "Apply" at bounding box center [424, 411] width 39 height 19
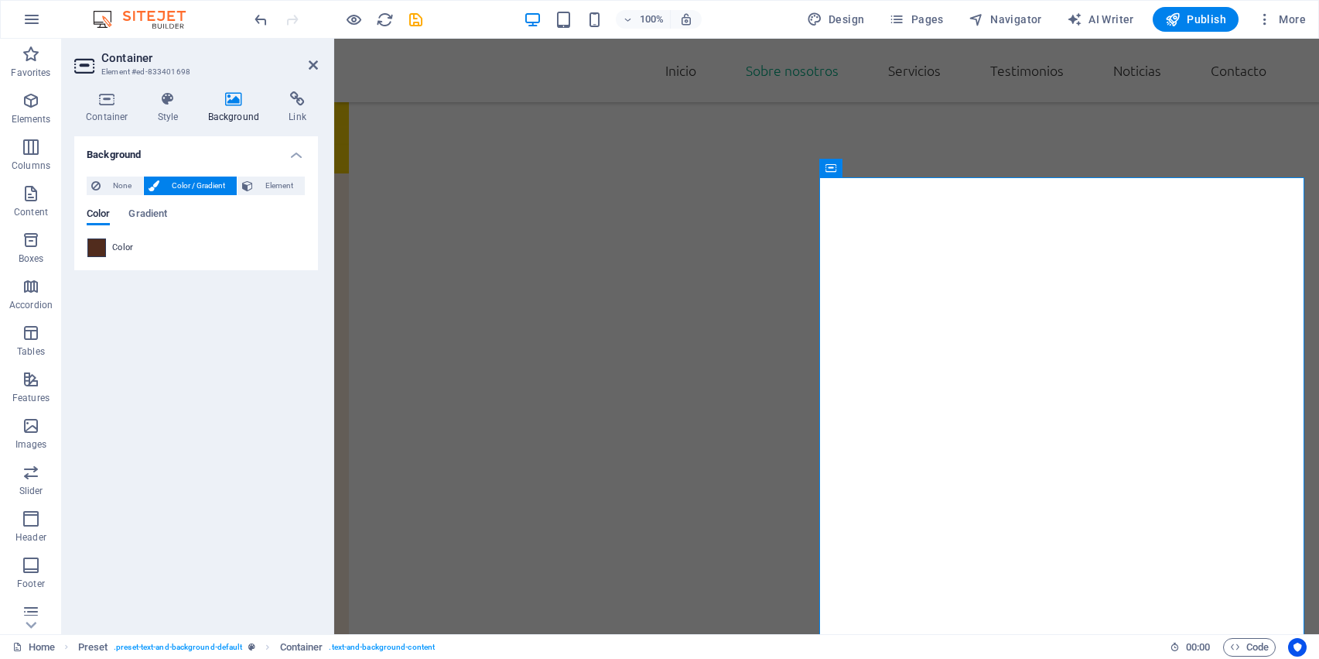
click at [97, 244] on span at bounding box center [96, 247] width 17 height 17
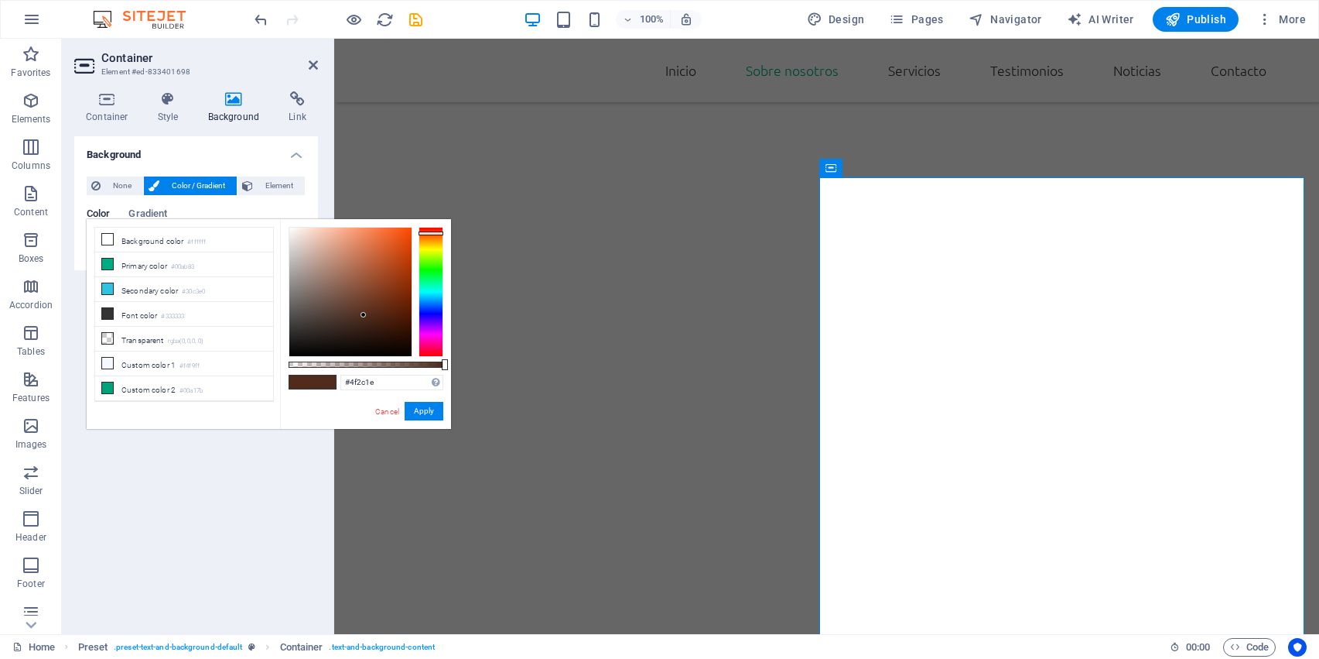
click at [364, 315] on div at bounding box center [363, 314] width 5 height 5
click at [366, 311] on div at bounding box center [350, 291] width 122 height 128
click at [204, 358] on li "Custom color 1 #f4f9ff" at bounding box center [184, 363] width 178 height 25
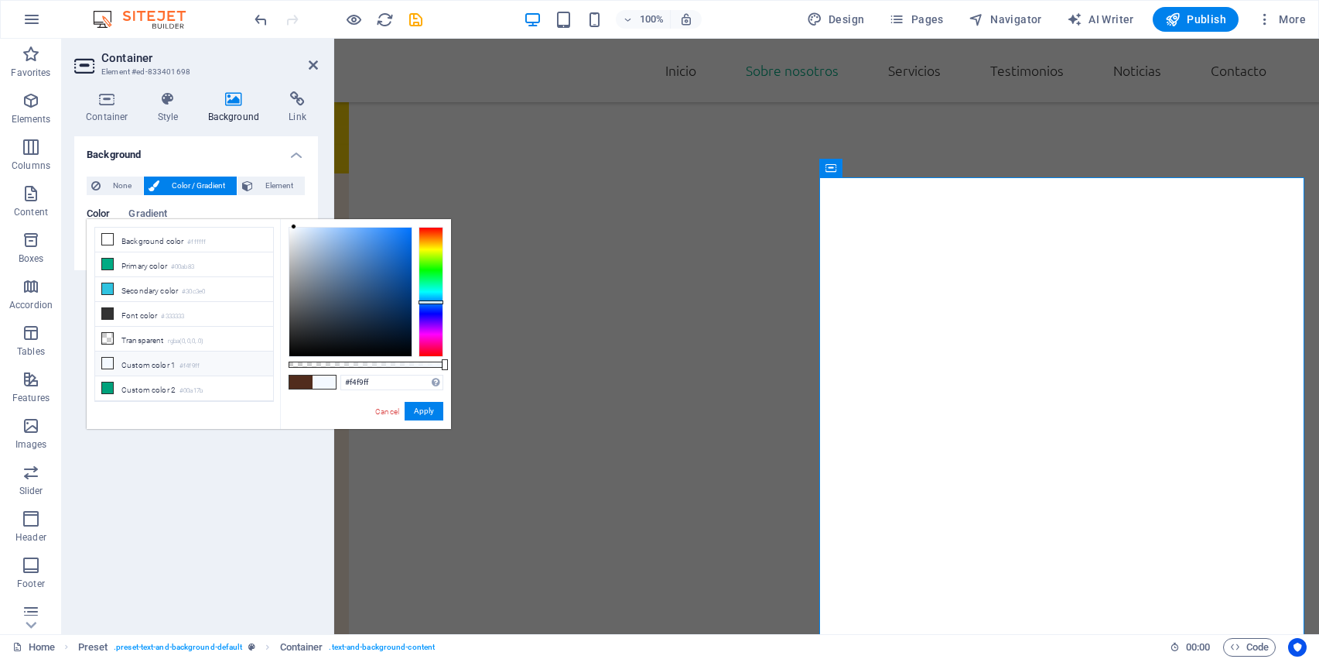
click at [298, 380] on span at bounding box center [300, 381] width 23 height 13
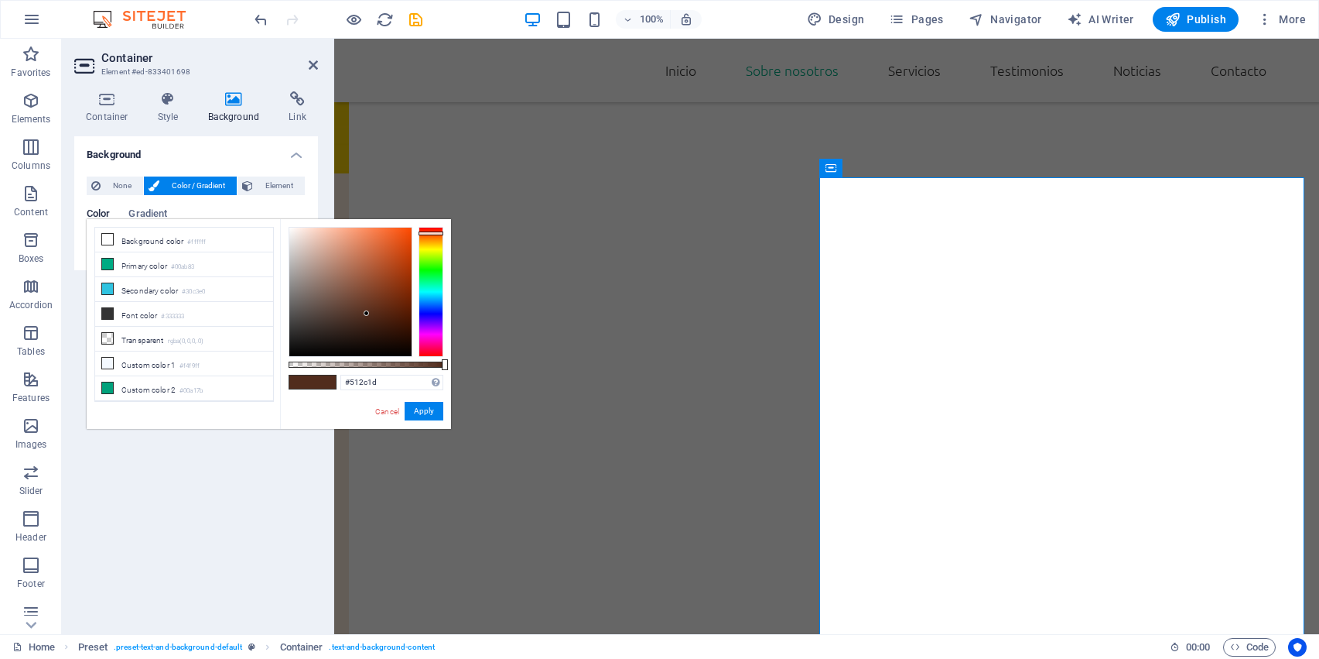
click at [323, 380] on span at bounding box center [324, 381] width 23 height 13
drag, startPoint x: 323, startPoint y: 380, endPoint x: 102, endPoint y: 370, distance: 220.8
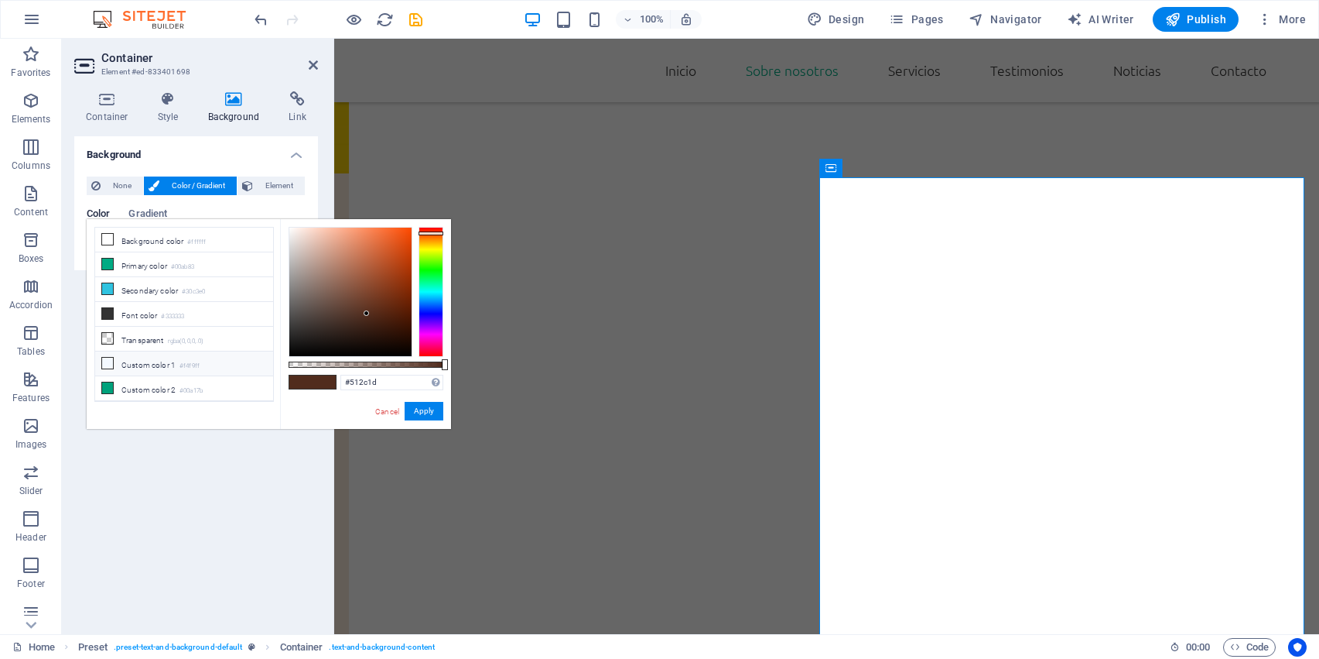
click at [102, 370] on div "less Background color #ffffff Primary color #00ab83 Secondary color #30c3e0 Fon…" at bounding box center [269, 324] width 364 height 210
click at [423, 407] on button "Apply" at bounding box center [424, 411] width 39 height 19
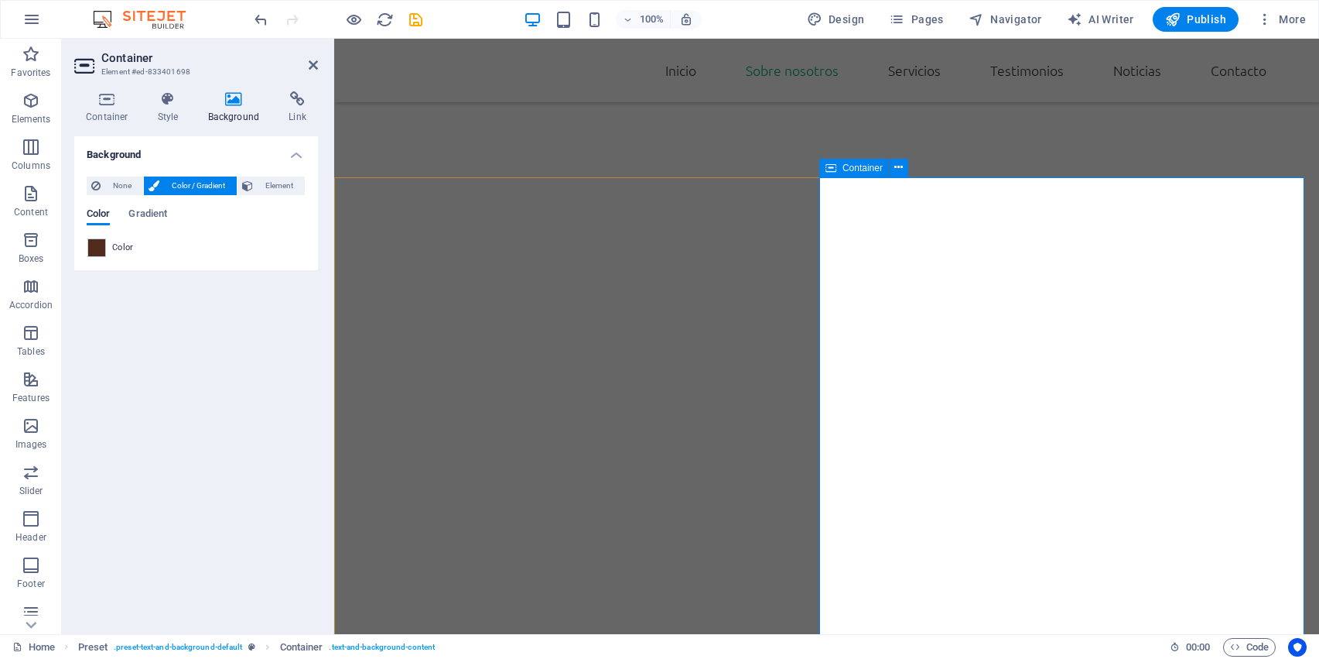
drag, startPoint x: 431, startPoint y: 285, endPoint x: 869, endPoint y: 275, distance: 438.1
click at [98, 244] on span at bounding box center [96, 247] width 17 height 17
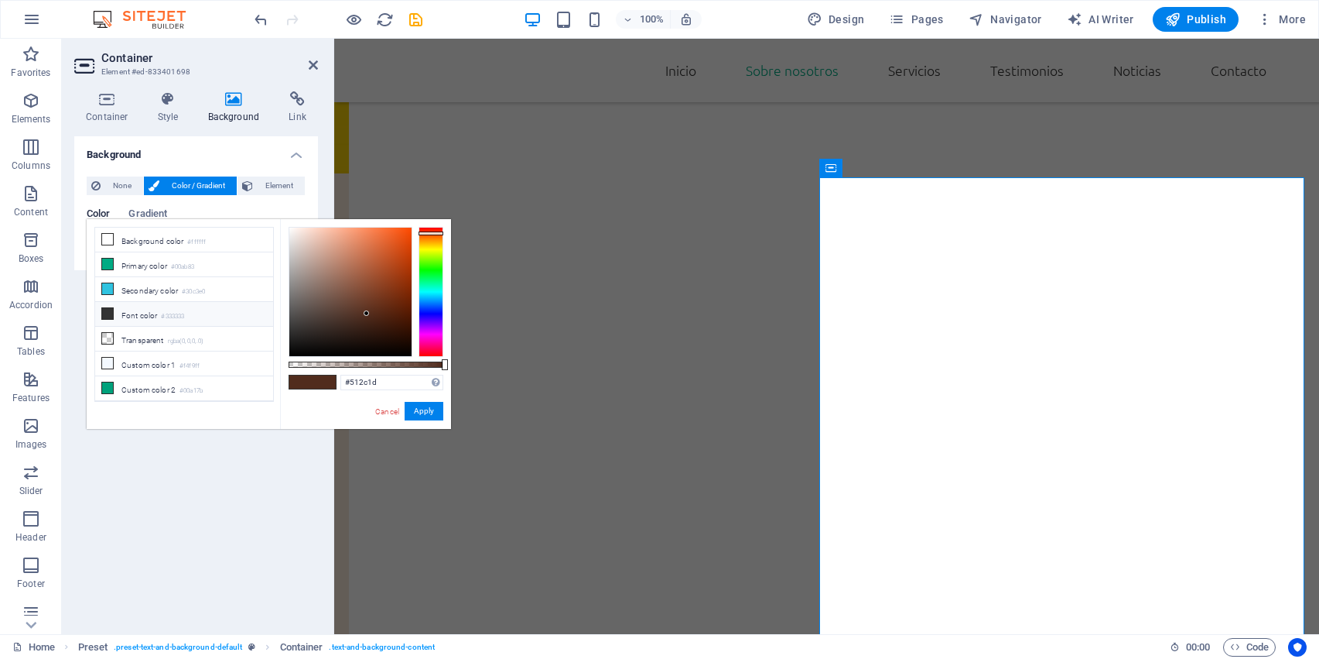
scroll to position [0, 0]
click at [389, 411] on link "Cancel" at bounding box center [387, 411] width 27 height 12
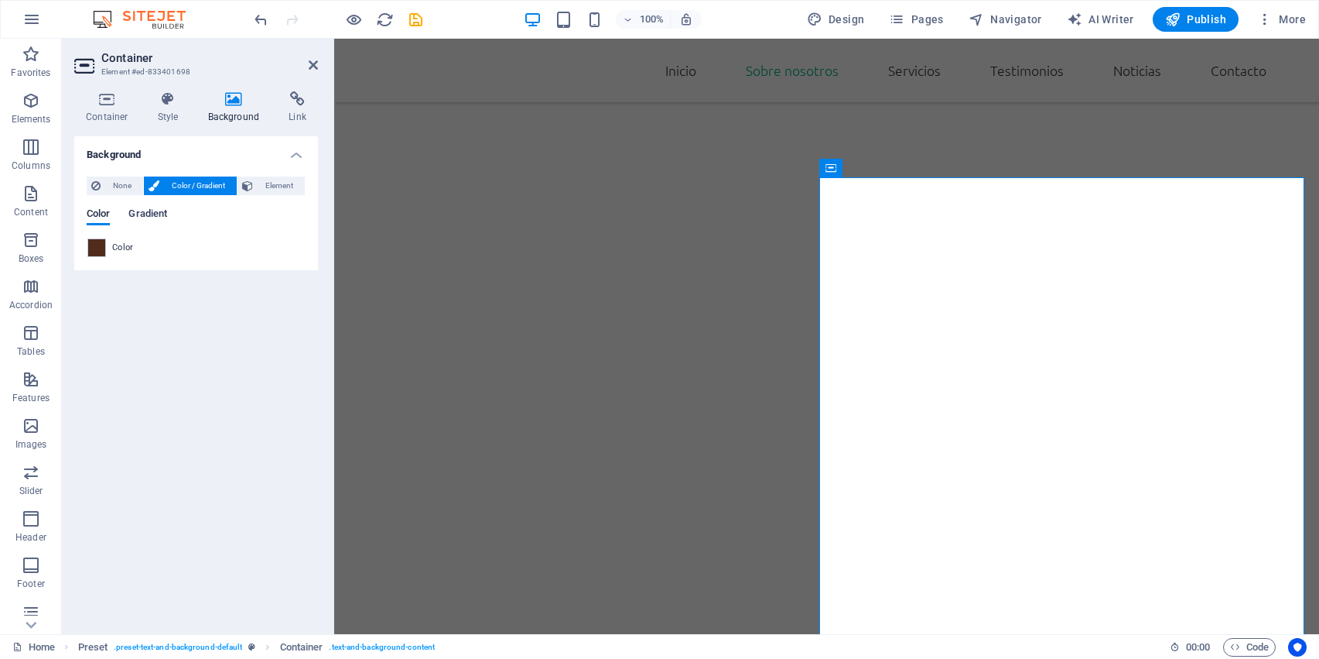
click at [152, 218] on span "Gradient" at bounding box center [147, 215] width 39 height 22
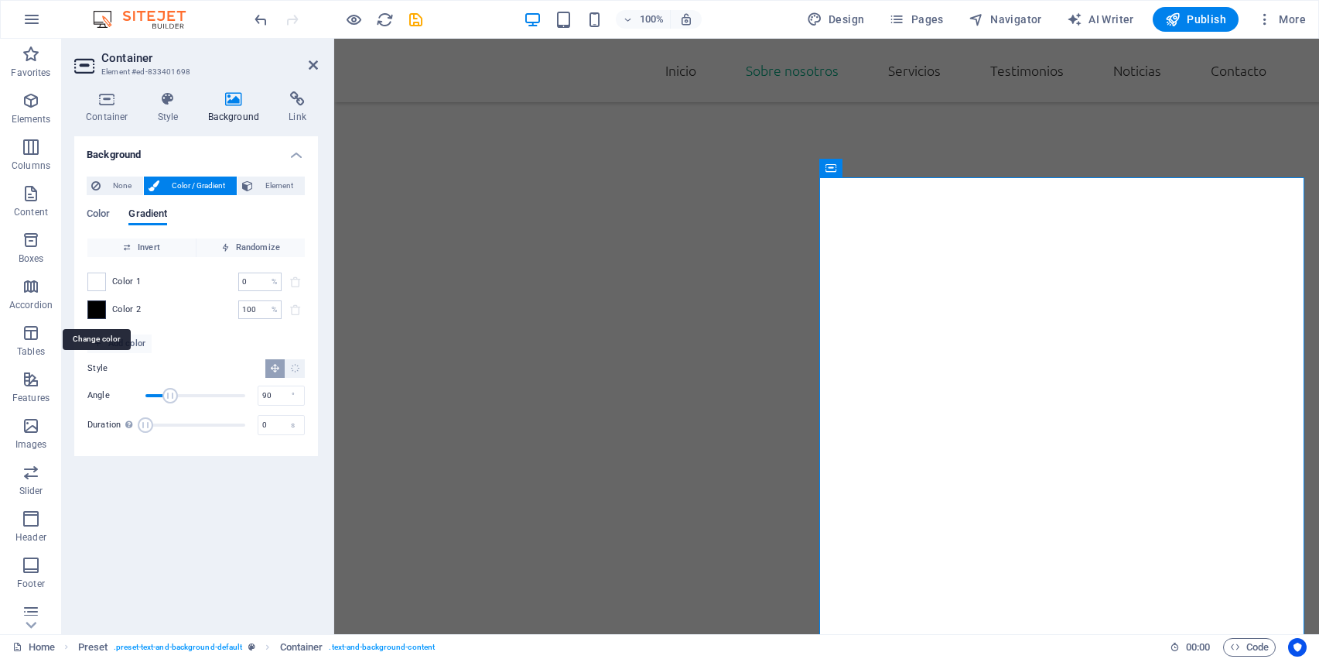
click at [99, 312] on span at bounding box center [96, 309] width 17 height 17
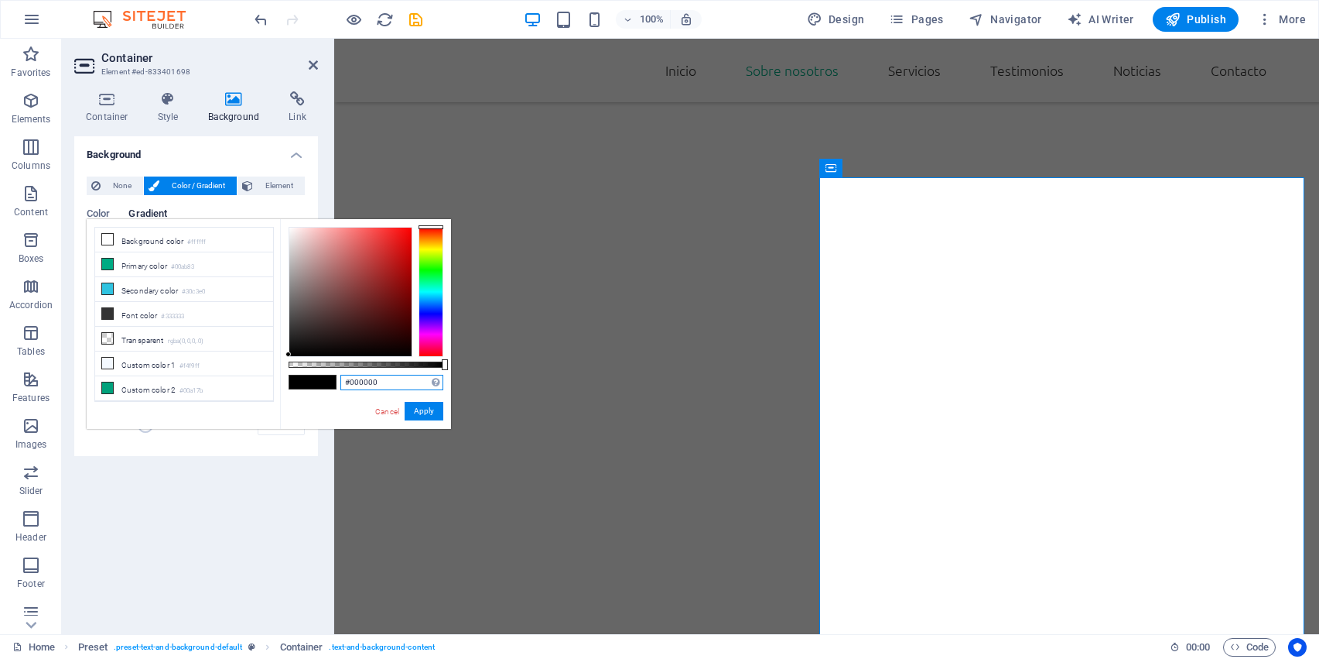
drag, startPoint x: 400, startPoint y: 385, endPoint x: 298, endPoint y: 383, distance: 102.2
click at [298, 383] on div "#000000 Supported formats #0852ed rgb(8, 82, 237) rgba(8, 82, 237, 90%) hsv(221…" at bounding box center [365, 436] width 171 height 434
paste input "512c1d"
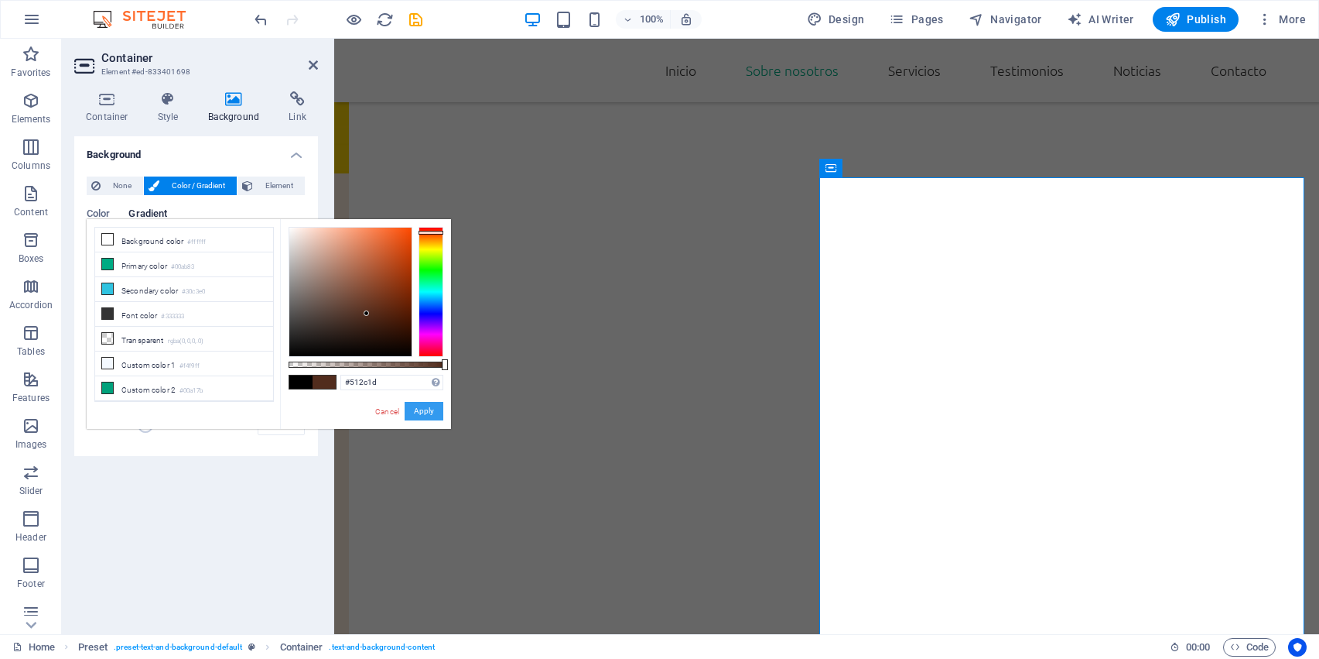
click at [419, 414] on button "Apply" at bounding box center [424, 411] width 39 height 19
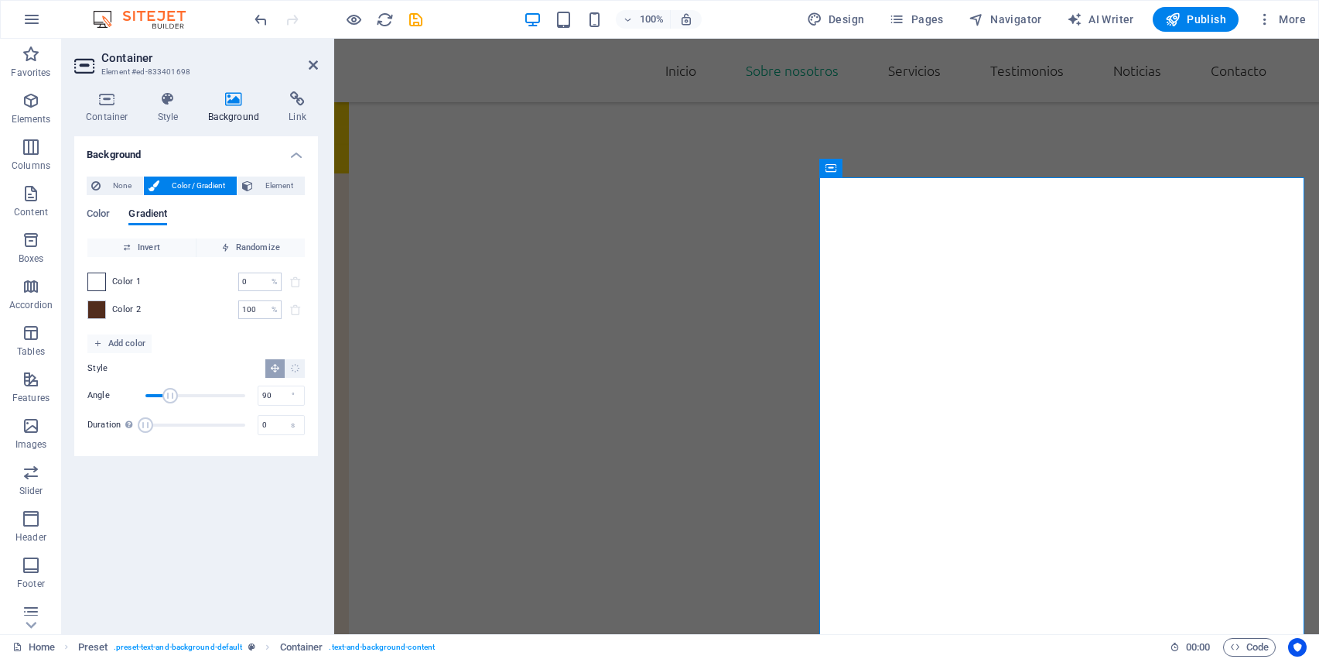
click at [99, 284] on span at bounding box center [96, 281] width 17 height 17
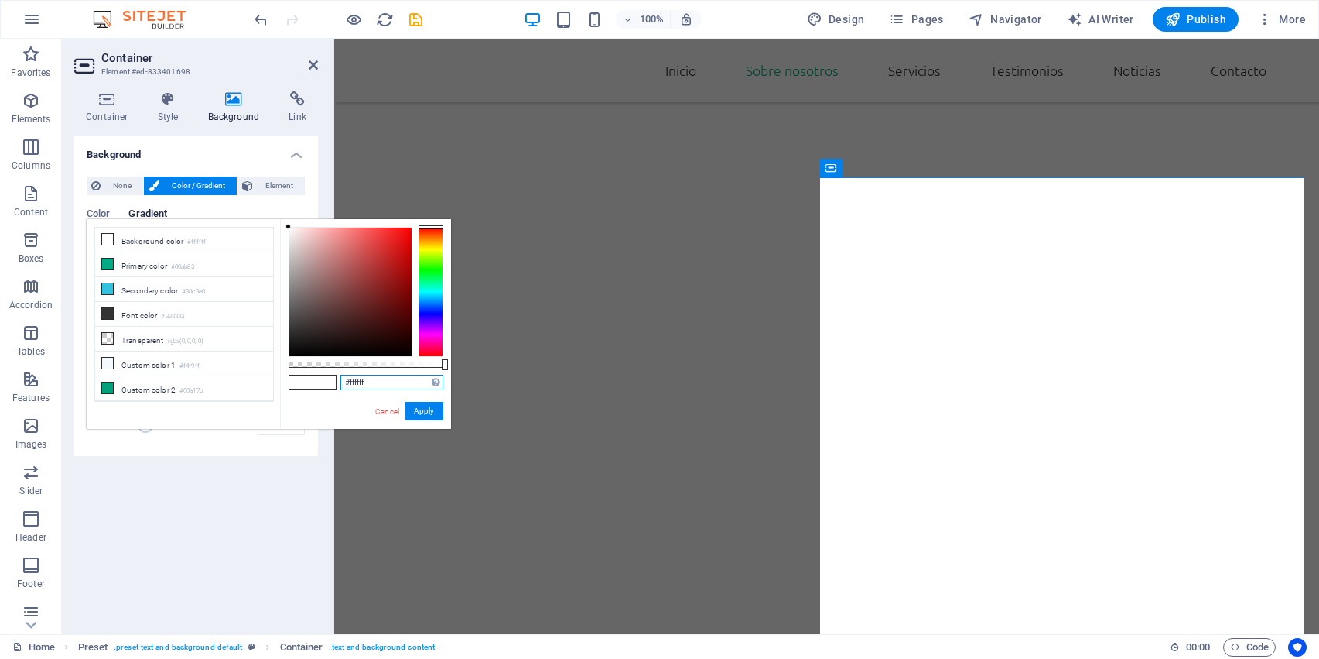
drag, startPoint x: 409, startPoint y: 388, endPoint x: 320, endPoint y: 385, distance: 89.1
click at [320, 385] on div "#ffffff Supported formats #0852ed rgb(8, 82, 237) rgba(8, 82, 237, 90%) hsv(221…" at bounding box center [365, 436] width 171 height 434
paste input "512c1d"
type input "#512c1d"
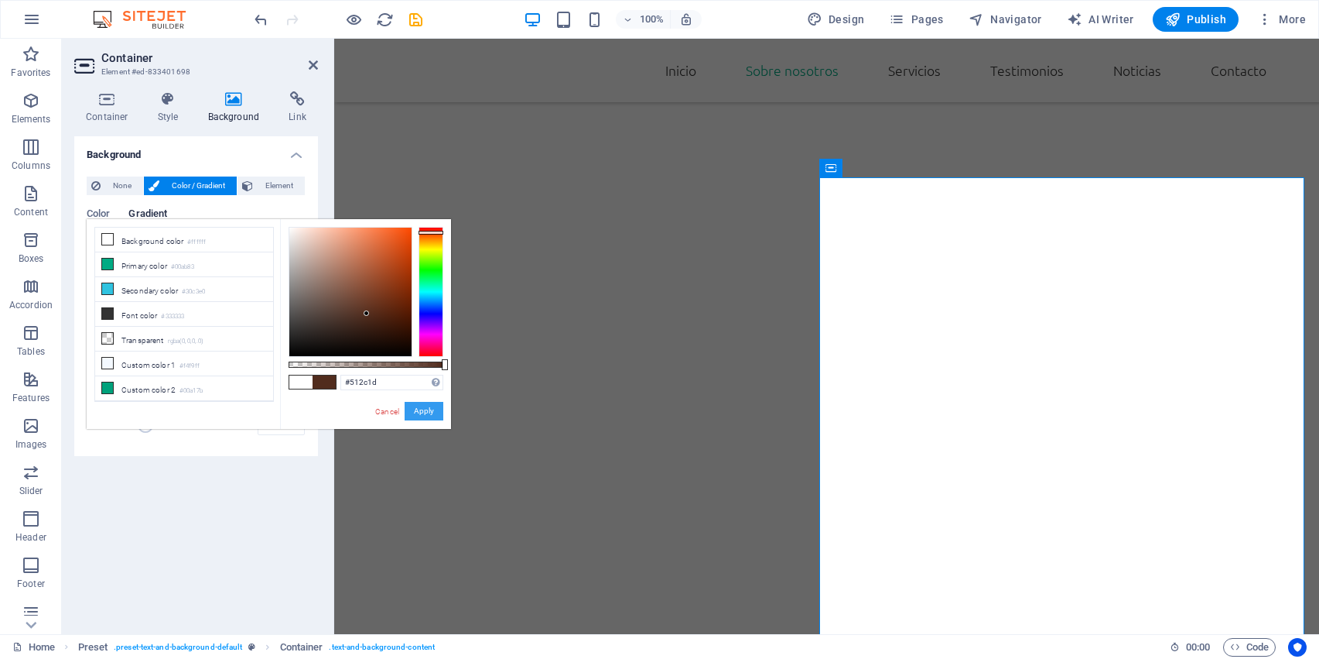
click at [422, 408] on button "Apply" at bounding box center [424, 411] width 39 height 19
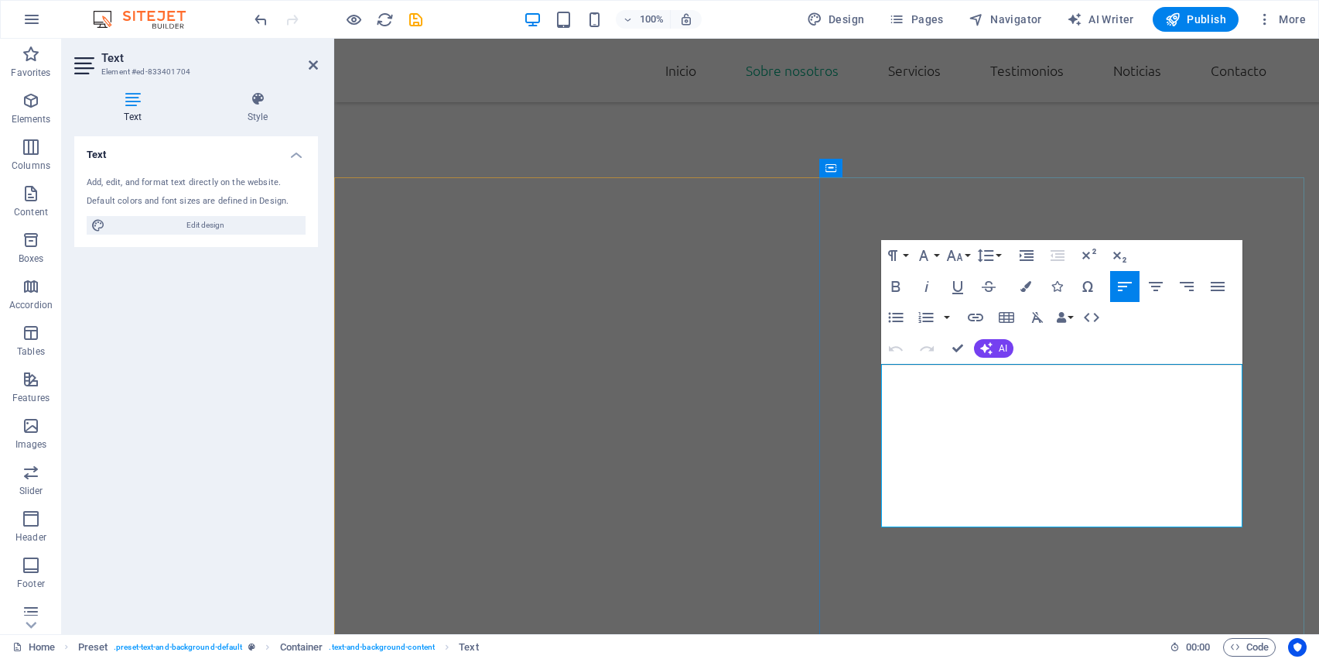
drag, startPoint x: 1200, startPoint y: 503, endPoint x: 898, endPoint y: 375, distance: 327.7
click at [262, 120] on h4 "Style" at bounding box center [257, 107] width 121 height 32
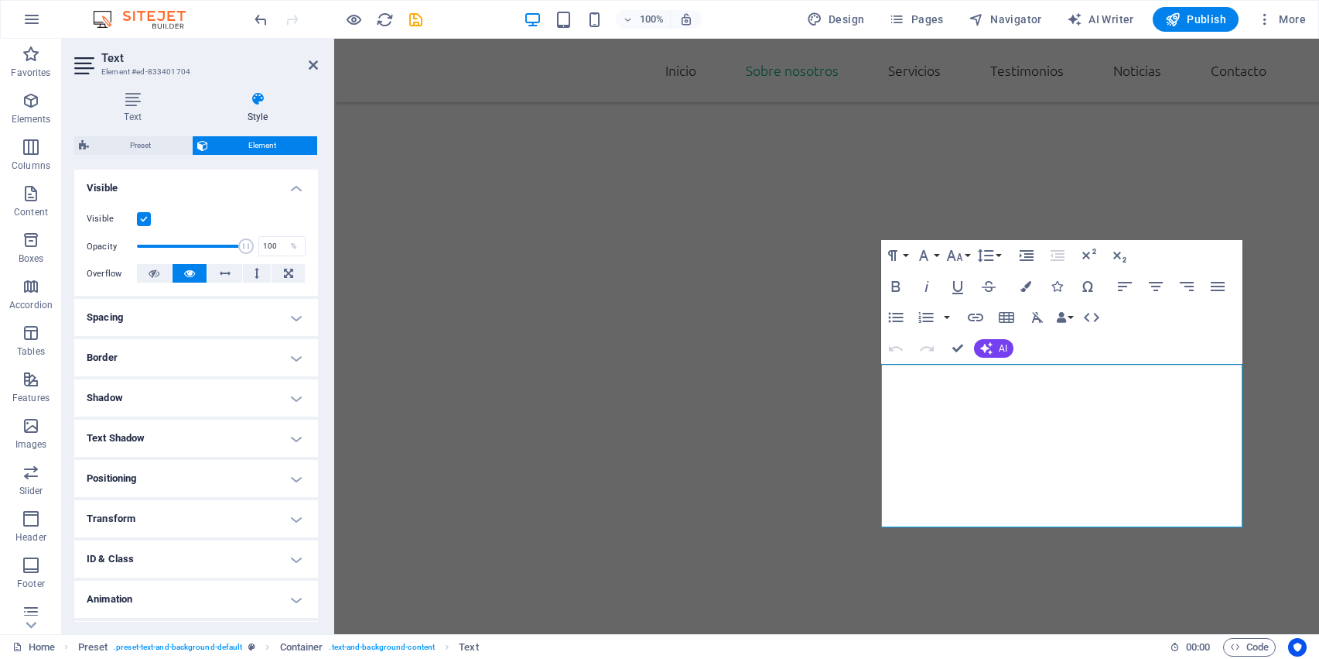
scroll to position [200, 0]
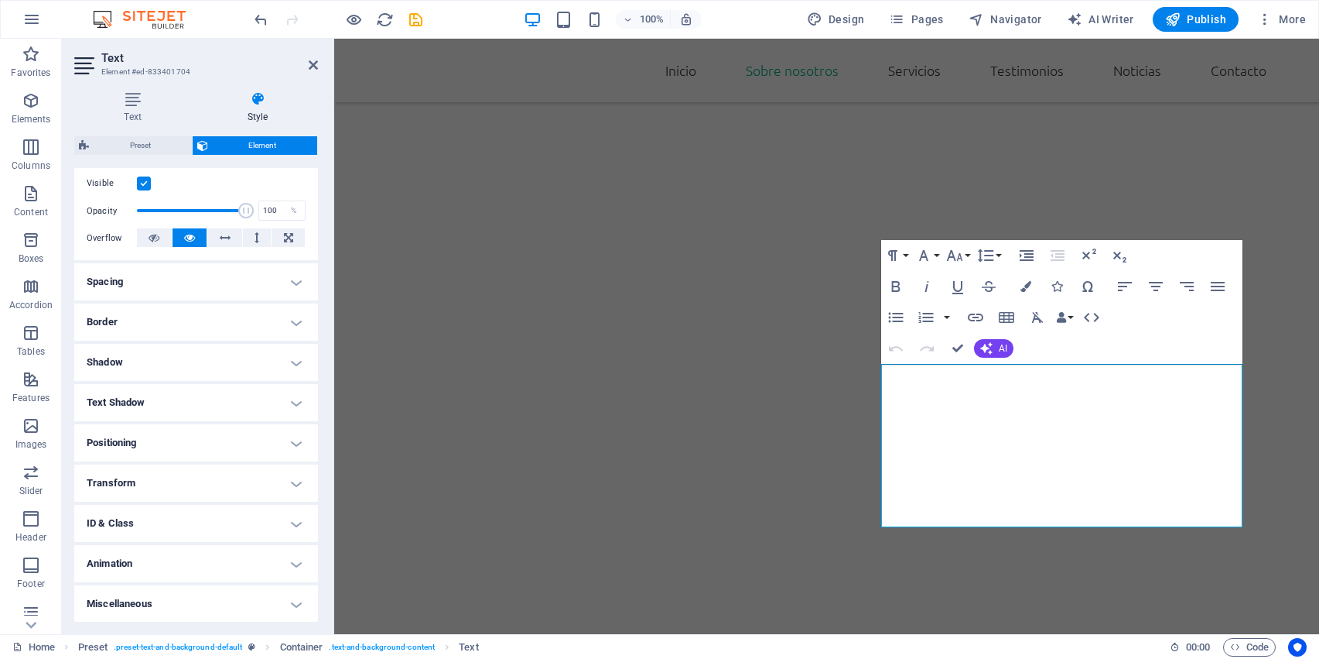
click at [214, 608] on h4 "Miscellaneous" at bounding box center [196, 603] width 244 height 37
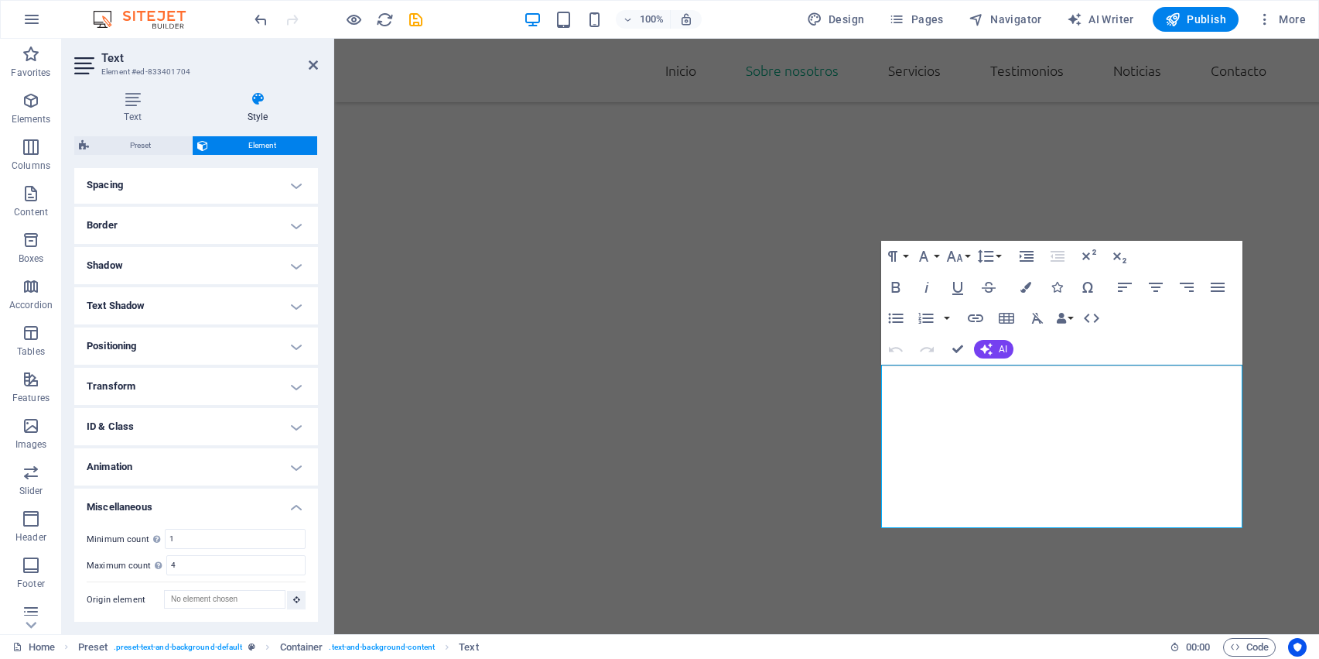
scroll to position [919, 0]
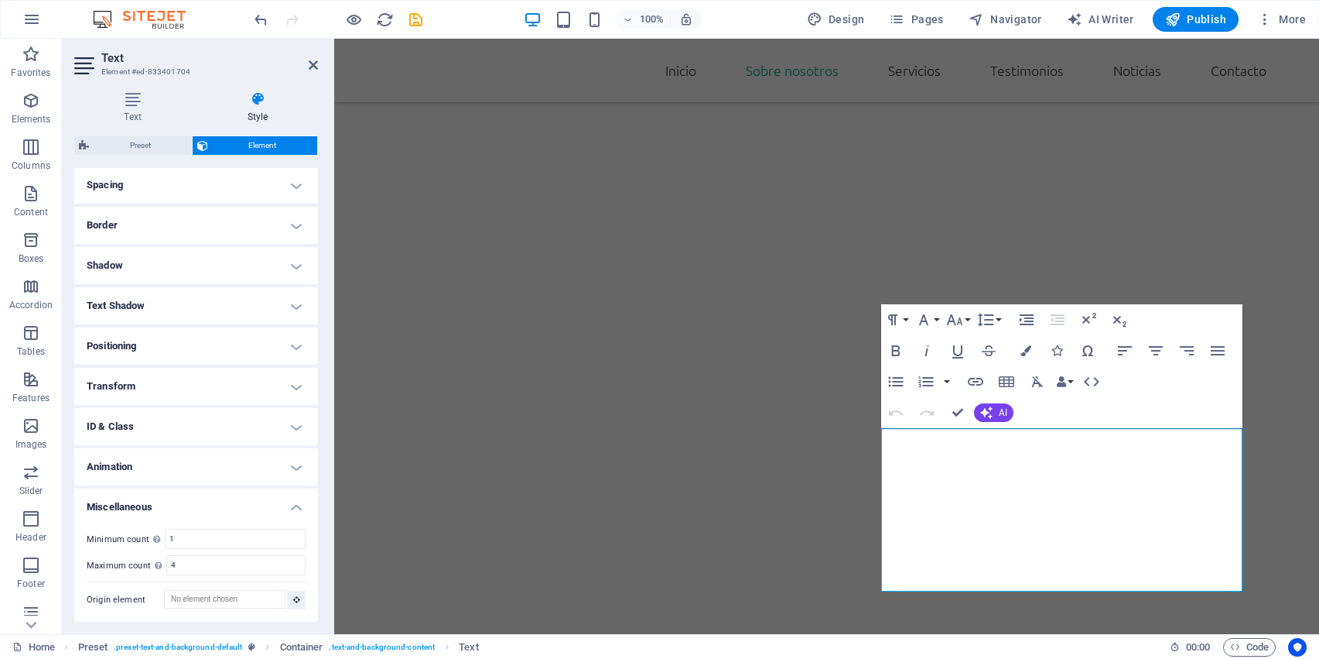
click at [289, 465] on h4 "Animation" at bounding box center [196, 466] width 244 height 37
click at [294, 416] on h4 "ID & Class" at bounding box center [196, 426] width 244 height 37
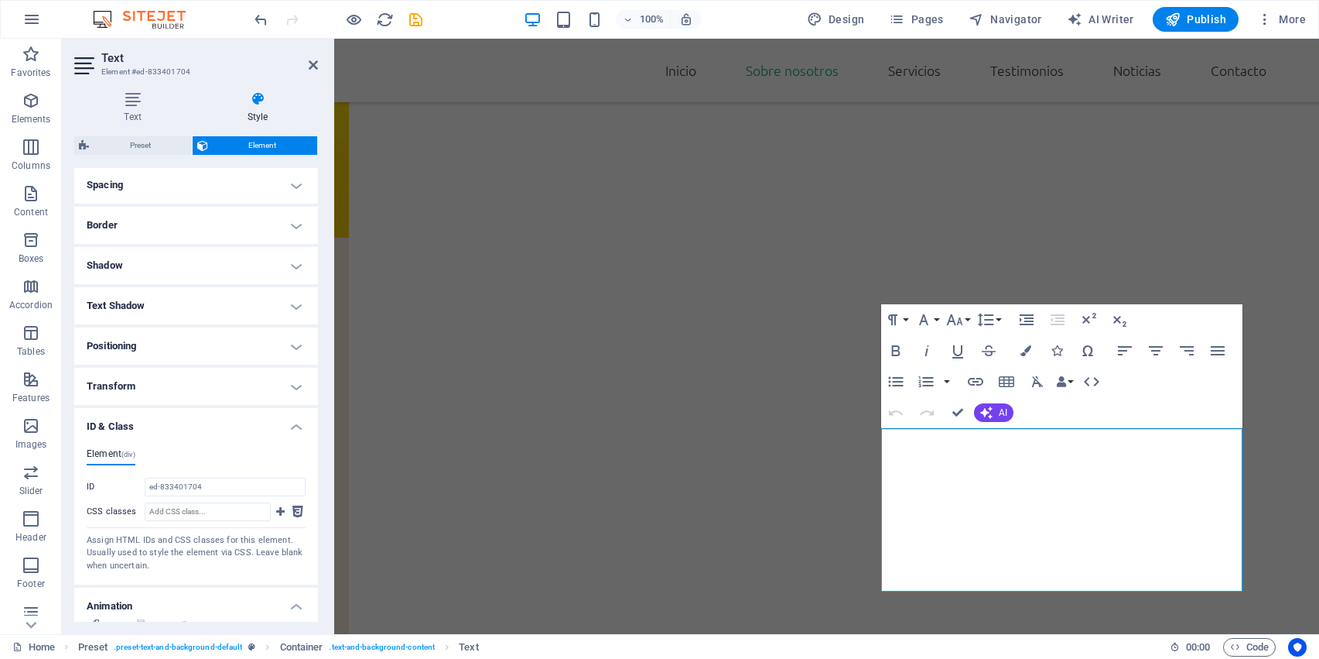
click at [294, 388] on h4 "Transform" at bounding box center [196, 386] width 244 height 37
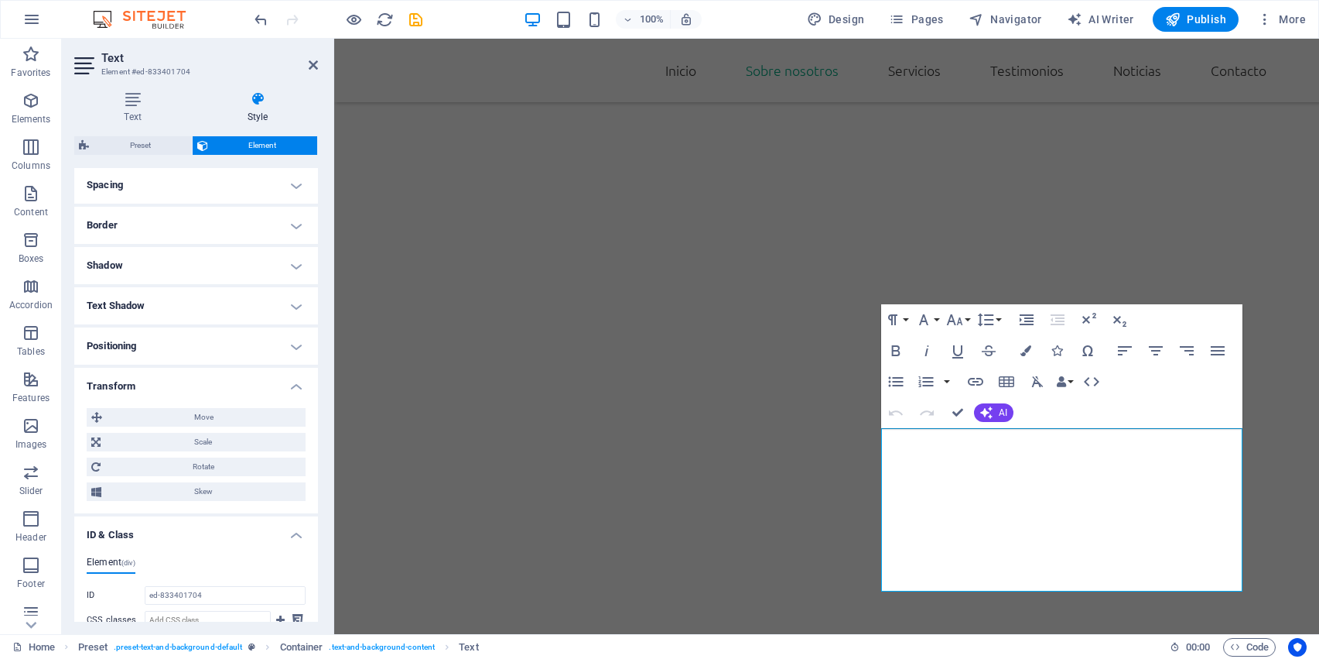
click at [277, 335] on h4 "Positioning" at bounding box center [196, 345] width 244 height 37
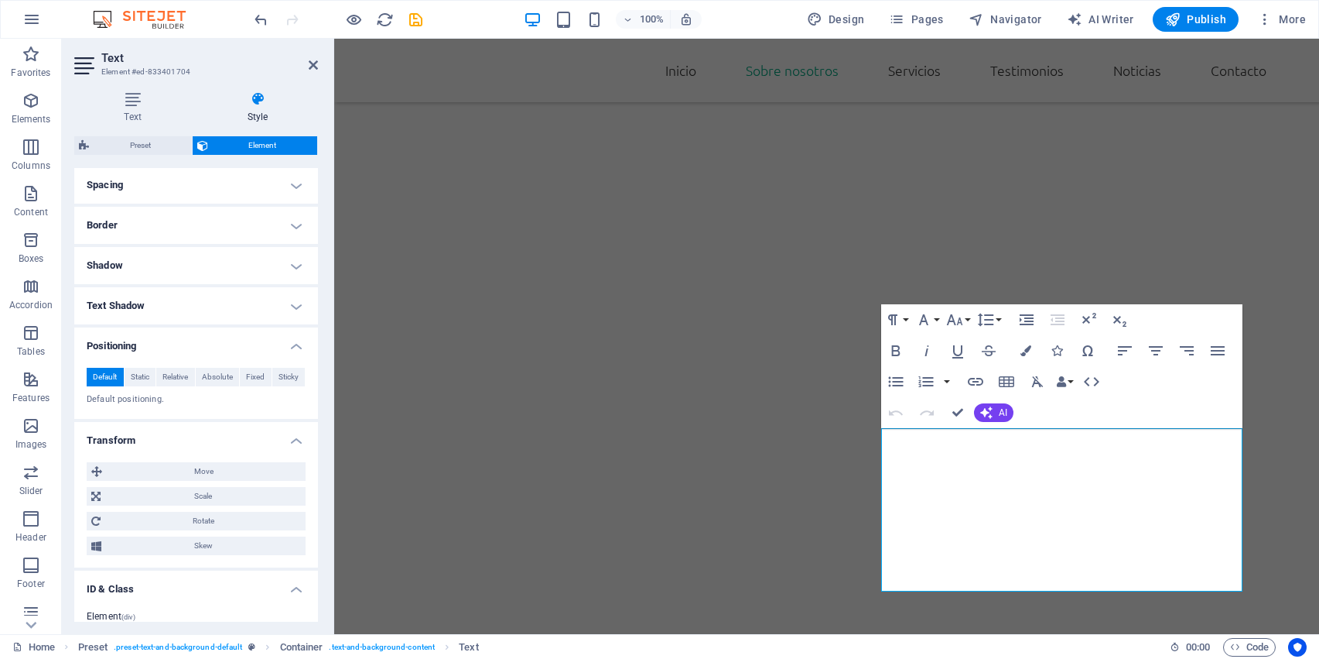
click at [282, 307] on h4 "Text Shadow" at bounding box center [196, 305] width 244 height 37
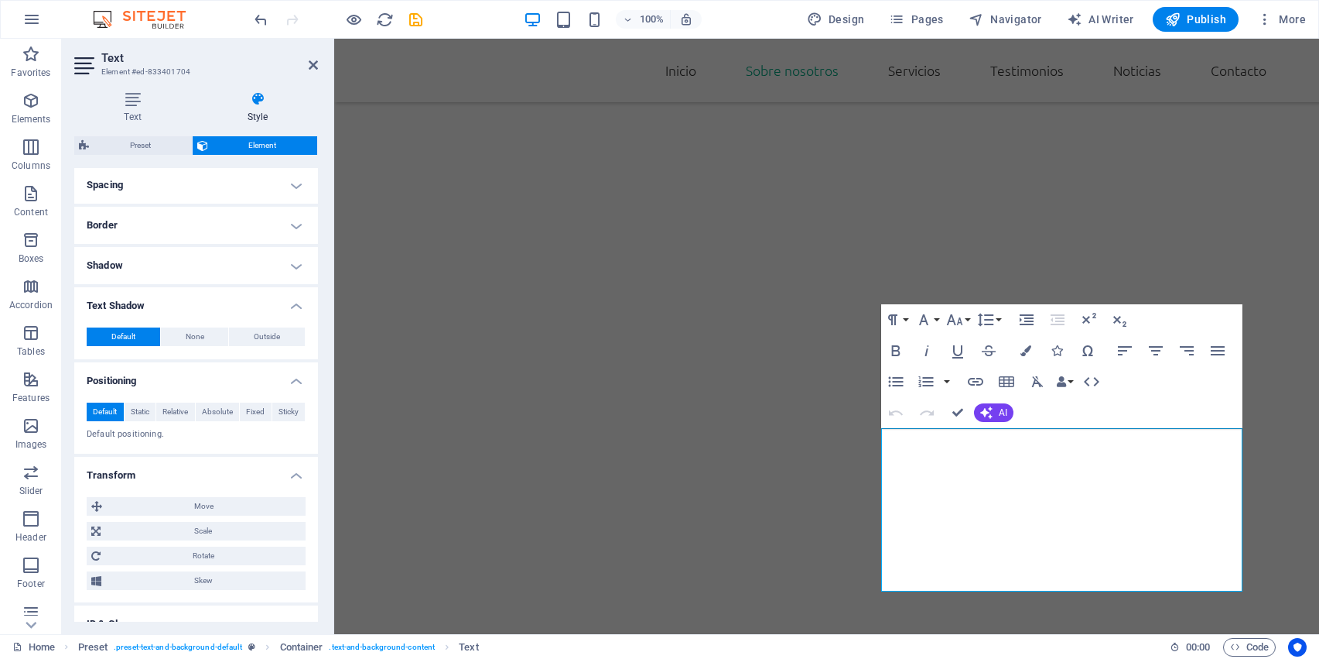
click at [282, 261] on h4 "Shadow" at bounding box center [196, 265] width 244 height 37
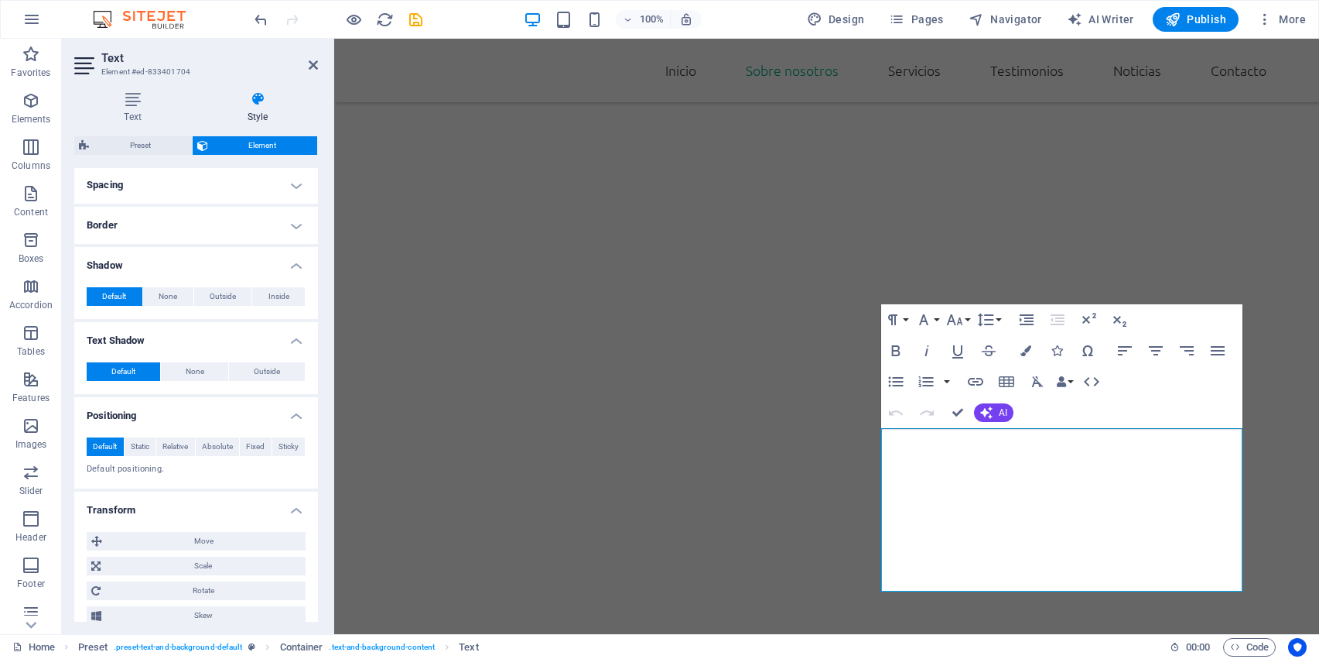
click at [282, 238] on h4 "Border" at bounding box center [196, 225] width 244 height 37
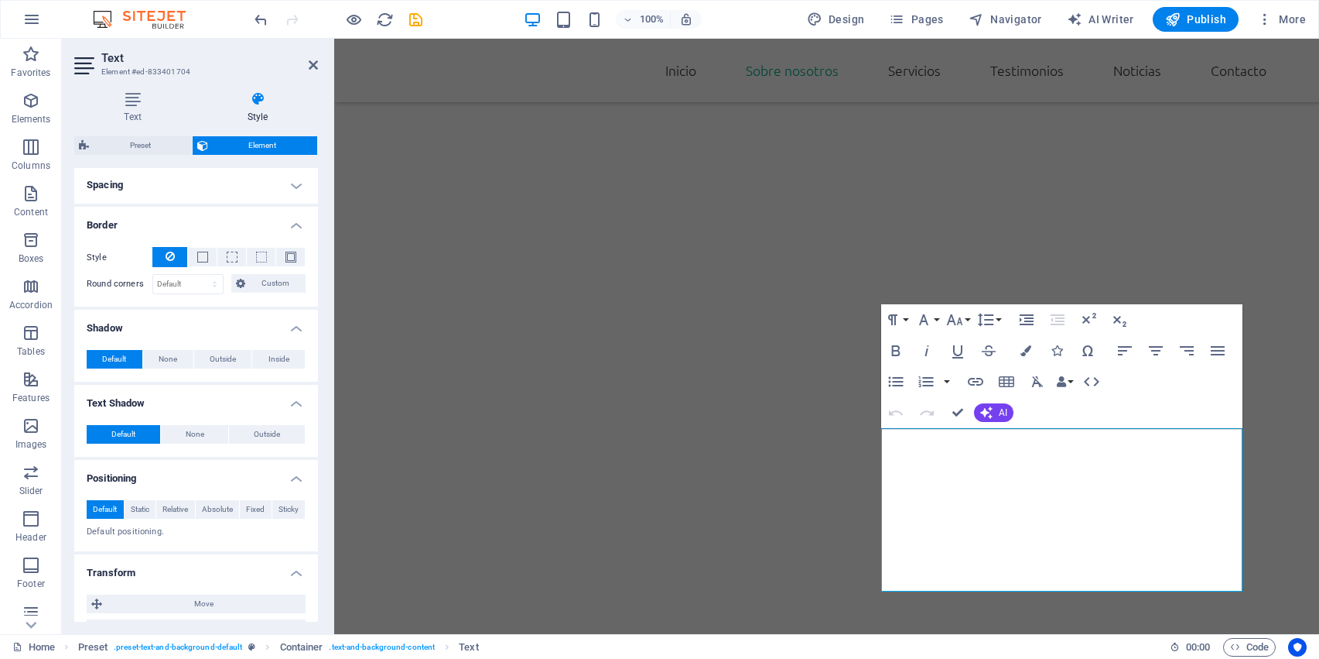
click at [282, 183] on h4 "Spacing" at bounding box center [196, 184] width 244 height 37
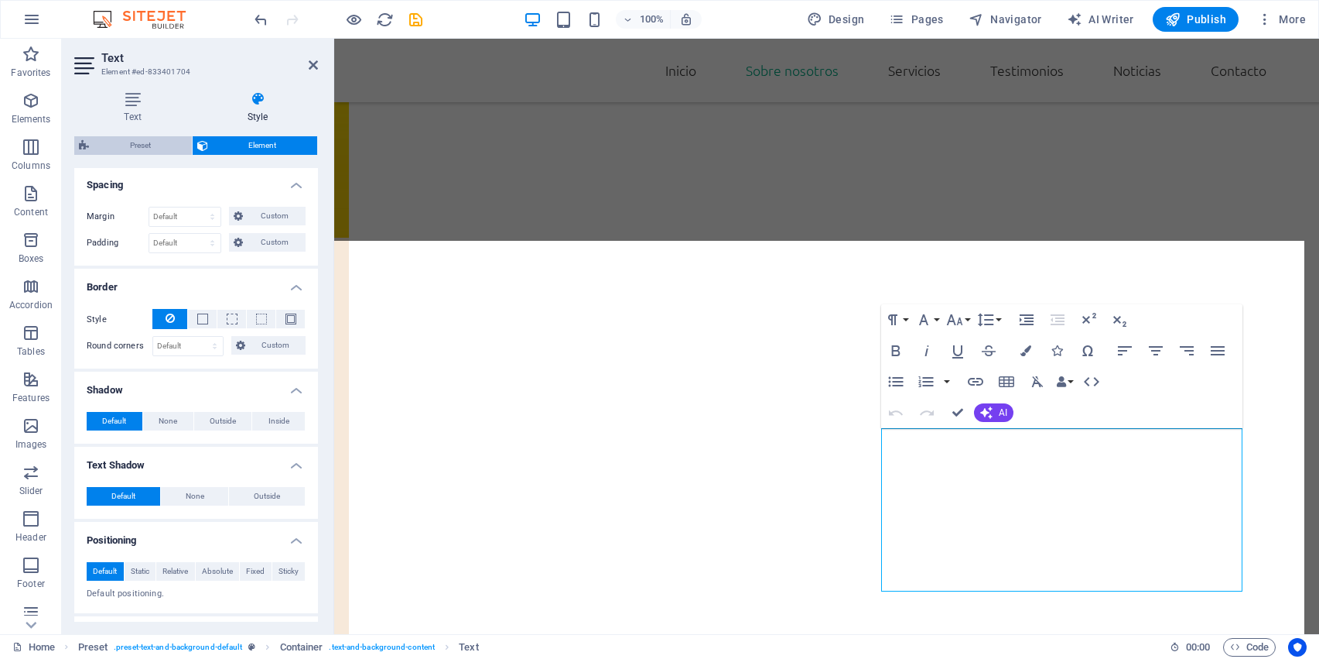
click at [167, 151] on span "Preset" at bounding box center [141, 145] width 94 height 19
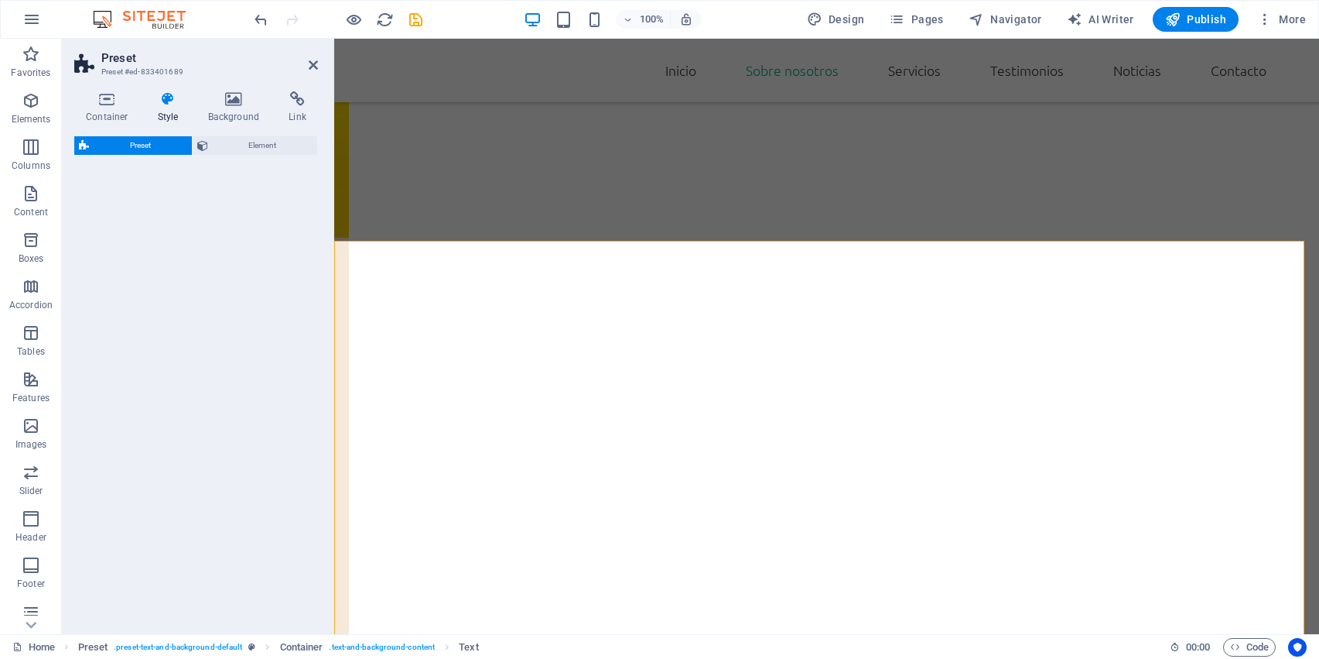
select select "px"
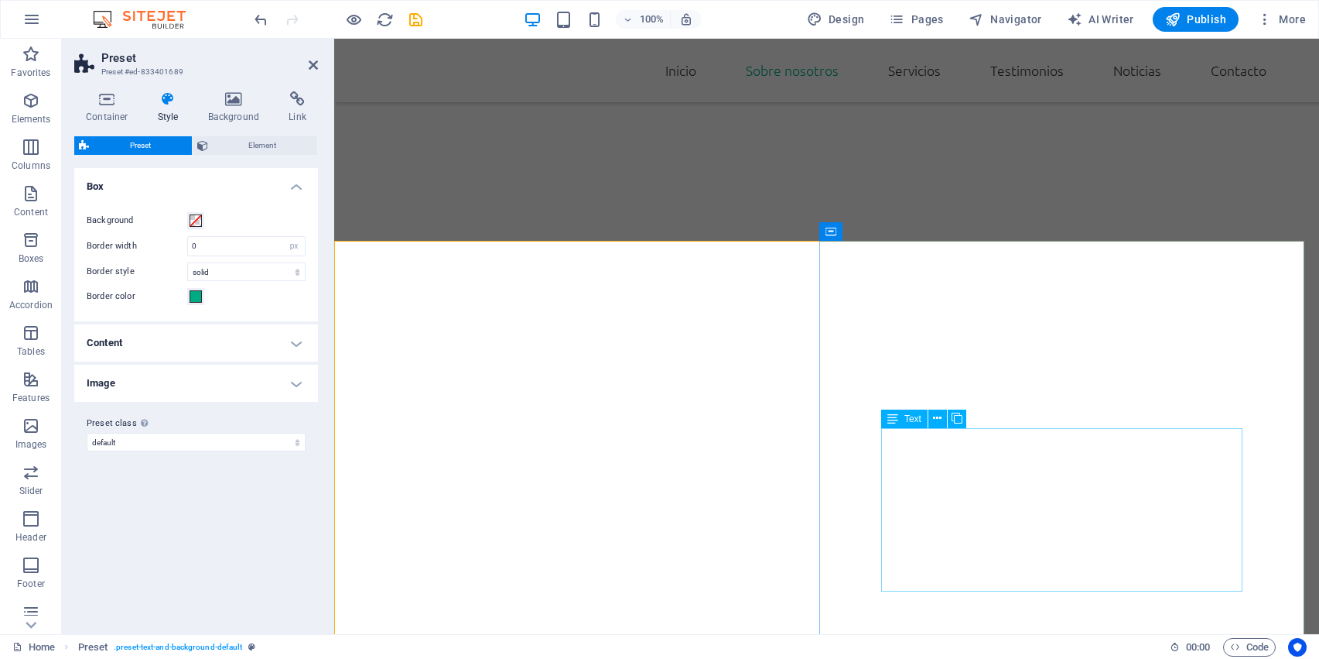
click at [942, 422] on icon at bounding box center [937, 418] width 9 height 16
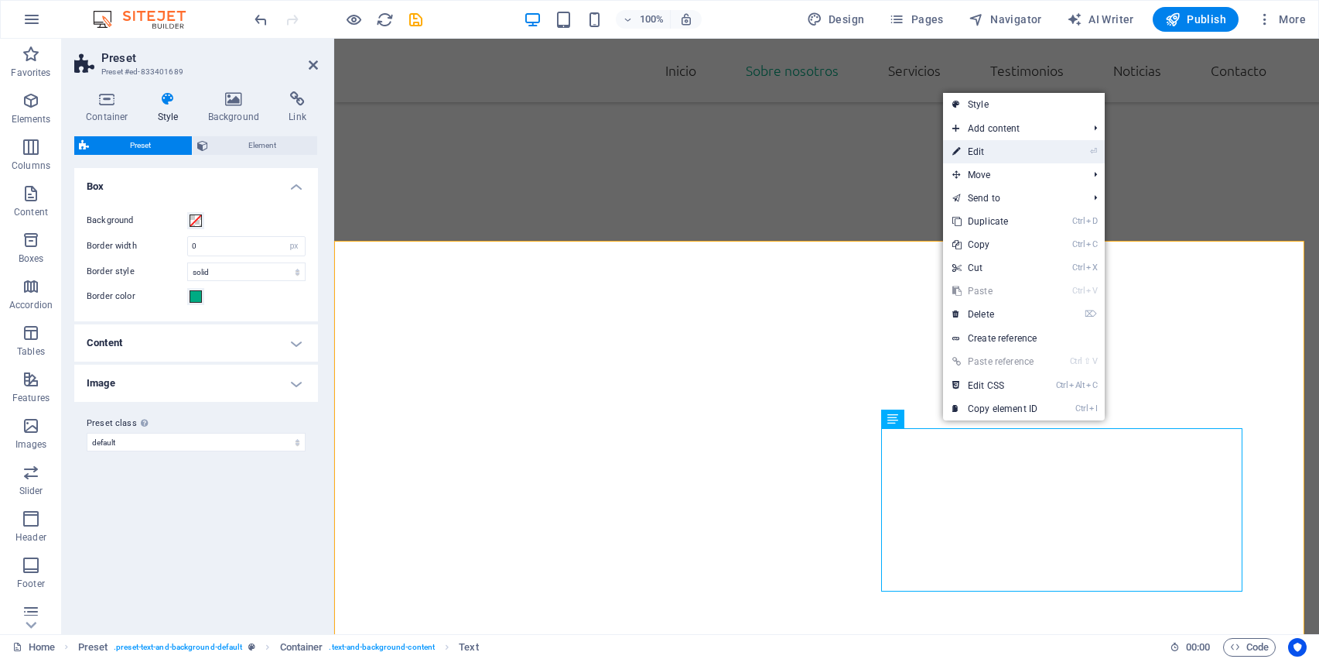
click at [1025, 149] on link "⏎ Edit" at bounding box center [995, 151] width 104 height 23
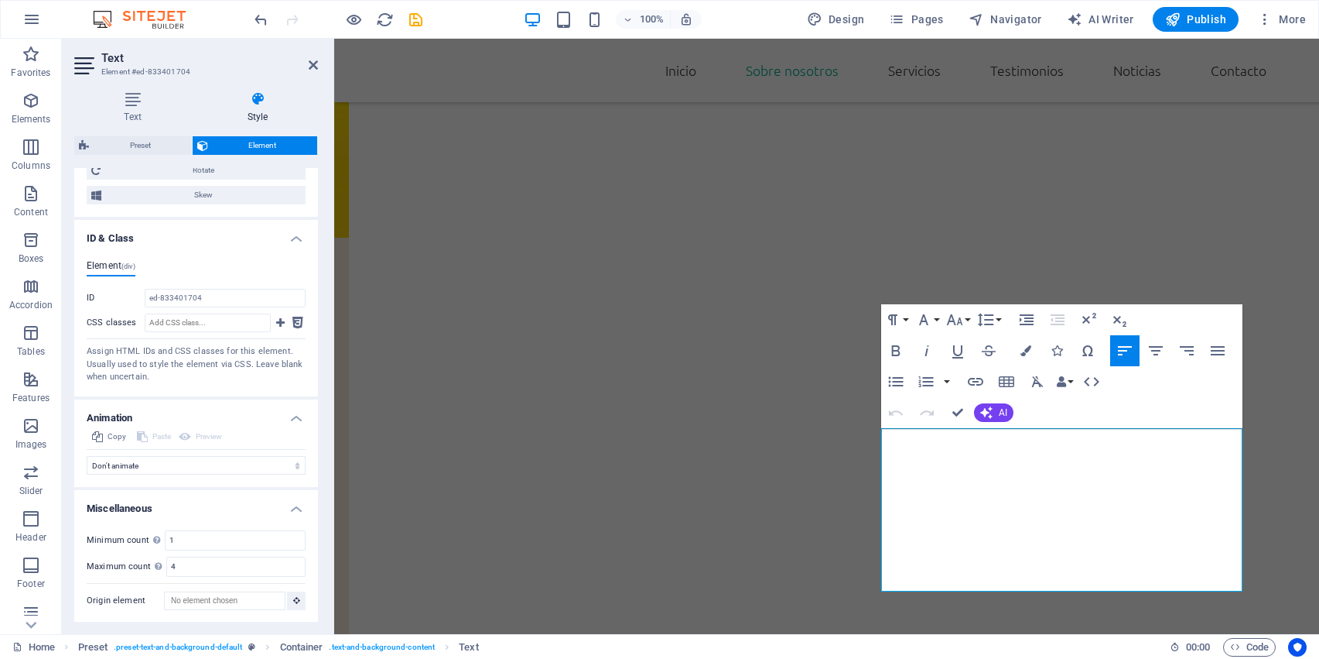
scroll to position [842, 0]
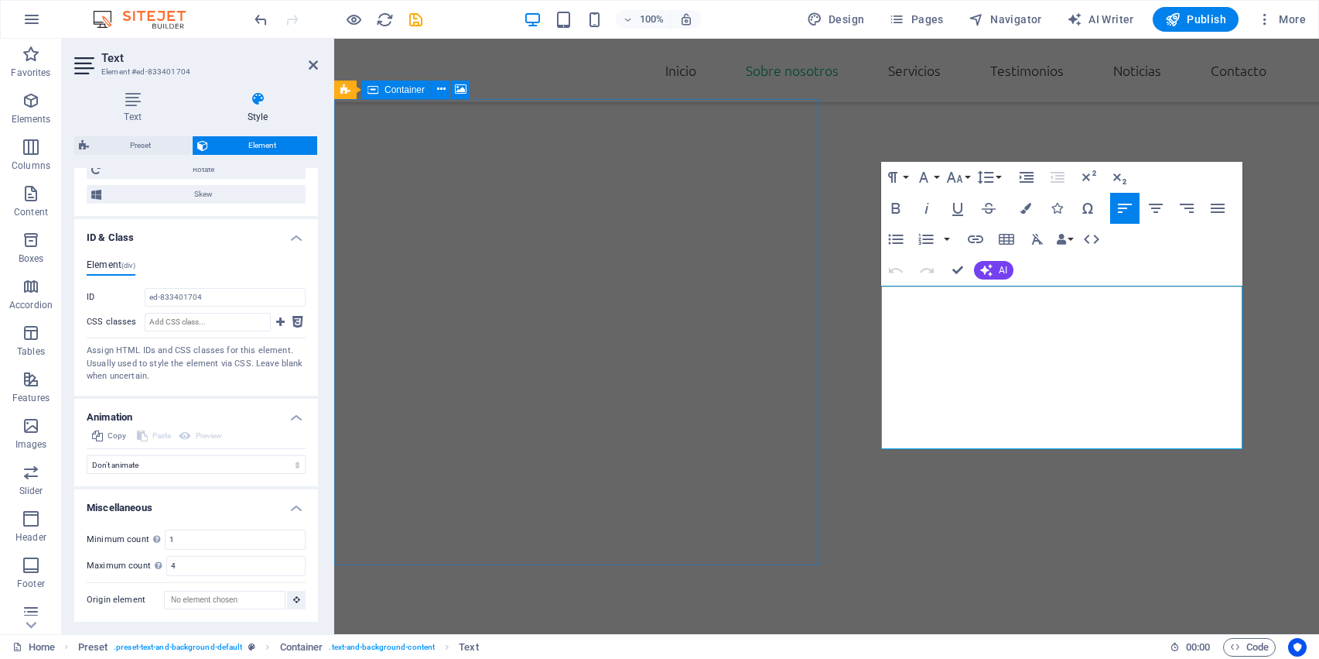
drag, startPoint x: 898, startPoint y: 441, endPoint x: 1128, endPoint y: 580, distance: 269.4
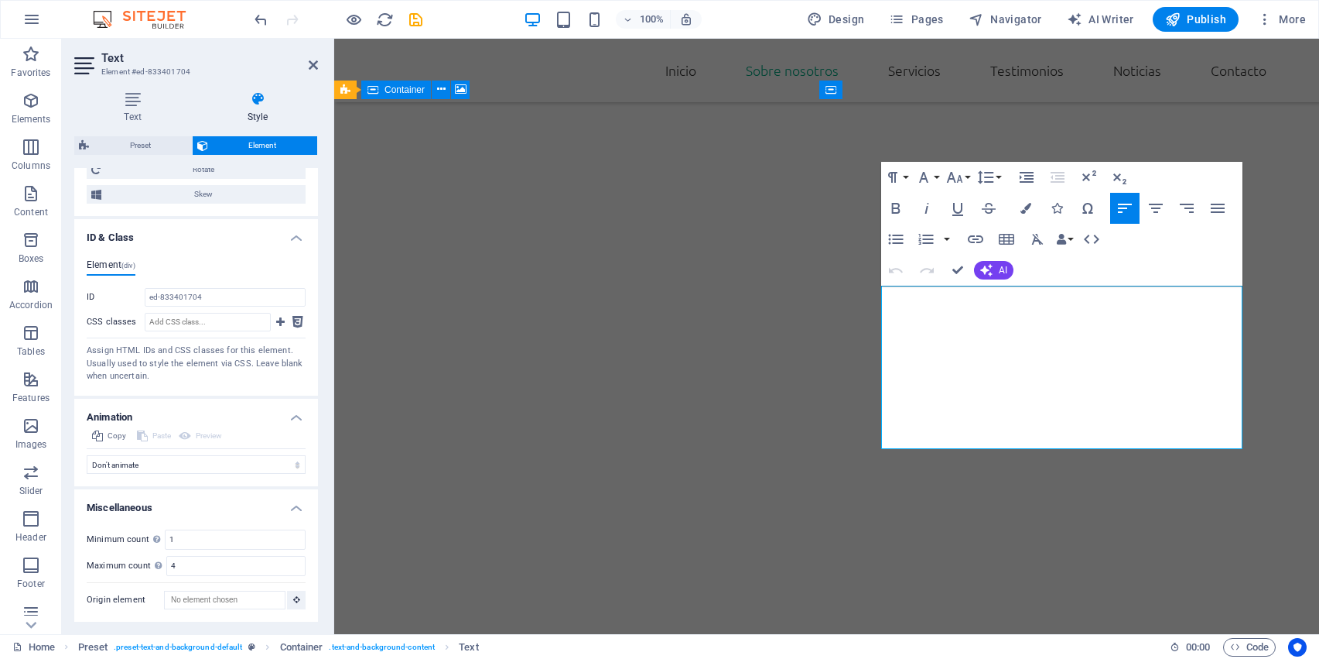
drag, startPoint x: 1211, startPoint y: 438, endPoint x: 895, endPoint y: 292, distance: 348.6
drag, startPoint x: 895, startPoint y: 292, endPoint x: 913, endPoint y: 292, distance: 18.6
drag, startPoint x: 1213, startPoint y: 438, endPoint x: 901, endPoint y: 292, distance: 344.4
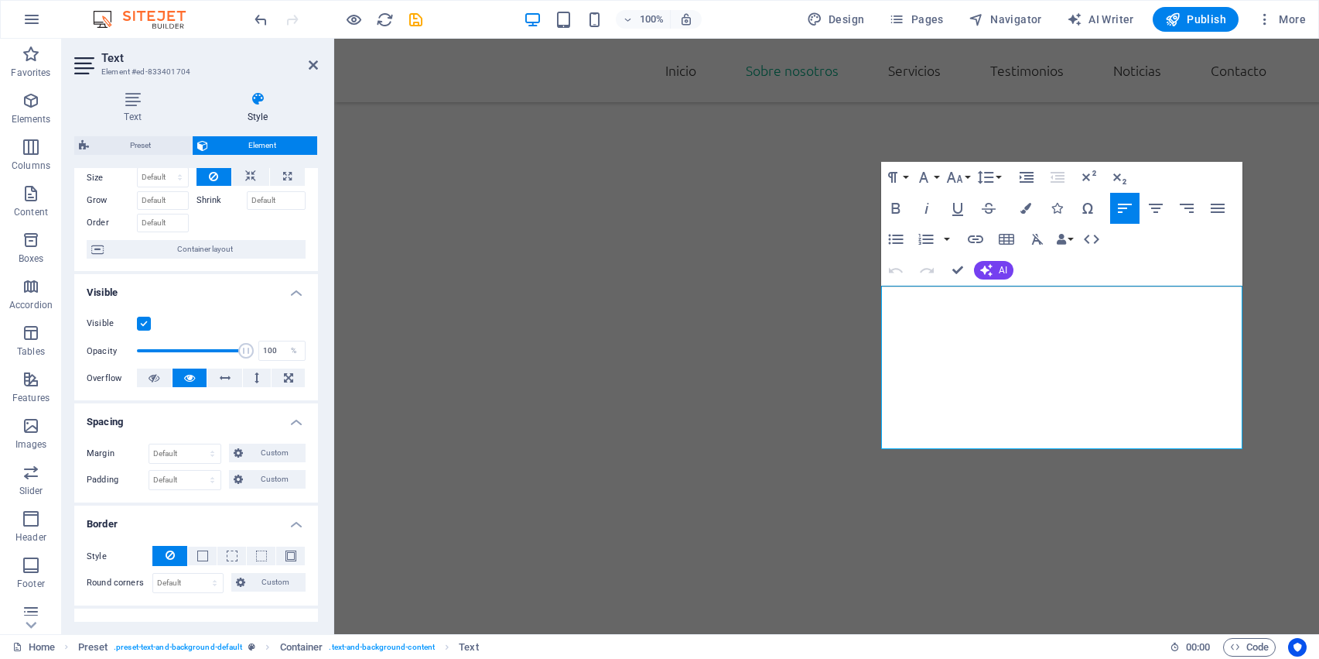
scroll to position [0, 0]
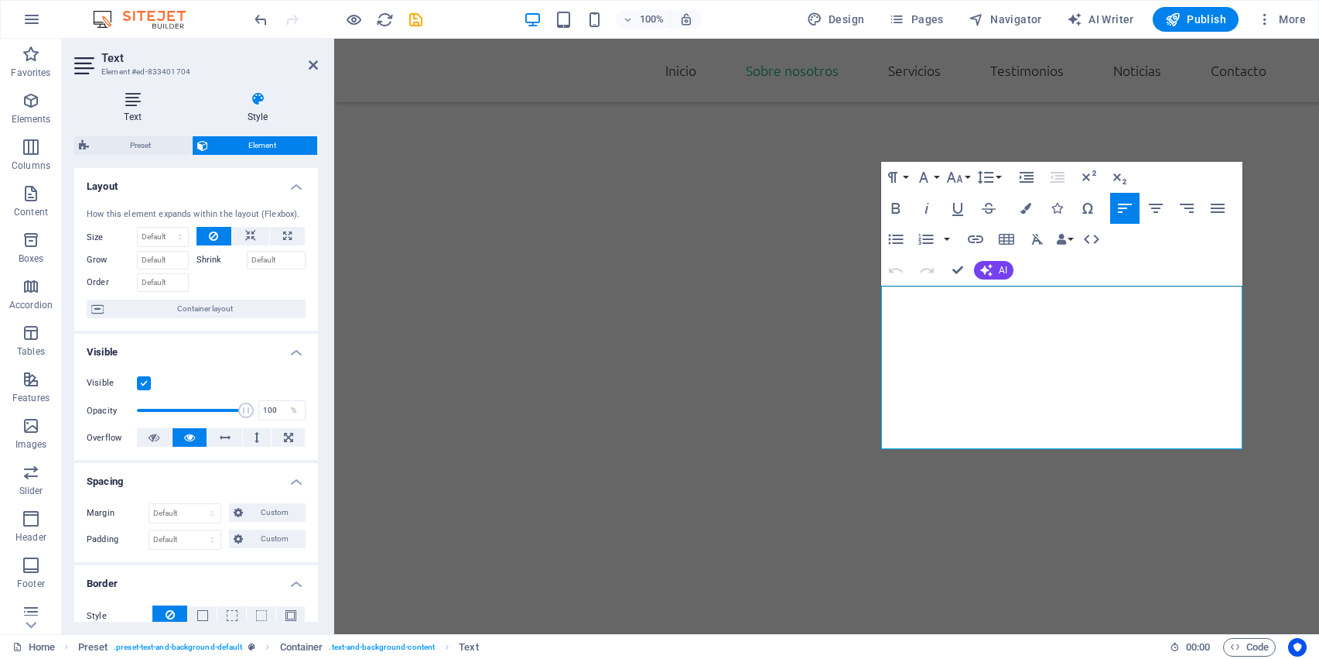
click at [139, 103] on icon at bounding box center [132, 98] width 117 height 15
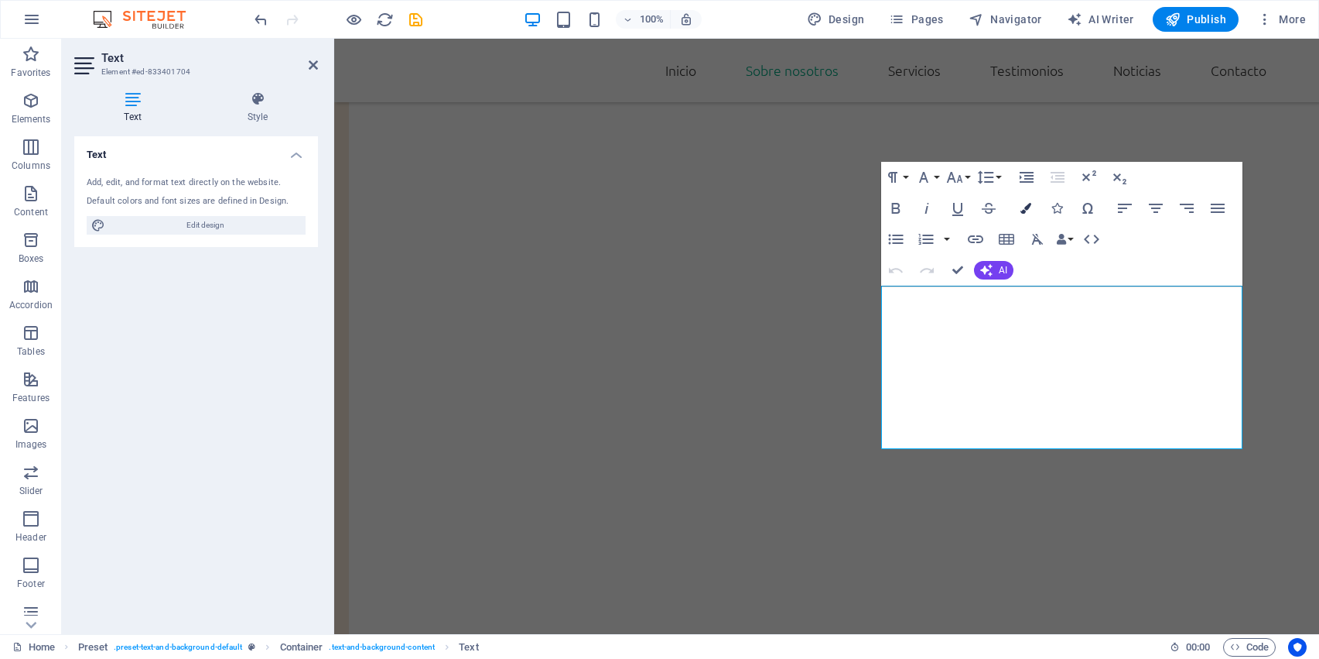
click at [1024, 207] on icon "button" at bounding box center [1026, 208] width 11 height 11
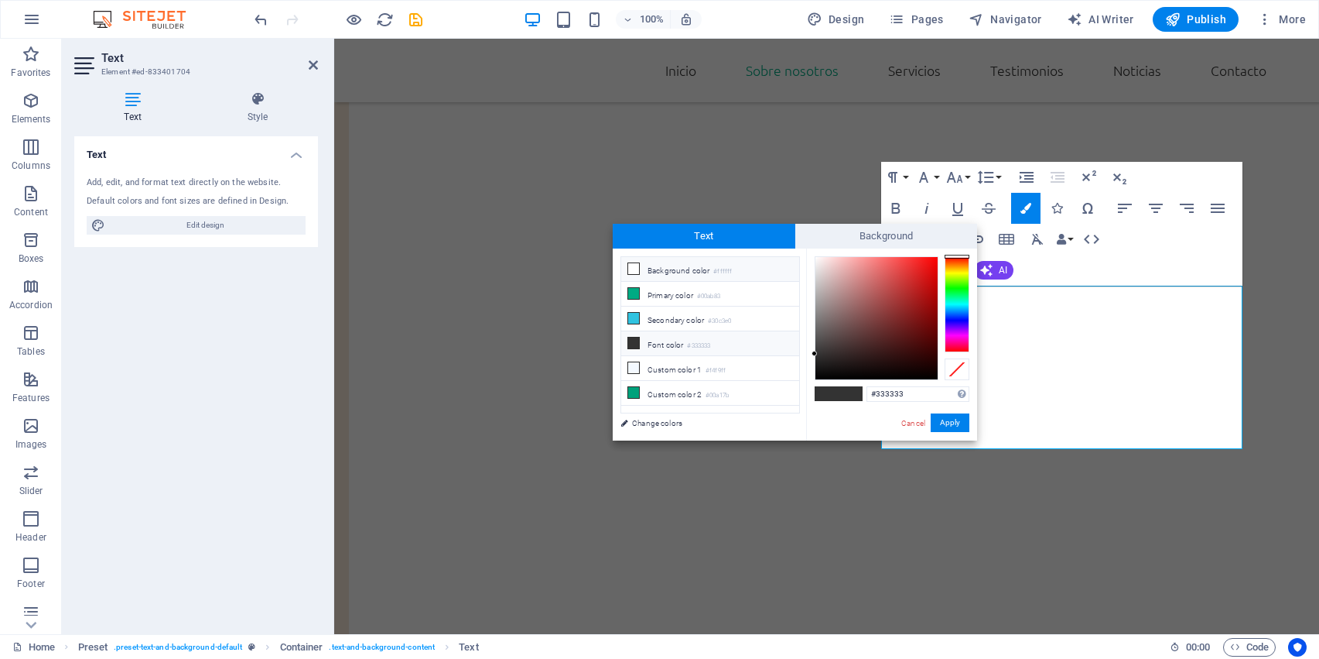
click at [731, 265] on li "Background color #ffffff" at bounding box center [710, 269] width 178 height 25
click at [631, 268] on icon at bounding box center [633, 268] width 11 height 11
click at [636, 364] on icon at bounding box center [633, 367] width 11 height 11
type input "#f4f9ff"
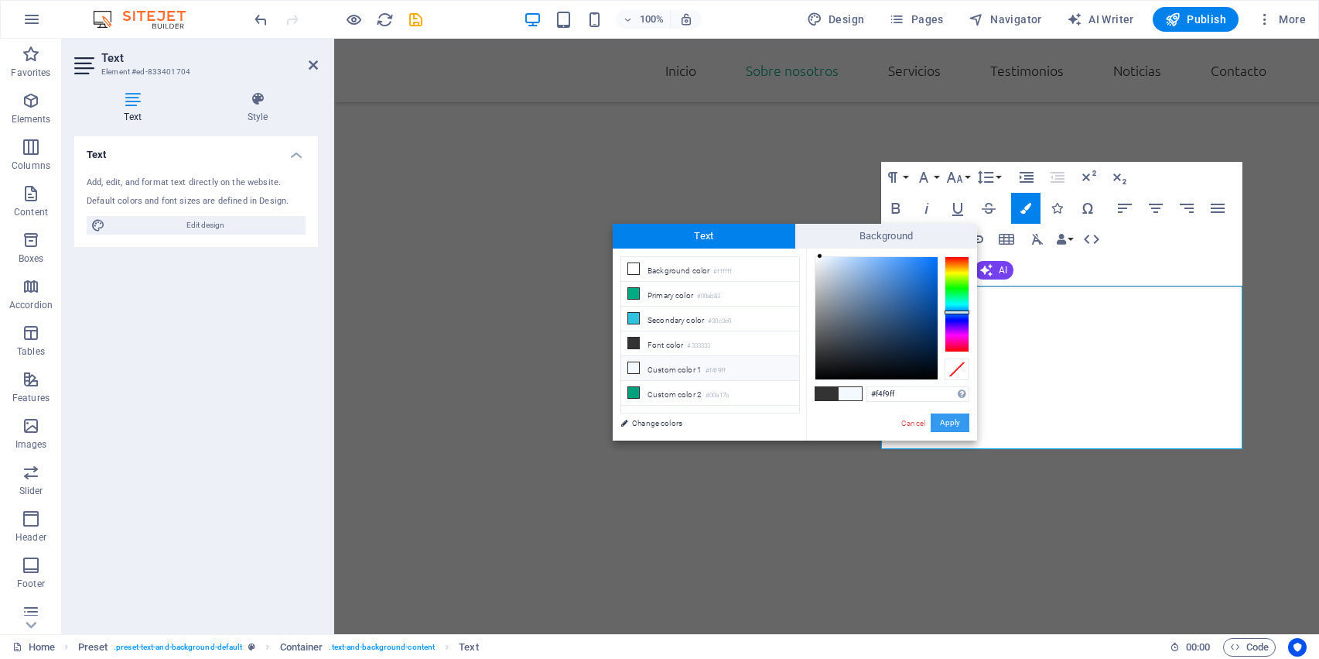
click at [960, 413] on button "Apply" at bounding box center [950, 422] width 39 height 19
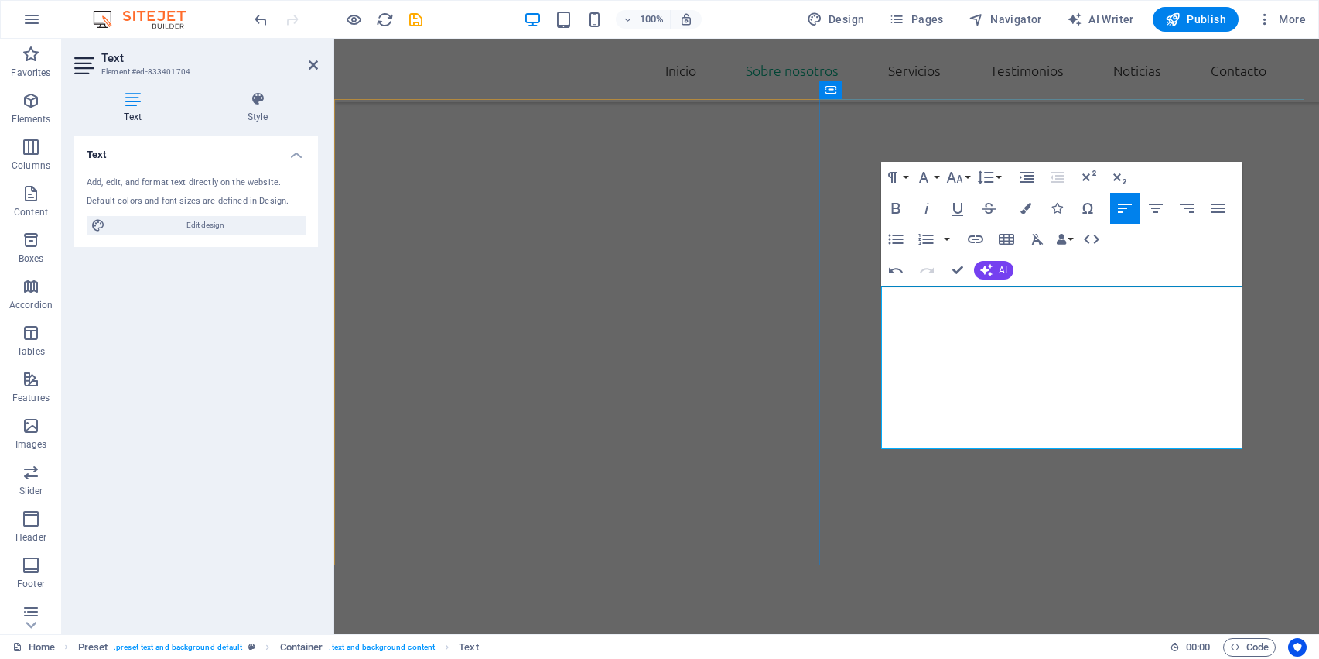
drag, startPoint x: 900, startPoint y: 296, endPoint x: 1035, endPoint y: 291, distance: 135.5
click at [891, 210] on icon "button" at bounding box center [896, 208] width 19 height 19
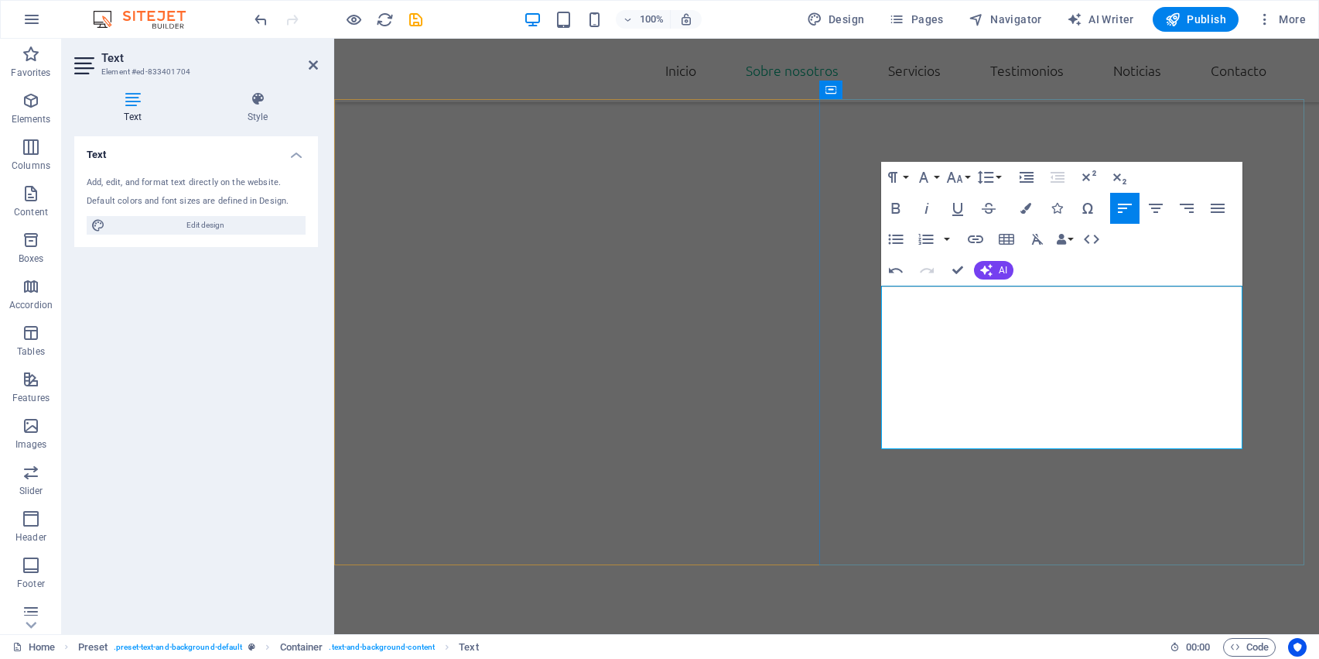
drag, startPoint x: 1029, startPoint y: 334, endPoint x: 953, endPoint y: 343, distance: 77.1
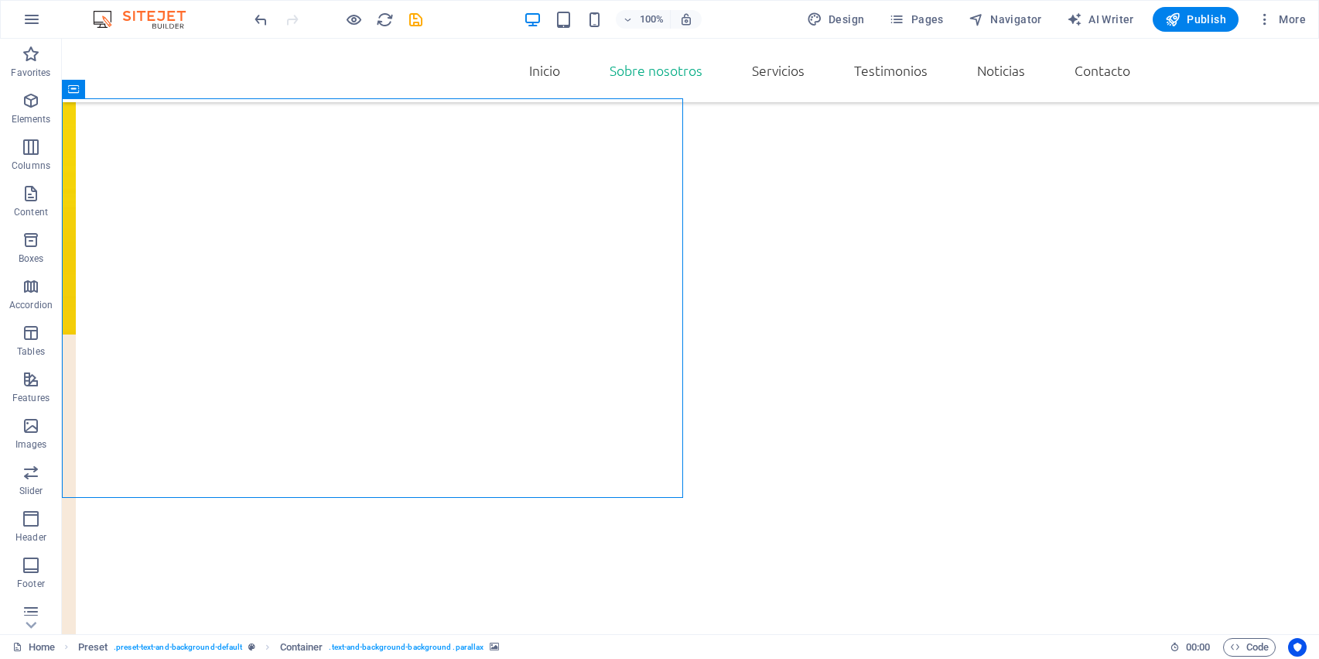
scroll to position [1237, 0]
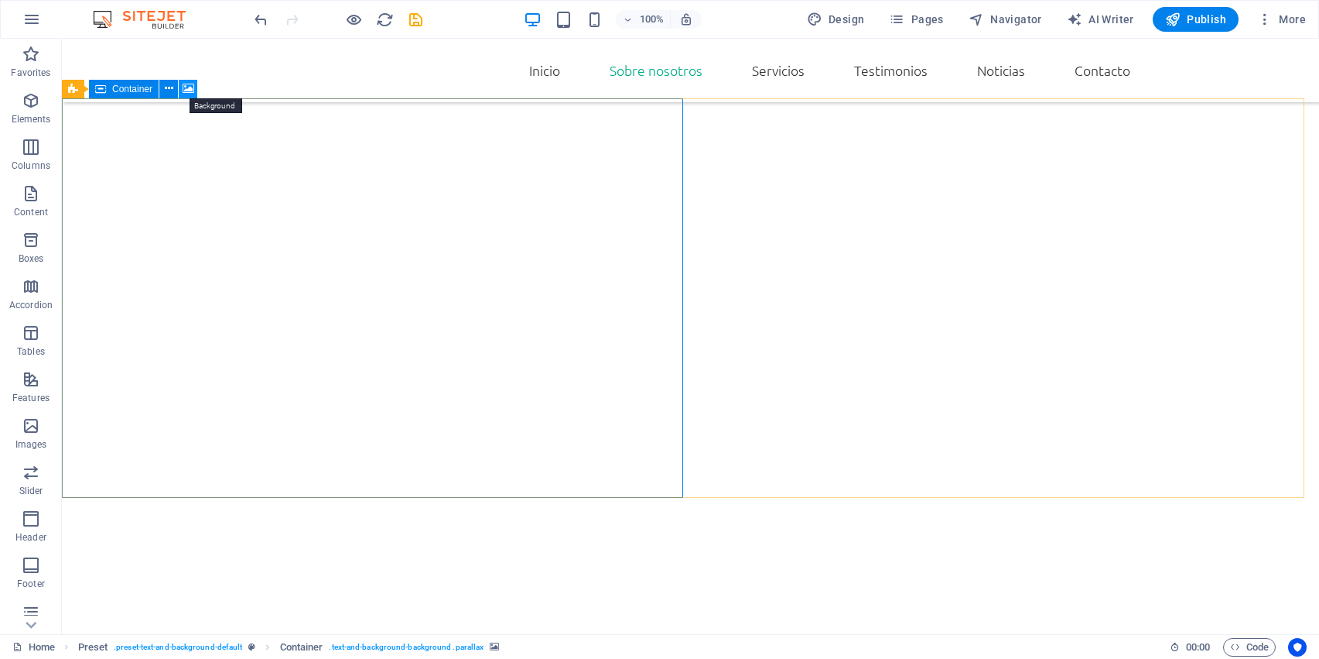
click at [192, 84] on icon at bounding box center [189, 88] width 12 height 16
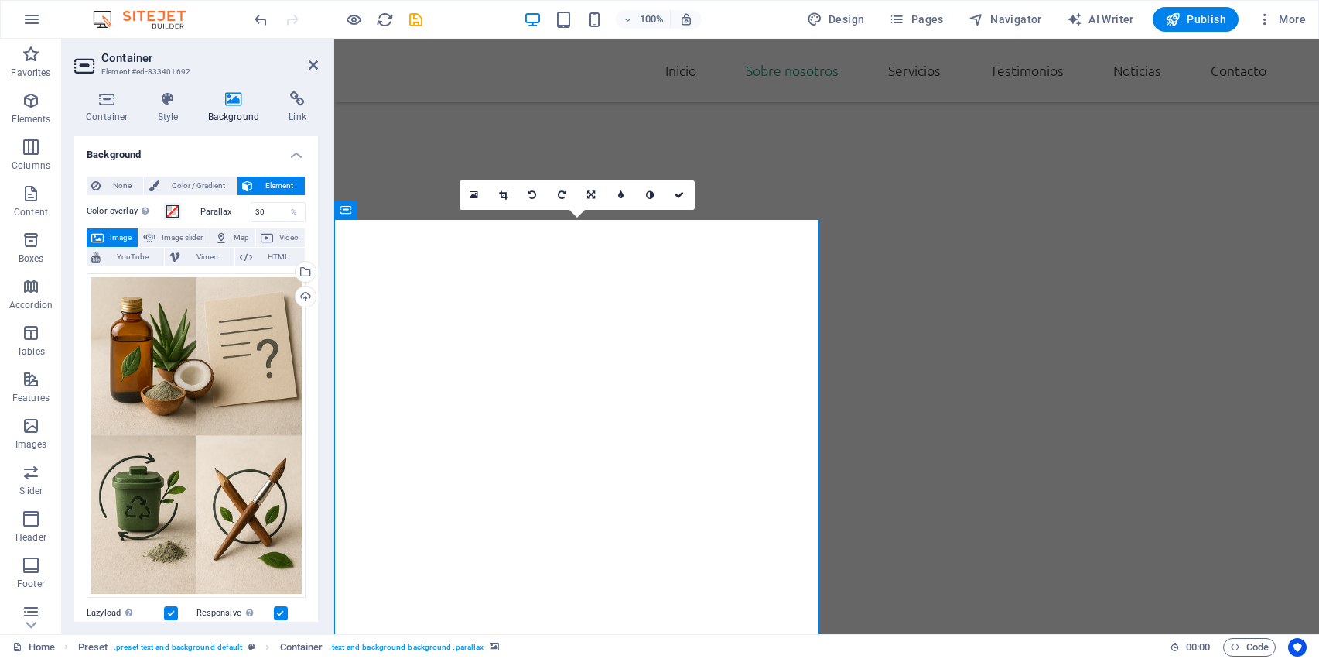
scroll to position [1062, 0]
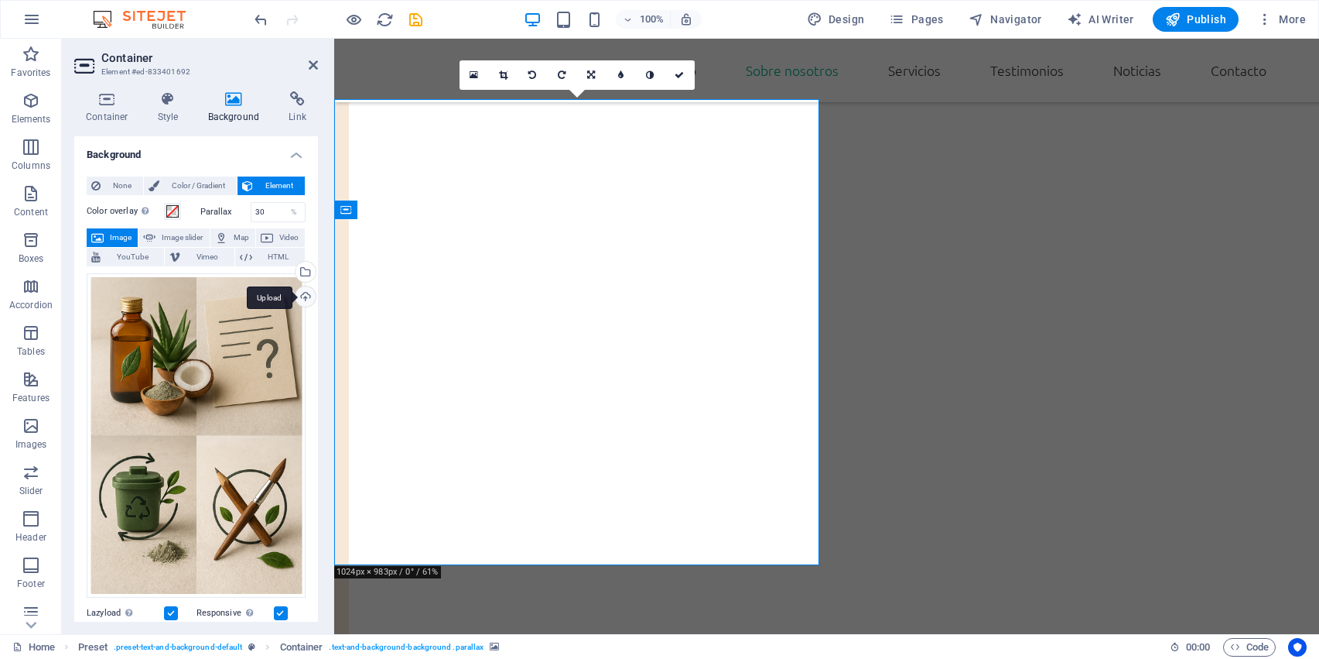
click at [299, 292] on div "Upload" at bounding box center [303, 297] width 23 height 23
click at [304, 296] on div "Upload" at bounding box center [303, 297] width 23 height 23
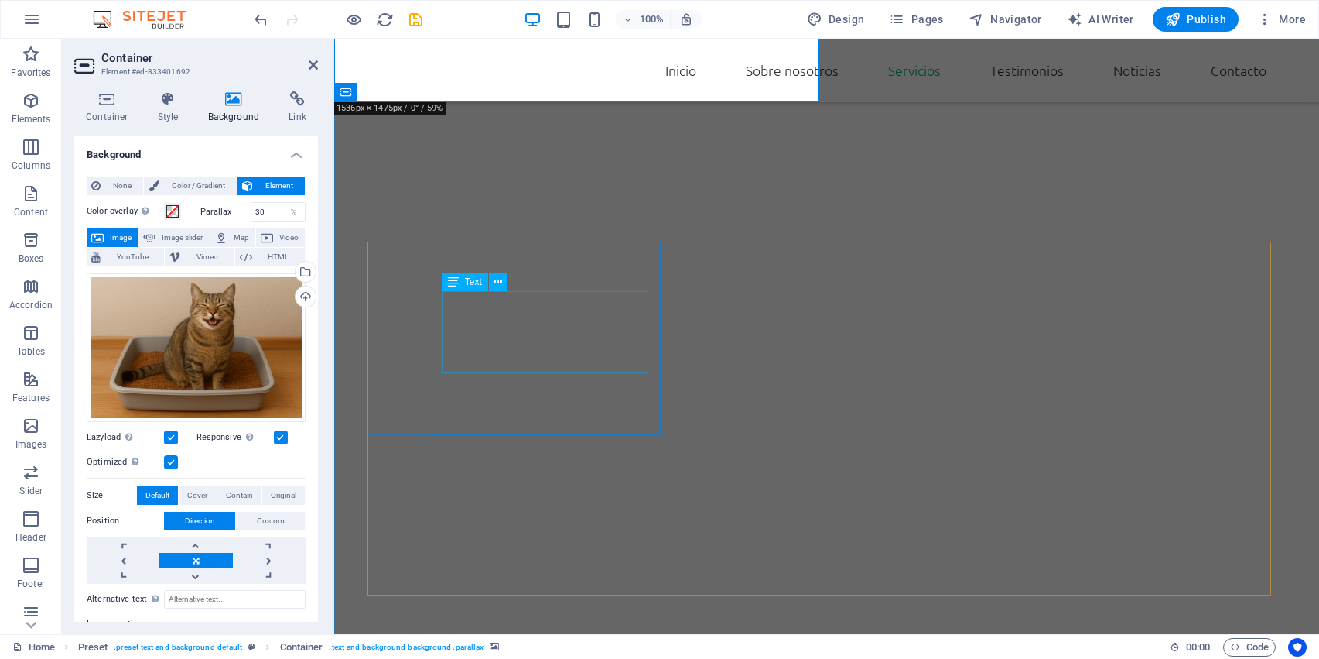
scroll to position [1529, 0]
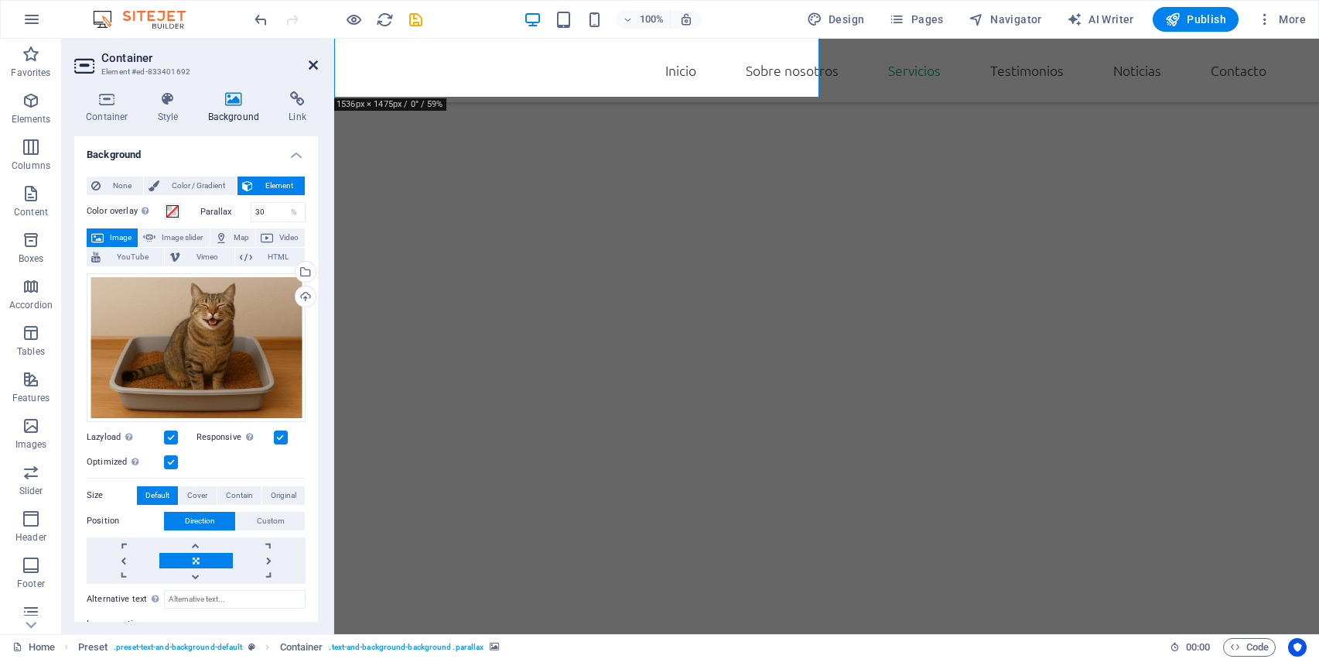
click at [313, 64] on icon at bounding box center [313, 65] width 9 height 12
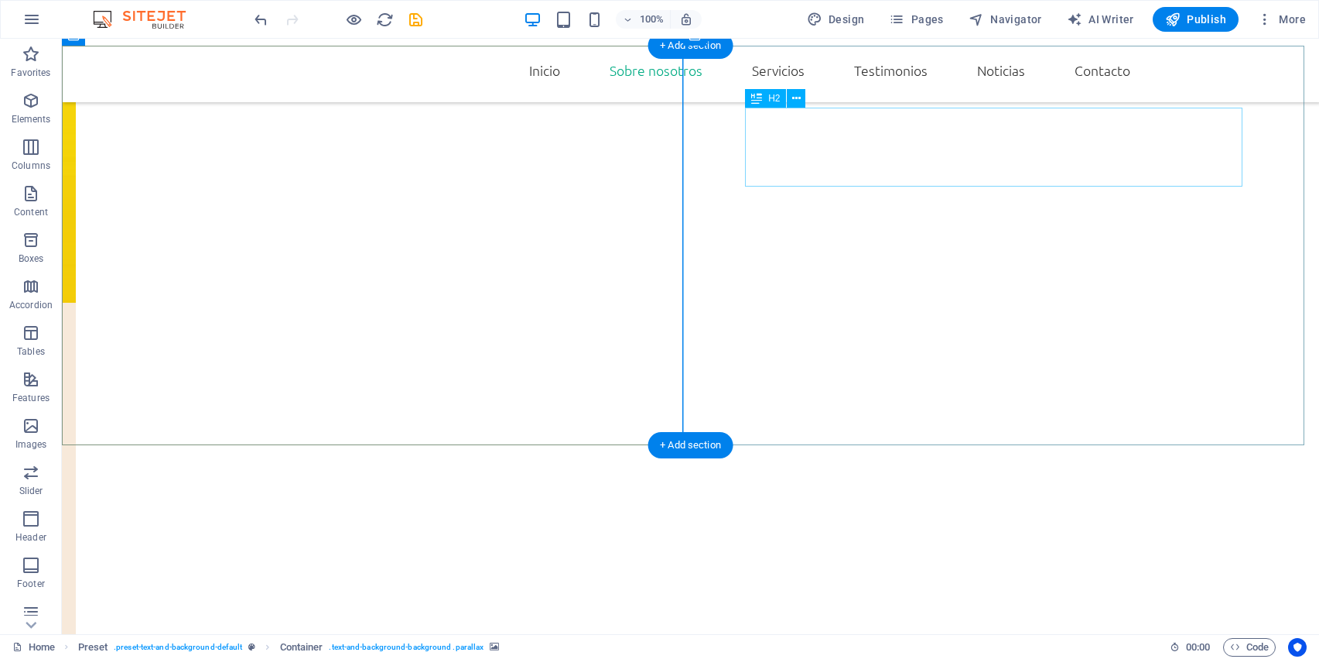
scroll to position [1331, 0]
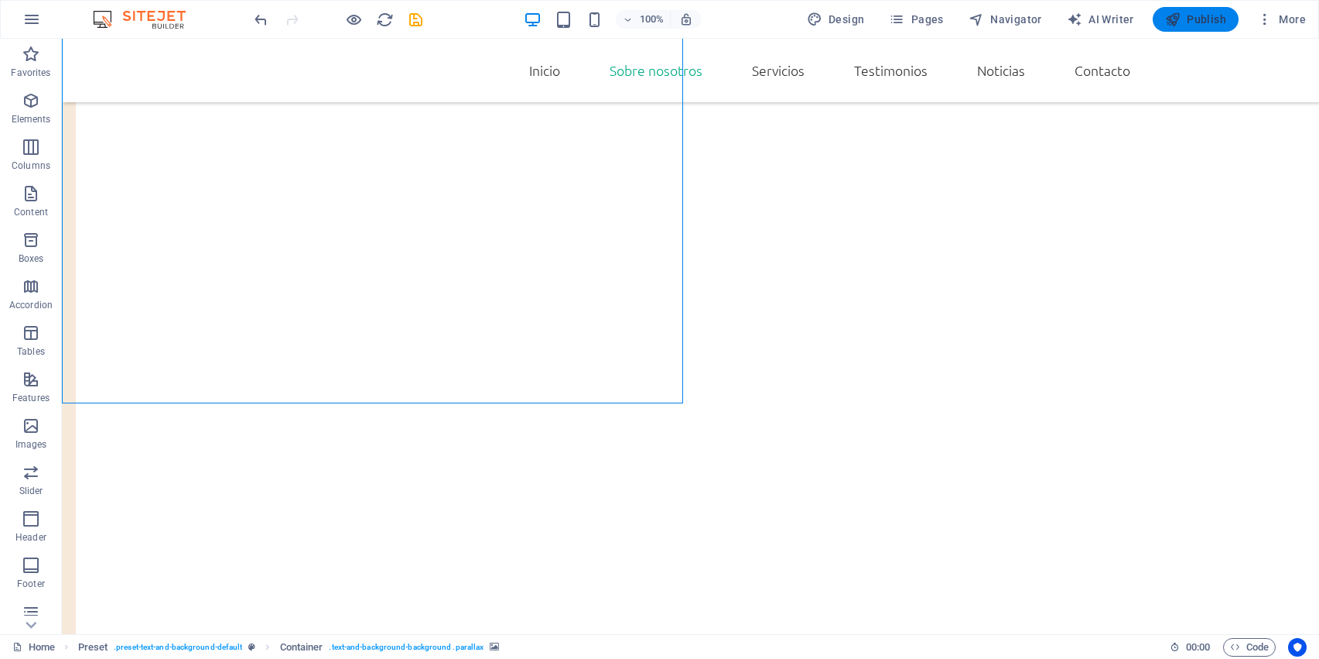
click at [1193, 12] on span "Publish" at bounding box center [1195, 19] width 61 height 15
checkbox input "false"
